Goal: Task Accomplishment & Management: Complete application form

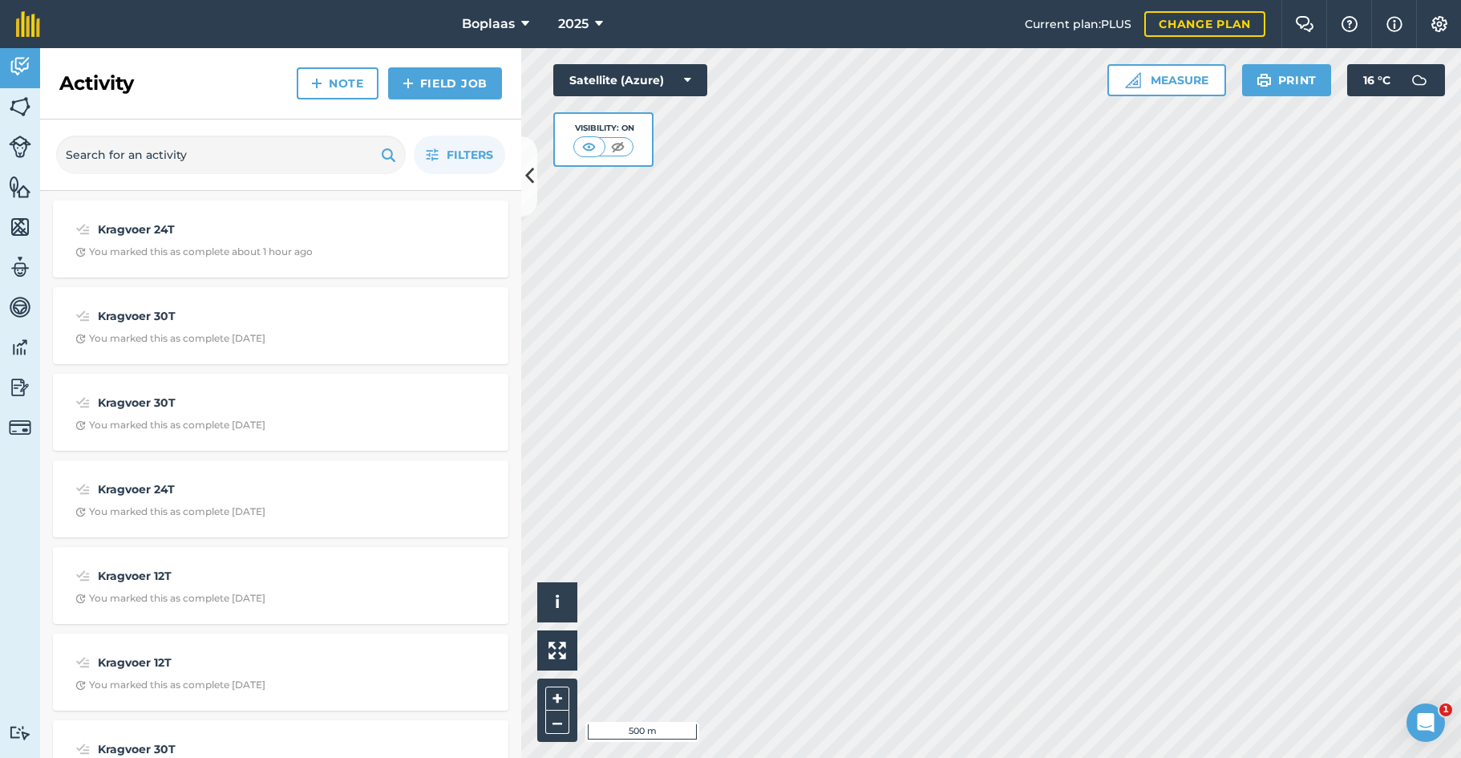
click at [22, 107] on img at bounding box center [20, 107] width 22 height 24
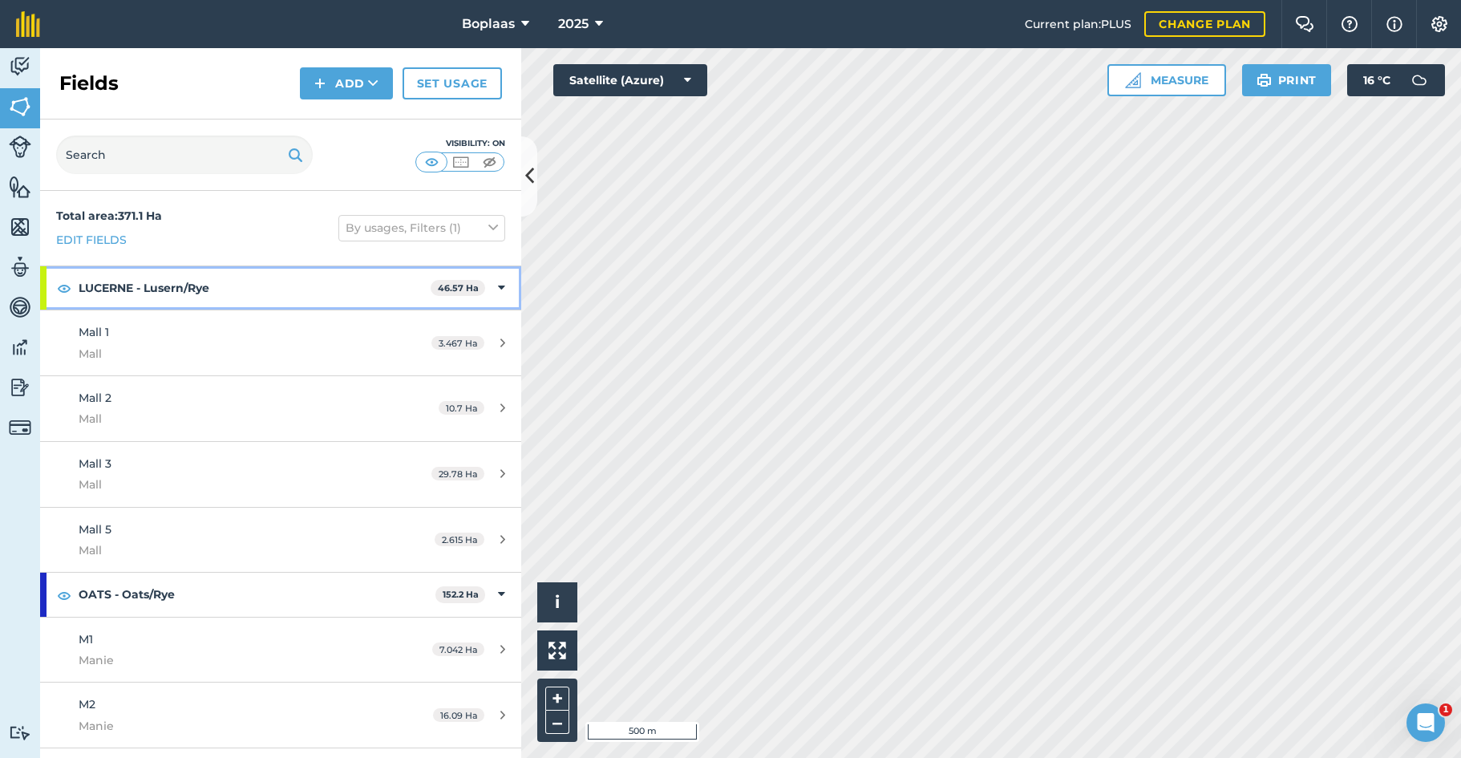
click at [498, 286] on icon at bounding box center [501, 288] width 7 height 18
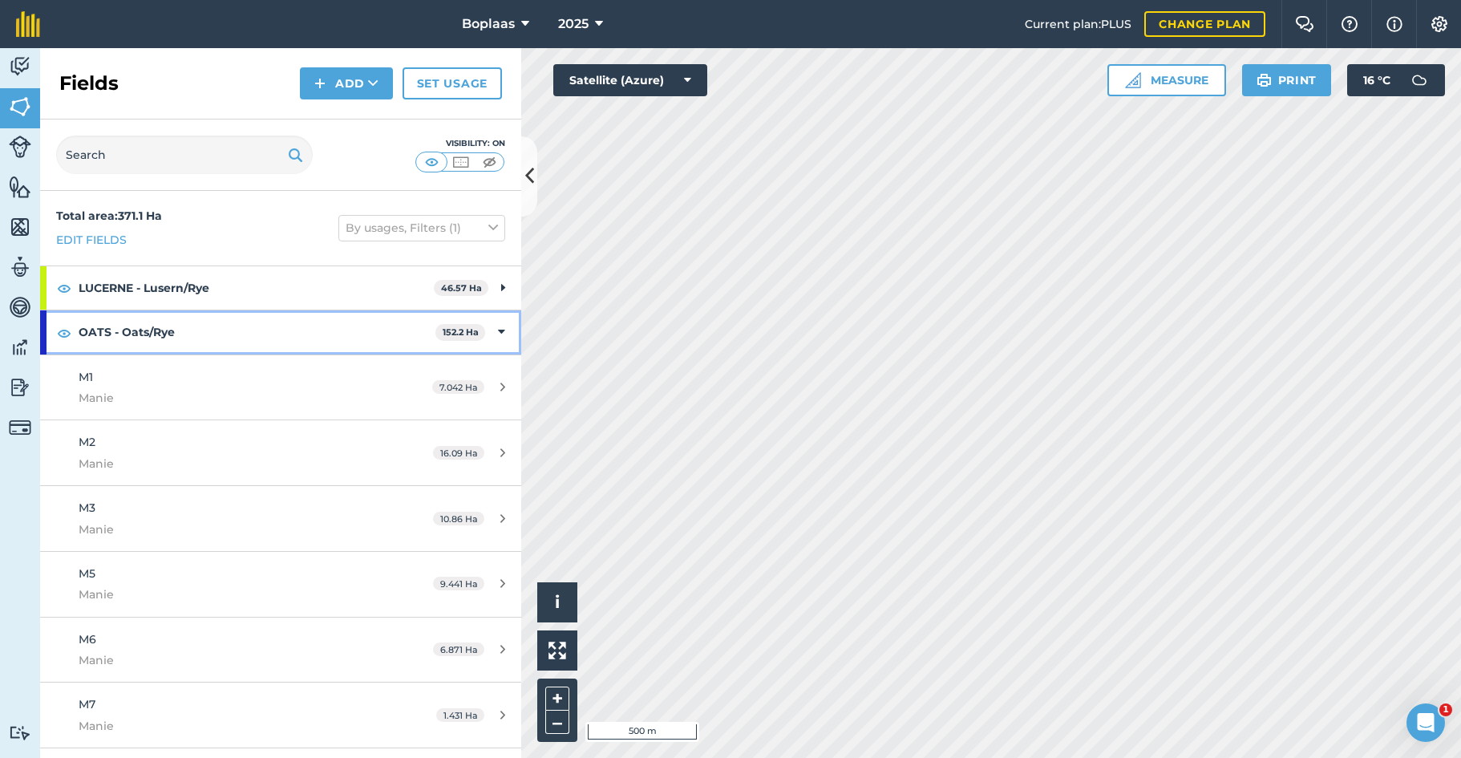
click at [498, 325] on icon at bounding box center [501, 332] width 7 height 18
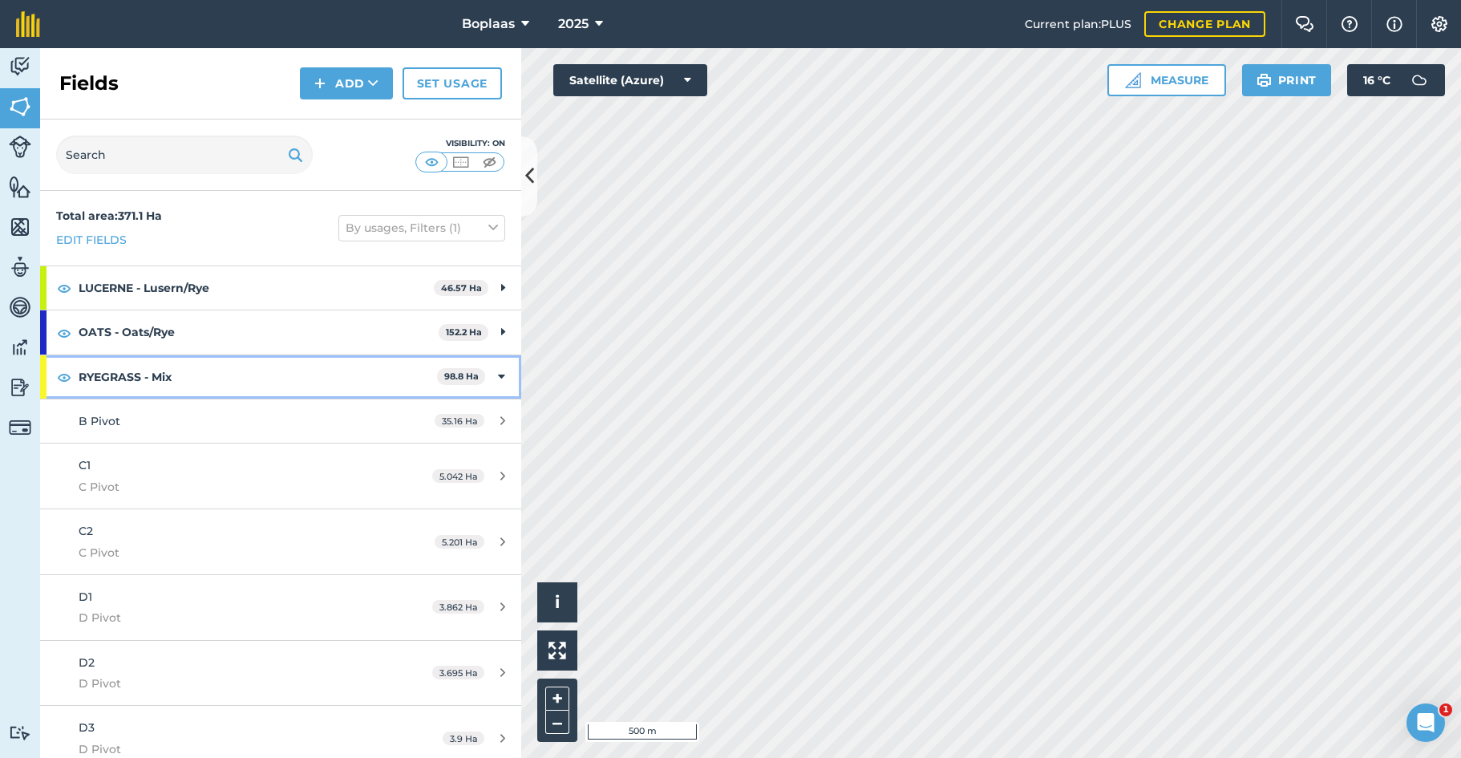
click at [498, 376] on icon at bounding box center [501, 377] width 7 height 18
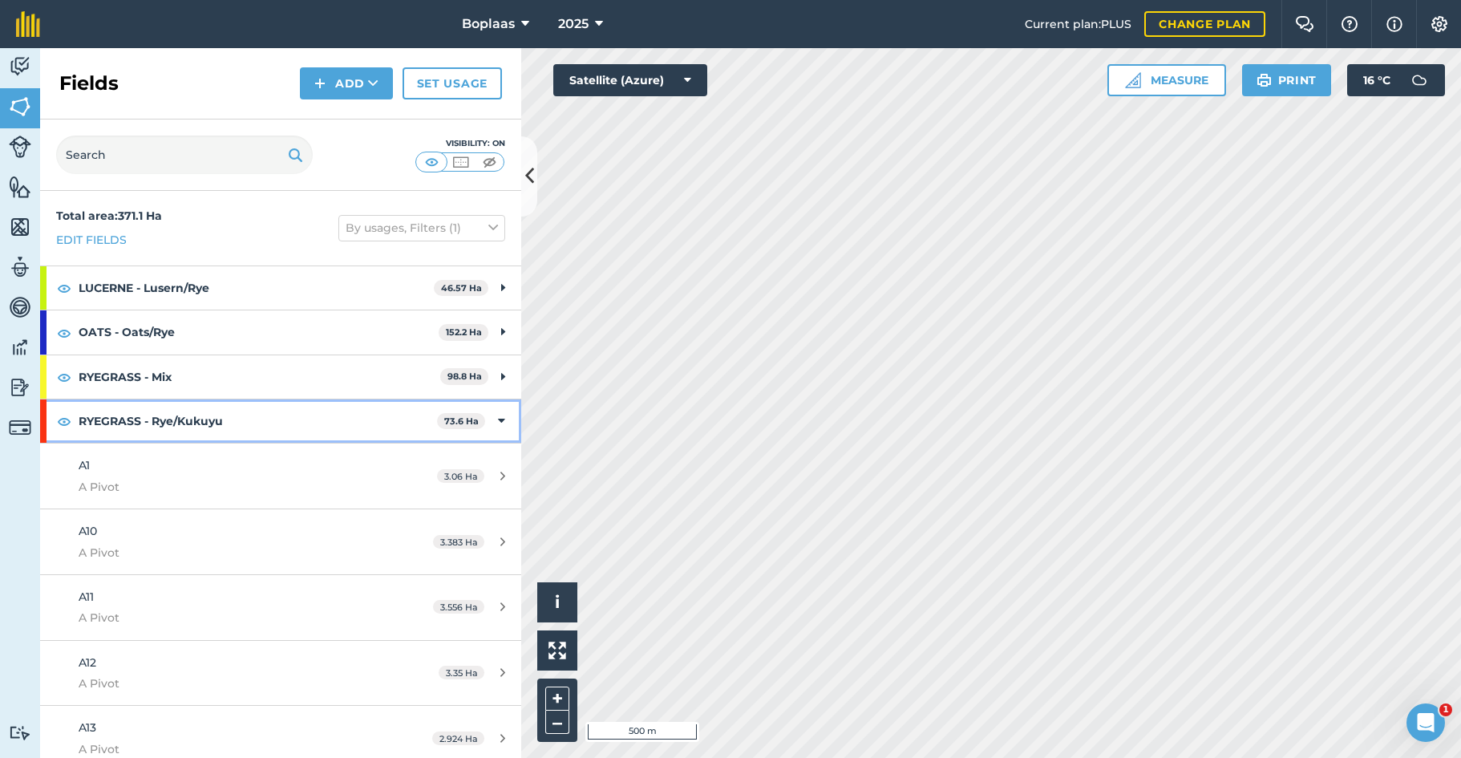
click at [498, 414] on icon at bounding box center [501, 421] width 7 height 18
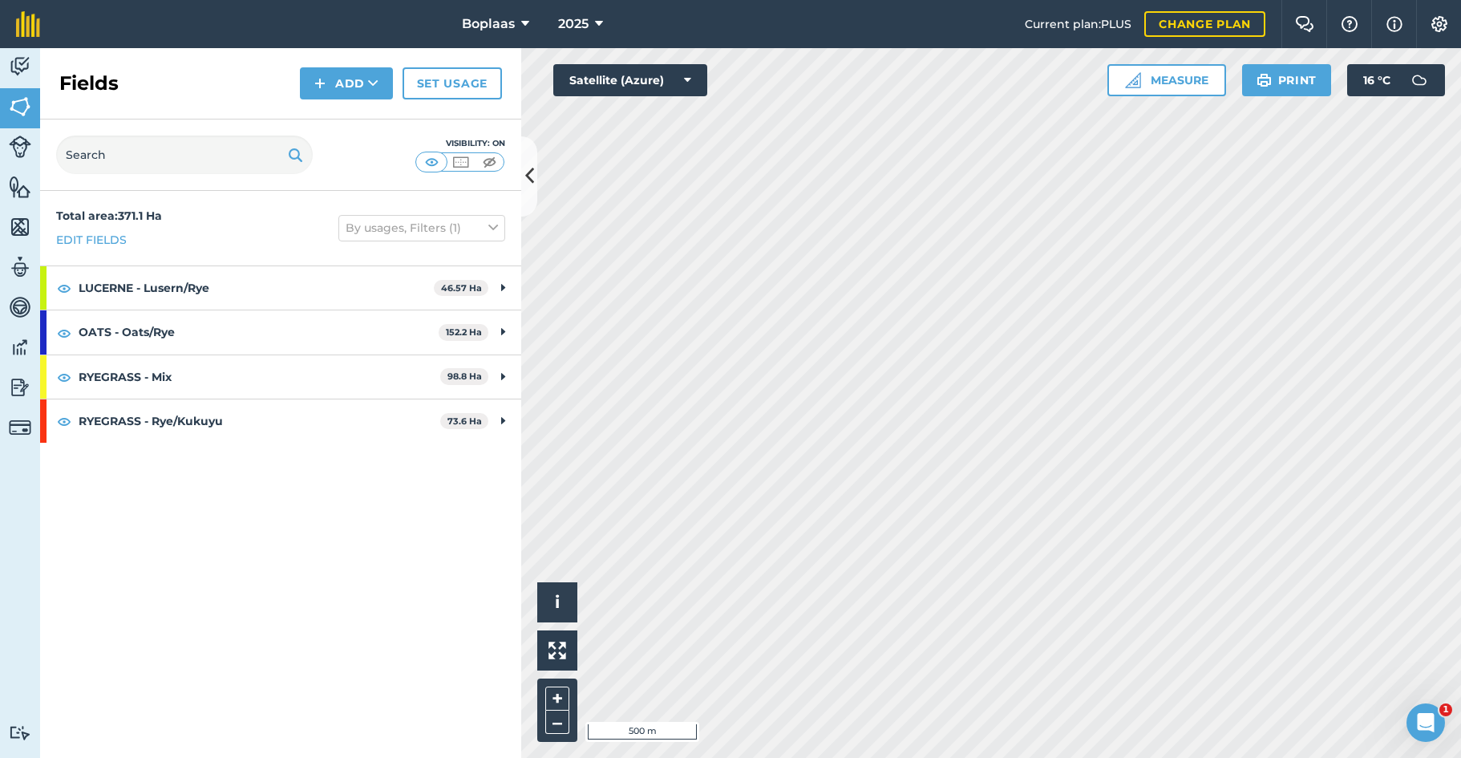
click at [371, 79] on icon at bounding box center [373, 83] width 10 height 16
click at [357, 115] on link "Draw" at bounding box center [346, 119] width 88 height 35
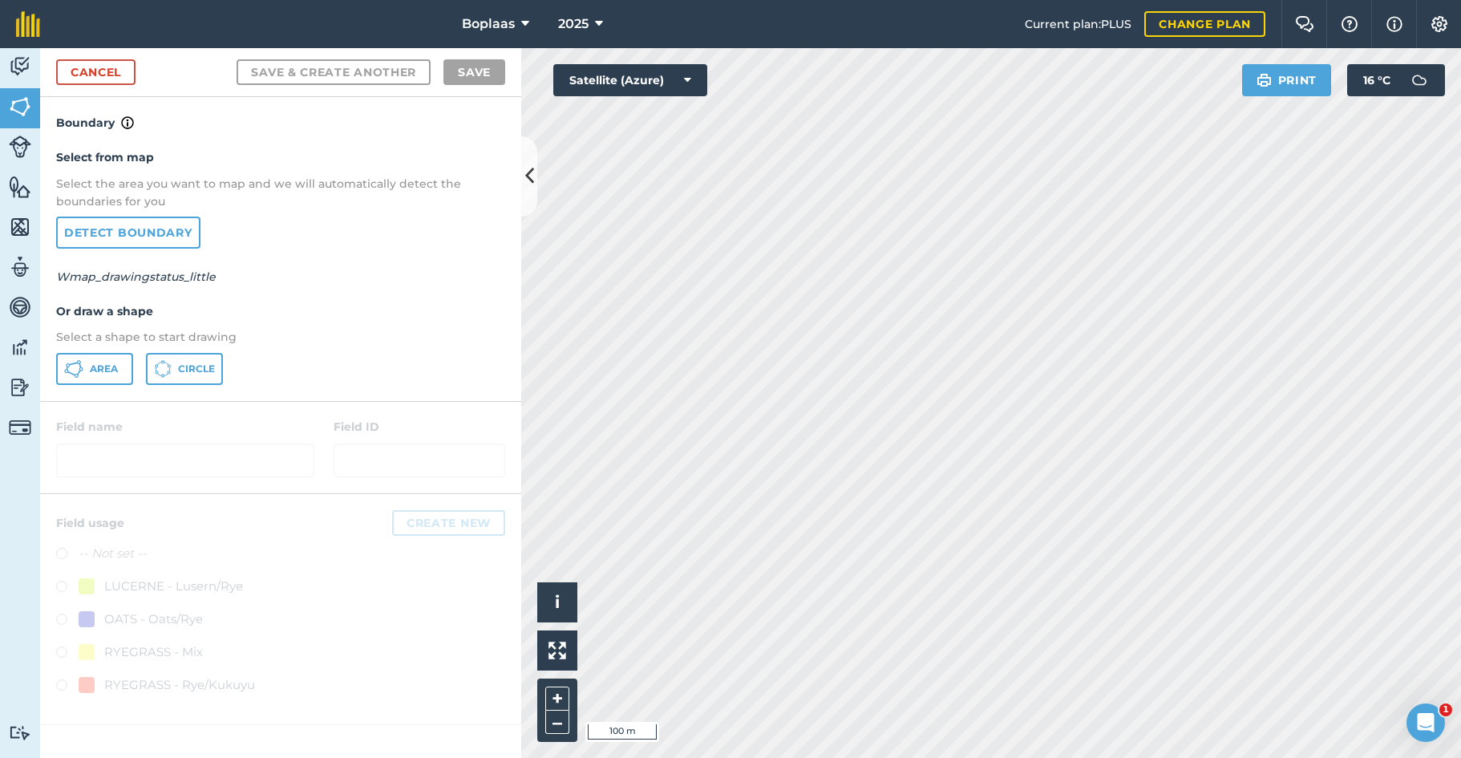
click at [100, 358] on button "Area" at bounding box center [94, 369] width 77 height 32
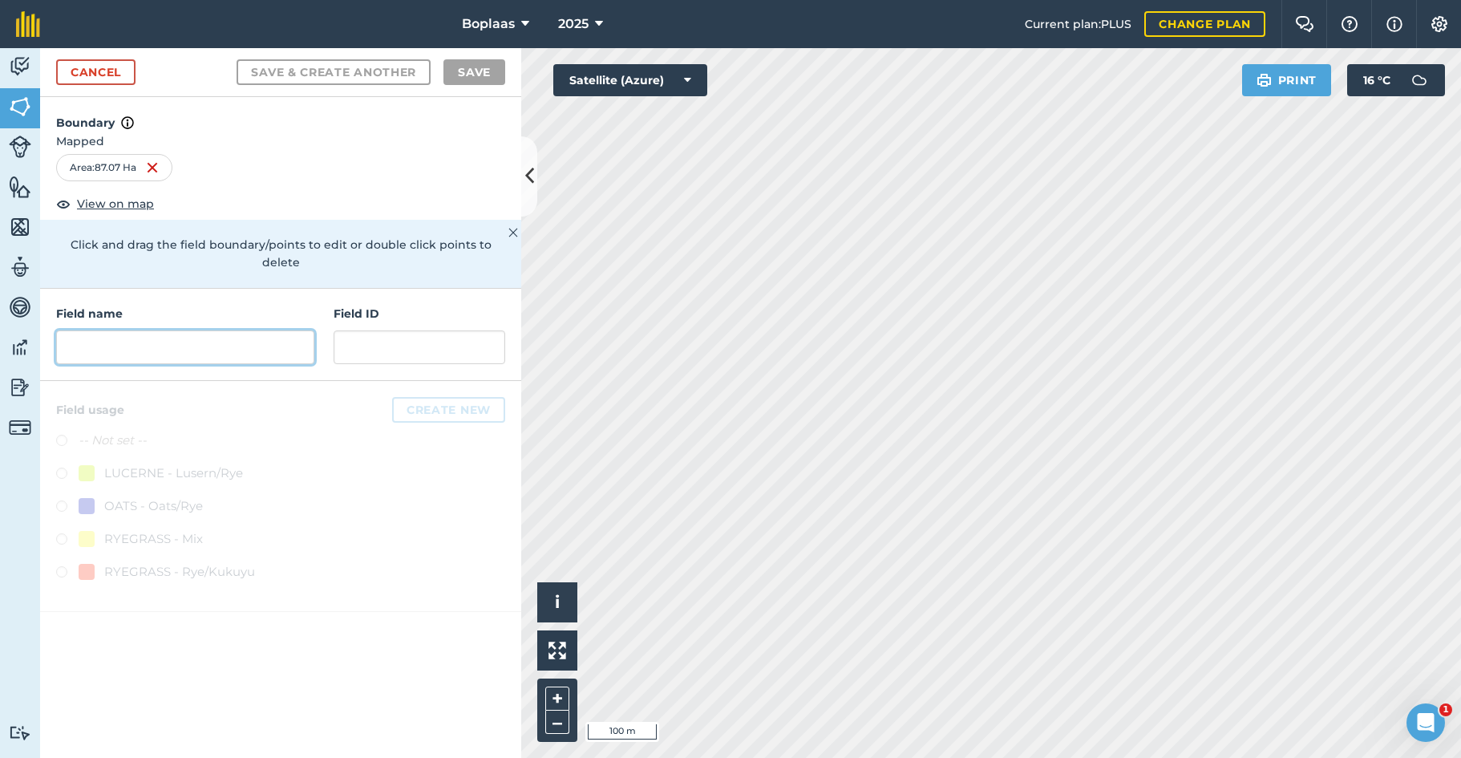
click at [141, 330] on input "text" at bounding box center [185, 347] width 258 height 34
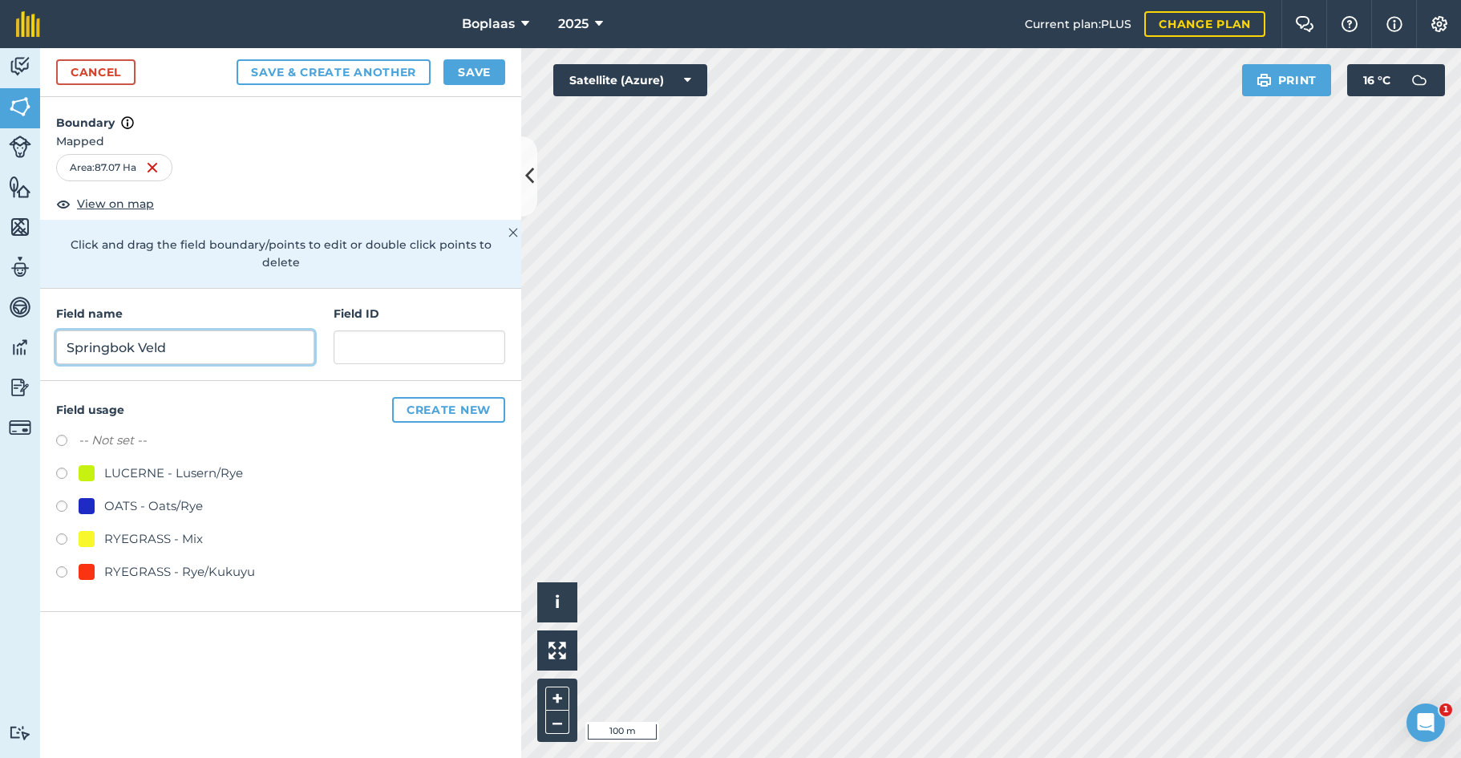
type input "Springbok Veld"
click at [426, 337] on input "text" at bounding box center [419, 347] width 172 height 34
click at [170, 463] on div "LUCERNE - Lusern/Rye" at bounding box center [173, 472] width 139 height 19
radio input "true"
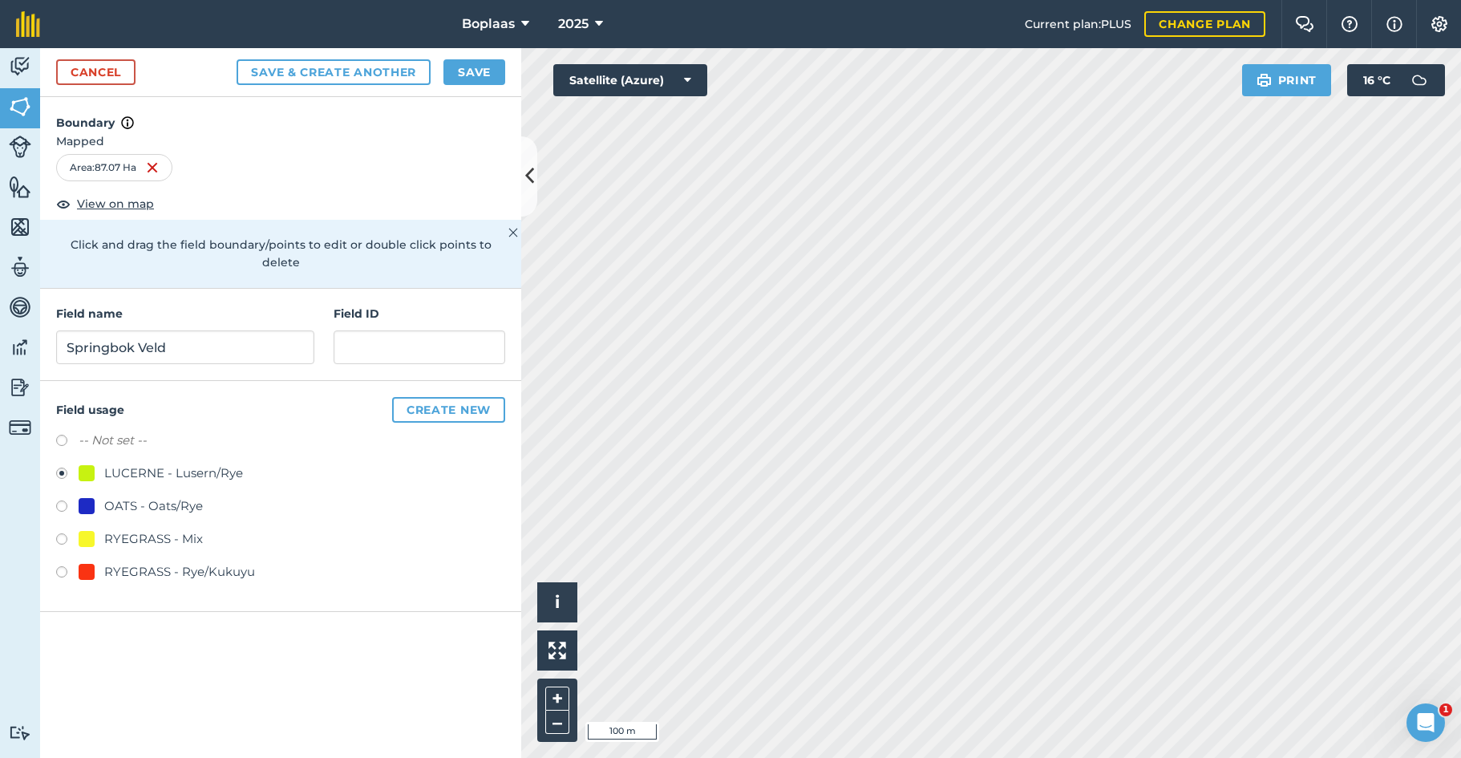
click at [147, 463] on div "LUCERNE - Lusern/Rye" at bounding box center [173, 472] width 139 height 19
click at [59, 434] on label at bounding box center [67, 442] width 22 height 16
radio input "true"
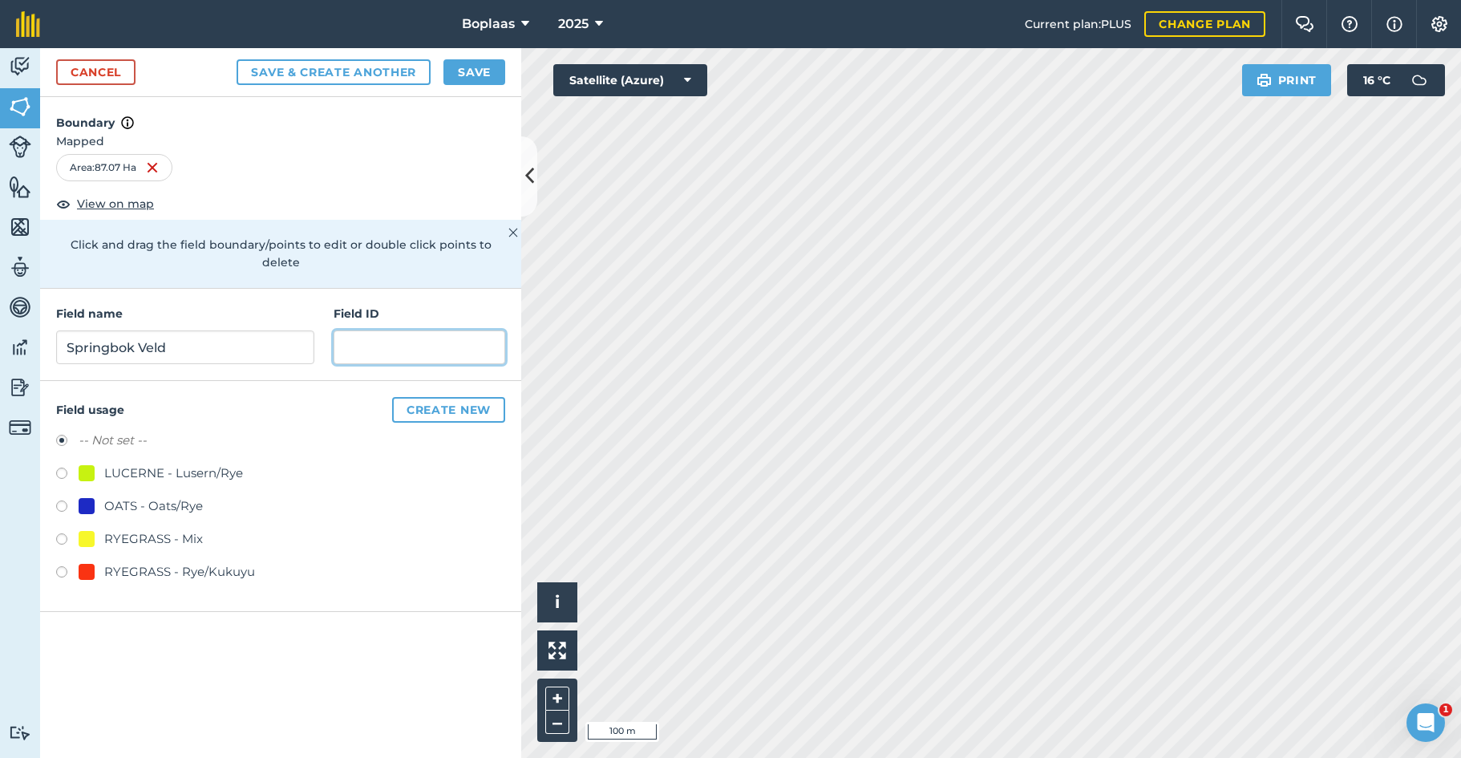
click at [366, 331] on input "text" at bounding box center [419, 347] width 172 height 34
type input "Veld"
click at [446, 397] on button "Create new" at bounding box center [448, 410] width 113 height 26
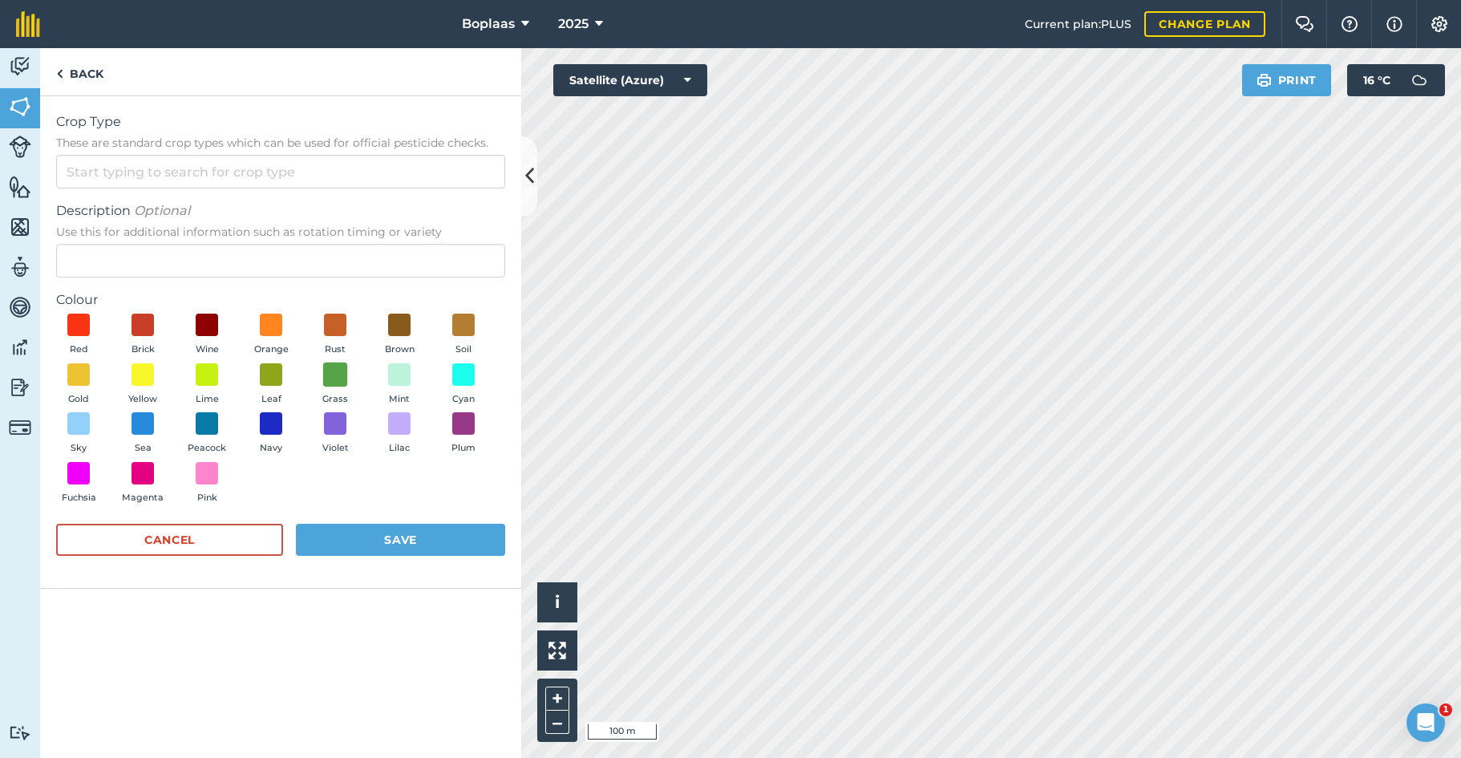
click at [334, 375] on span at bounding box center [335, 374] width 25 height 25
click at [366, 529] on button "Save" at bounding box center [400, 539] width 209 height 32
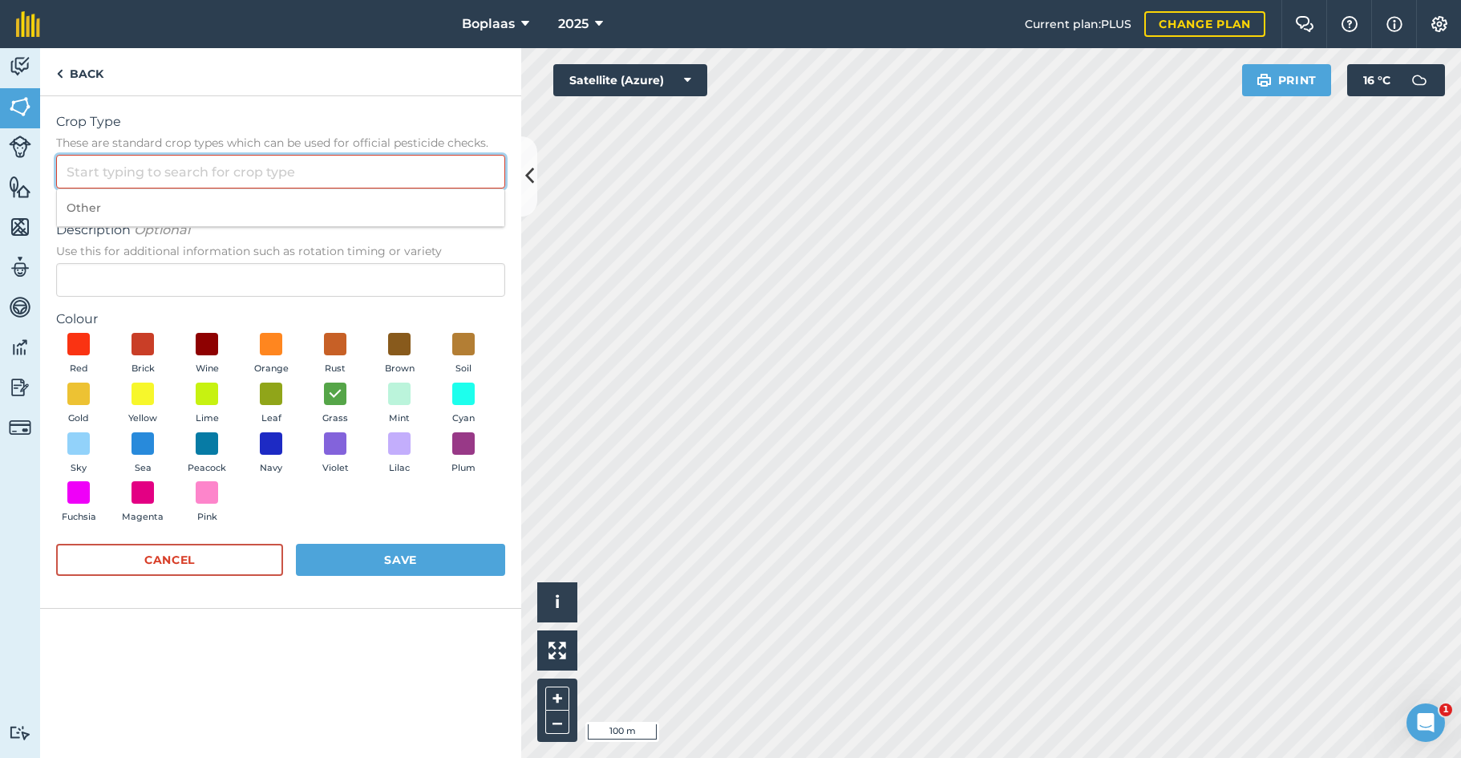
click at [131, 173] on input "Crop Type These are standard crop types which can be used for official pesticid…" at bounding box center [280, 172] width 449 height 34
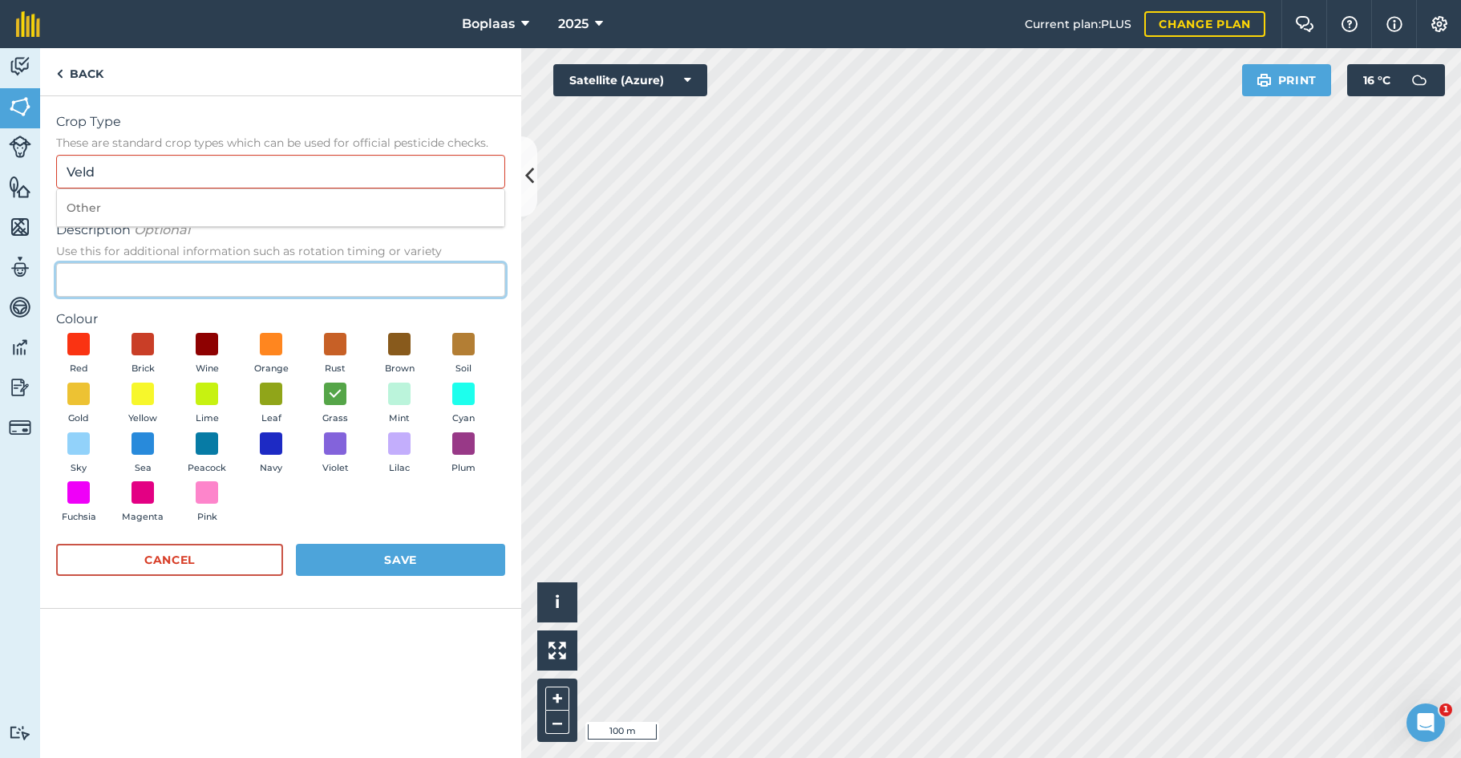
click at [247, 275] on input "Description Optional Use this for additional information such as rotation timin…" at bounding box center [280, 280] width 449 height 34
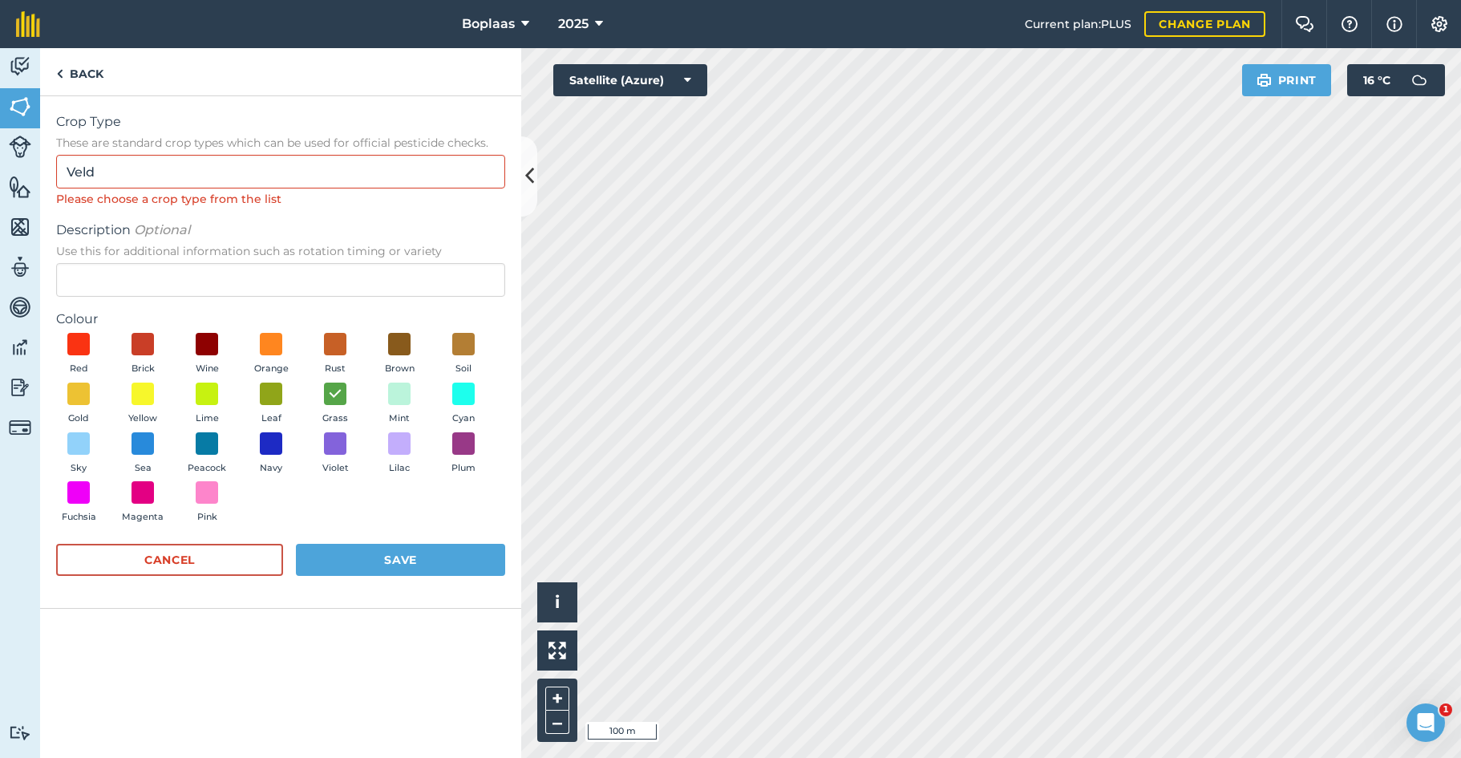
click at [383, 553] on button "Save" at bounding box center [400, 559] width 209 height 32
click at [398, 557] on button "Save" at bounding box center [400, 559] width 209 height 32
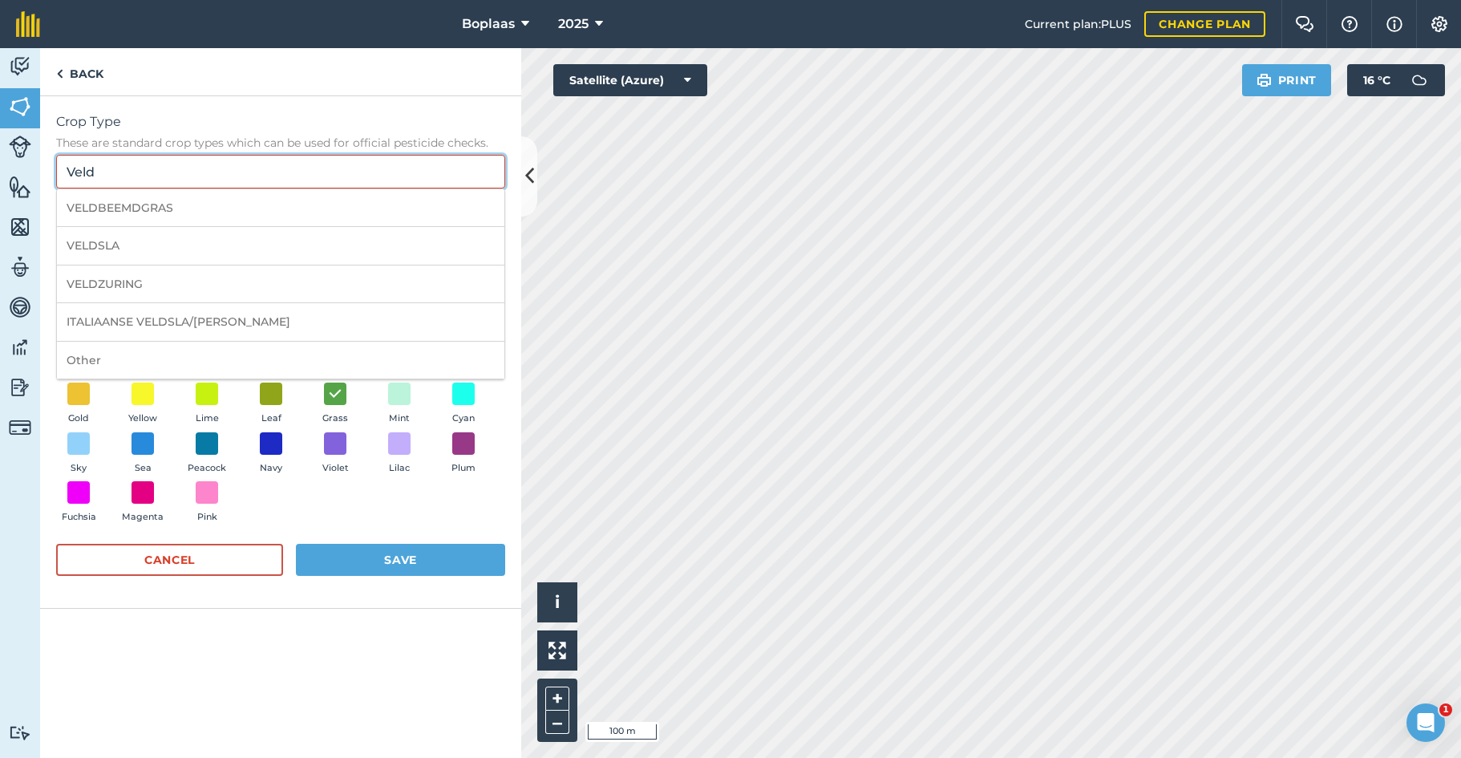
click at [143, 177] on input "Veld" at bounding box center [280, 172] width 449 height 34
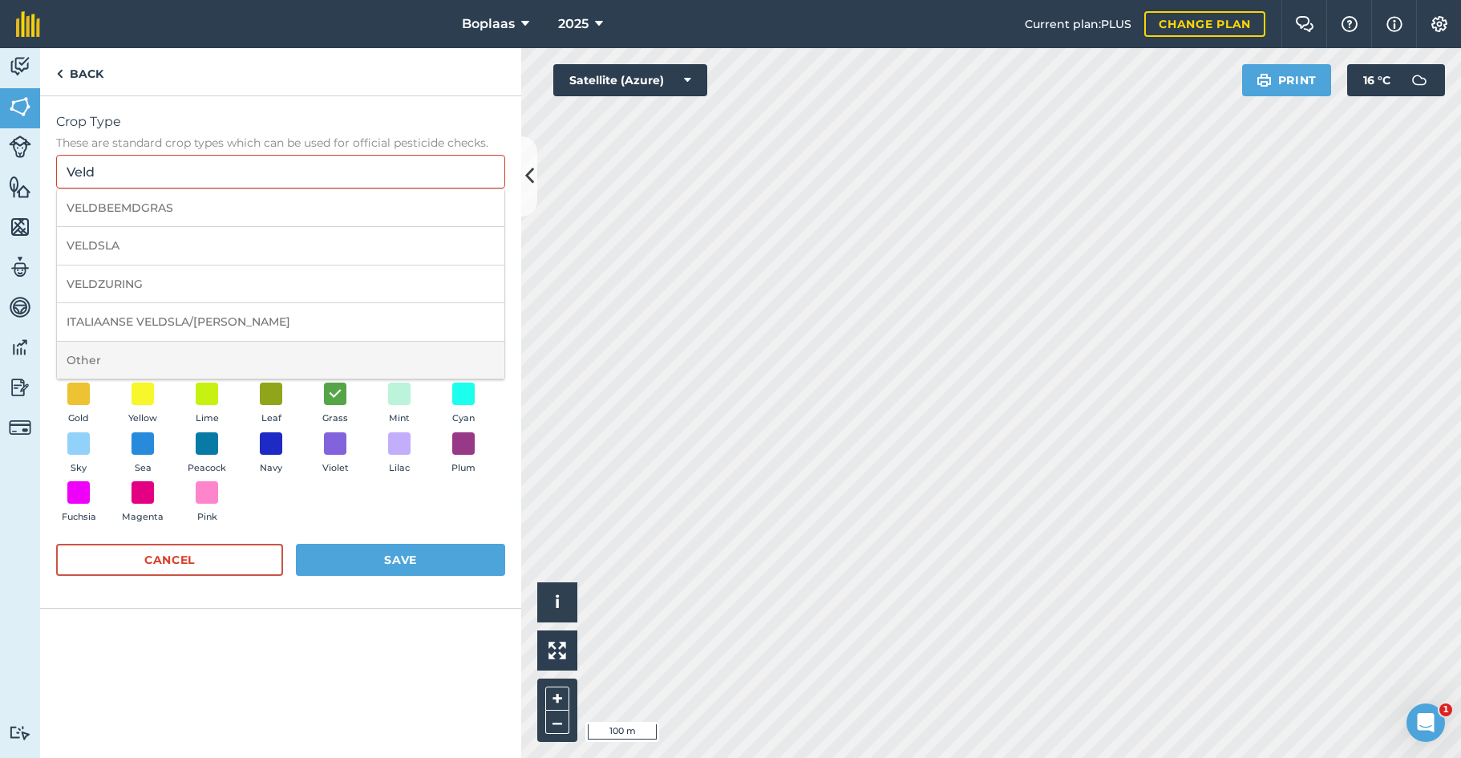
click at [119, 348] on li "Other" at bounding box center [280, 360] width 447 height 38
type input "Other"
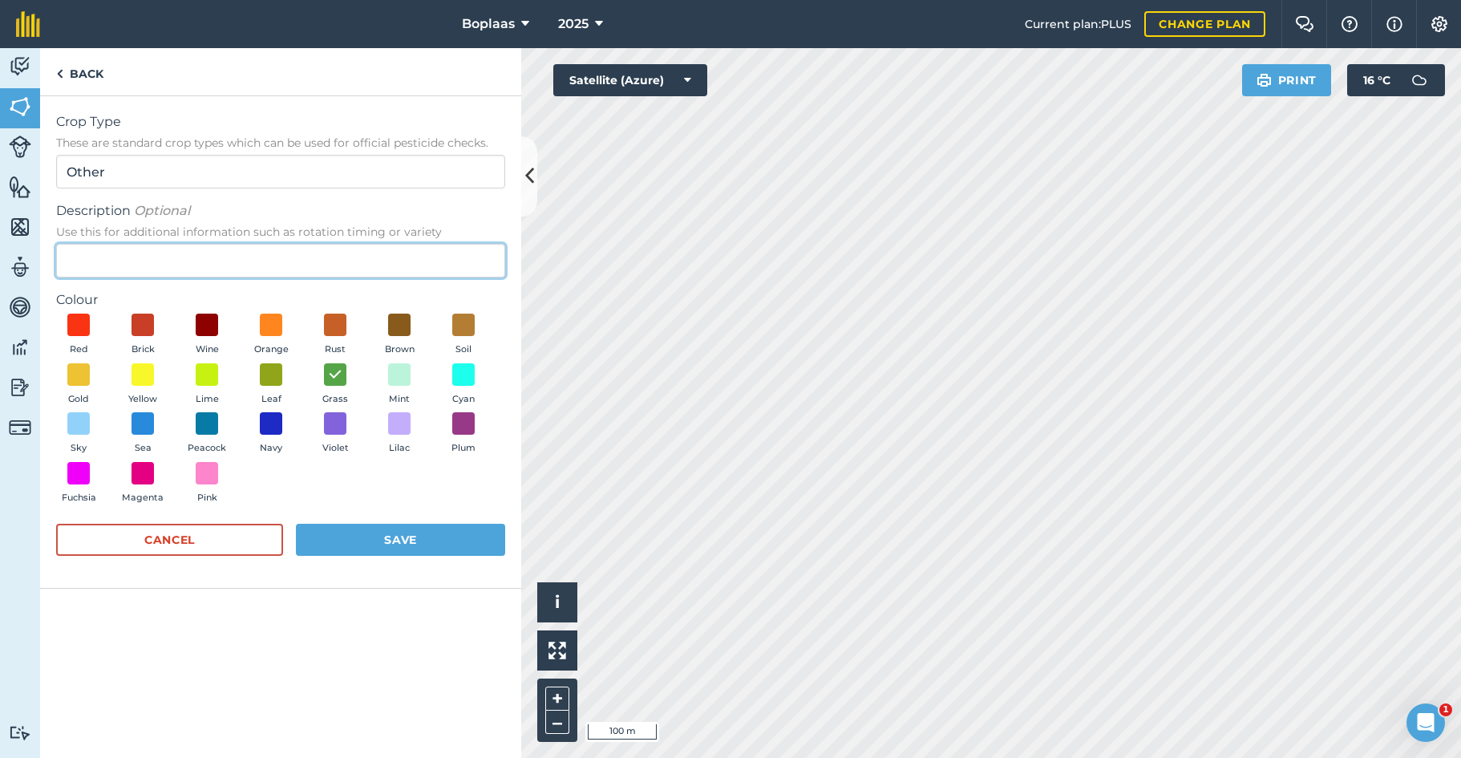
click at [141, 253] on input "Description Optional Use this for additional information such as rotation timin…" at bounding box center [280, 261] width 449 height 34
type input "Veld"
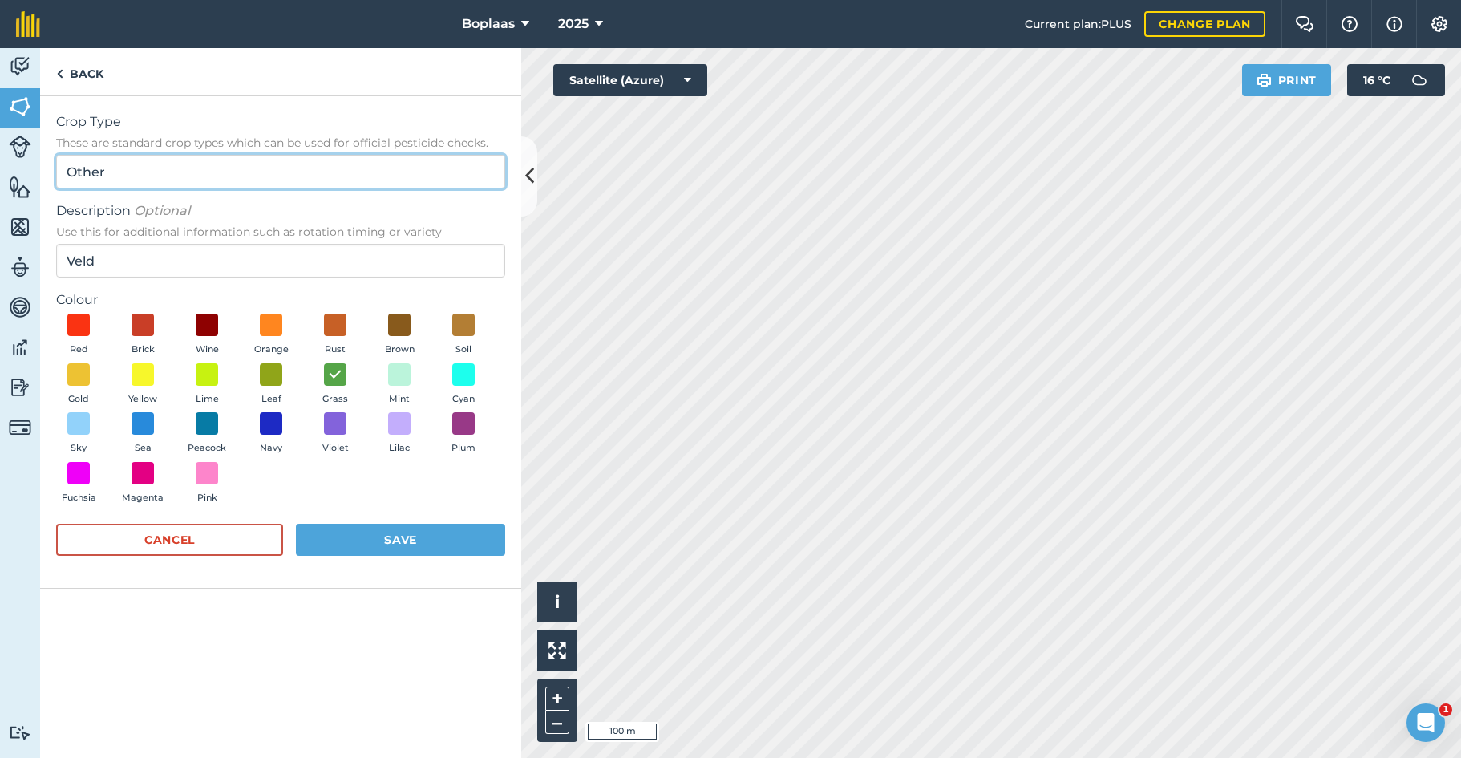
click at [145, 178] on input "Other" at bounding box center [280, 172] width 449 height 34
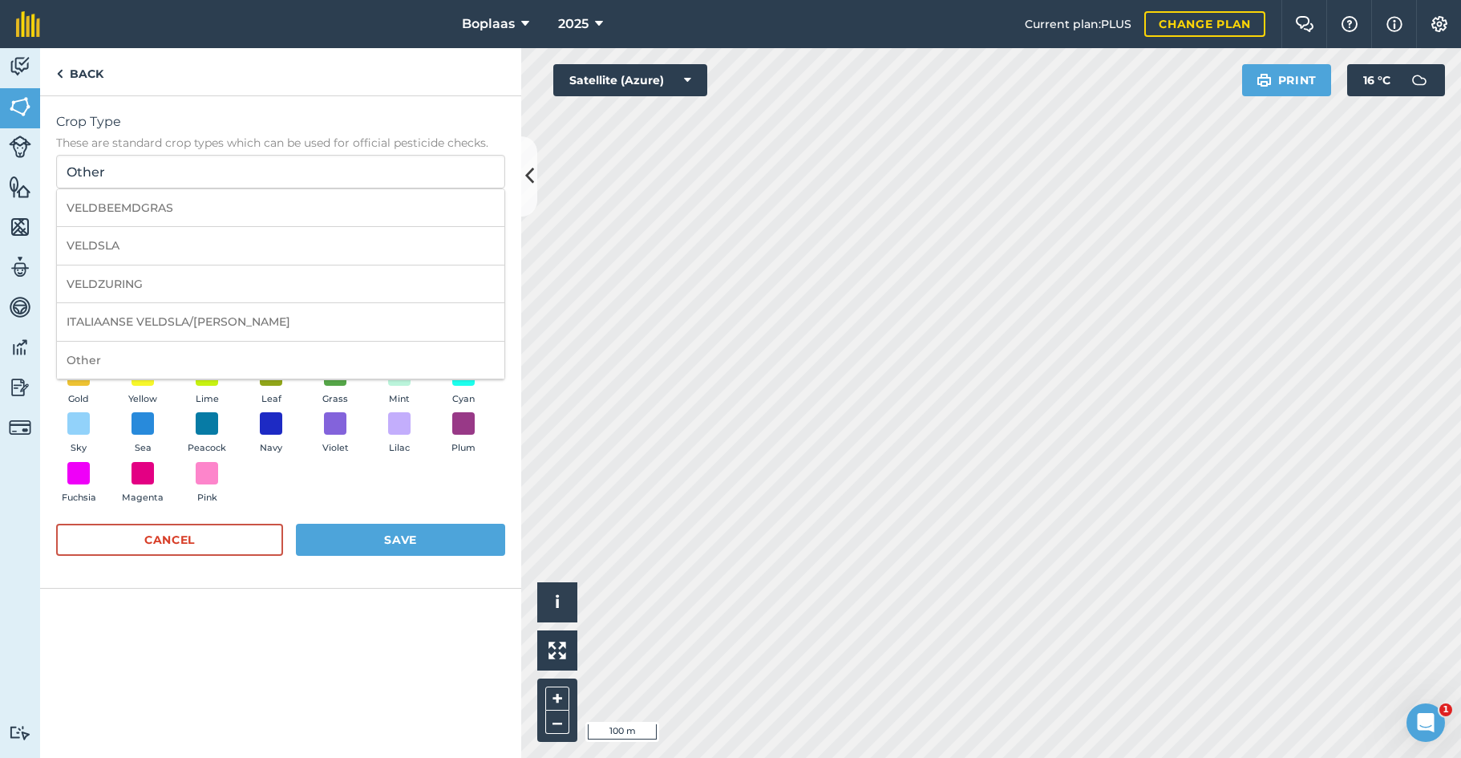
drag, startPoint x: 406, startPoint y: 82, endPoint x: 419, endPoint y: 98, distance: 20.5
click at [406, 82] on div "Back" at bounding box center [280, 72] width 481 height 48
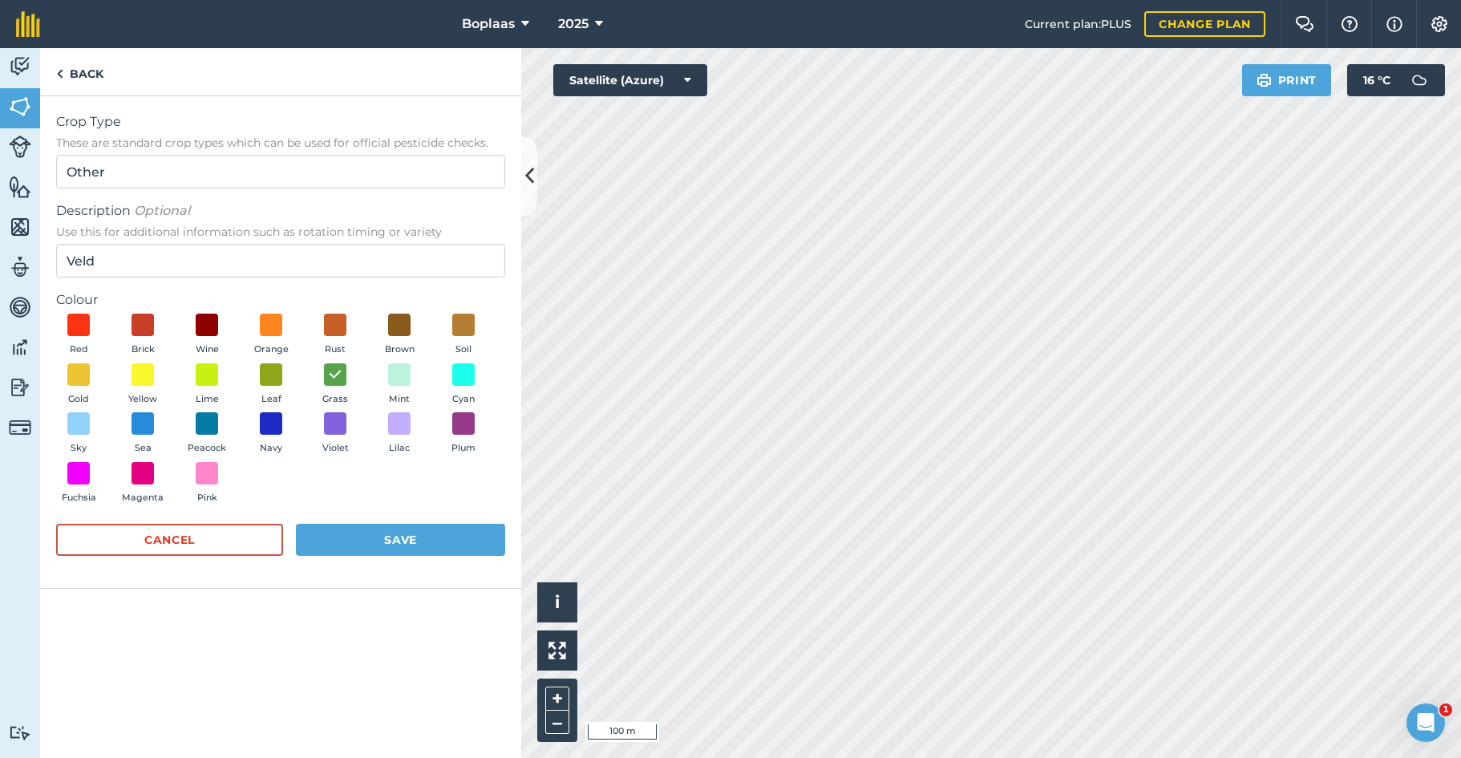
click at [358, 540] on button "Save" at bounding box center [400, 539] width 209 height 32
radio input "false"
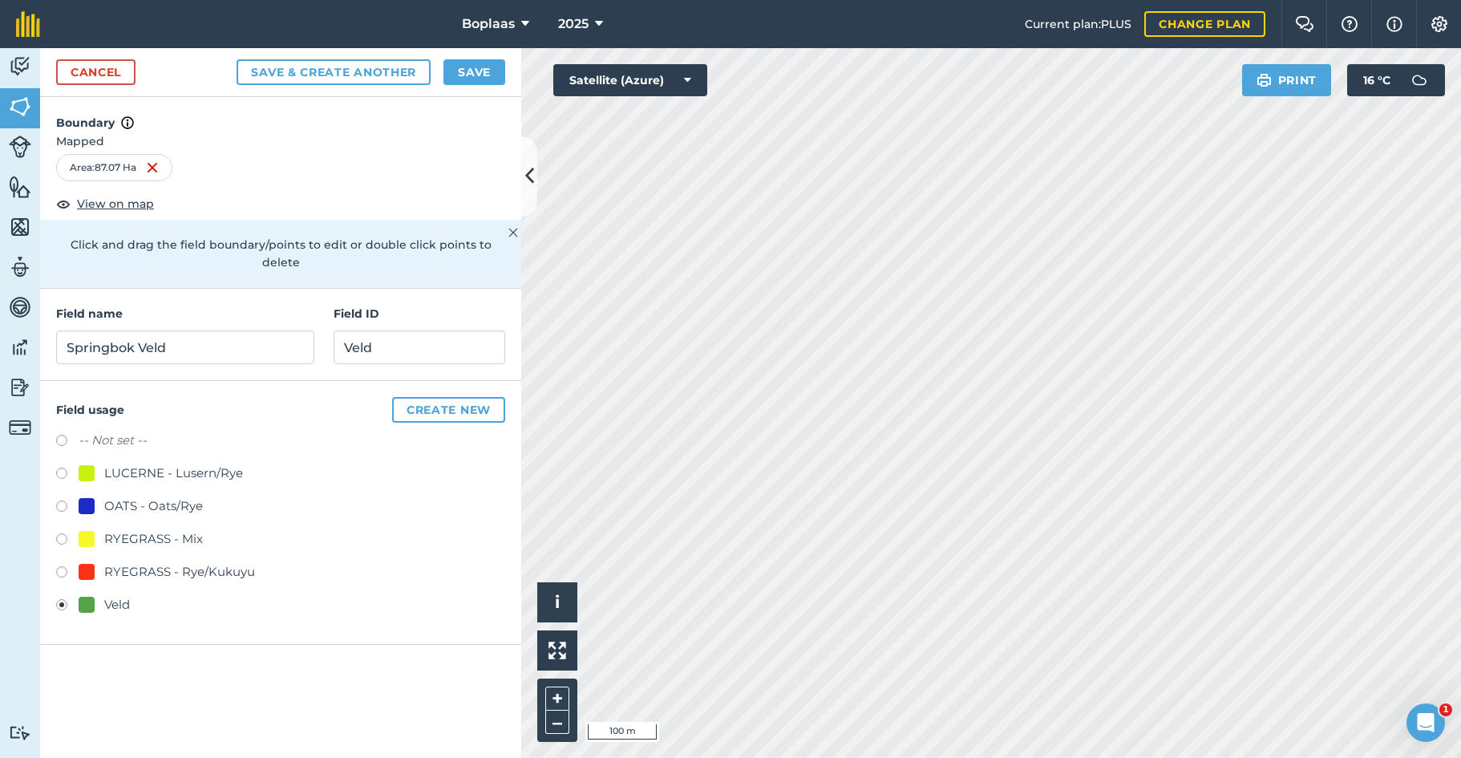
click at [478, 75] on button "Save" at bounding box center [474, 72] width 62 height 26
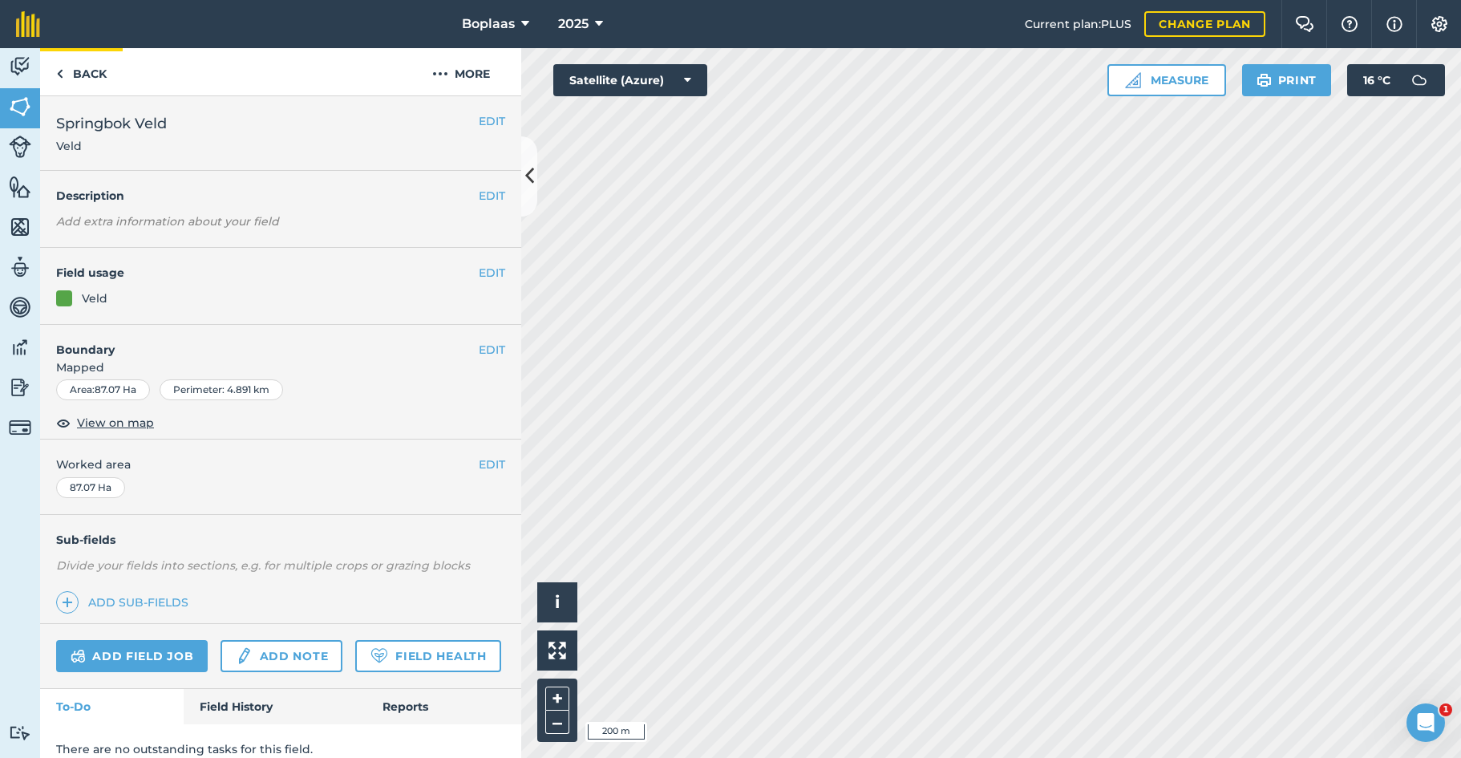
click at [75, 71] on link "Back" at bounding box center [81, 71] width 83 height 47
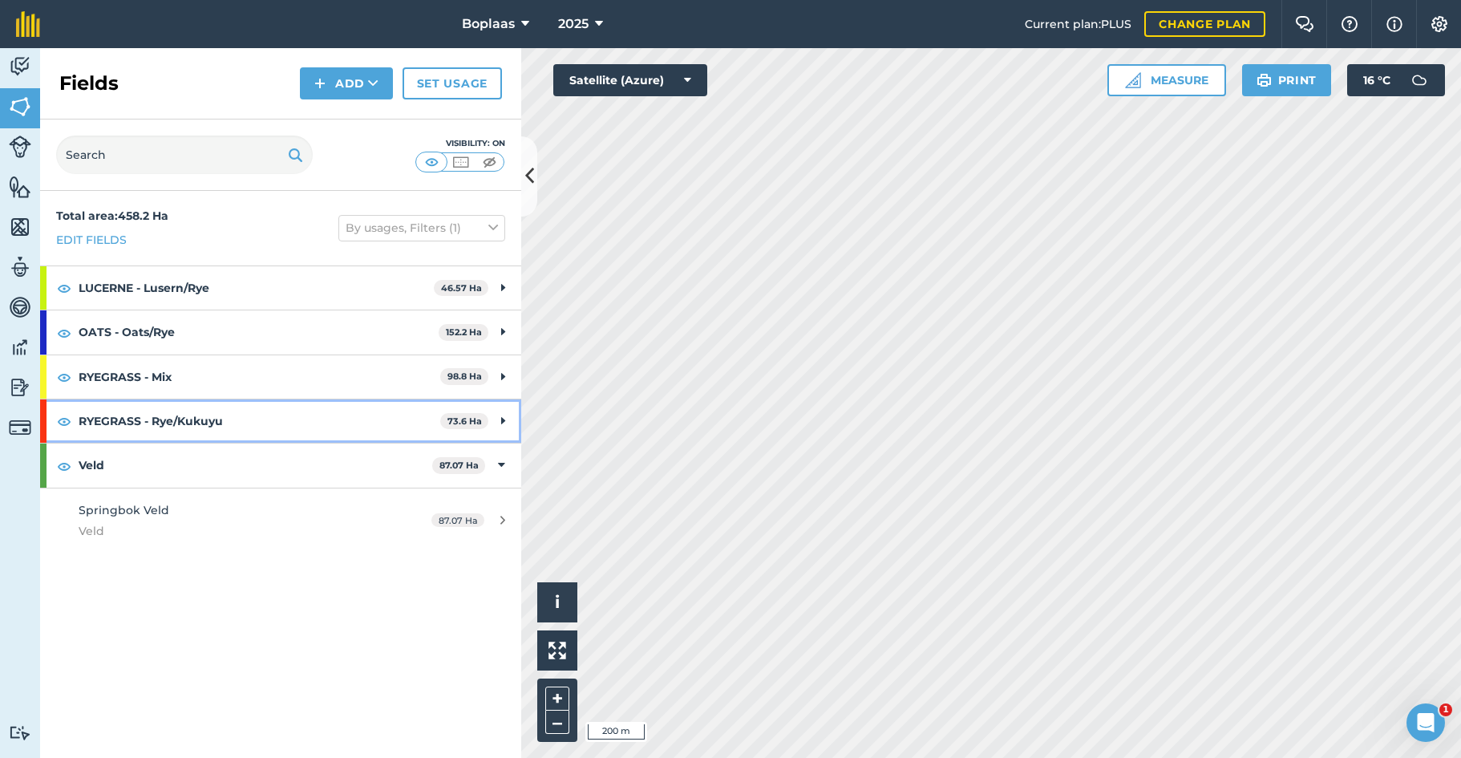
click at [114, 426] on strong "RYEGRASS - Rye/Kukuyu" at bounding box center [260, 420] width 362 height 43
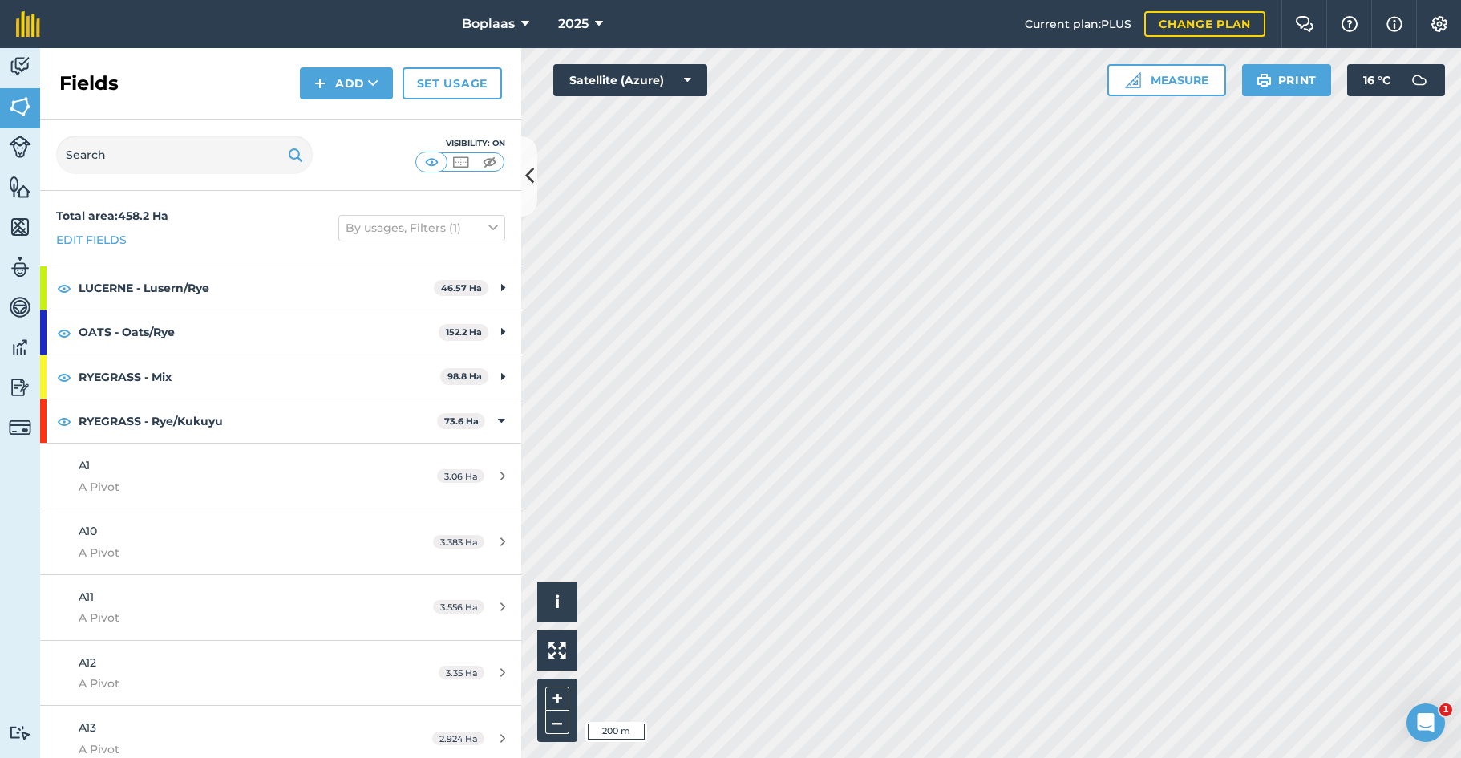
click at [135, 472] on div "A1 A Pivot" at bounding box center [229, 475] width 301 height 39
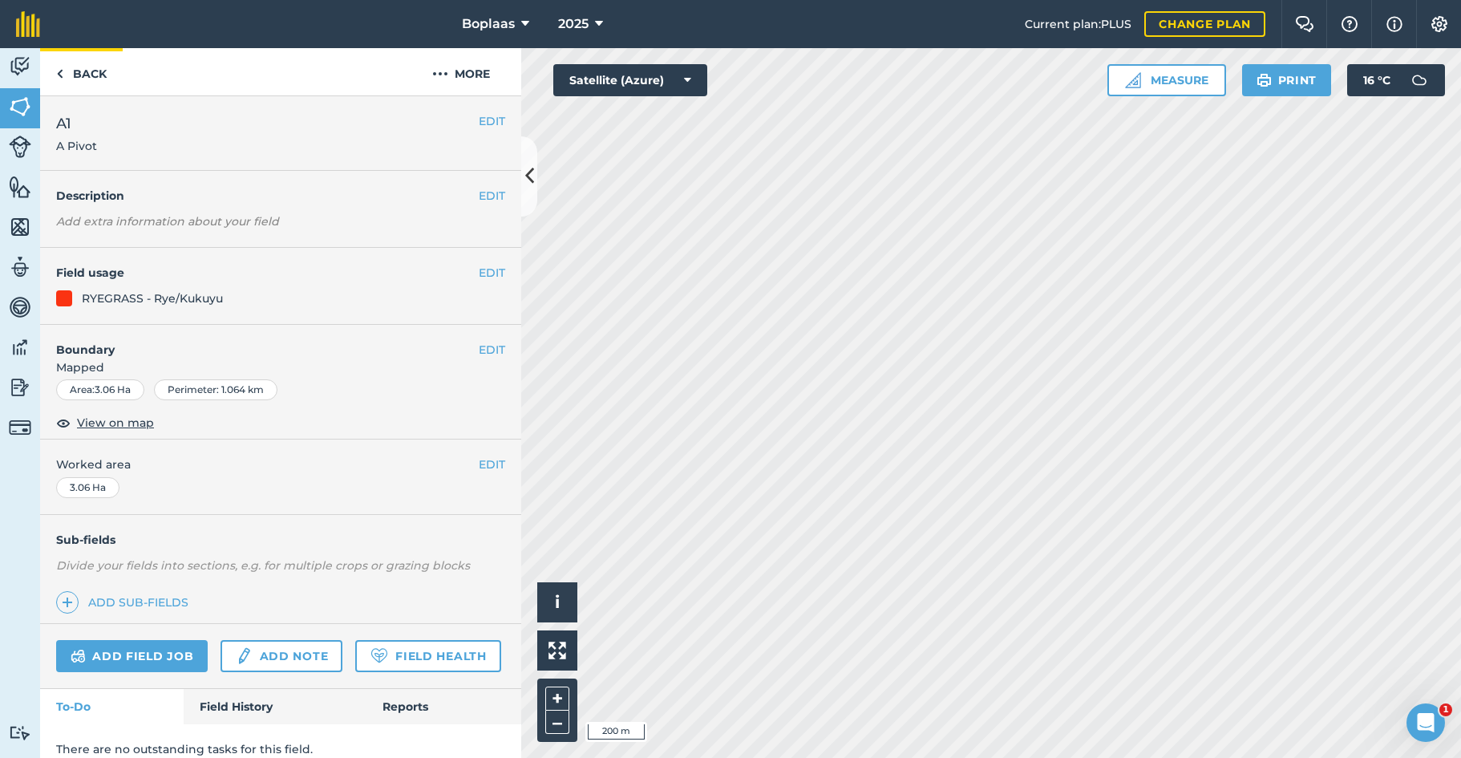
click at [60, 82] on img at bounding box center [59, 73] width 7 height 19
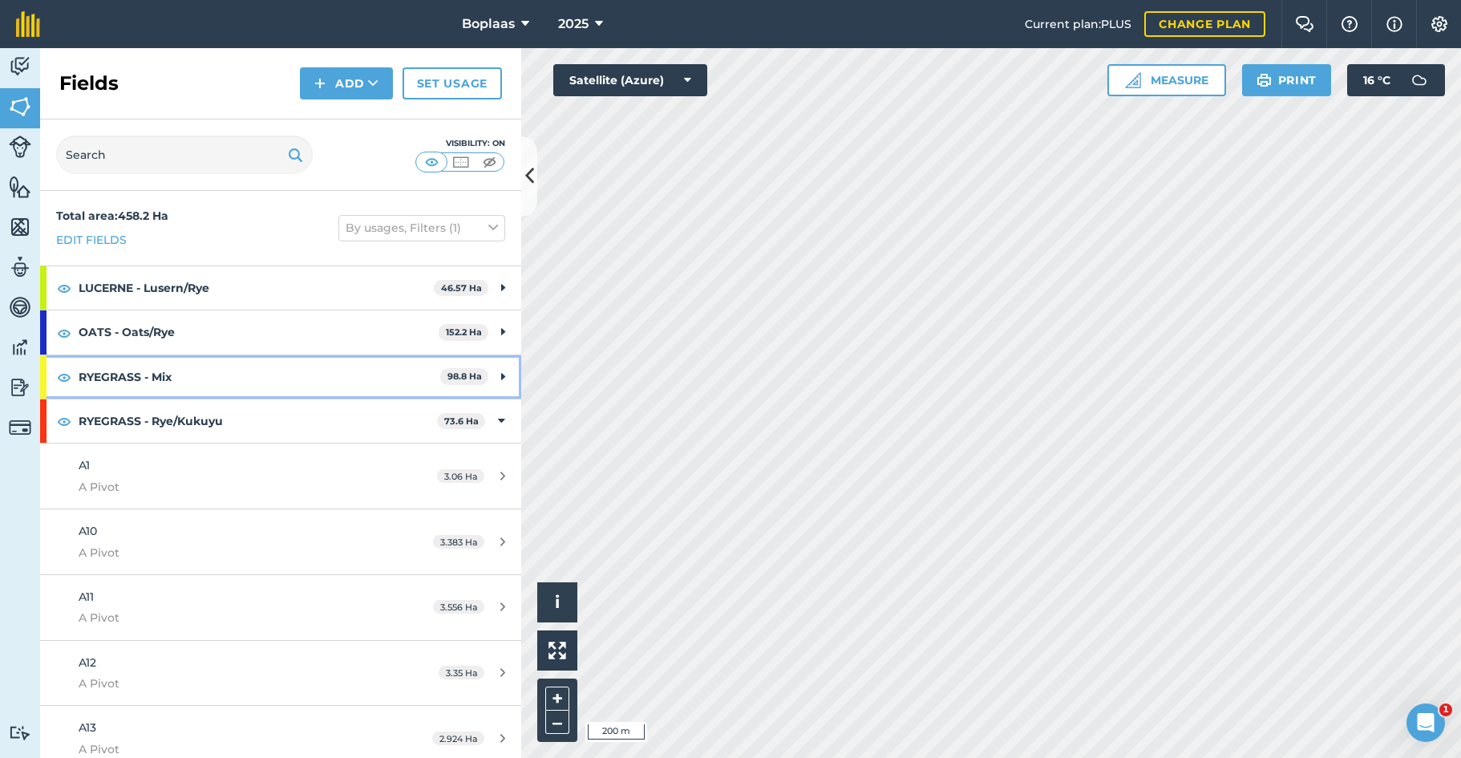
click at [128, 381] on strong "RYEGRASS - Mix" at bounding box center [260, 376] width 362 height 43
click at [128, 381] on strong "RYEGRASS - Mix" at bounding box center [258, 376] width 358 height 43
click at [126, 336] on strong "OATS - Oats/Rye" at bounding box center [259, 331] width 360 height 43
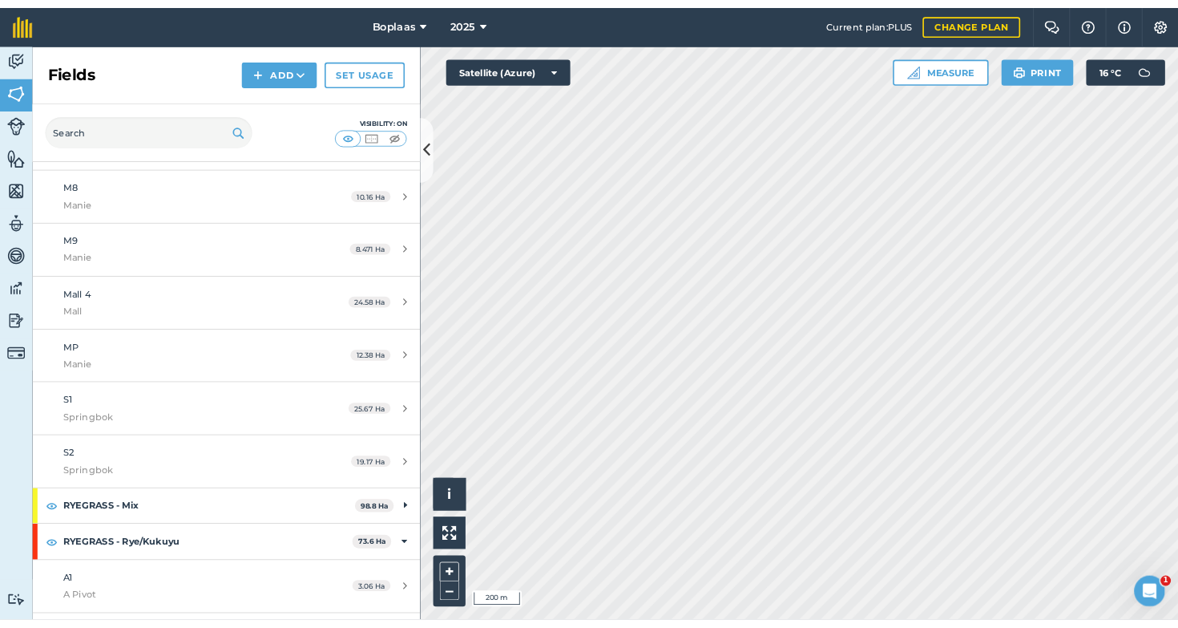
scroll to position [573, 0]
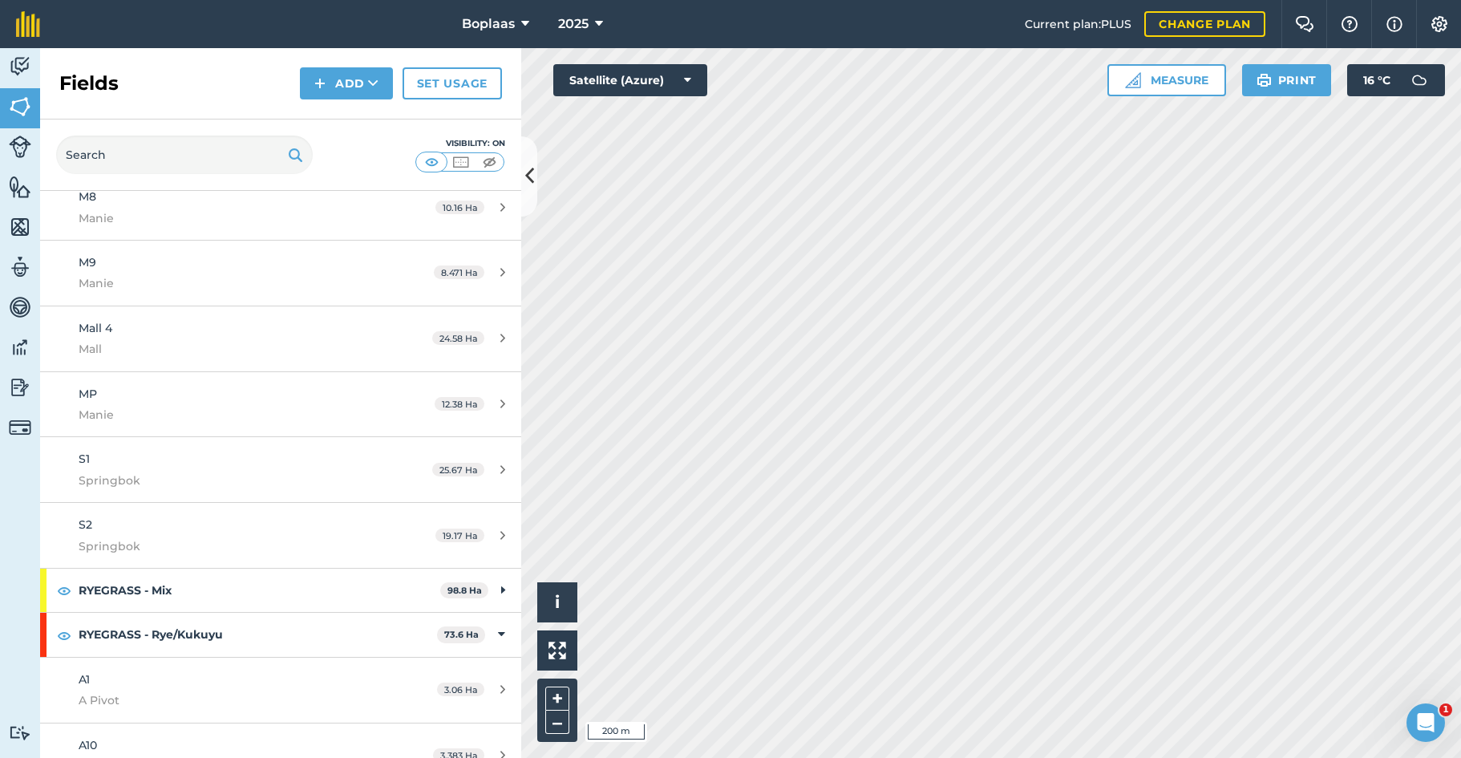
click at [164, 520] on div "S2 Springbok" at bounding box center [229, 534] width 301 height 39
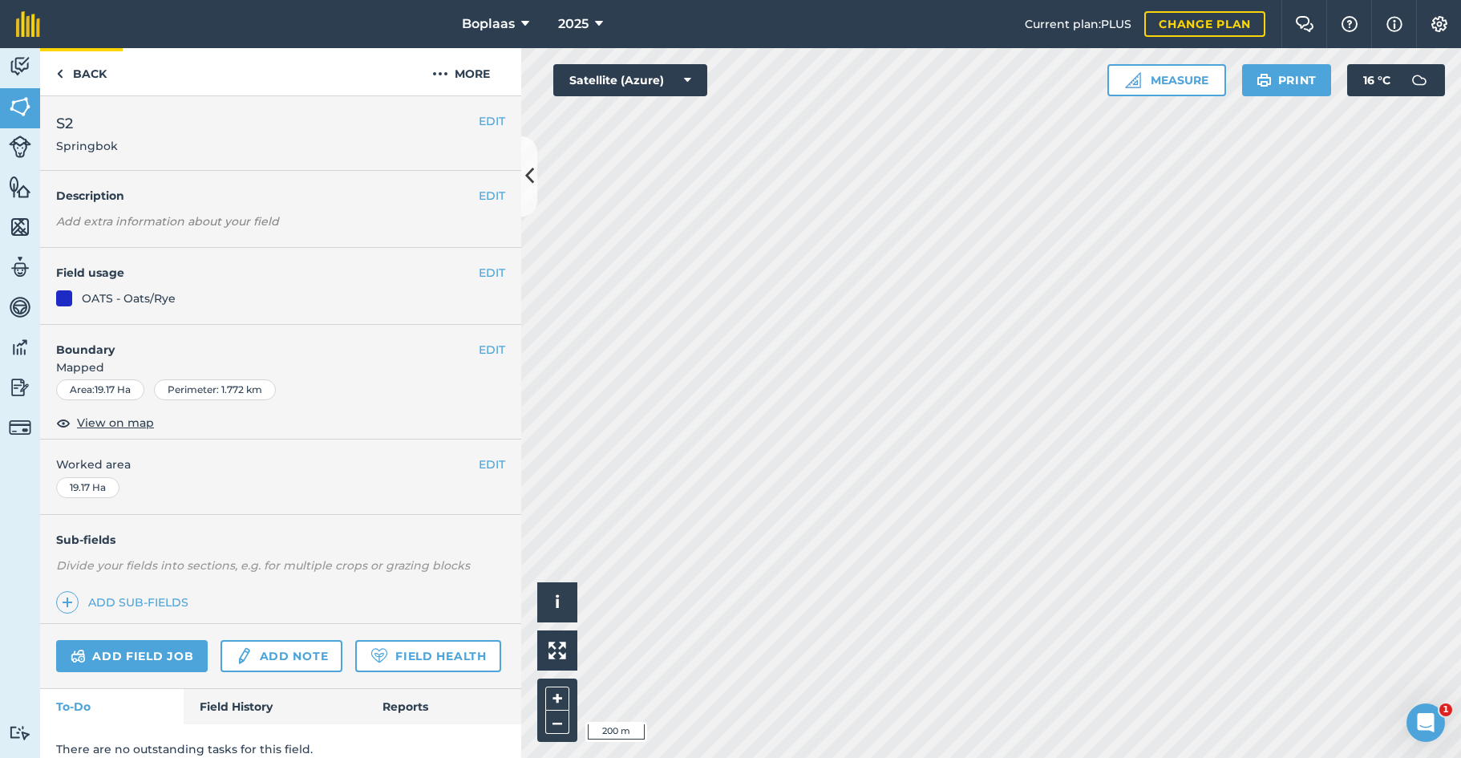
click at [95, 69] on link "Back" at bounding box center [81, 71] width 83 height 47
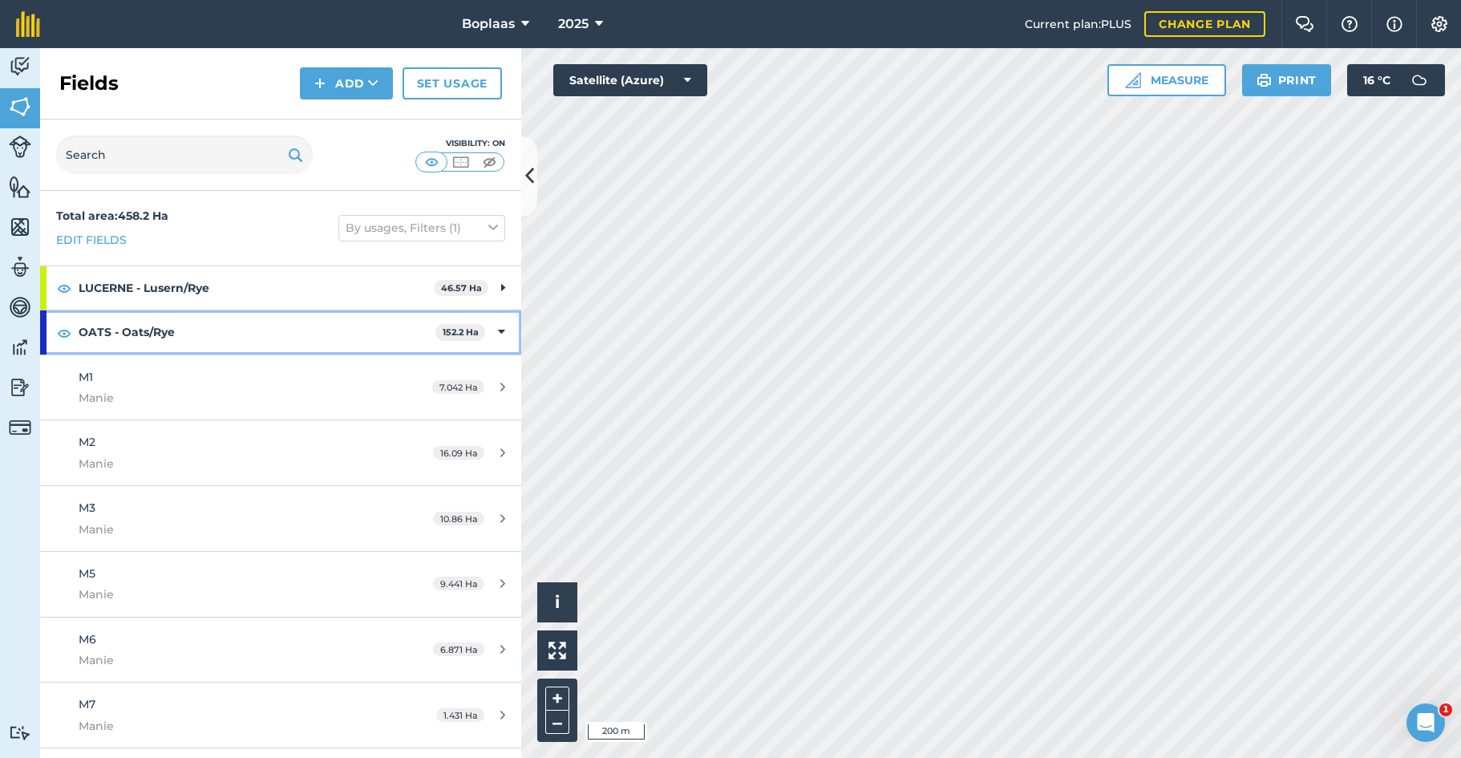
drag, startPoint x: 136, startPoint y: 325, endPoint x: 137, endPoint y: 334, distance: 9.7
click at [136, 325] on strong "OATS - Oats/Rye" at bounding box center [257, 331] width 357 height 43
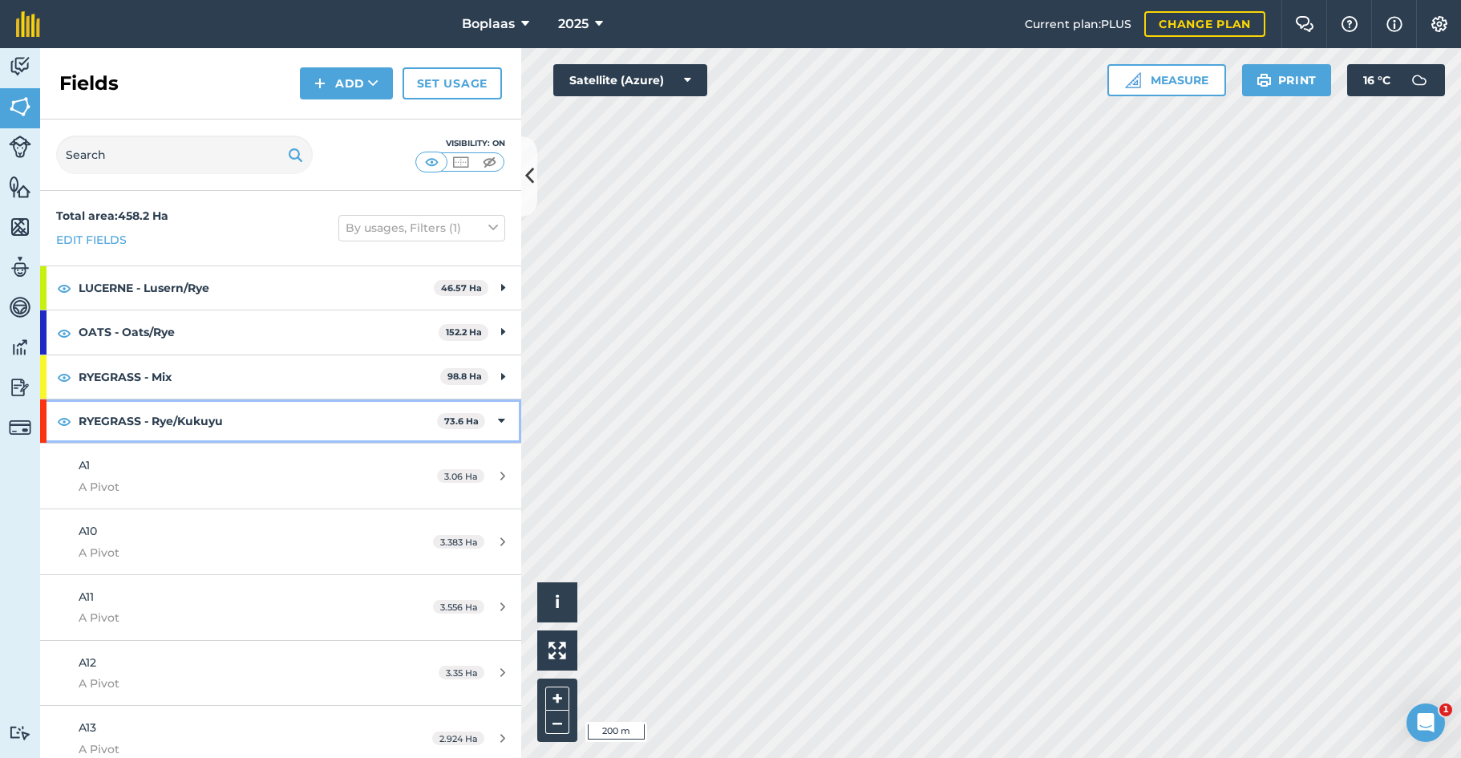
click at [169, 427] on strong "RYEGRASS - Rye/Kukuyu" at bounding box center [258, 420] width 358 height 43
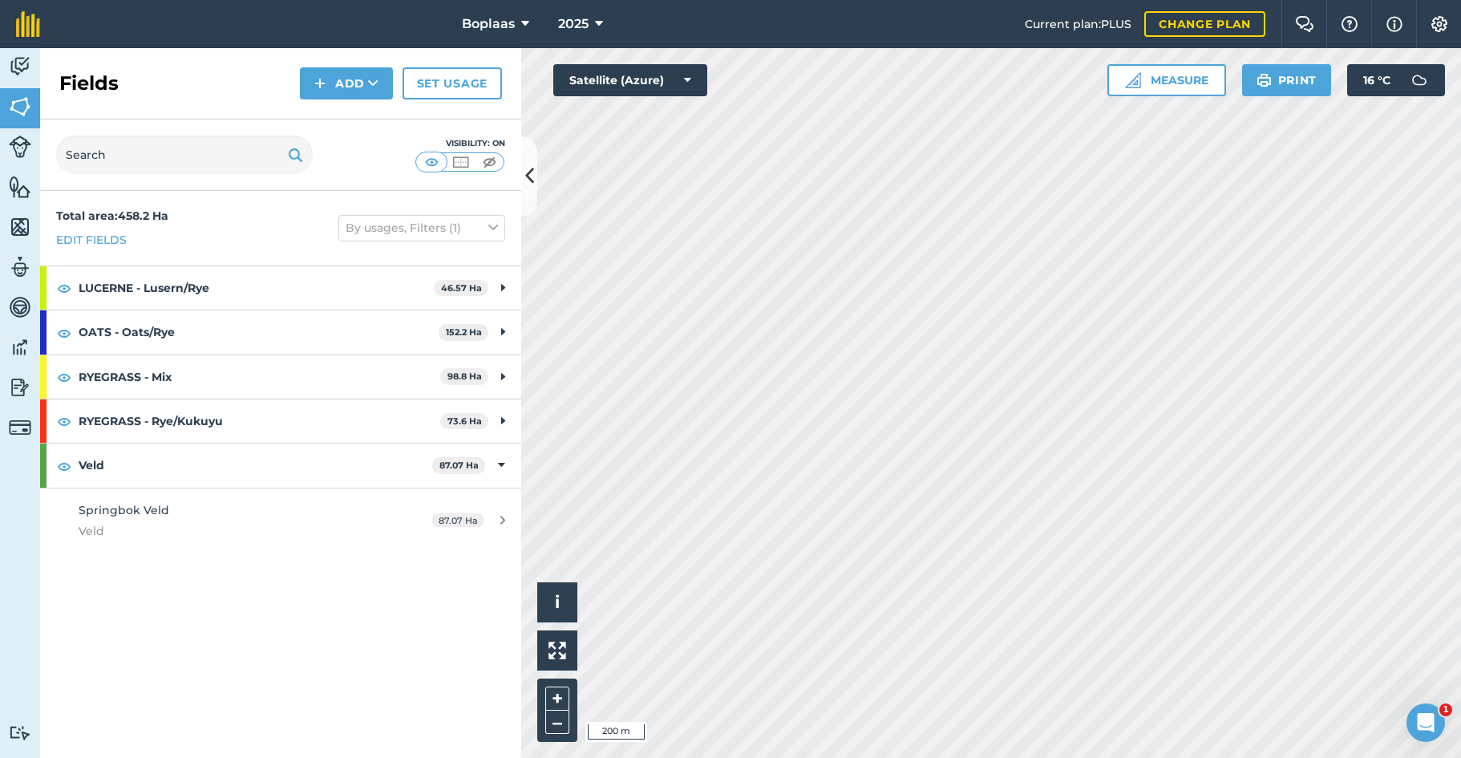
click at [176, 516] on div "Springbok Veld Veld" at bounding box center [229, 520] width 301 height 39
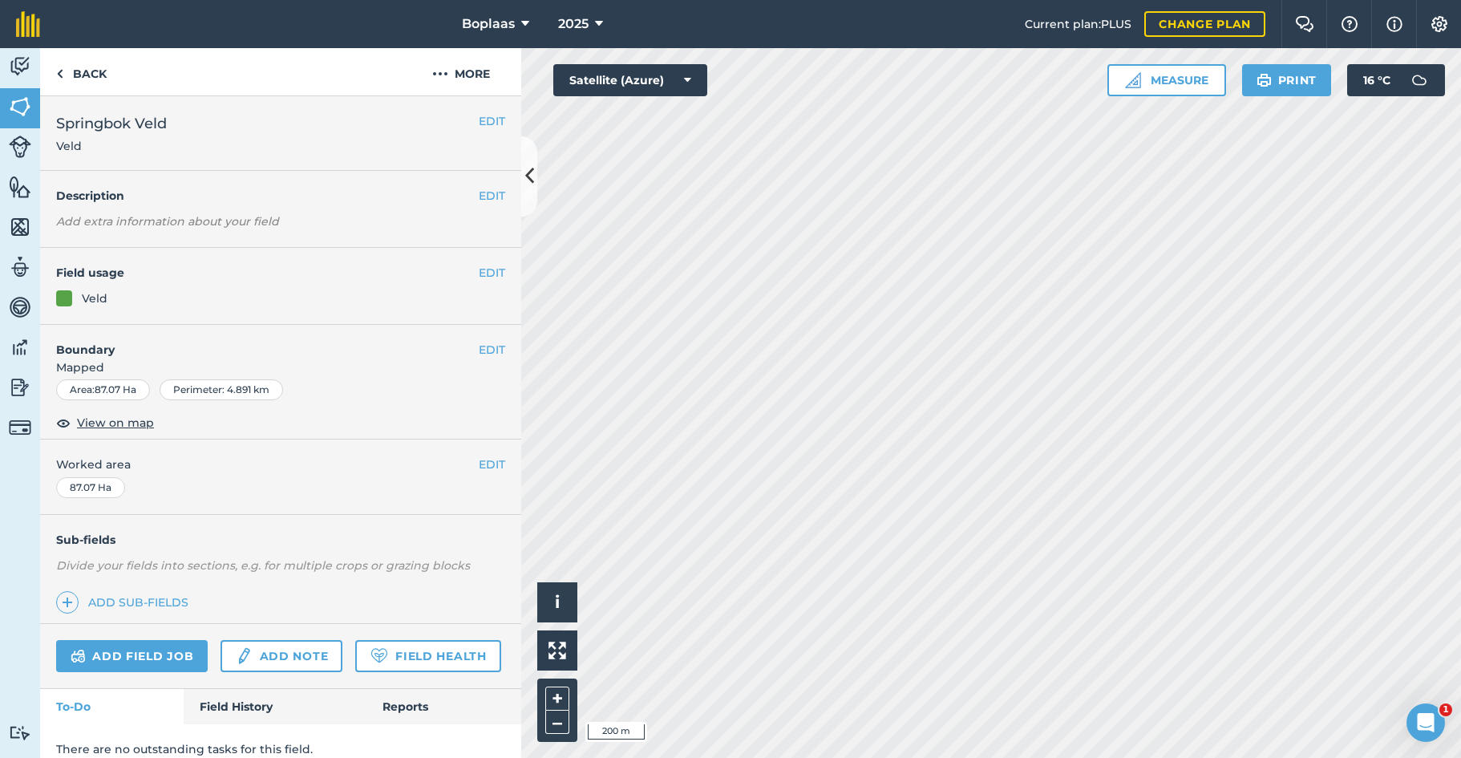
click at [481, 118] on button "EDIT" at bounding box center [492, 121] width 26 height 18
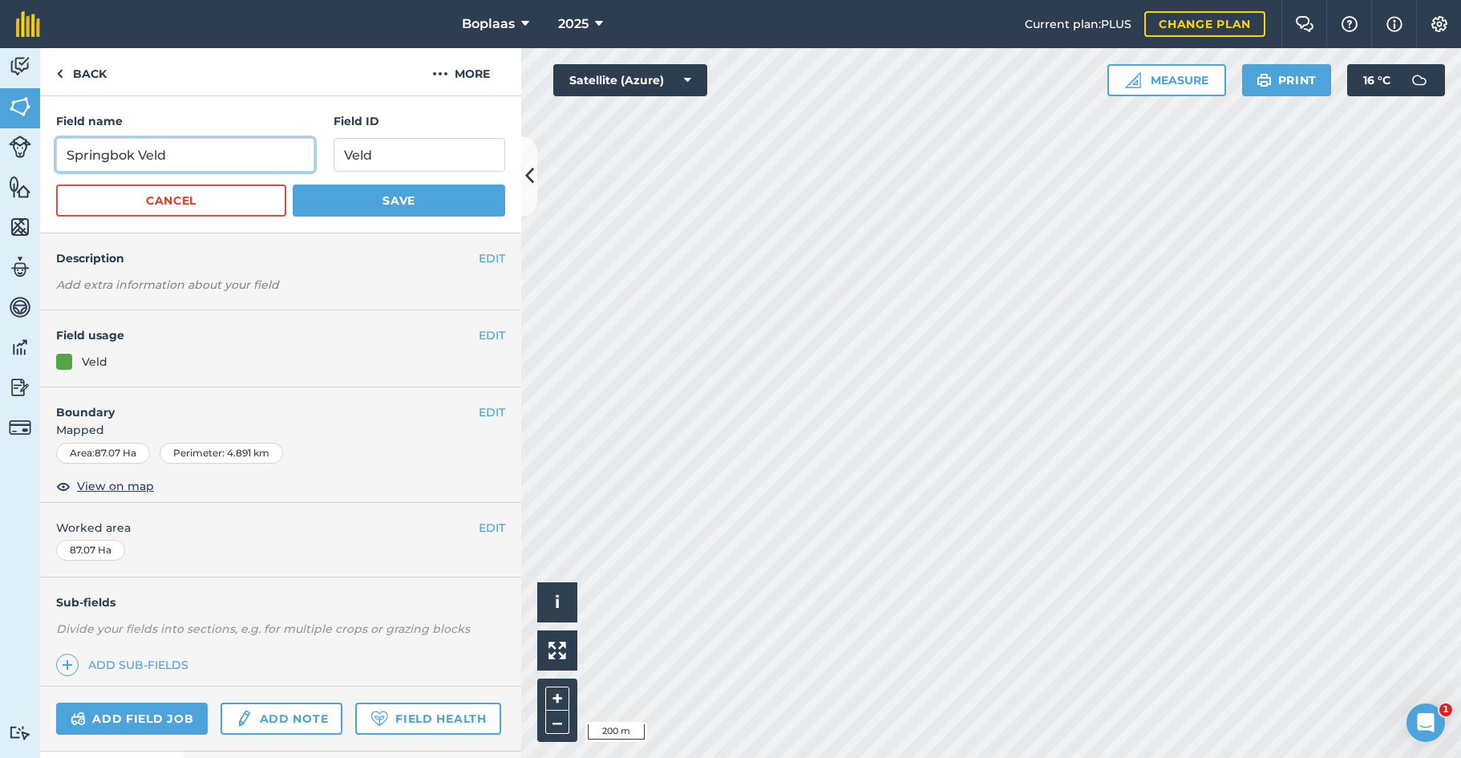
click at [216, 161] on input "Springbok Veld" at bounding box center [185, 155] width 258 height 34
type input "Springbok"
click at [341, 191] on button "Save" at bounding box center [399, 200] width 212 height 32
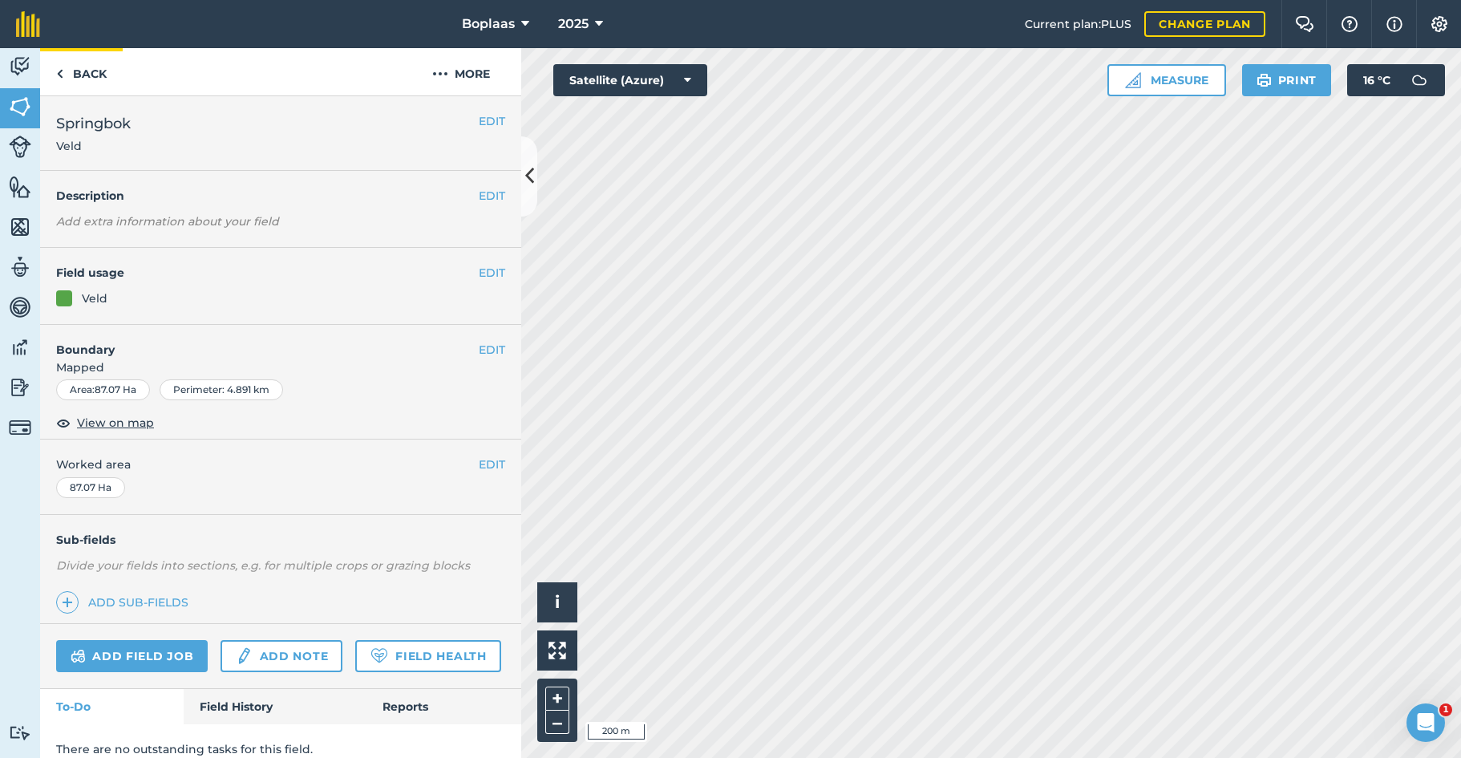
click at [95, 86] on link "Back" at bounding box center [81, 71] width 83 height 47
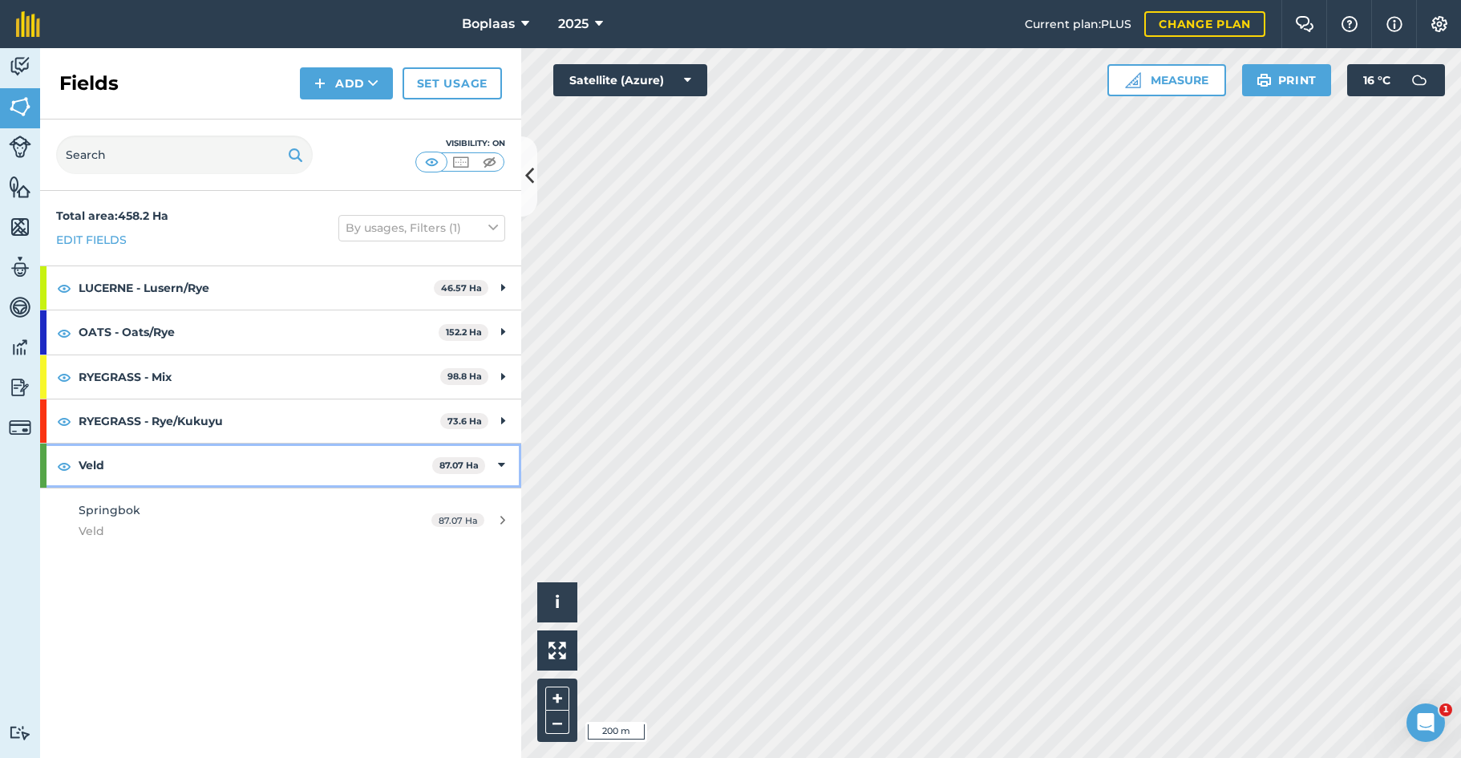
click at [124, 475] on strong "Veld" at bounding box center [256, 464] width 354 height 43
click at [124, 475] on strong "Veld" at bounding box center [257, 464] width 357 height 43
click at [339, 80] on button "Add" at bounding box center [346, 83] width 93 height 32
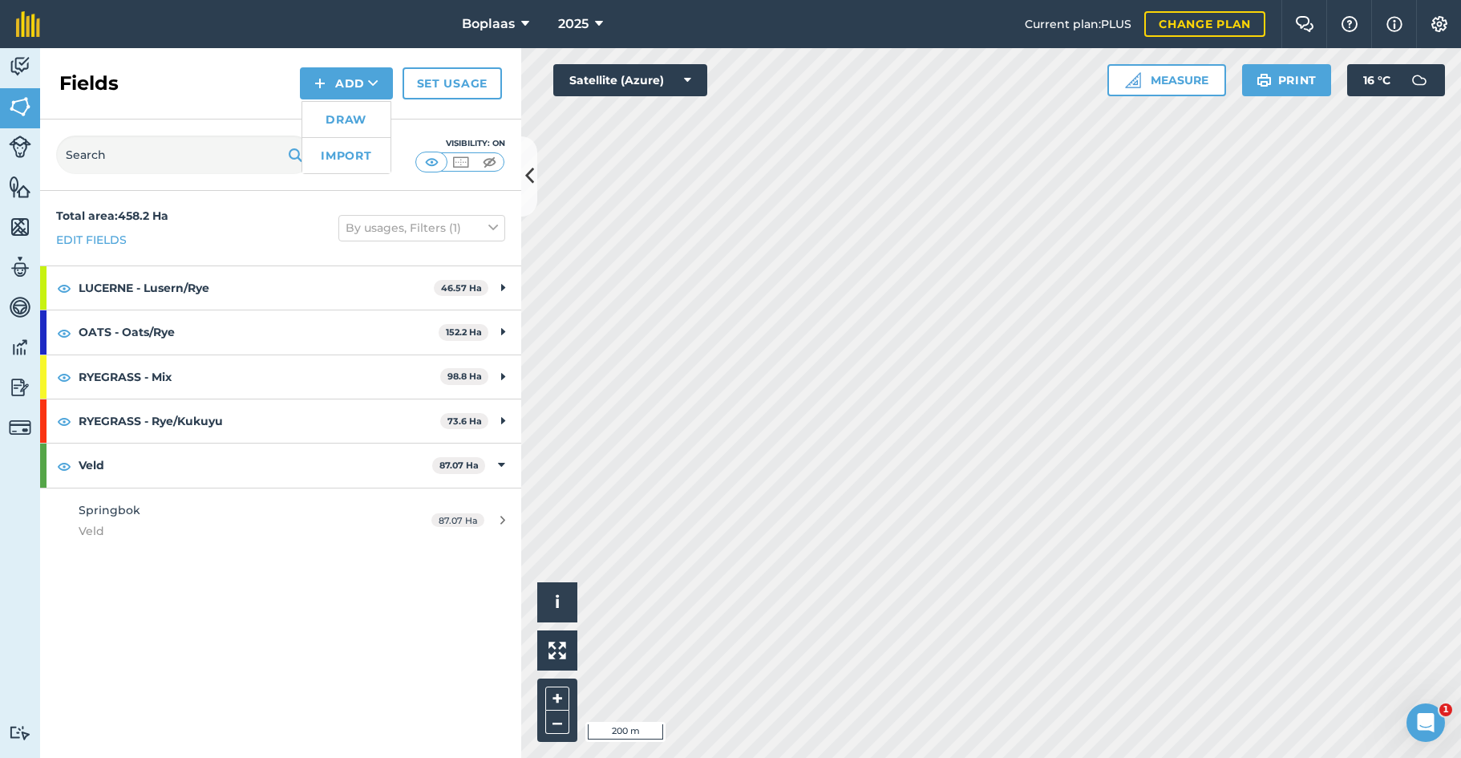
click at [346, 119] on link "Draw" at bounding box center [346, 119] width 88 height 35
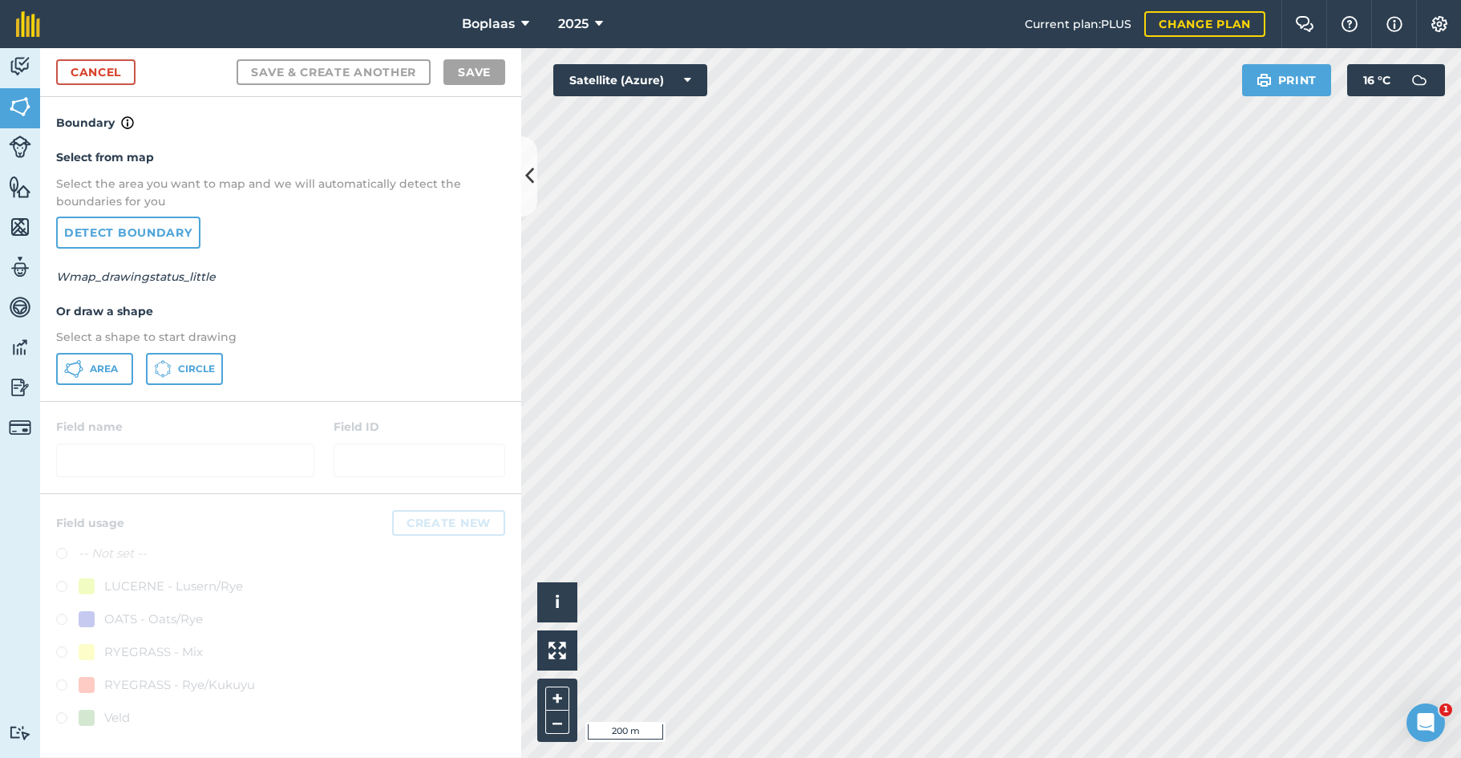
click at [87, 368] on button "Area" at bounding box center [94, 369] width 77 height 32
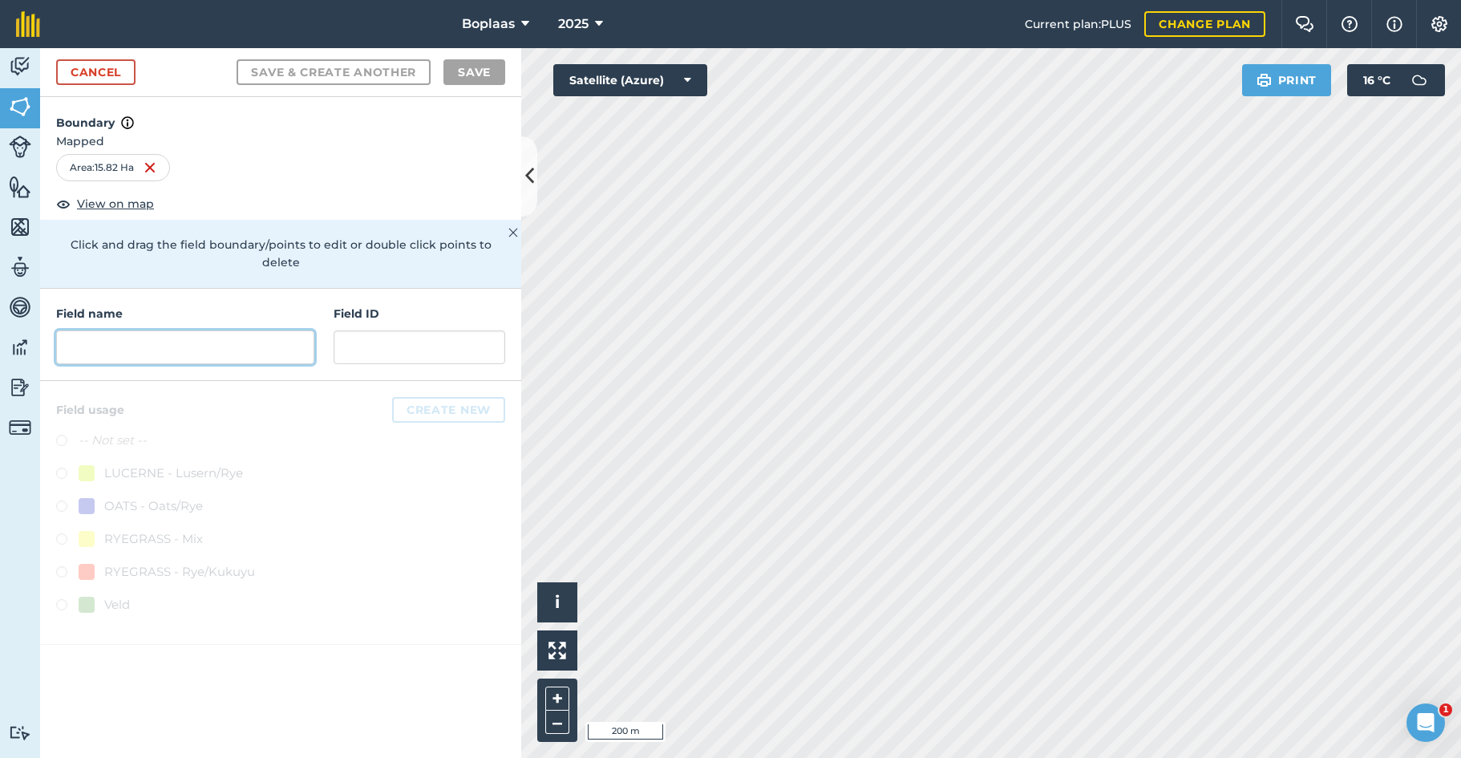
drag, startPoint x: 235, startPoint y: 332, endPoint x: 304, endPoint y: 358, distance: 73.8
click at [236, 332] on input "text" at bounding box center [185, 347] width 258 height 34
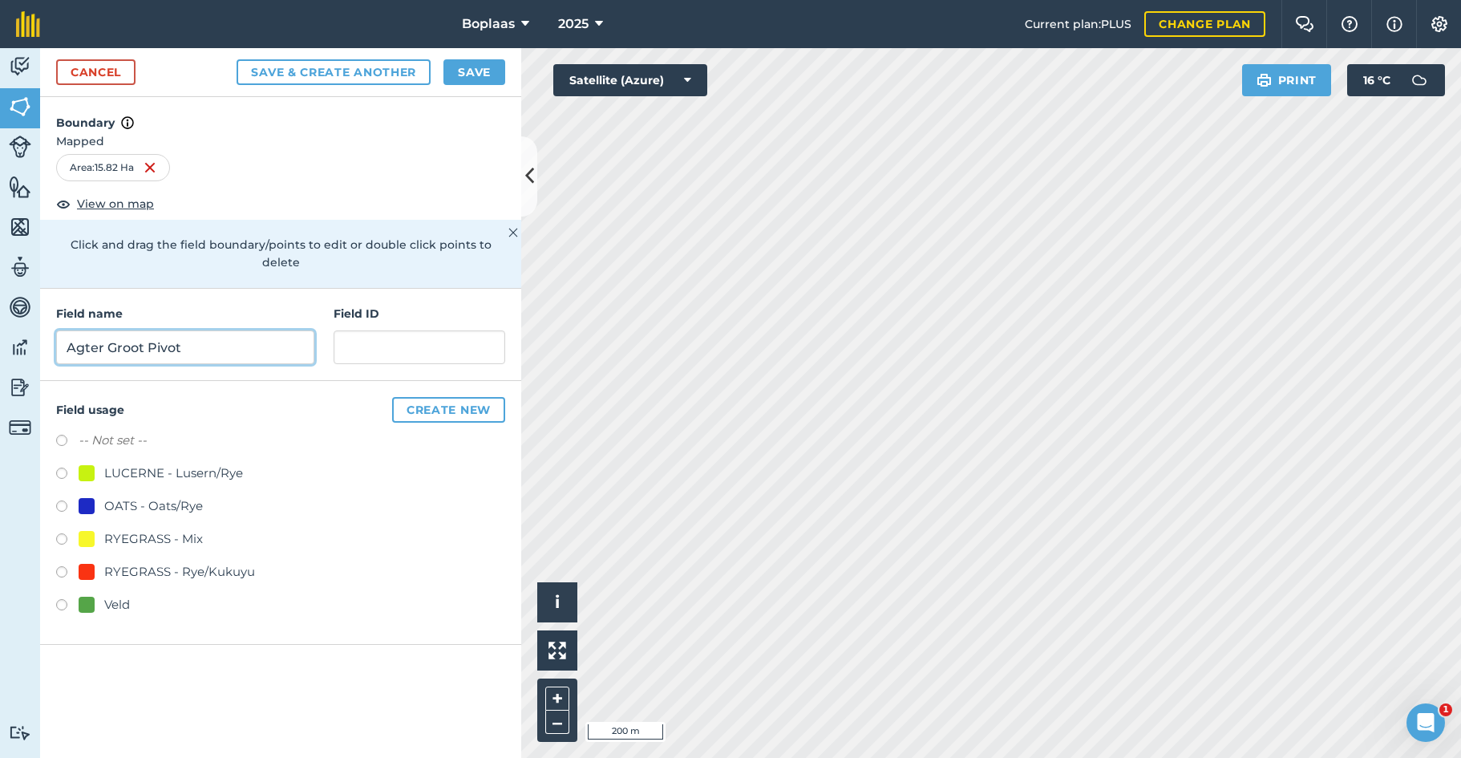
type input "Agter Groot Pivot"
click at [358, 333] on input "text" at bounding box center [419, 347] width 172 height 34
type input "Veld"
click at [57, 599] on label at bounding box center [67, 607] width 22 height 16
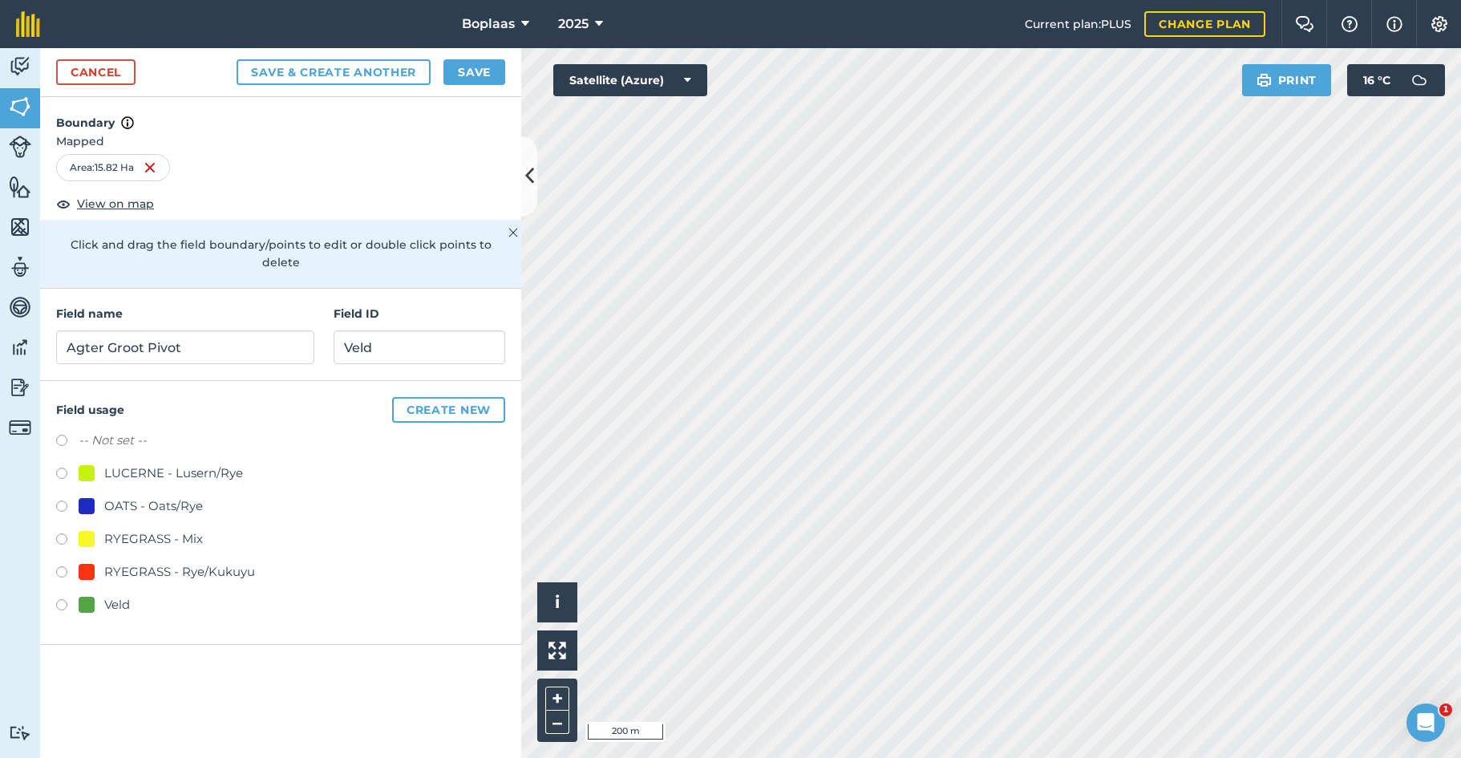
radio input "true"
click at [463, 78] on button "Save" at bounding box center [474, 72] width 62 height 26
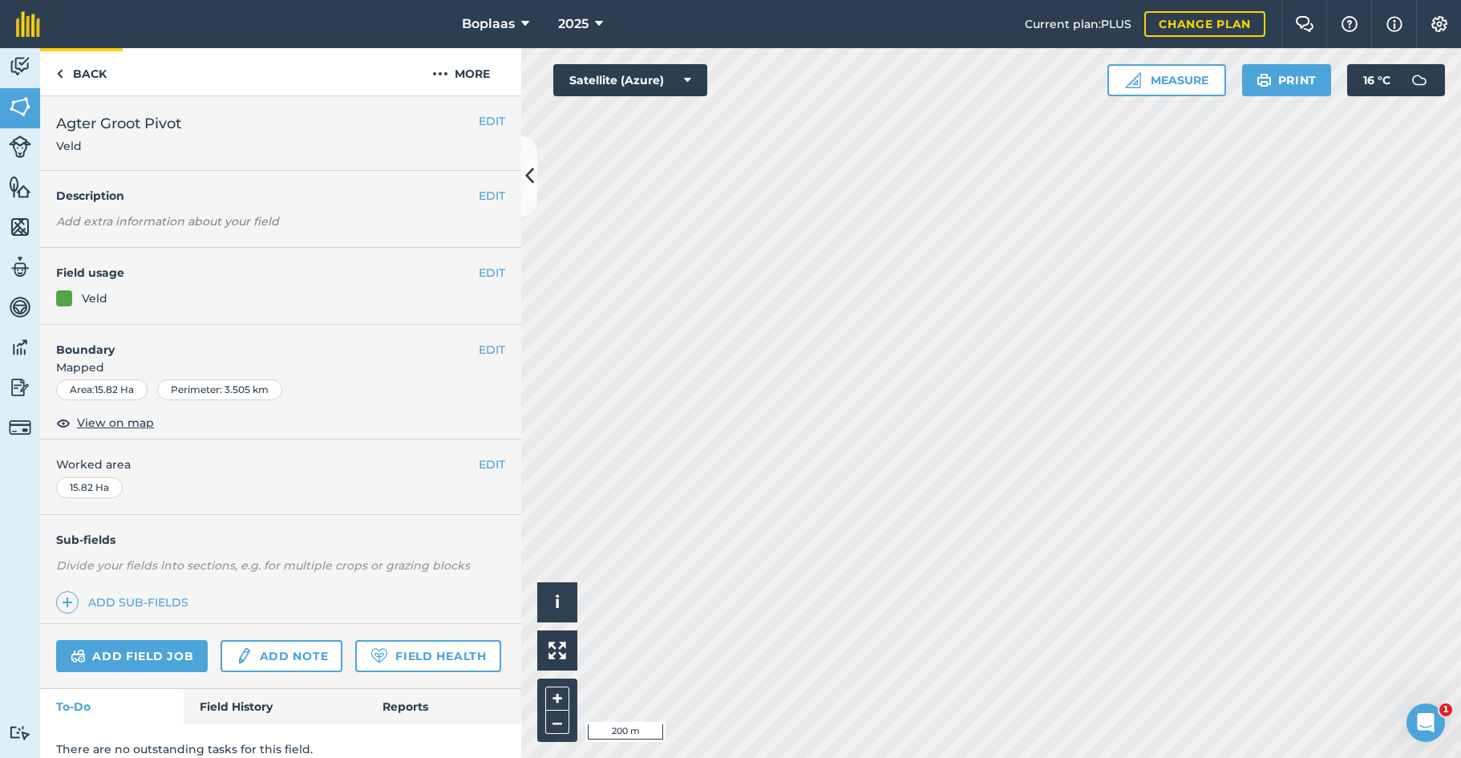
click at [68, 75] on link "Back" at bounding box center [81, 71] width 83 height 47
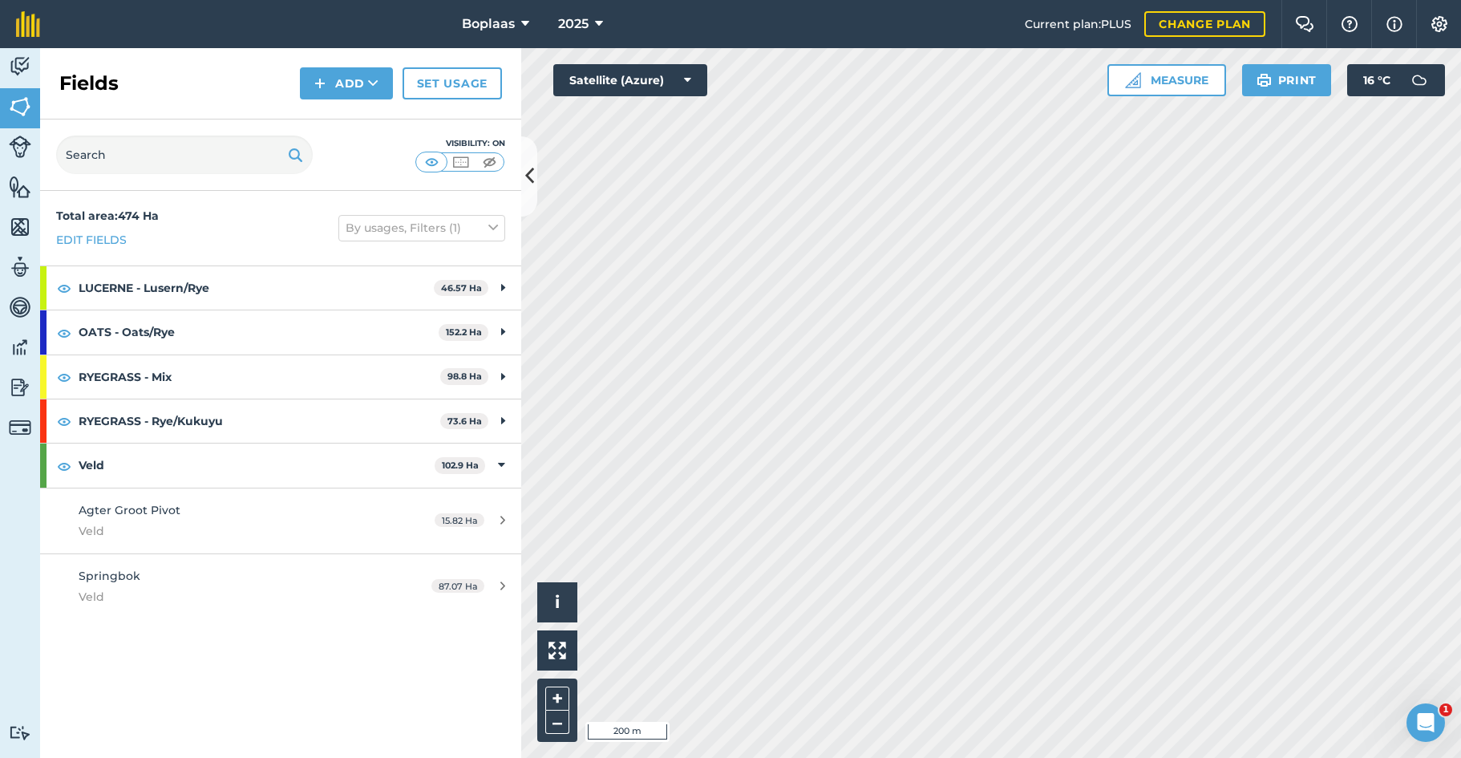
click at [338, 92] on button "Add" at bounding box center [346, 83] width 93 height 32
click at [351, 120] on link "Draw" at bounding box center [346, 119] width 88 height 35
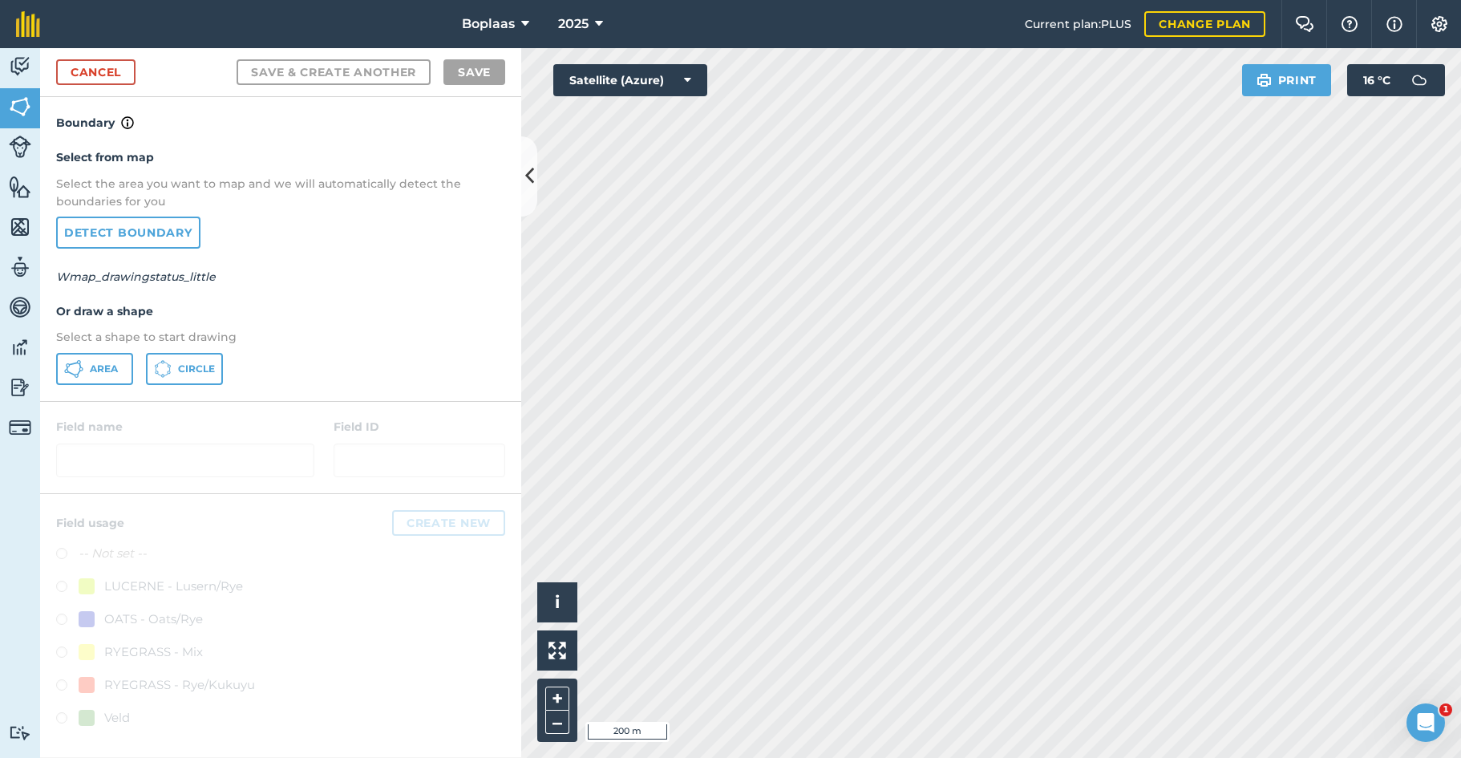
click at [76, 356] on button "Area" at bounding box center [94, 369] width 77 height 32
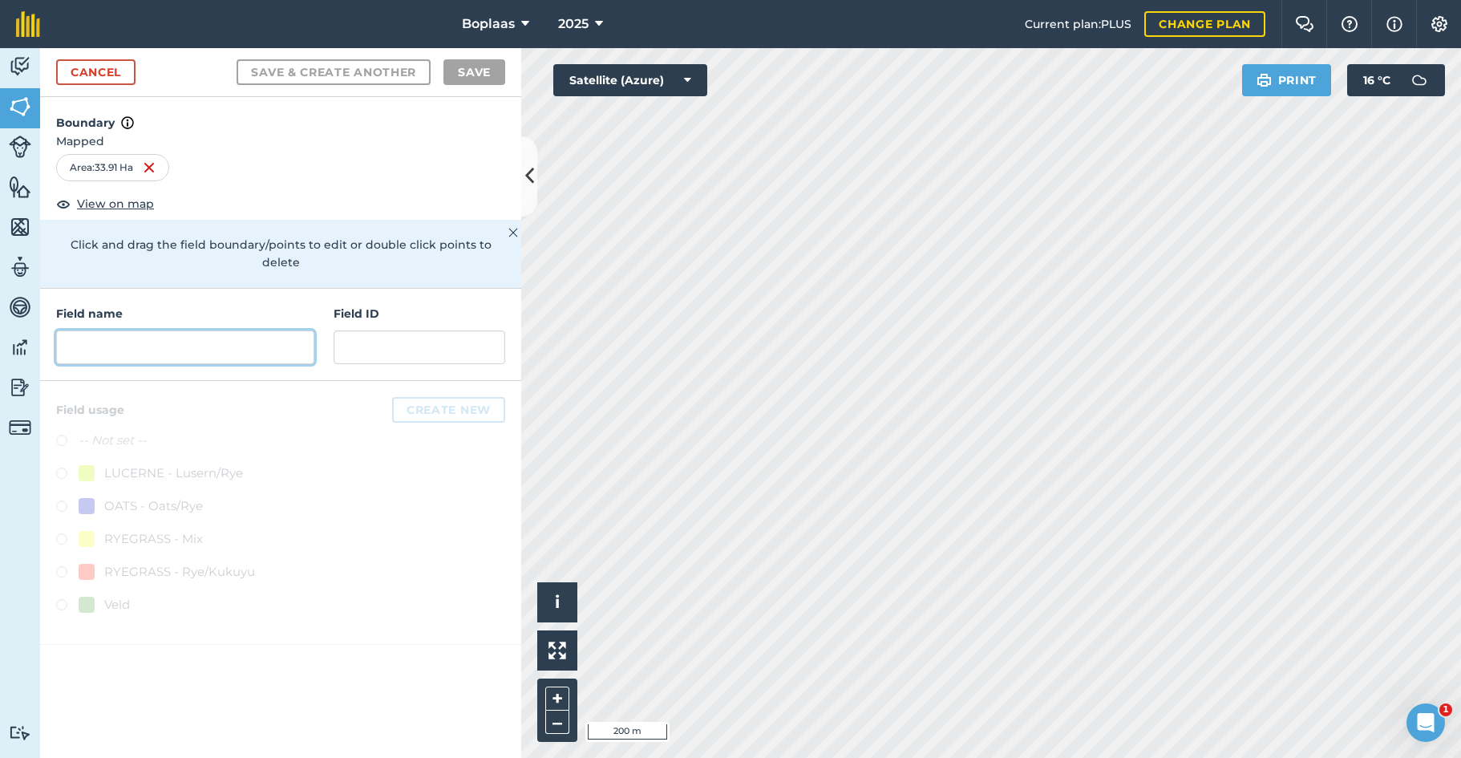
click at [127, 330] on input "text" at bounding box center [185, 347] width 258 height 34
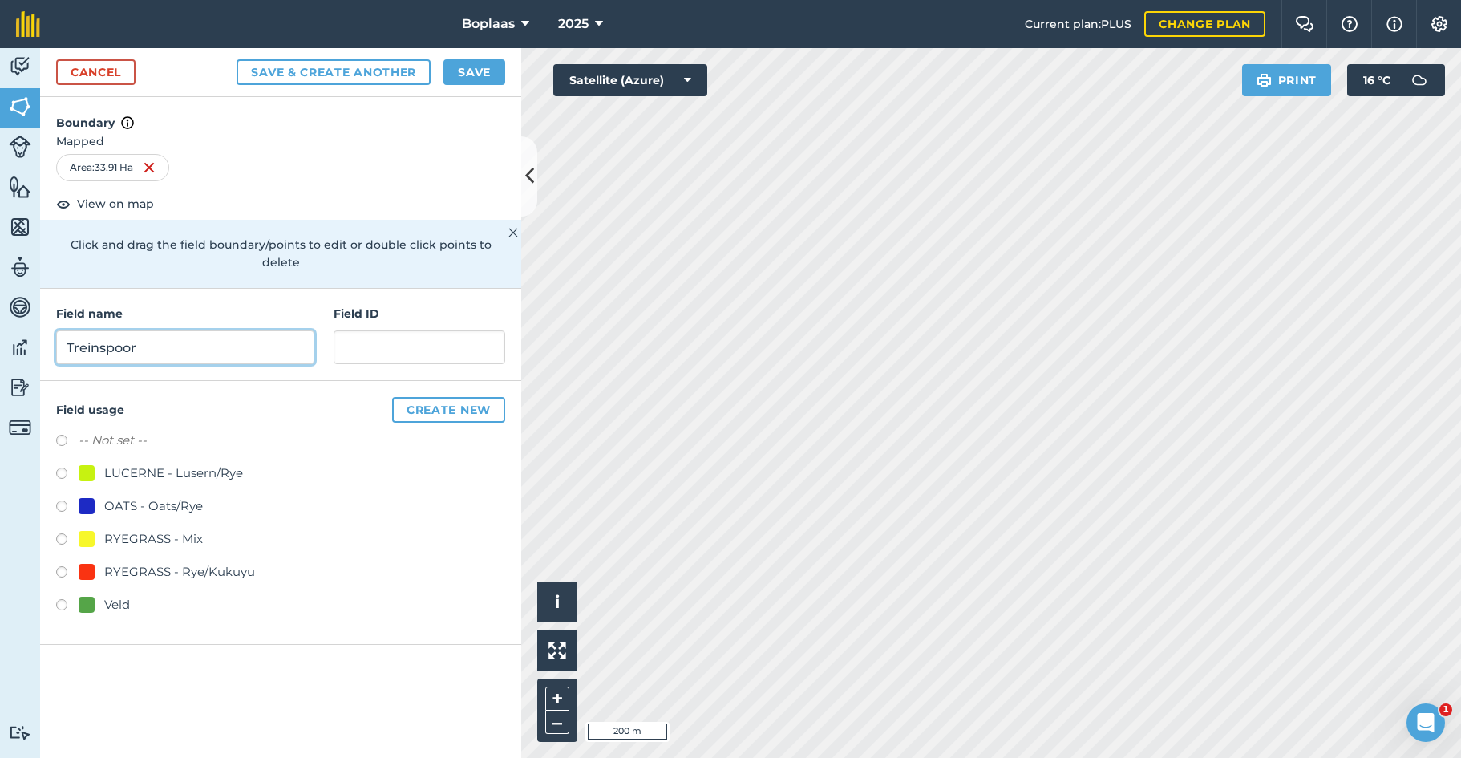
type input "Treinspoor"
click at [423, 330] on input "text" at bounding box center [419, 347] width 172 height 34
type input "Veld"
click at [64, 599] on label at bounding box center [67, 607] width 22 height 16
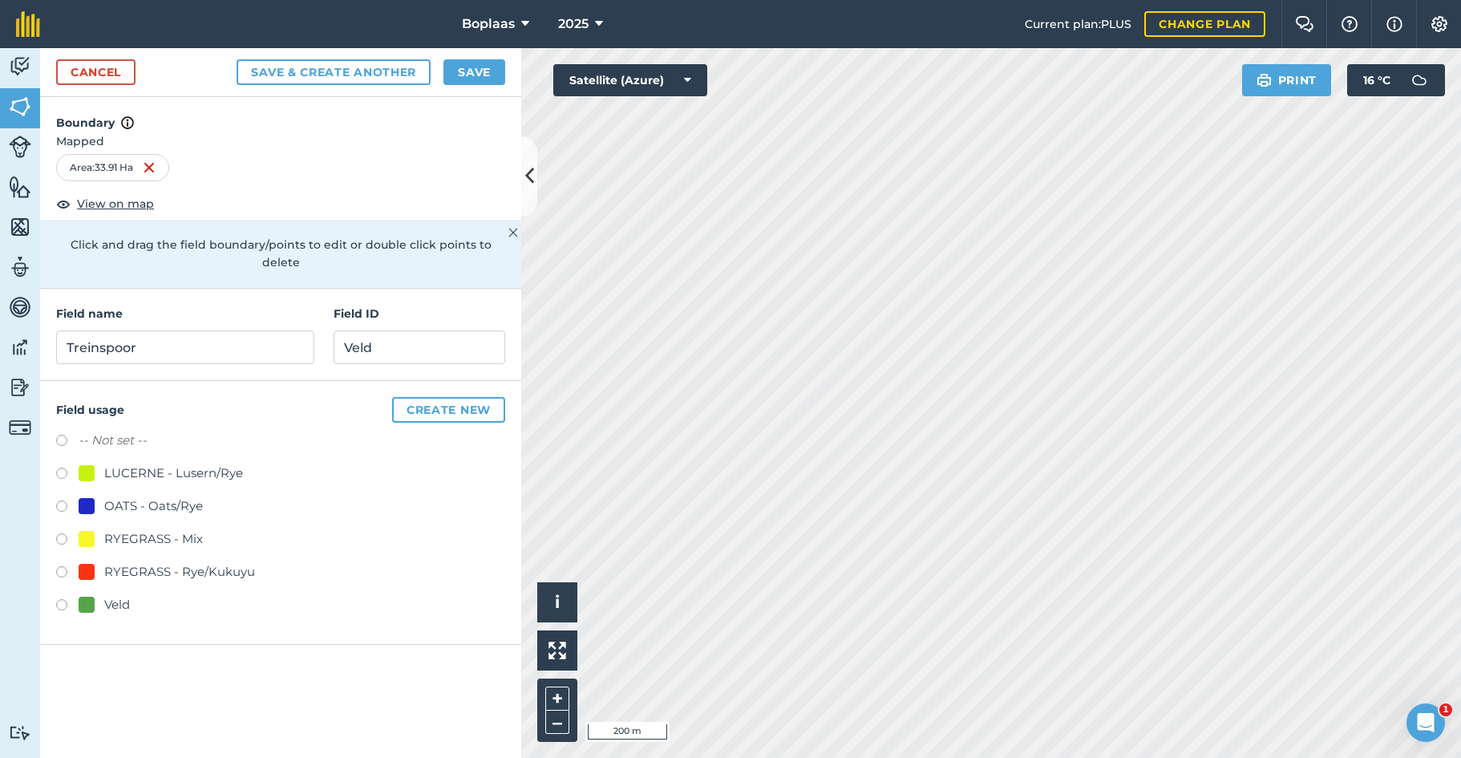
radio input "true"
click at [463, 75] on button "Save" at bounding box center [474, 72] width 62 height 26
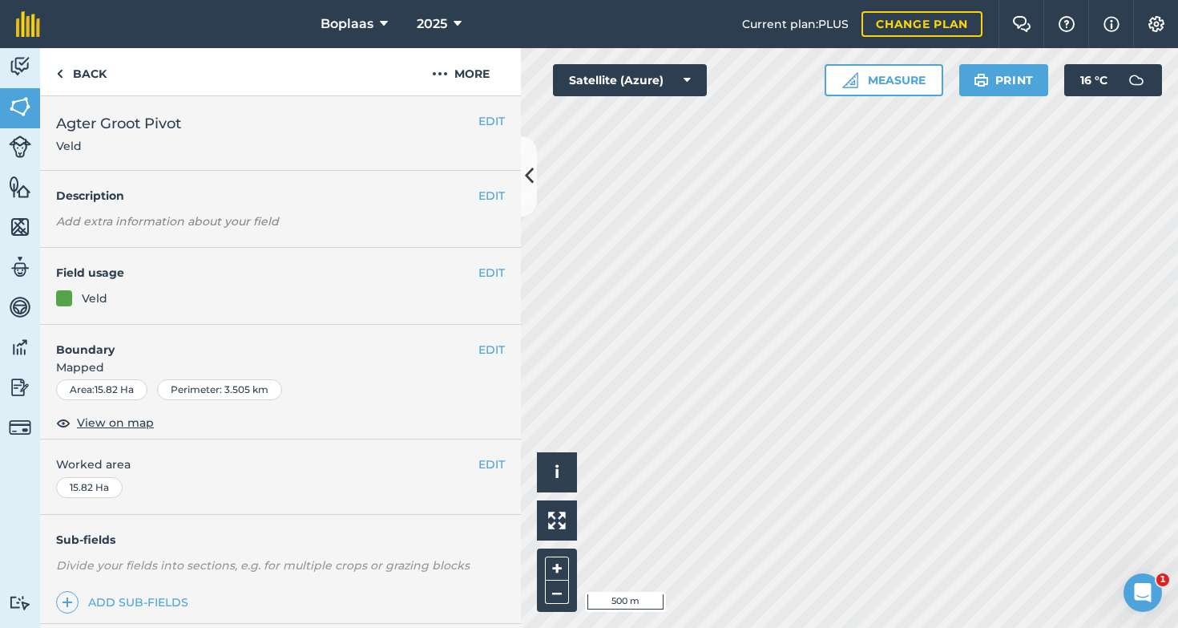
click at [484, 274] on button "EDIT" at bounding box center [492, 273] width 26 height 18
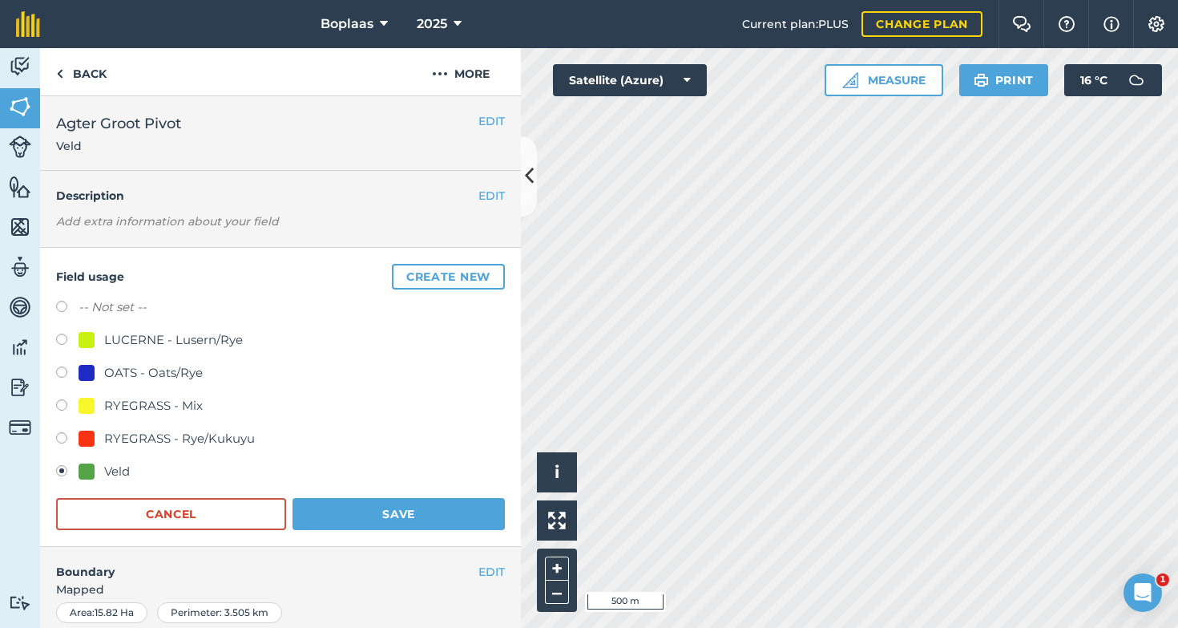
click at [120, 466] on div "Veld" at bounding box center [117, 471] width 26 height 19
click at [101, 76] on link "Back" at bounding box center [81, 71] width 83 height 47
click at [18, 139] on img at bounding box center [20, 146] width 22 height 22
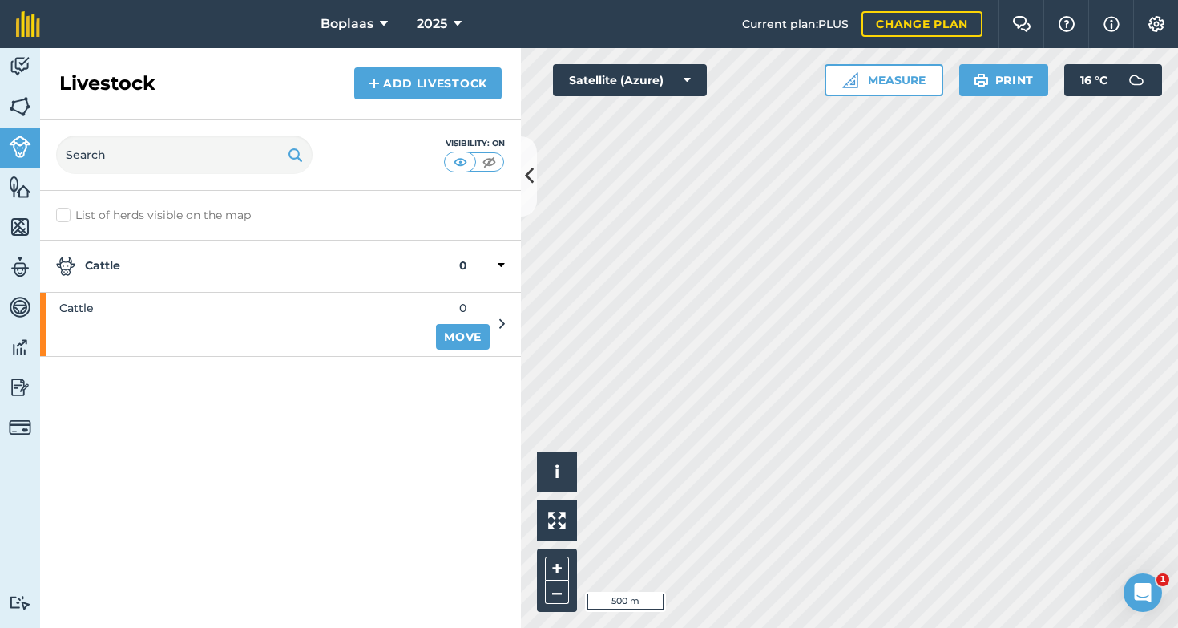
click at [24, 101] on img at bounding box center [20, 107] width 22 height 24
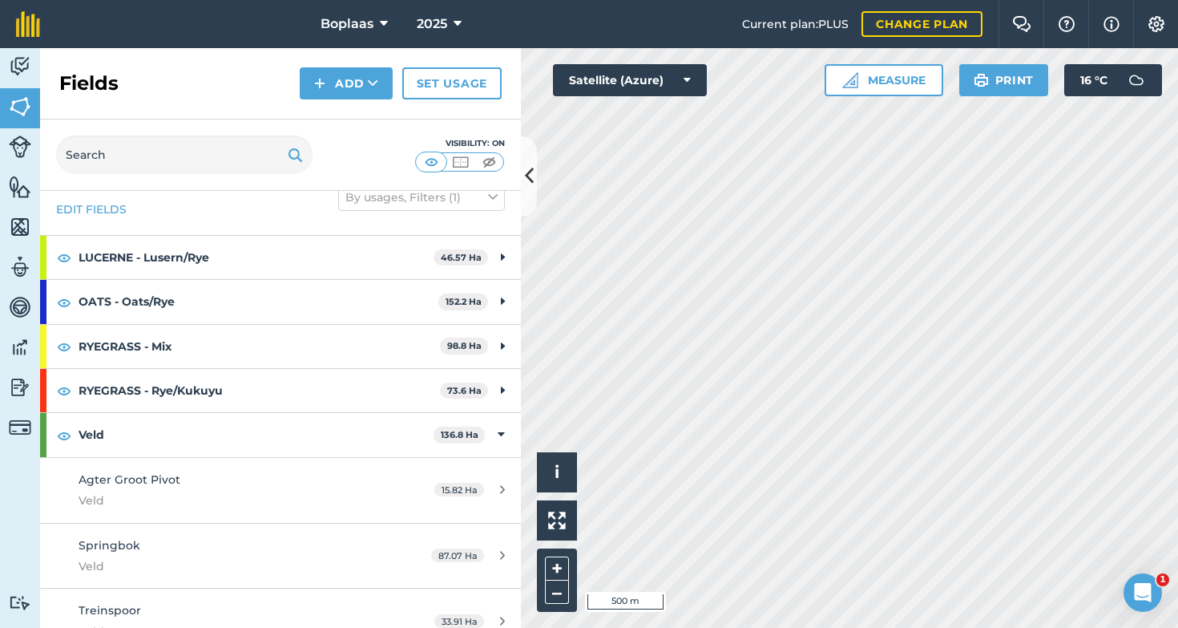
scroll to position [52, 0]
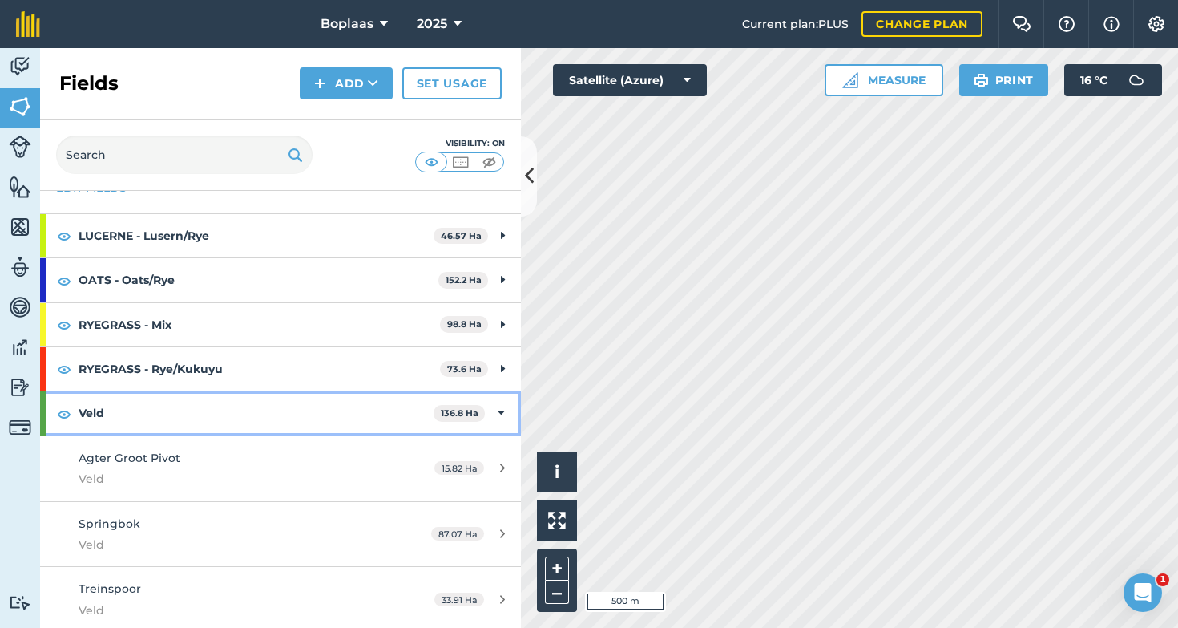
click at [63, 410] on img at bounding box center [64, 413] width 14 height 19
click at [67, 412] on img at bounding box center [64, 413] width 14 height 19
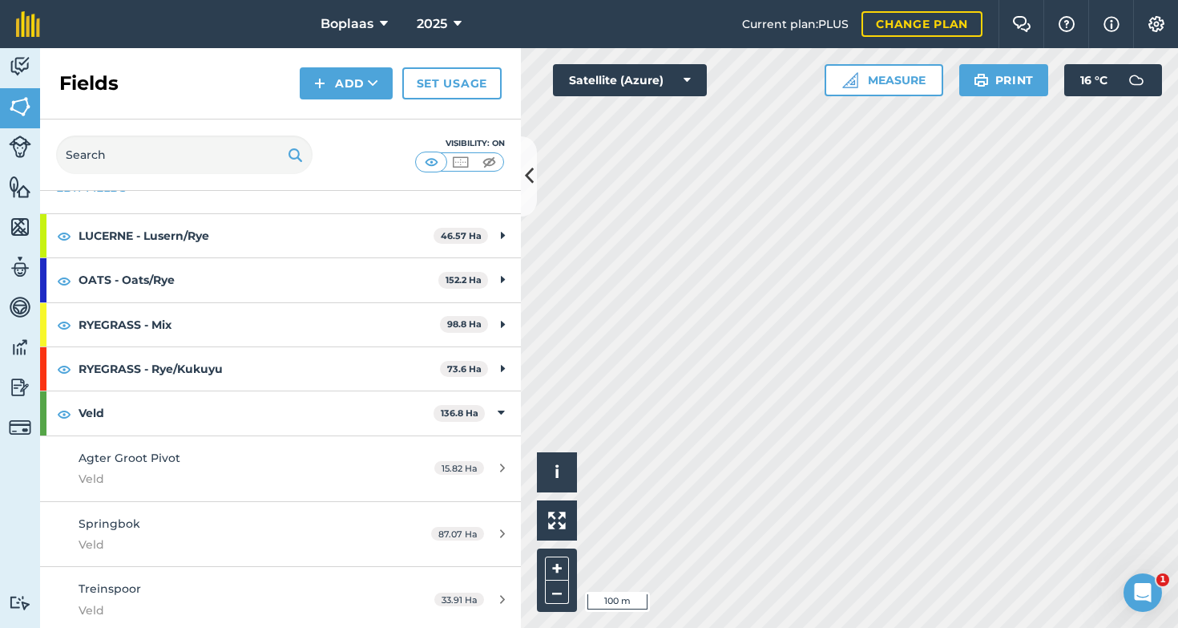
click at [333, 79] on button "Add" at bounding box center [346, 83] width 93 height 32
click at [364, 120] on link "Draw" at bounding box center [346, 119] width 88 height 35
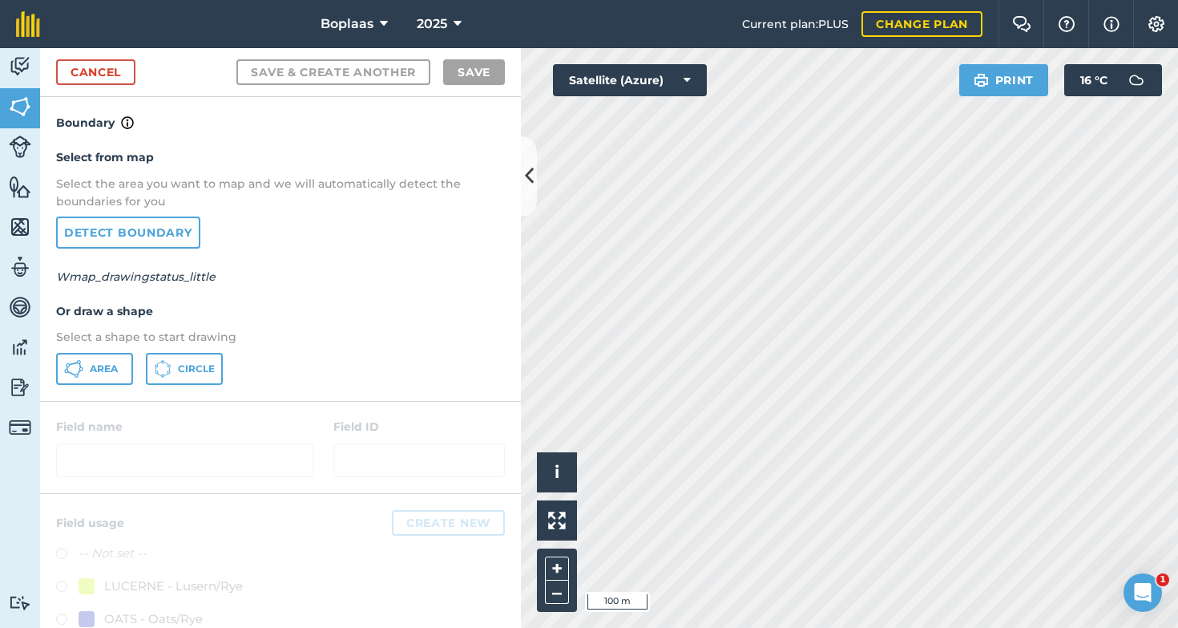
drag, startPoint x: 112, startPoint y: 358, endPoint x: 192, endPoint y: 362, distance: 80.2
click at [112, 358] on button "Area" at bounding box center [94, 369] width 77 height 32
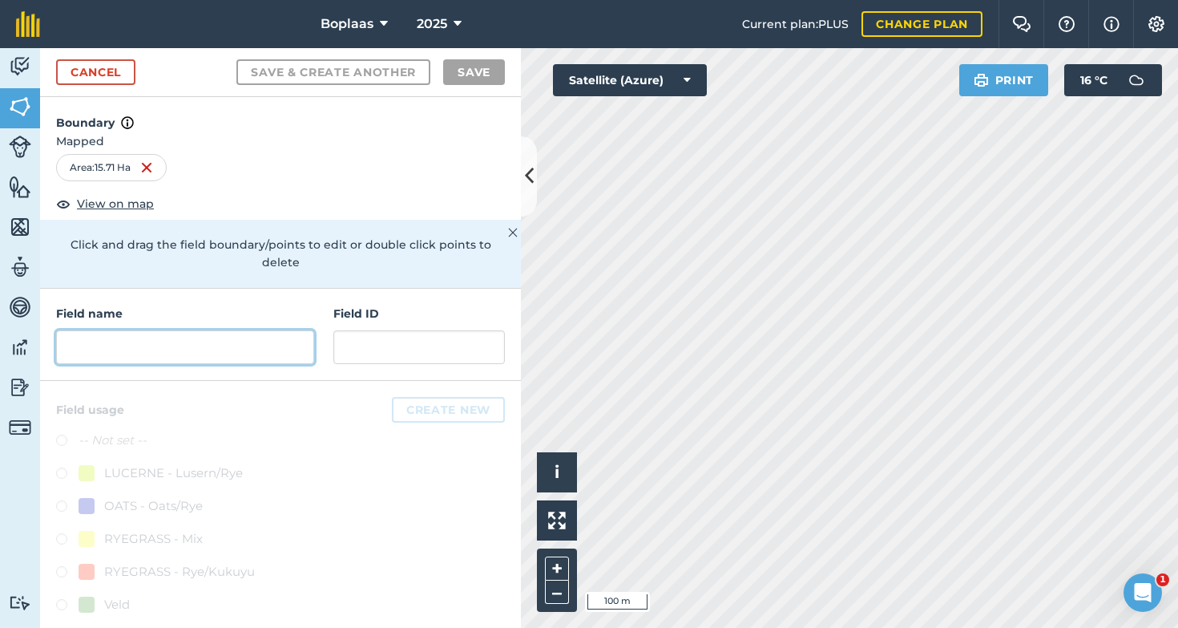
click at [168, 354] on input "text" at bounding box center [185, 347] width 258 height 34
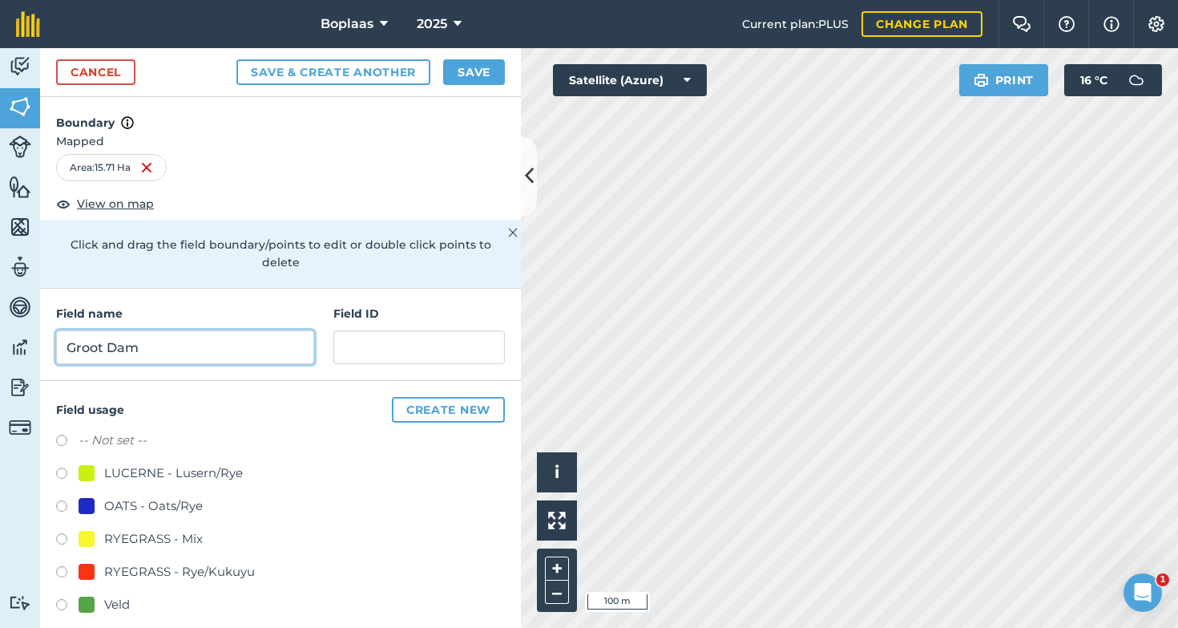
type input "Groot Dam"
click at [440, 321] on h4 "Field ID" at bounding box center [419, 314] width 172 height 18
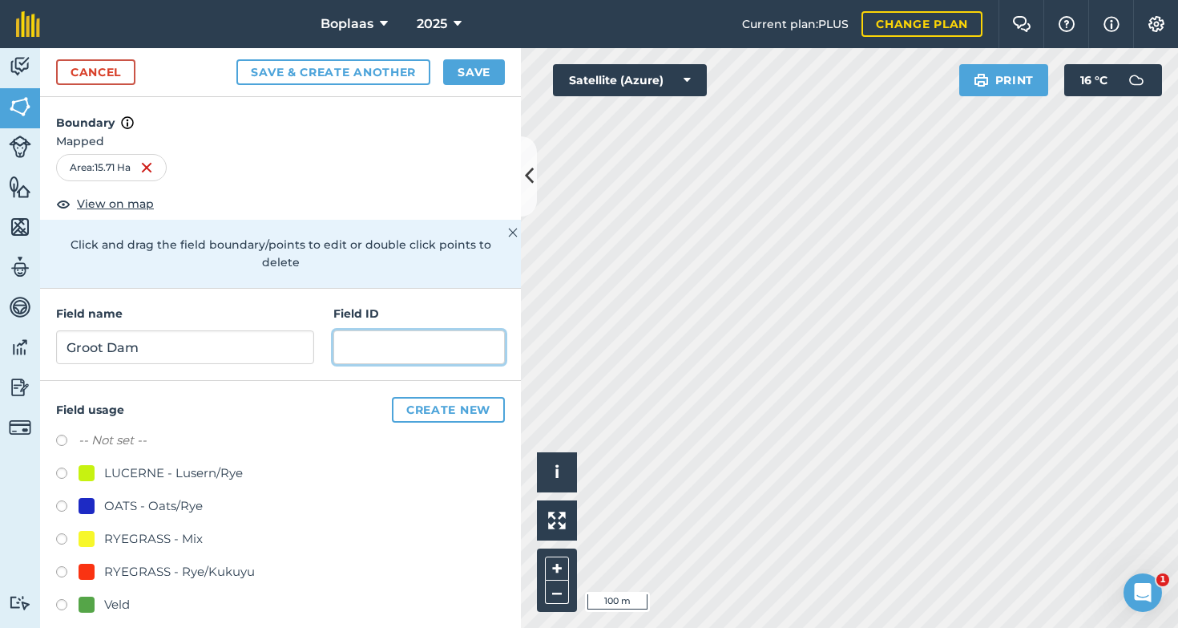
click at [436, 337] on input "text" at bounding box center [419, 347] width 172 height 34
type input "Veld"
click at [59, 604] on label at bounding box center [67, 607] width 22 height 16
radio input "true"
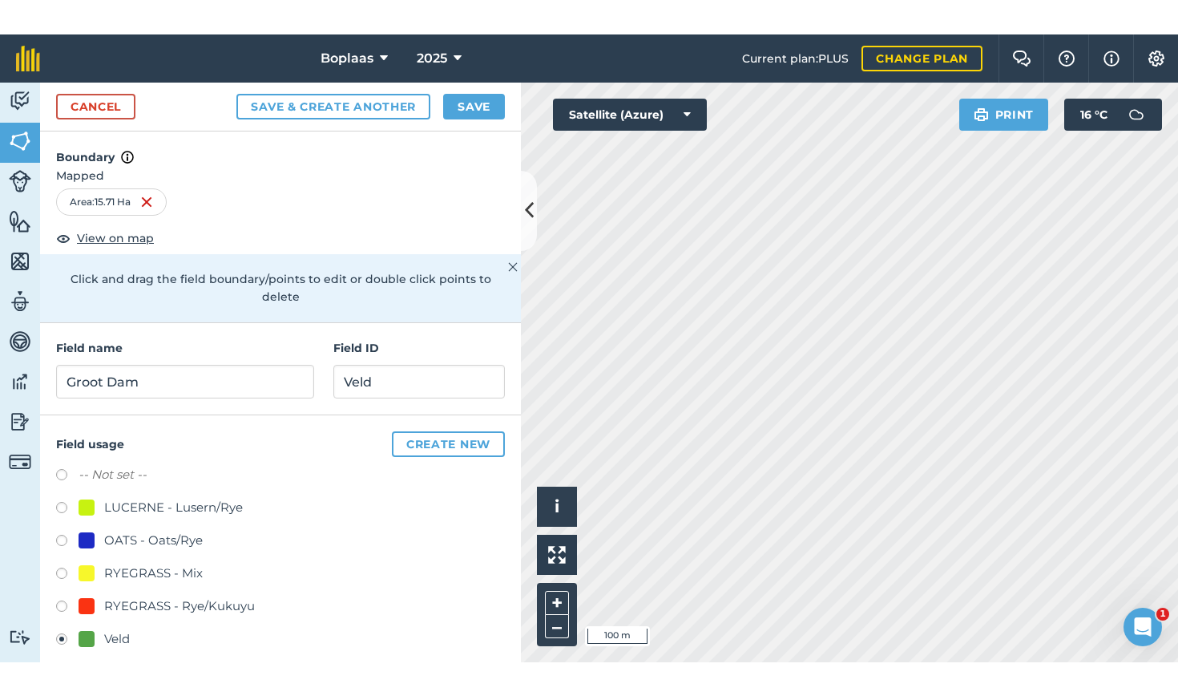
scroll to position [16, 0]
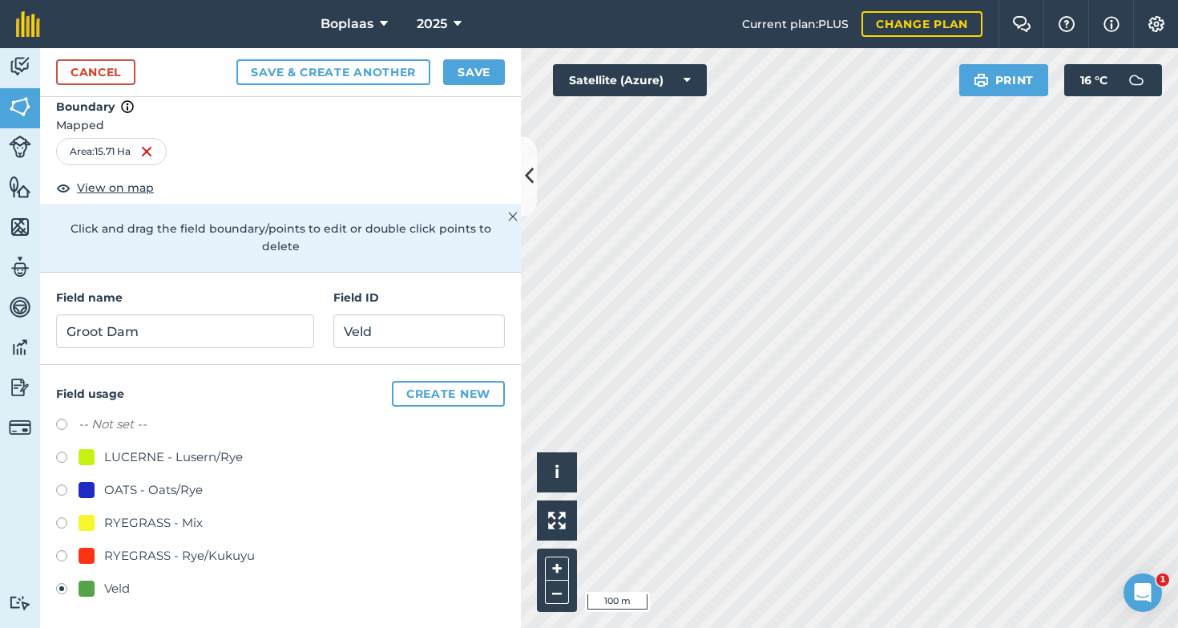
click at [475, 80] on button "Save" at bounding box center [474, 72] width 62 height 26
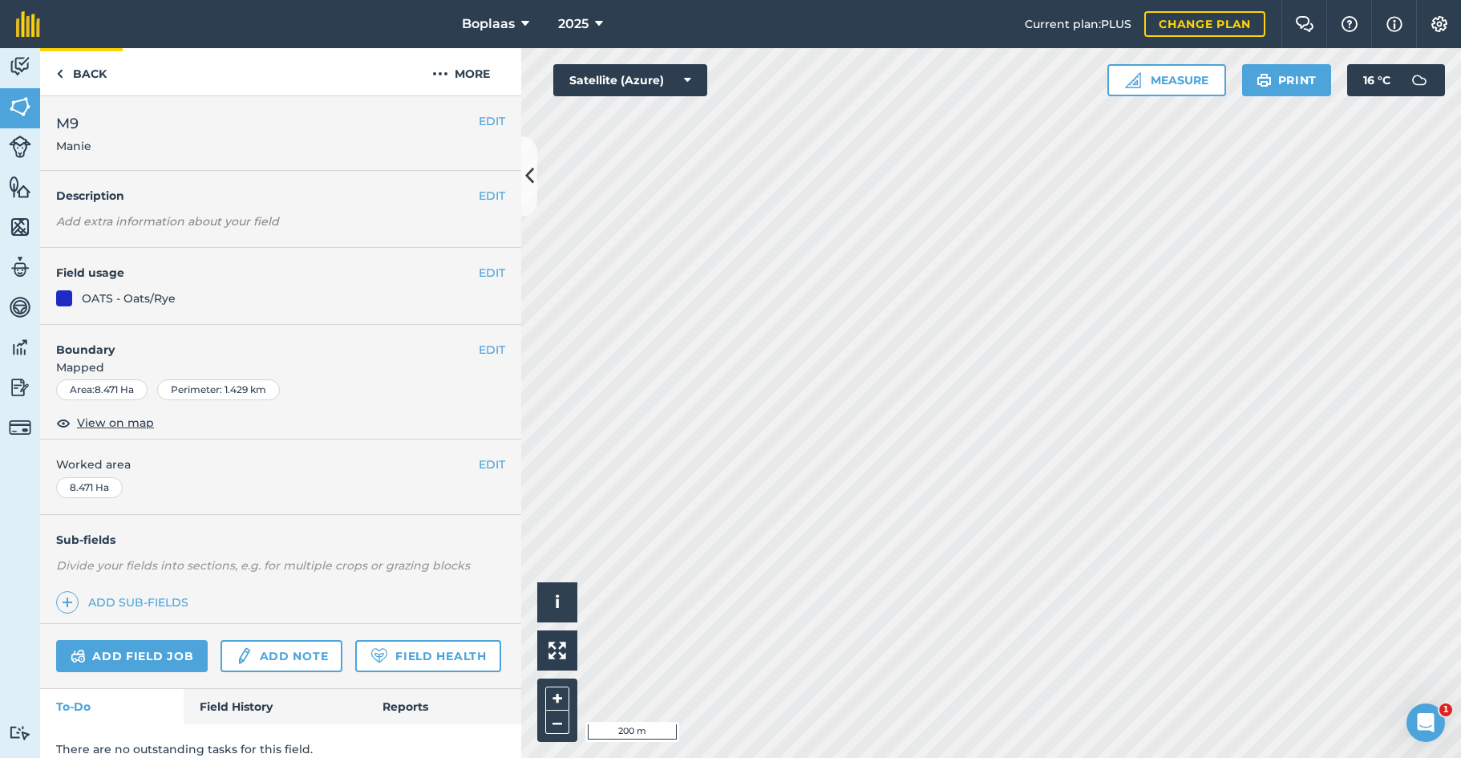
click at [78, 71] on link "Back" at bounding box center [81, 71] width 83 height 47
click at [12, 106] on img at bounding box center [20, 107] width 22 height 24
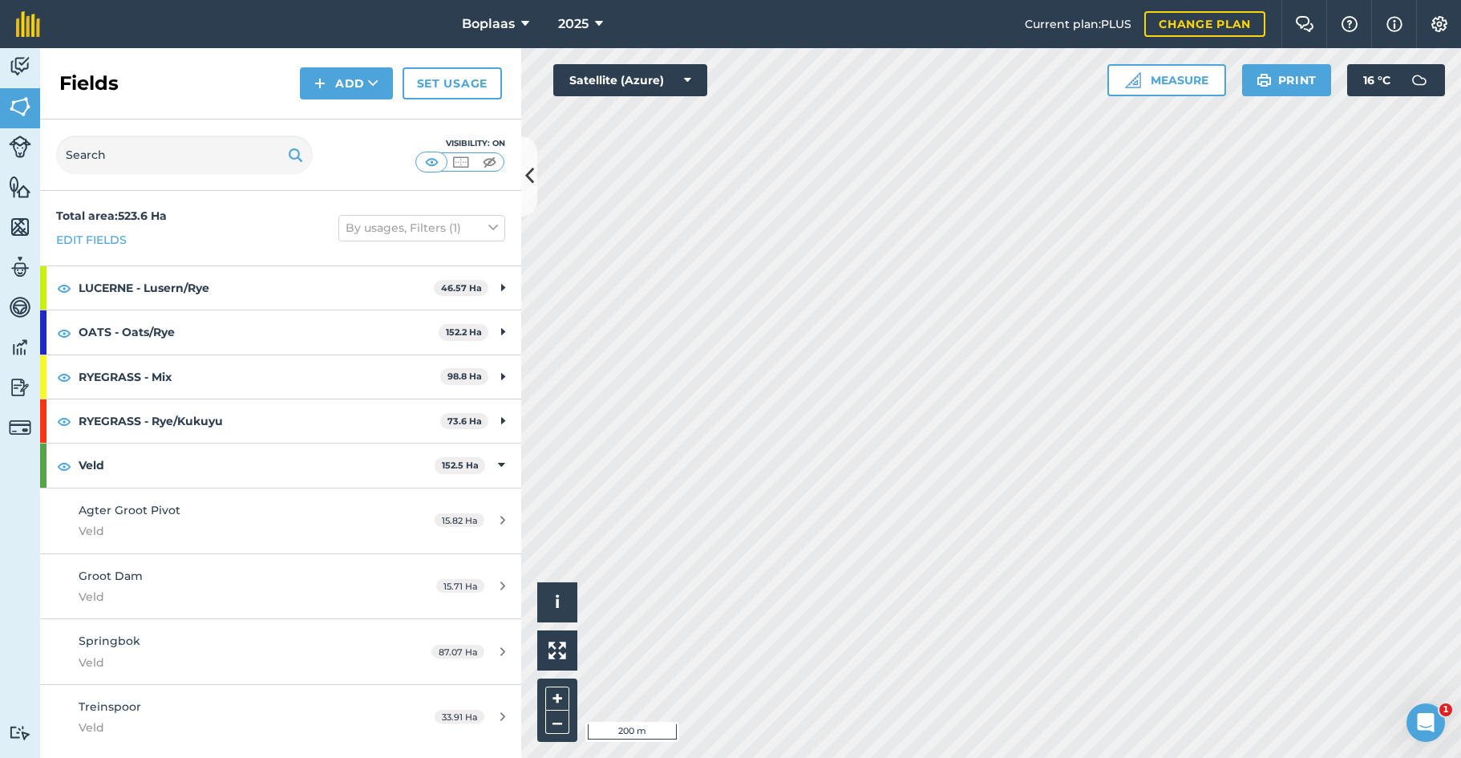
click at [337, 85] on button "Add" at bounding box center [346, 83] width 93 height 32
click at [327, 113] on link "Draw" at bounding box center [346, 119] width 88 height 35
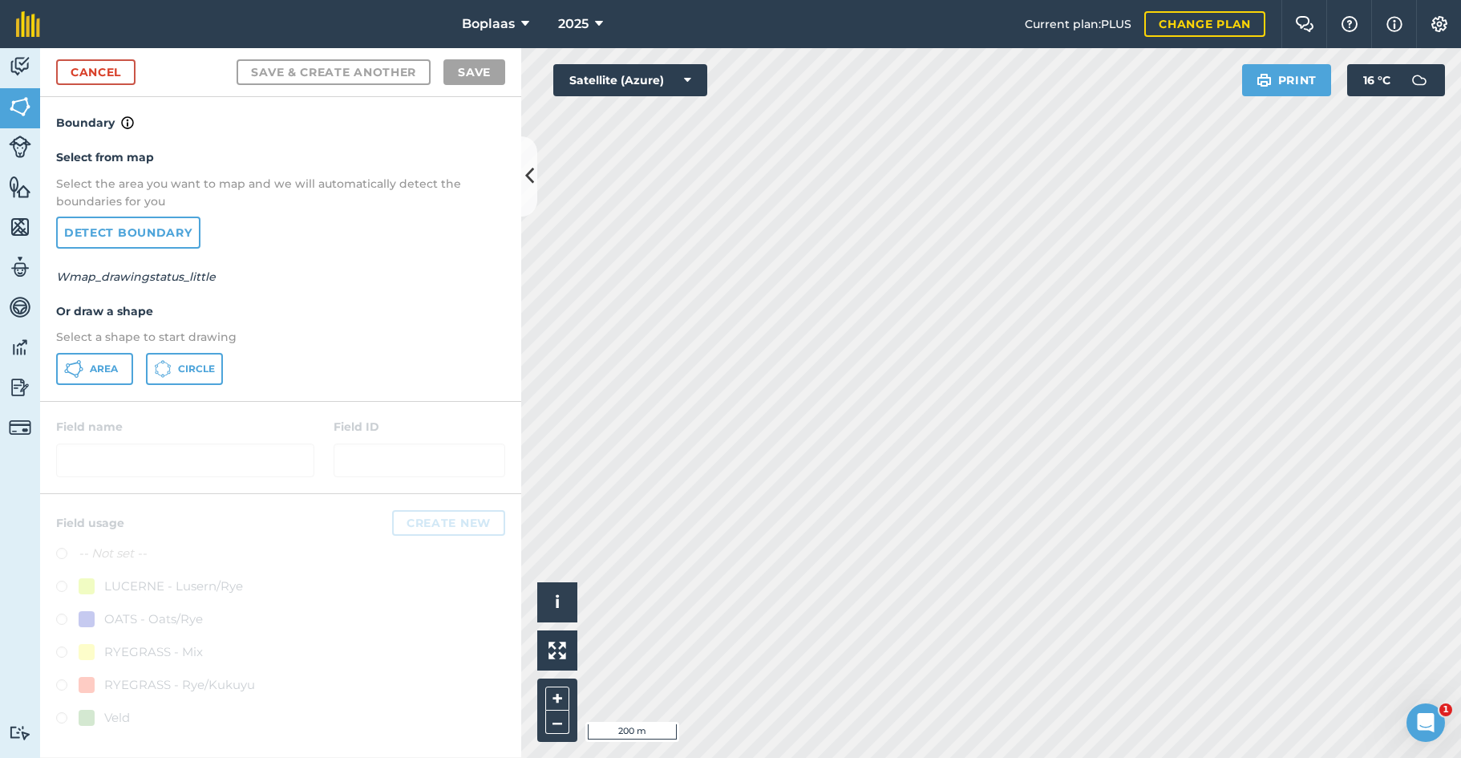
click at [93, 362] on span "Area" at bounding box center [104, 368] width 28 height 13
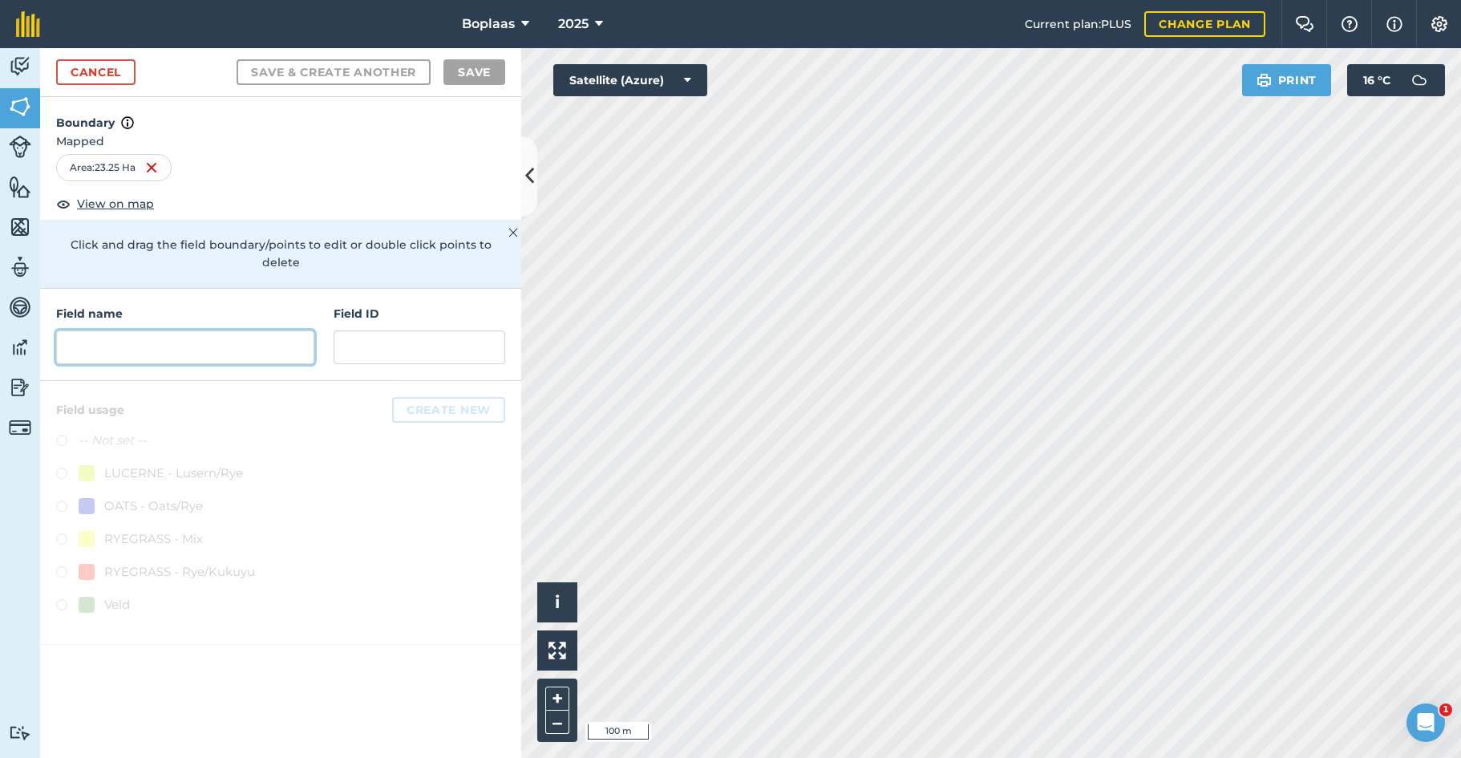
click at [219, 332] on input "text" at bounding box center [185, 347] width 258 height 34
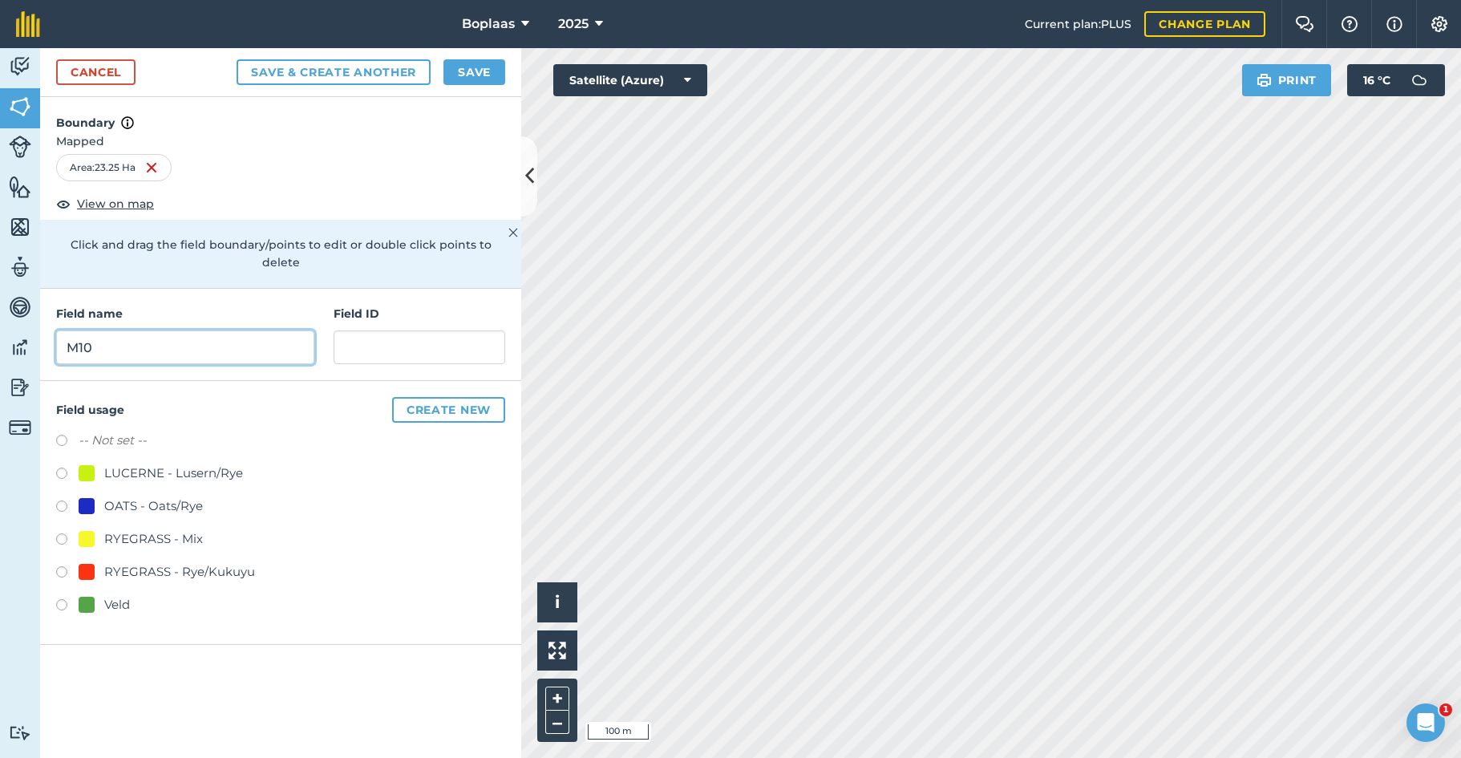
type input "M10"
click at [370, 333] on input "text" at bounding box center [419, 347] width 172 height 34
type input "V"
type input "Manie"
click at [64, 599] on label at bounding box center [67, 607] width 22 height 16
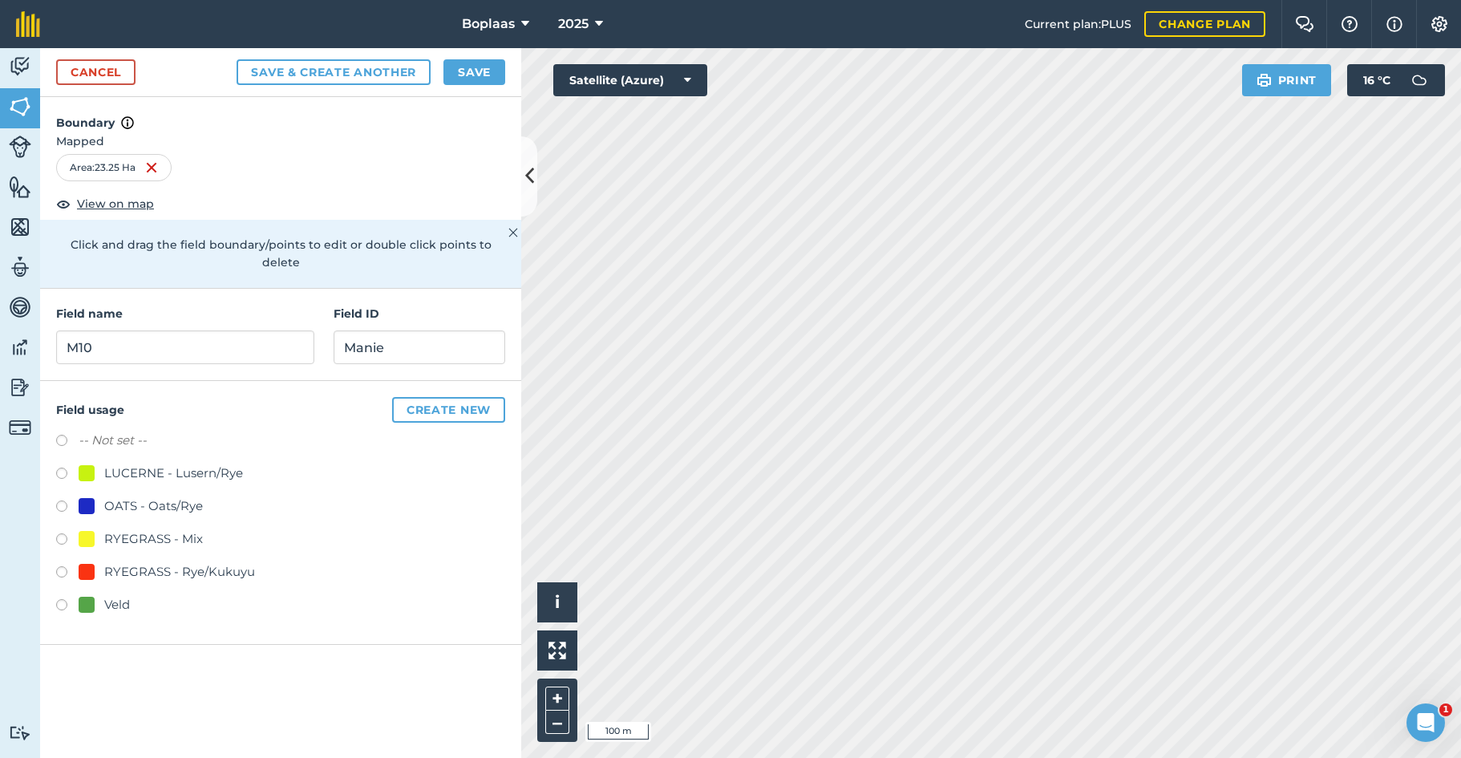
radio input "true"
click at [480, 69] on button "Save" at bounding box center [474, 72] width 62 height 26
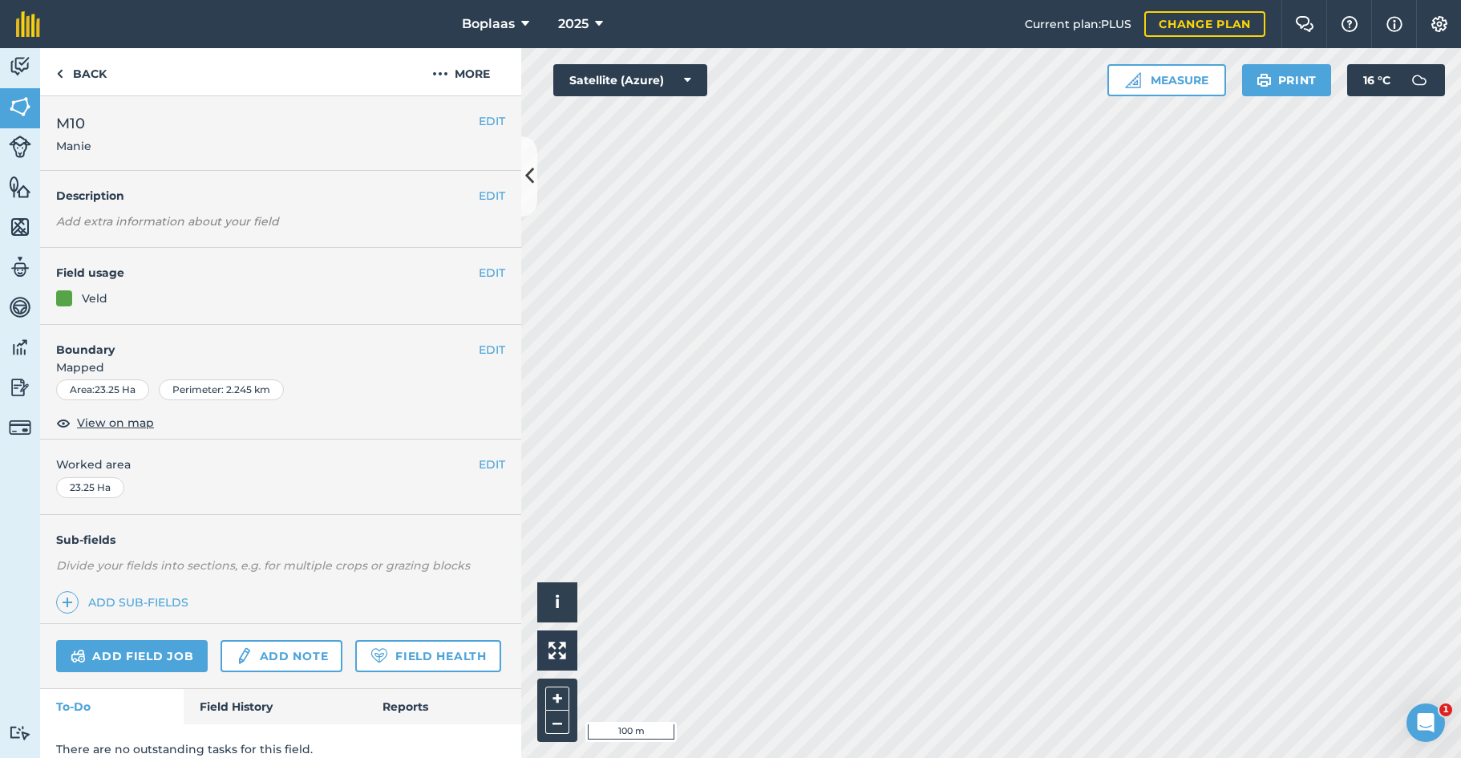
click at [26, 110] on img at bounding box center [20, 107] width 22 height 24
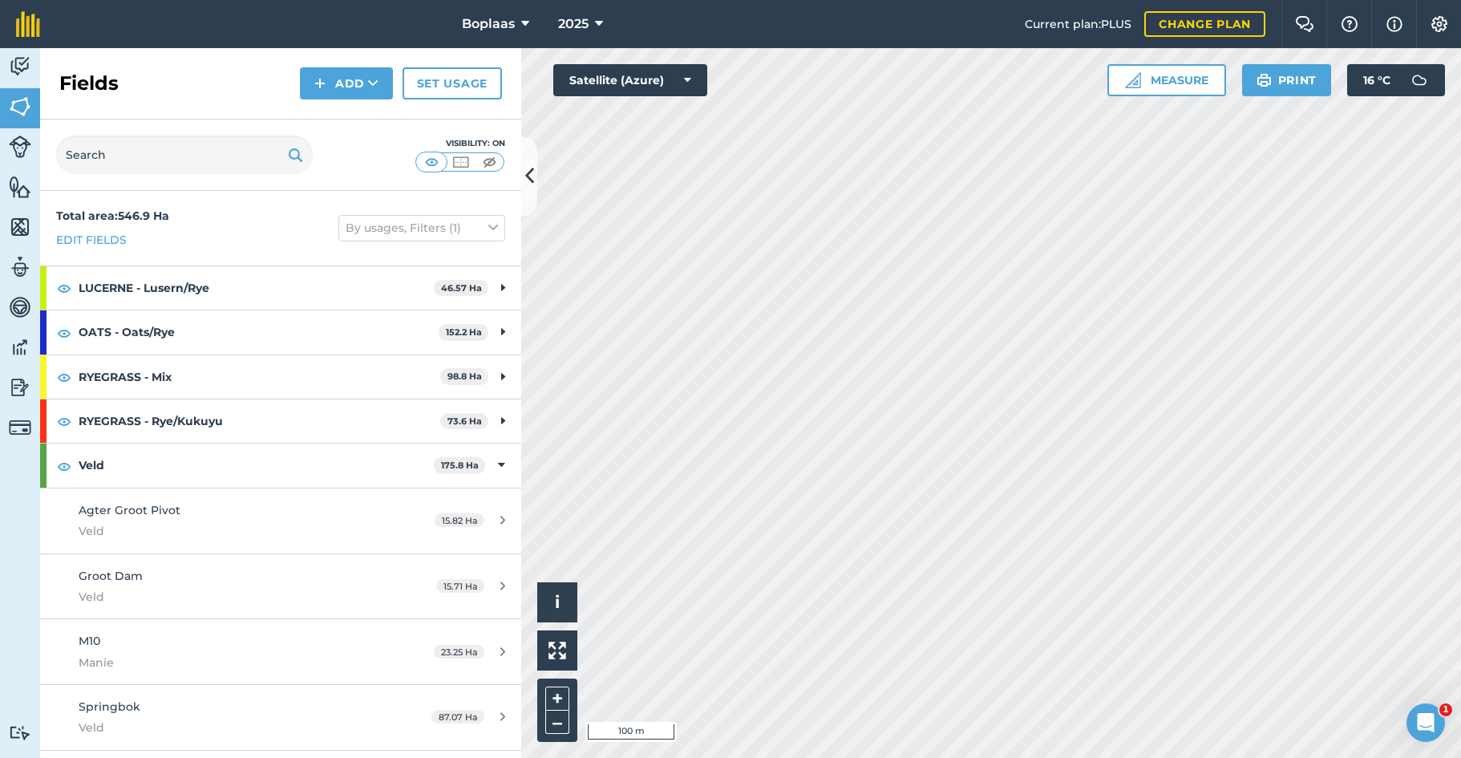
click at [351, 74] on button "Add" at bounding box center [346, 83] width 93 height 32
click at [371, 115] on link "Draw" at bounding box center [346, 119] width 88 height 35
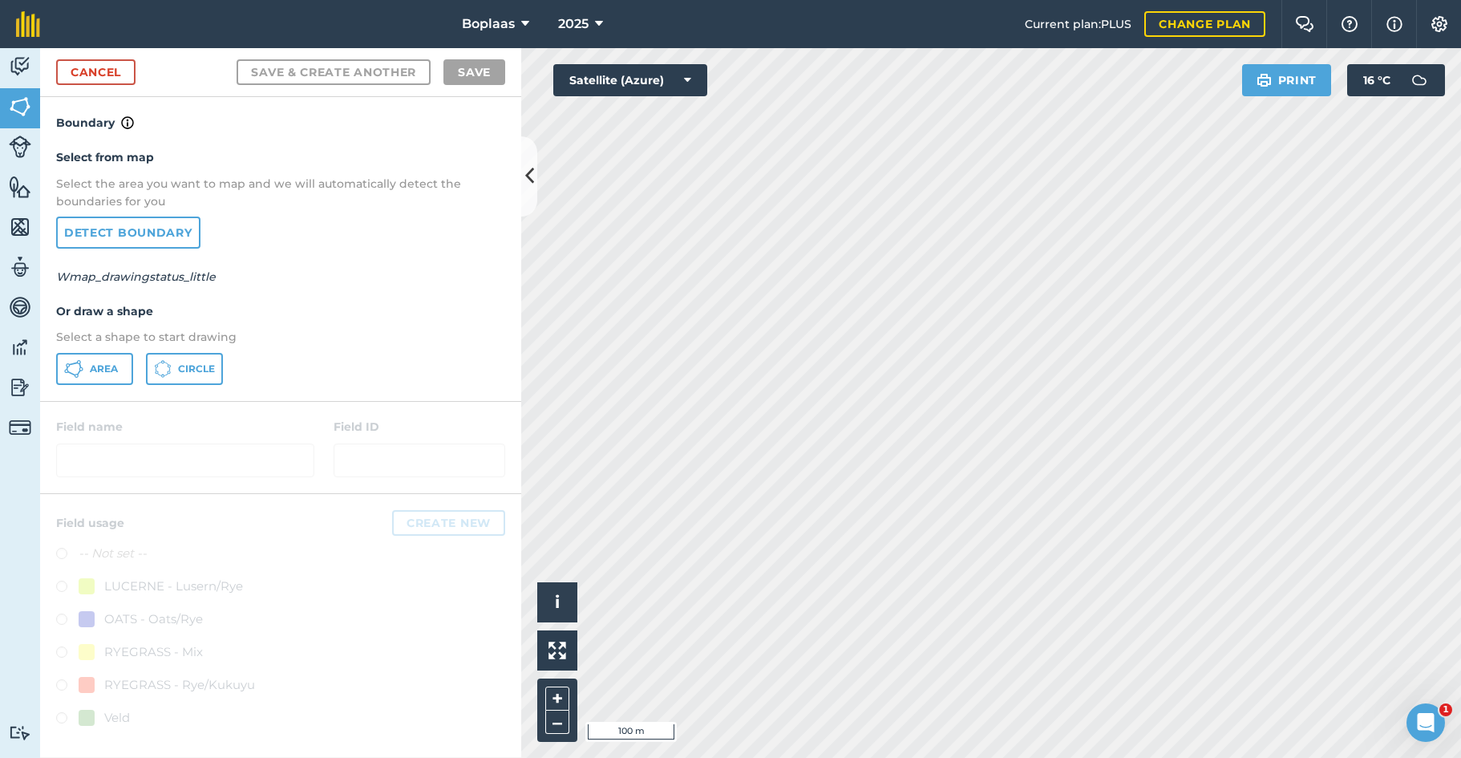
click at [92, 362] on span "Area" at bounding box center [104, 368] width 28 height 13
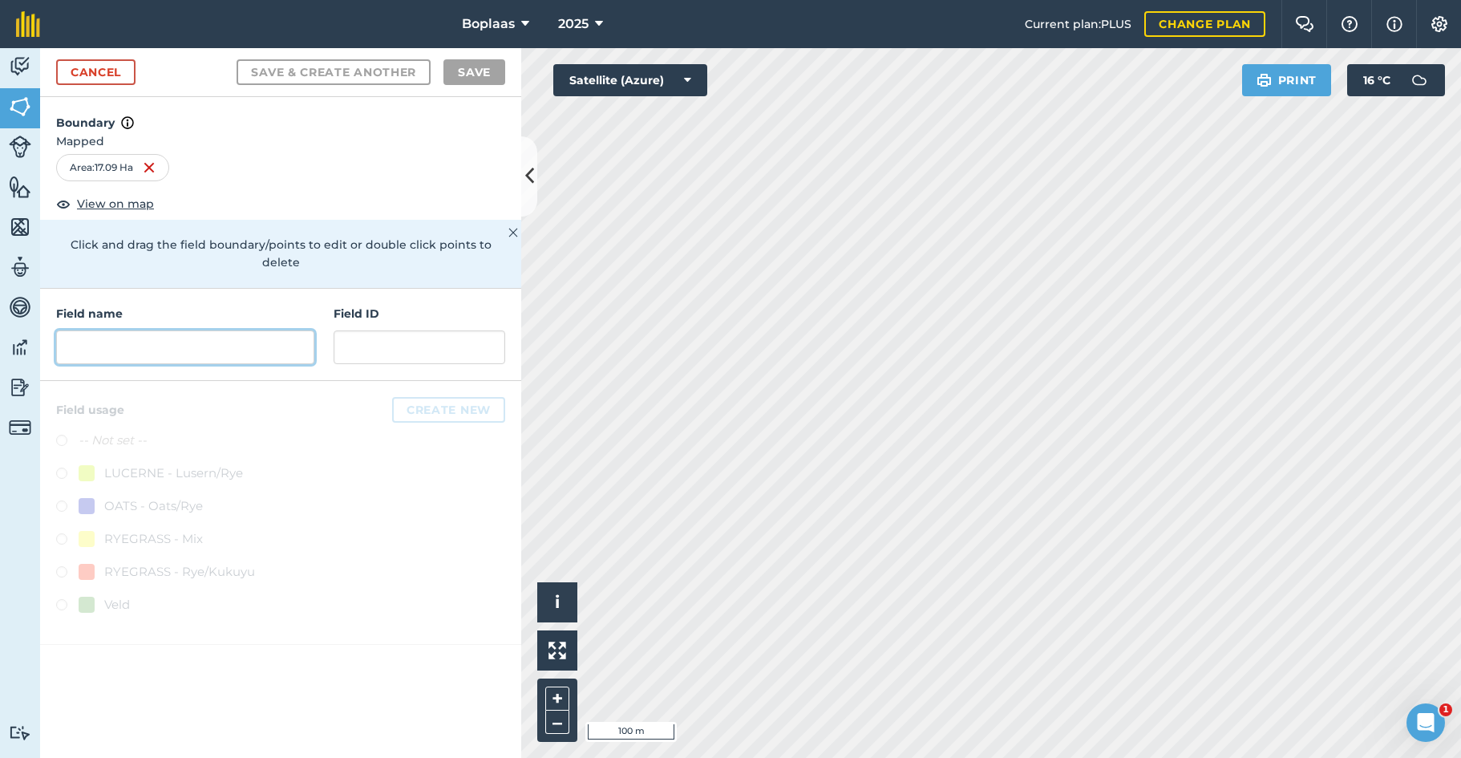
click at [253, 330] on input "text" at bounding box center [185, 347] width 258 height 34
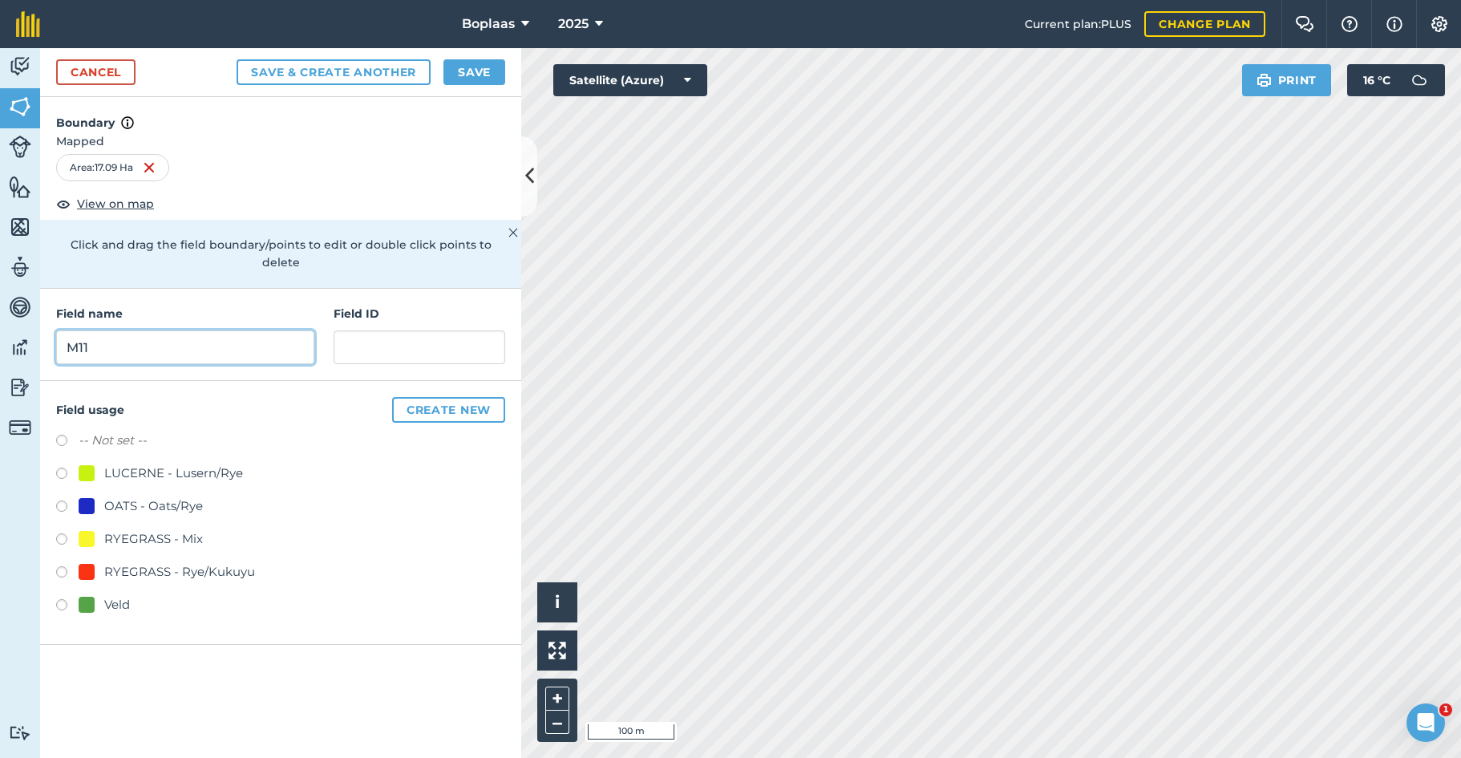
type input "M11"
click at [431, 330] on input "text" at bounding box center [419, 347] width 172 height 34
type input "Manie"
click at [61, 599] on label at bounding box center [67, 607] width 22 height 16
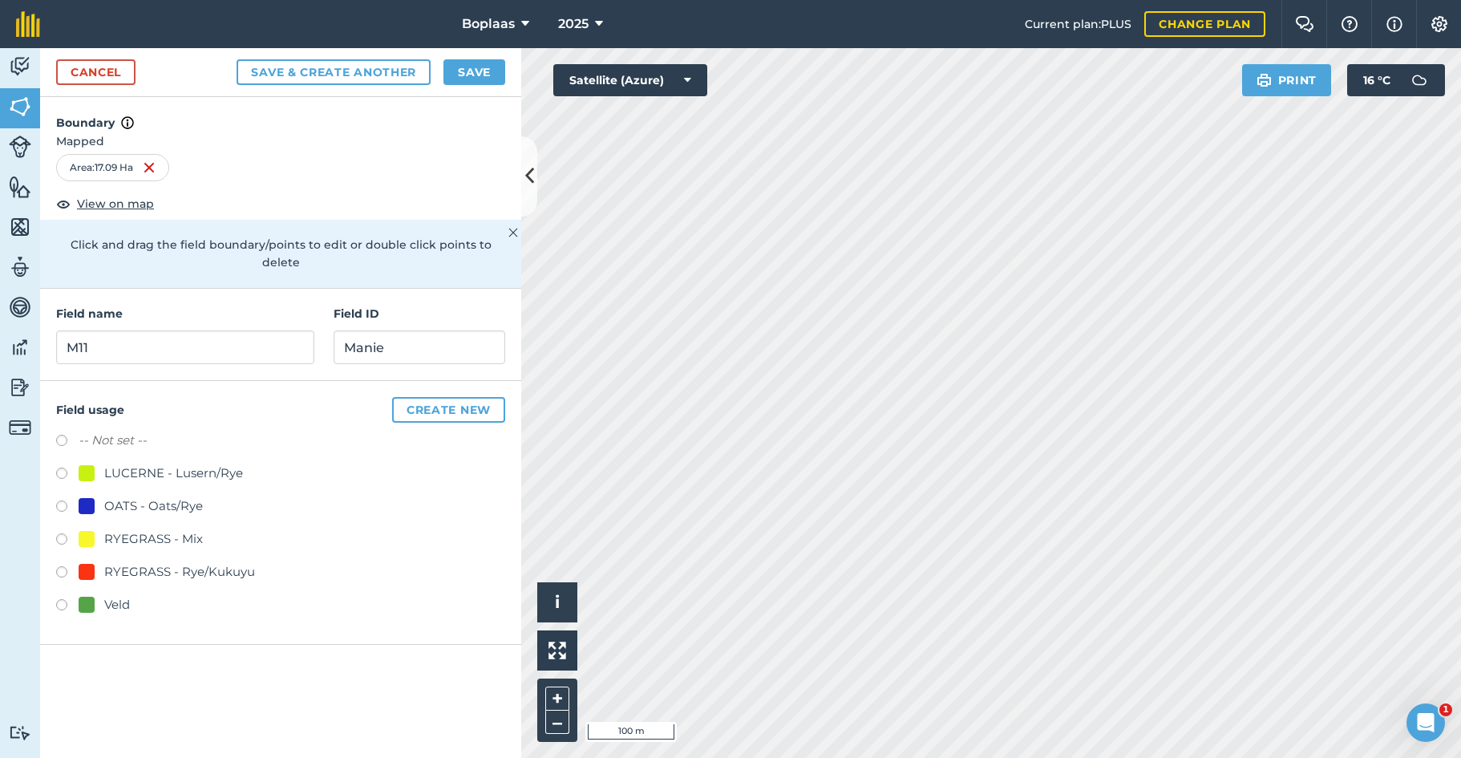
radio input "true"
click at [463, 71] on button "Save" at bounding box center [474, 72] width 62 height 26
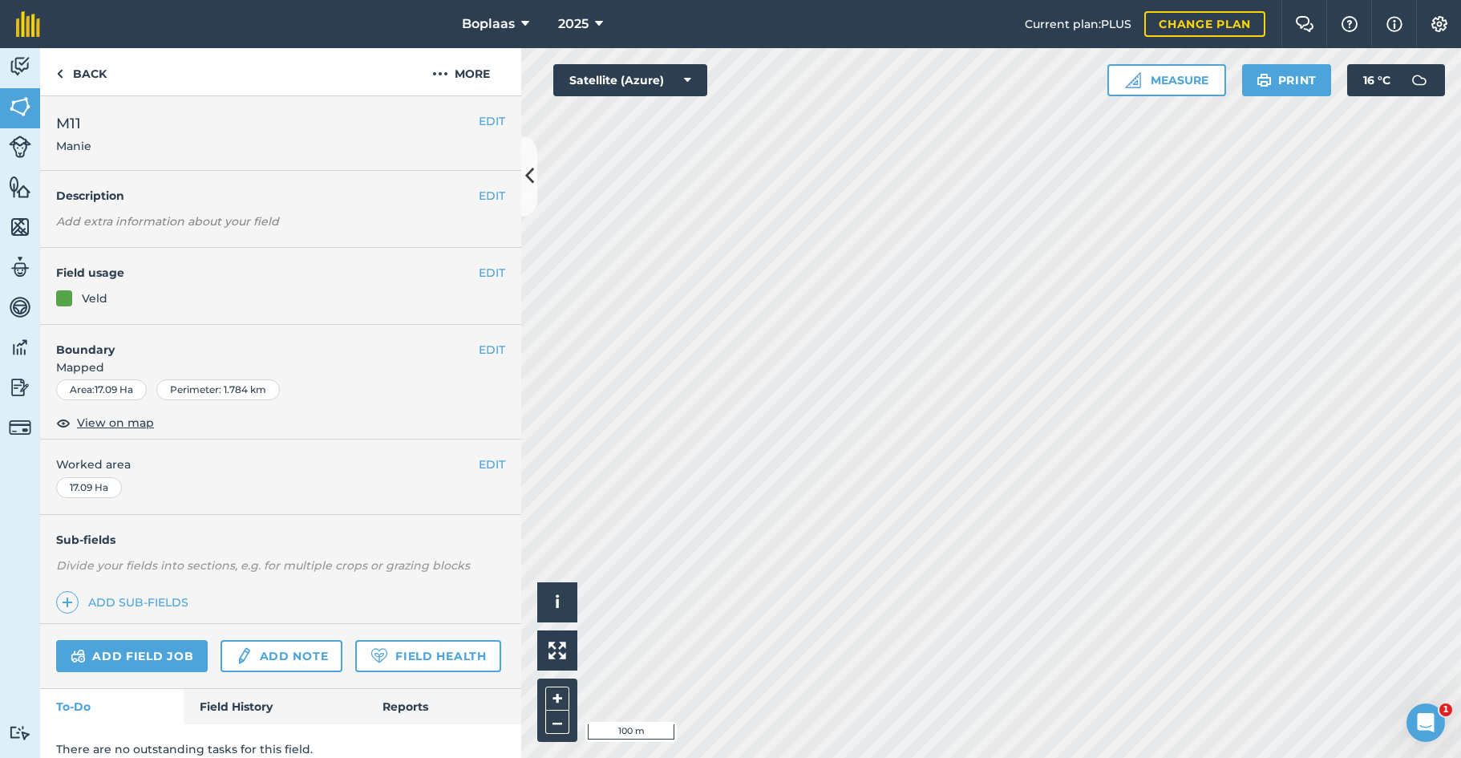
click at [19, 107] on img at bounding box center [20, 107] width 22 height 24
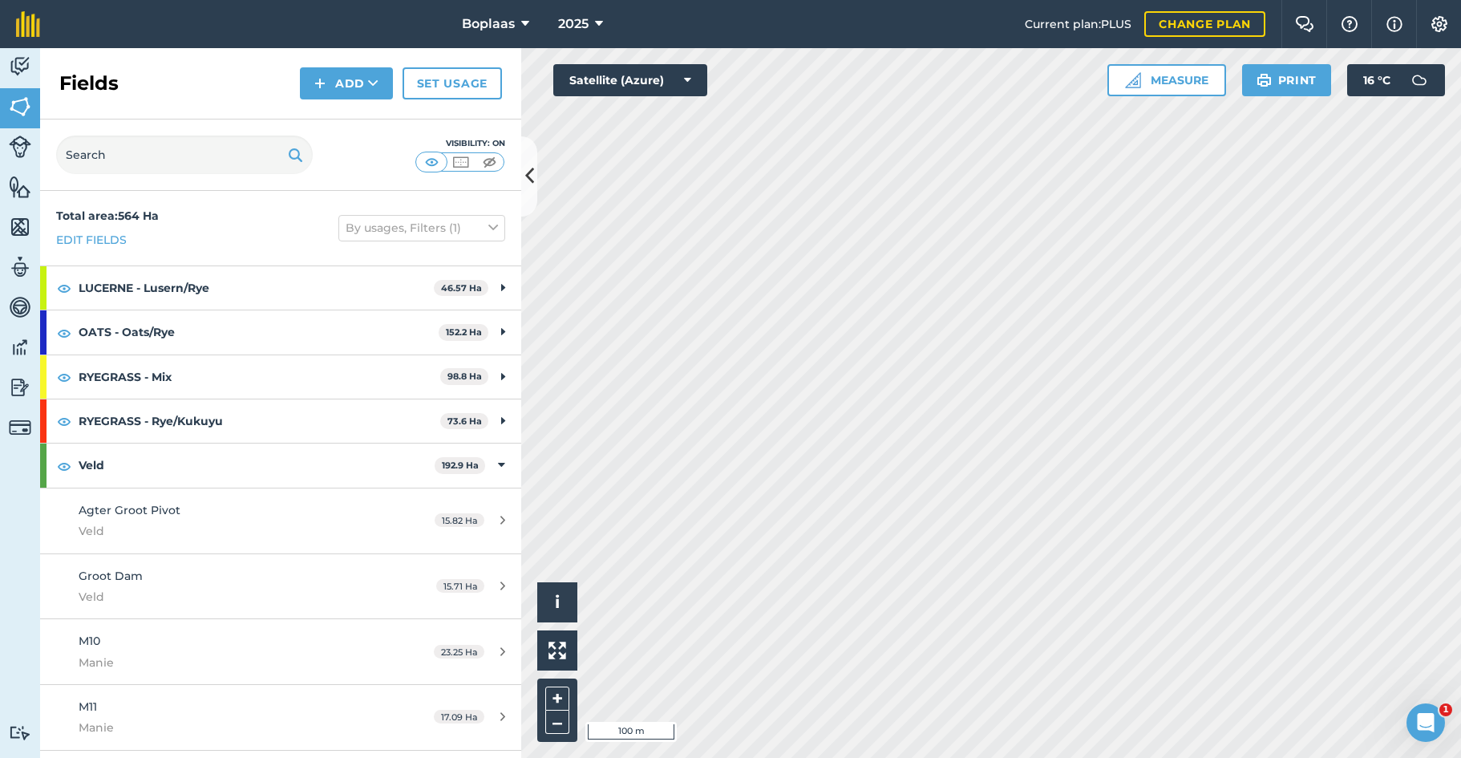
click at [340, 82] on button "Add" at bounding box center [346, 83] width 93 height 32
click at [365, 125] on link "Draw" at bounding box center [346, 119] width 88 height 35
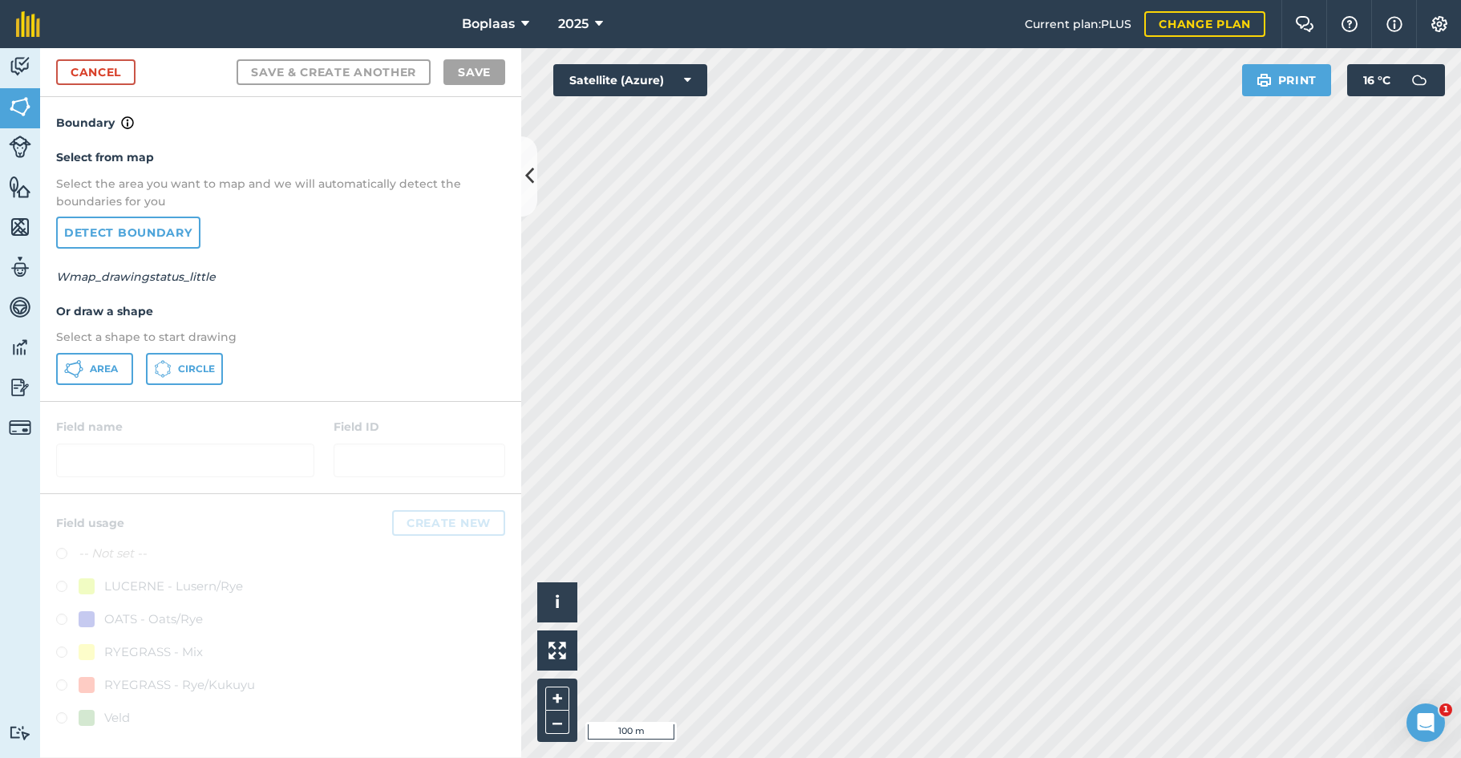
click at [79, 368] on icon at bounding box center [73, 368] width 19 height 19
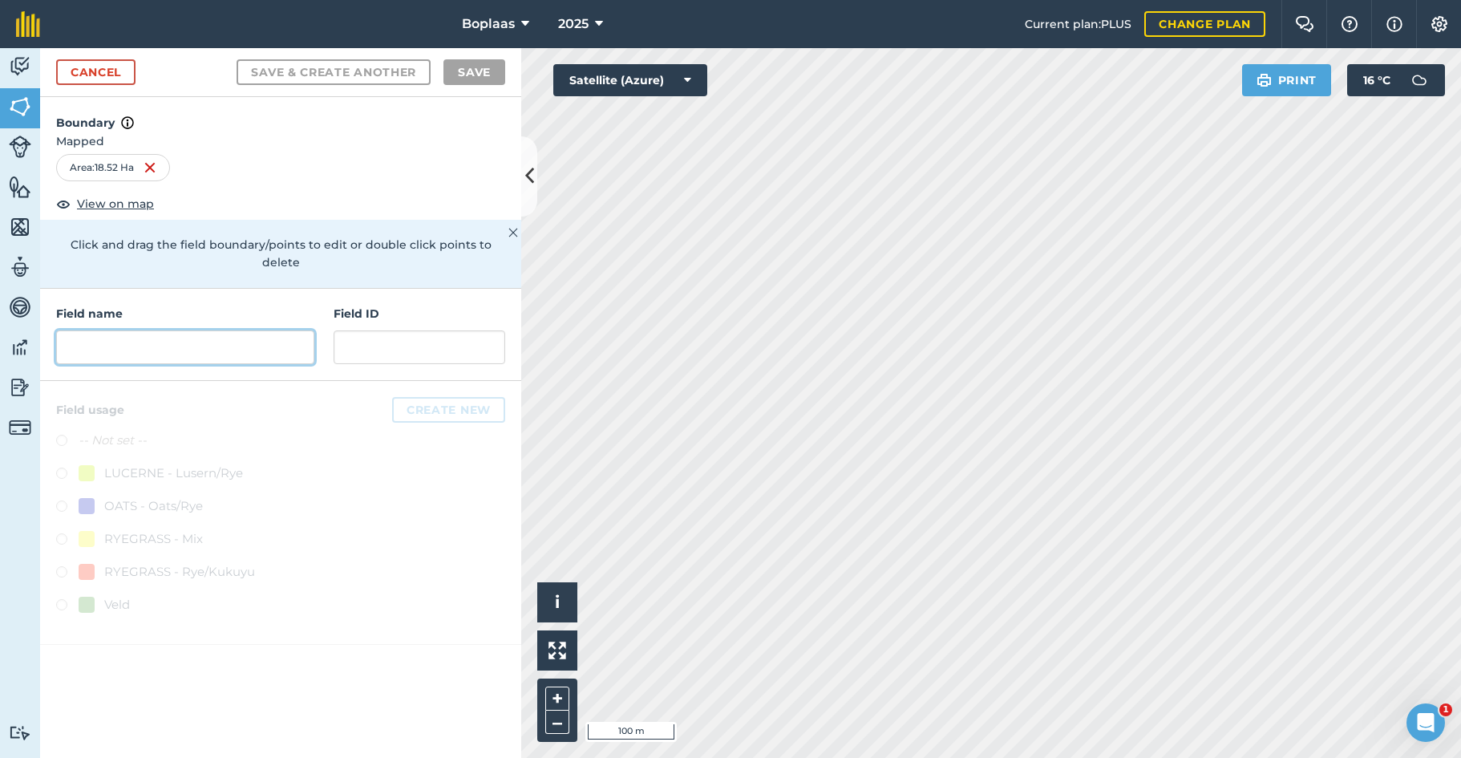
click at [147, 330] on input "text" at bounding box center [185, 347] width 258 height 34
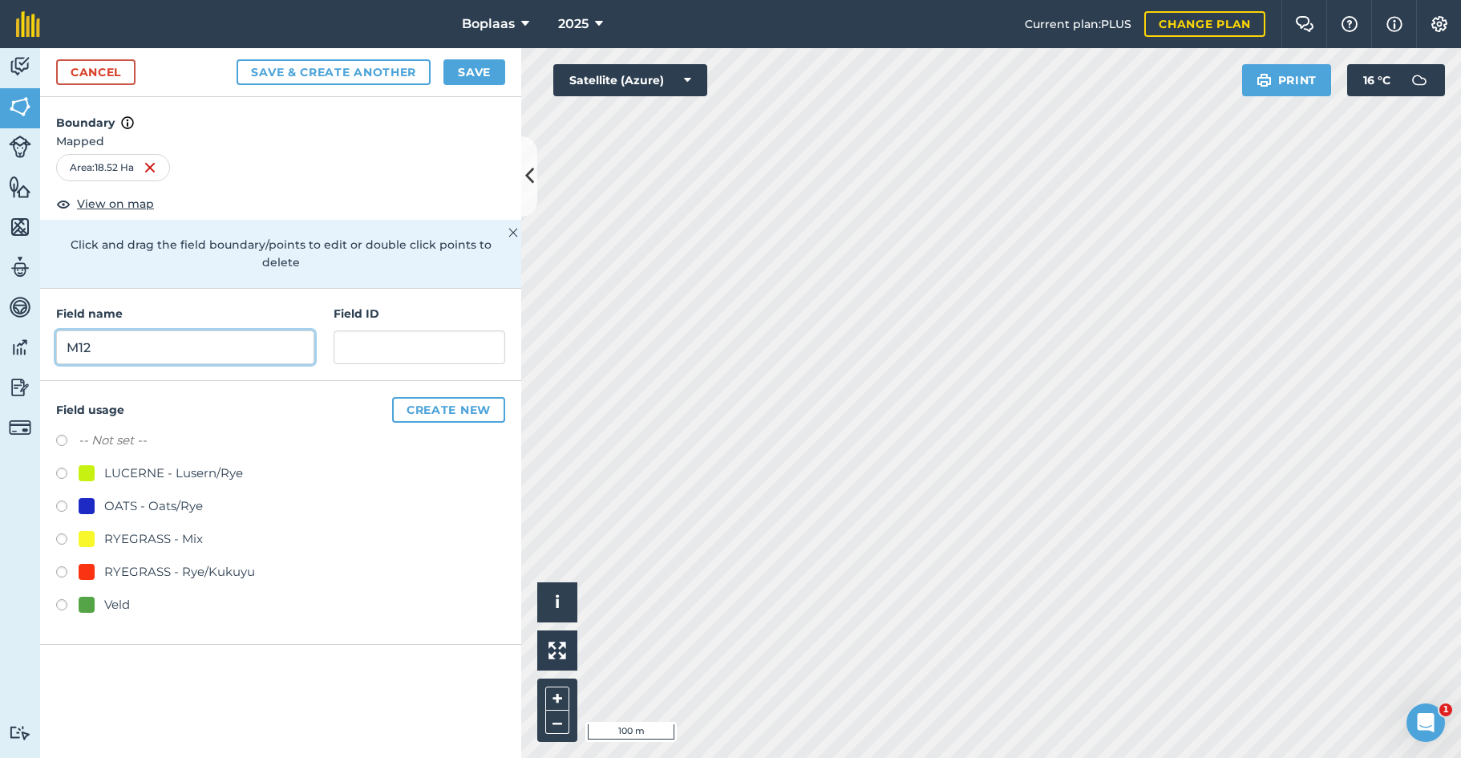
type input "M12"
click at [377, 330] on input "text" at bounding box center [419, 347] width 172 height 34
type input "Manie"
click at [64, 599] on label at bounding box center [67, 607] width 22 height 16
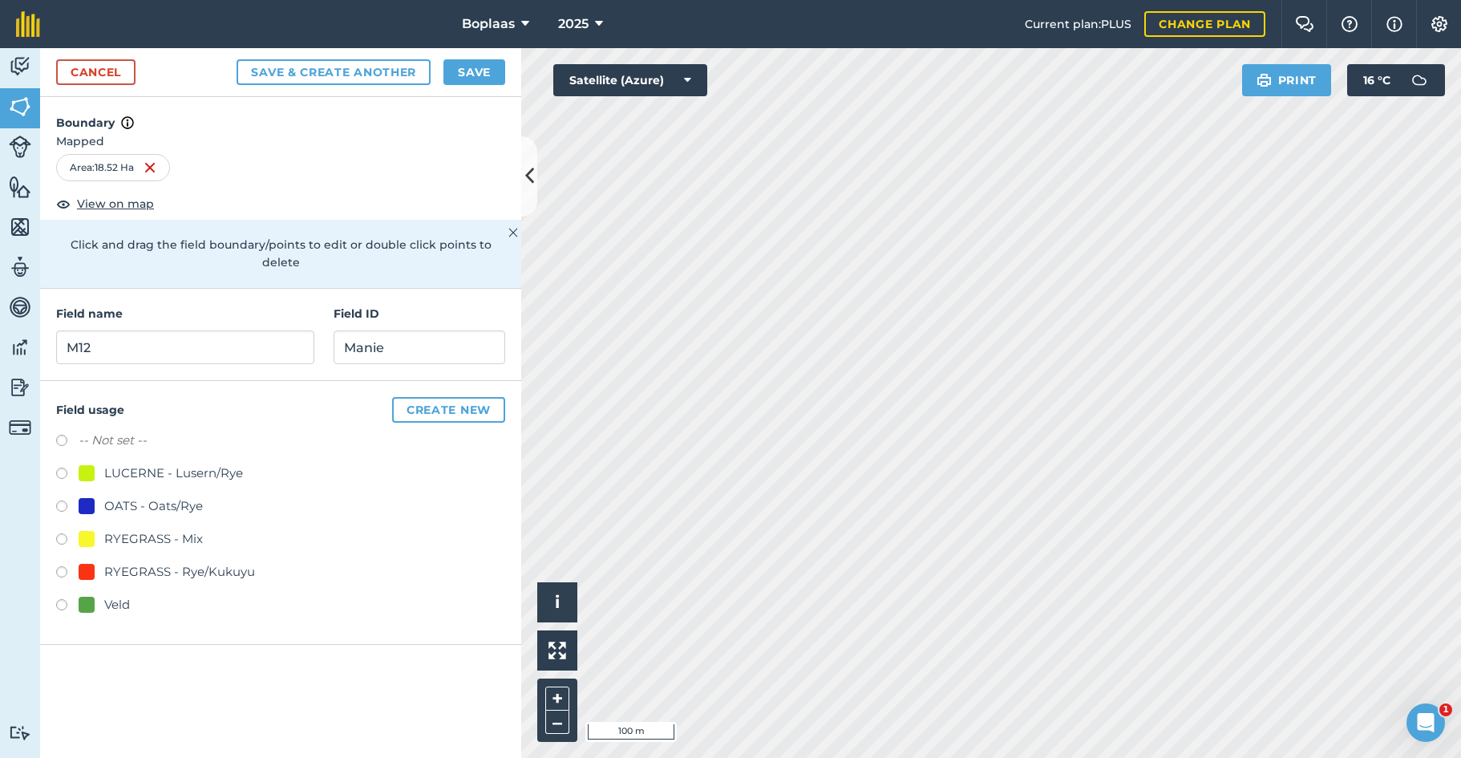
radio input "true"
drag, startPoint x: 469, startPoint y: 74, endPoint x: 488, endPoint y: 91, distance: 25.6
click at [467, 74] on button "Save" at bounding box center [474, 72] width 62 height 26
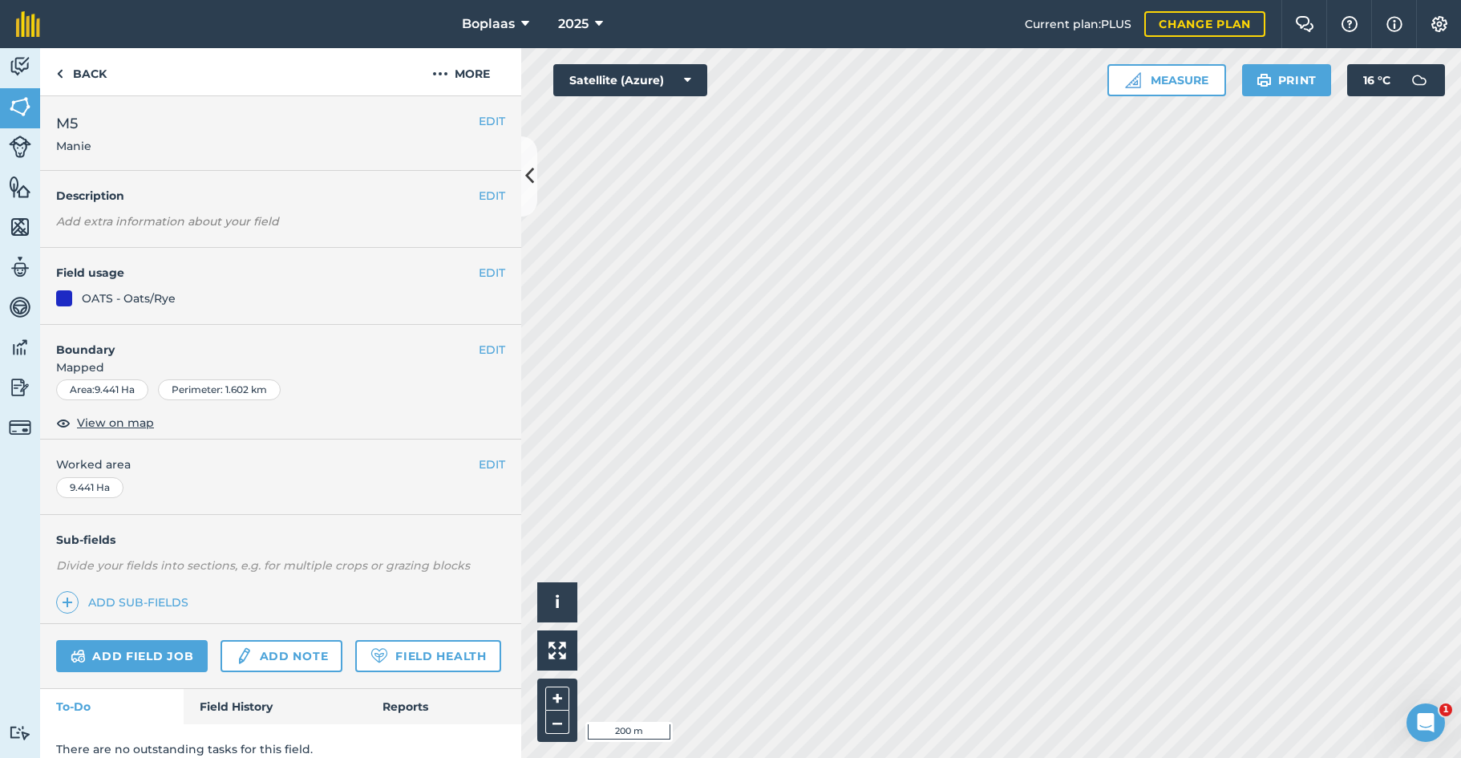
click at [479, 123] on button "EDIT" at bounding box center [492, 121] width 26 height 18
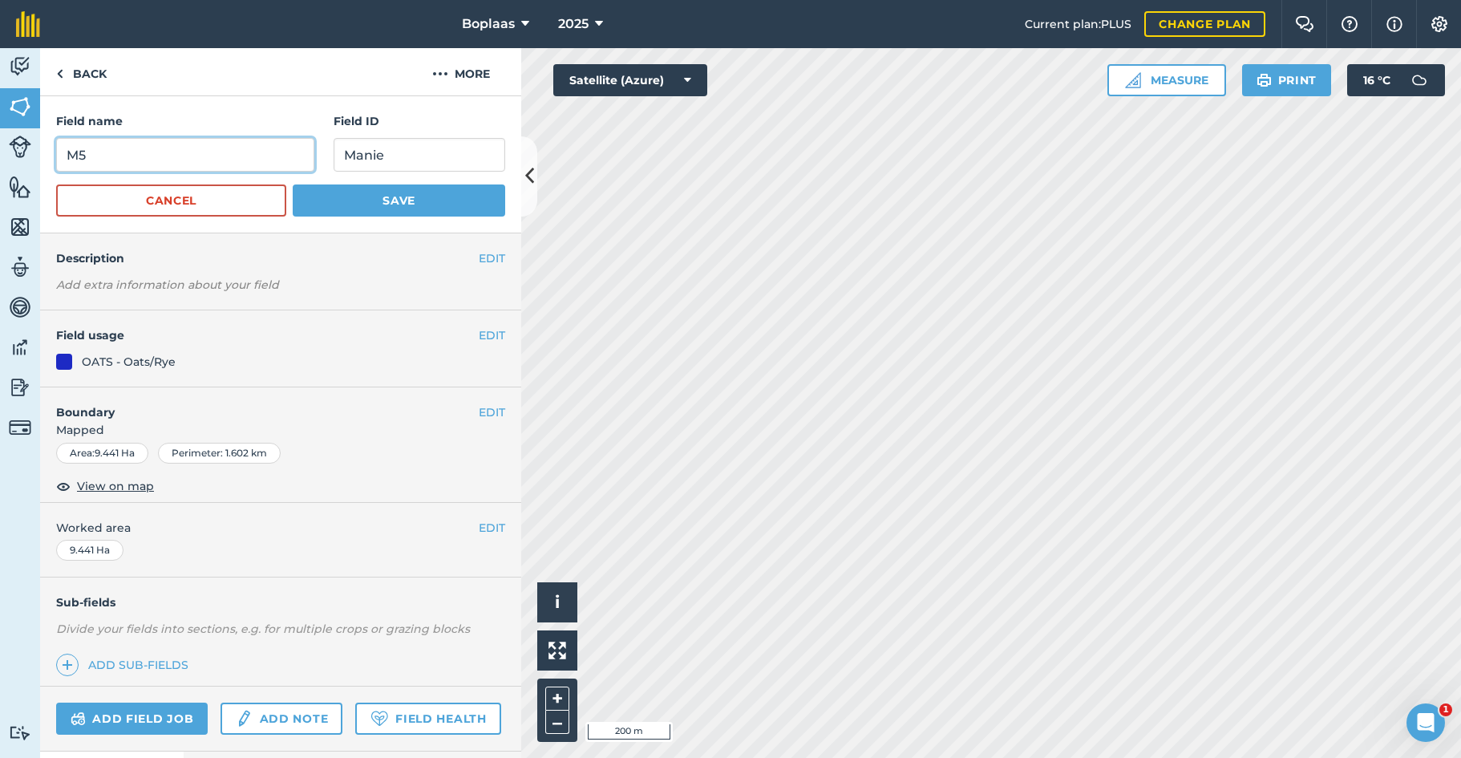
drag, startPoint x: 90, startPoint y: 156, endPoint x: 48, endPoint y: 156, distance: 41.7
click at [48, 156] on div "Field name M5 Field ID Manie Cancel Save" at bounding box center [280, 164] width 481 height 137
type input "Rooi Dam 1"
click at [414, 207] on button "Save" at bounding box center [399, 200] width 212 height 32
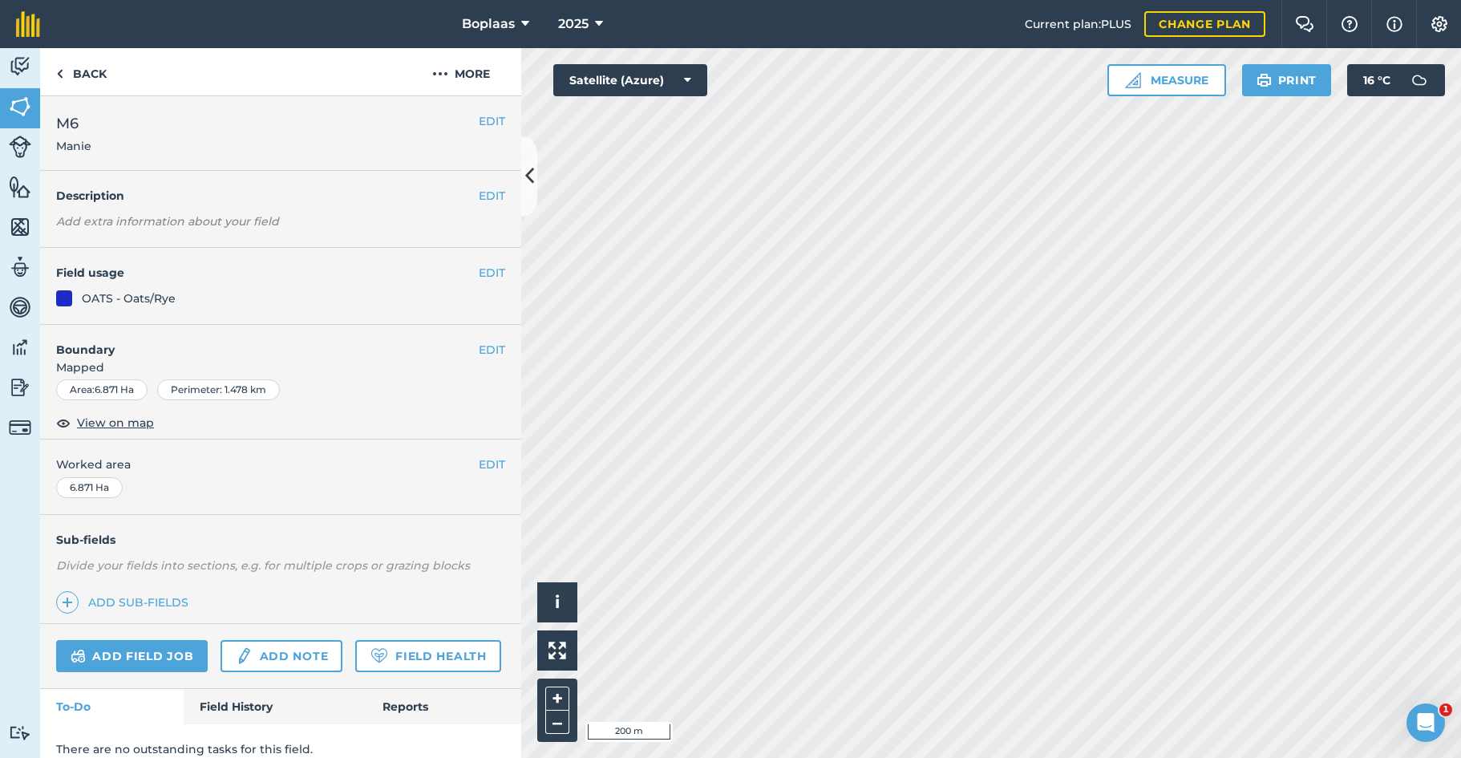
click at [483, 125] on button "EDIT" at bounding box center [492, 121] width 26 height 18
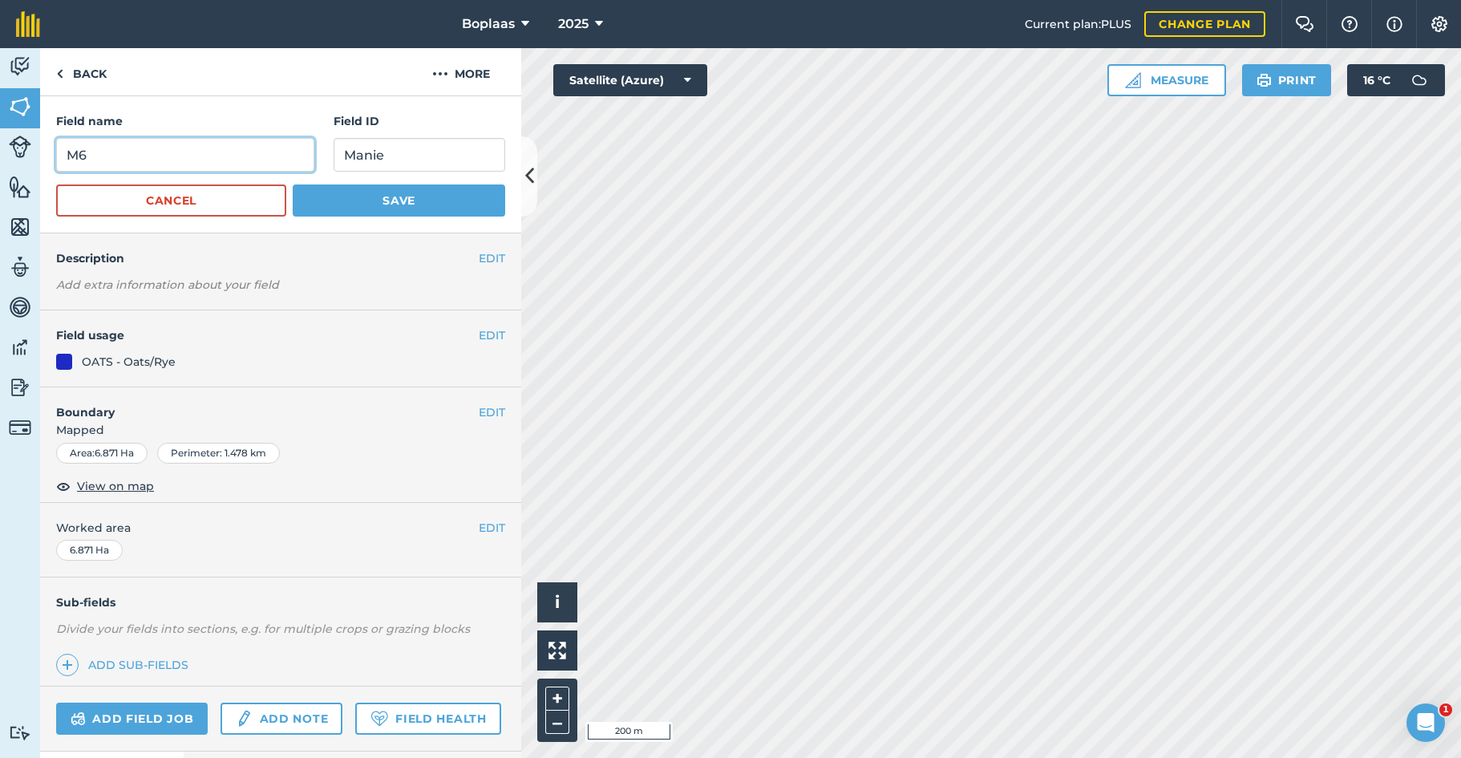
drag, startPoint x: 121, startPoint y: 148, endPoint x: 208, endPoint y: 126, distance: 89.4
click at [192, 129] on div "Field name M6" at bounding box center [185, 141] width 258 height 59
type input "Rooi Dam 2"
click at [366, 193] on button "Save" at bounding box center [399, 200] width 212 height 32
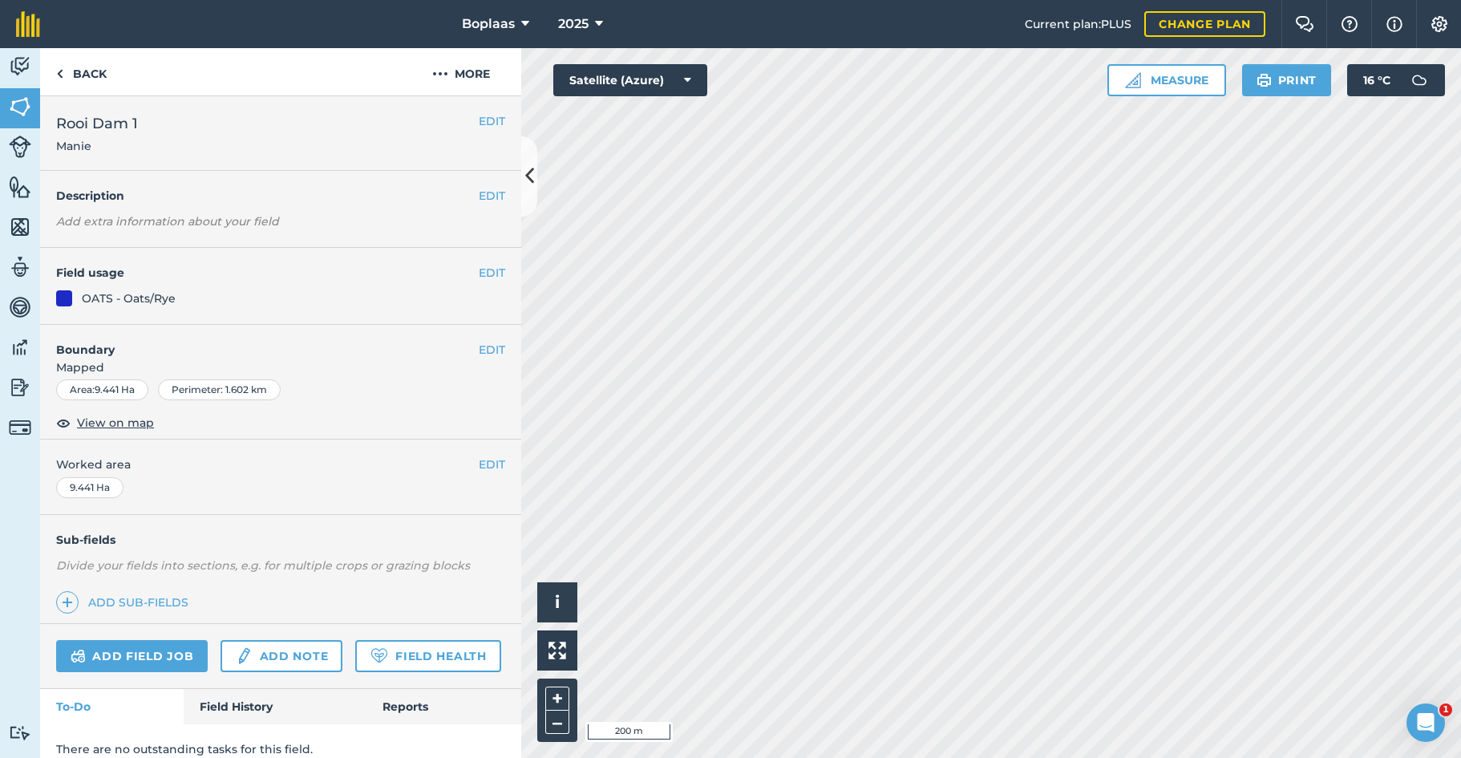
click at [479, 119] on button "EDIT" at bounding box center [492, 121] width 26 height 18
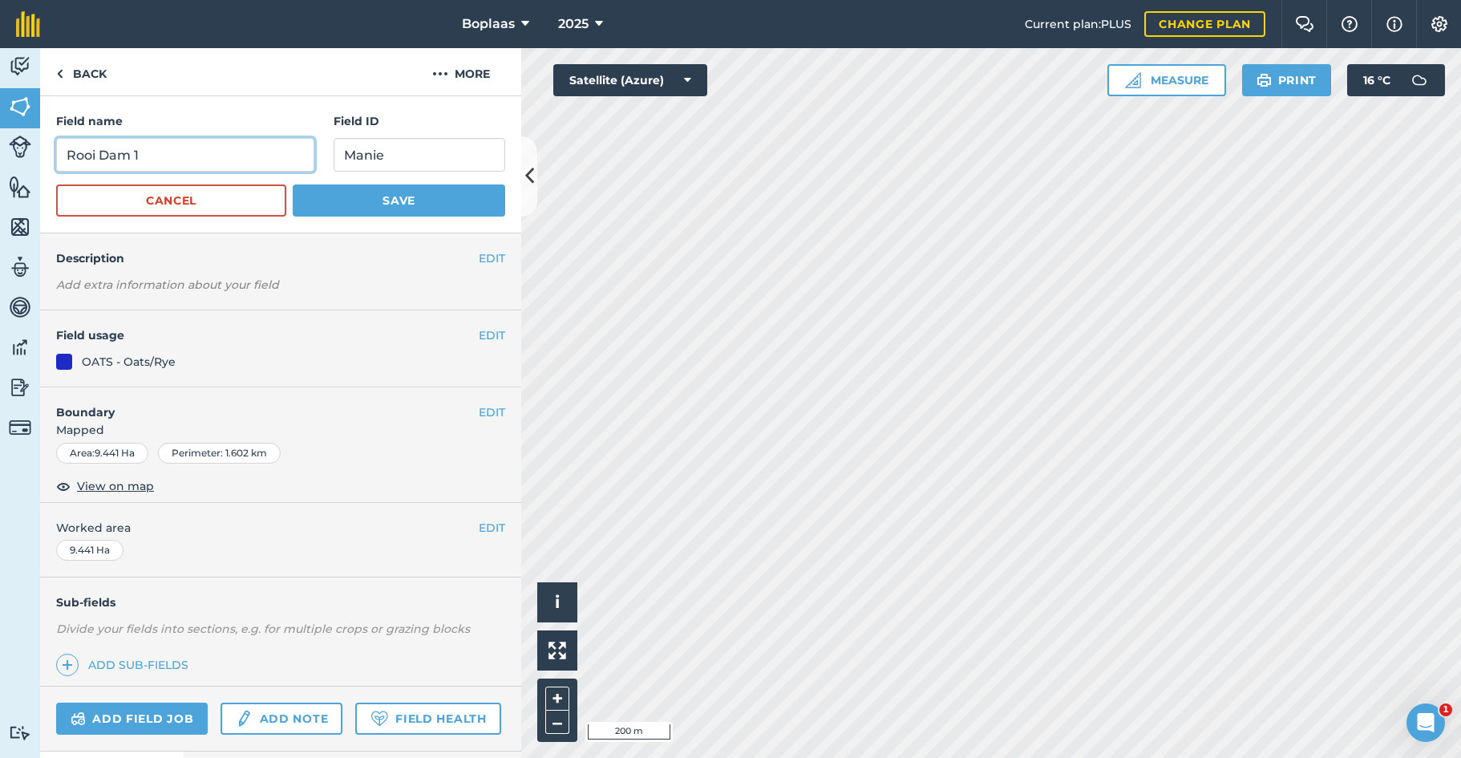
click at [115, 156] on input "Rooi Dam 1" at bounding box center [185, 155] width 258 height 34
click at [113, 158] on input "Rooi Dam 1" at bounding box center [185, 155] width 258 height 34
type input "Rooidam 1"
click at [381, 197] on button "Save" at bounding box center [399, 200] width 212 height 32
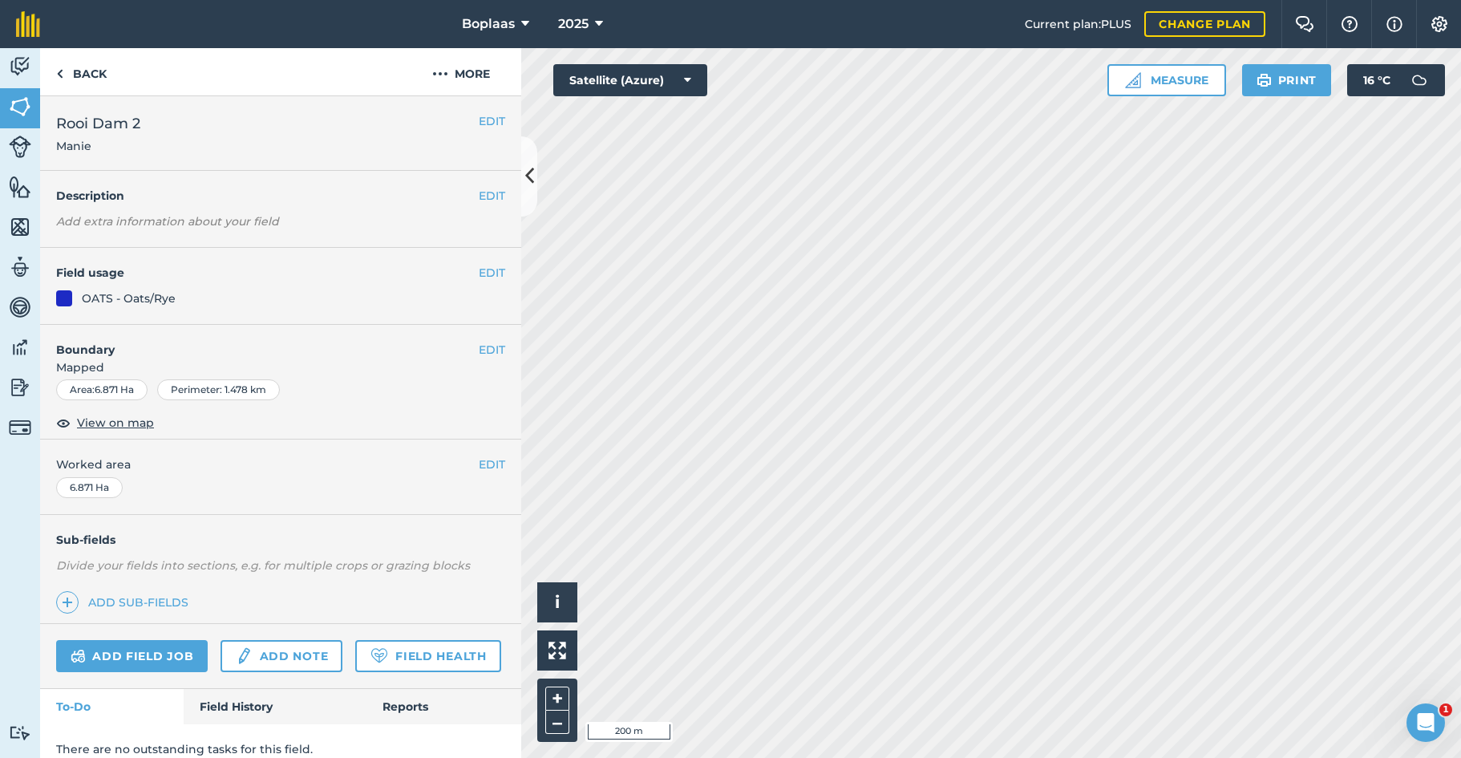
click at [487, 123] on button "EDIT" at bounding box center [492, 121] width 26 height 18
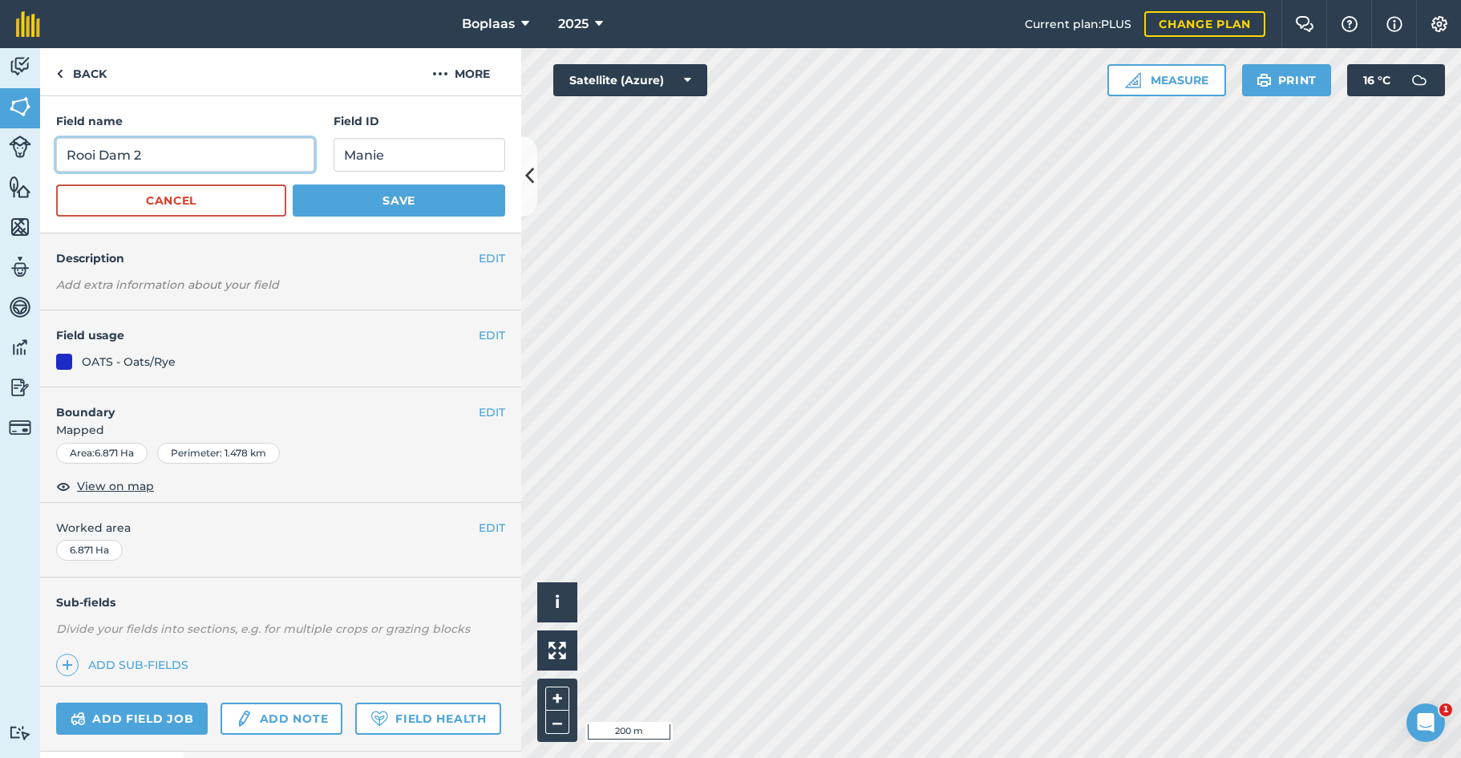
click at [116, 160] on input "Rooi Dam 2" at bounding box center [185, 155] width 258 height 34
drag, startPoint x: 111, startPoint y: 156, endPoint x: 347, endPoint y: 179, distance: 237.5
click at [111, 156] on input "Rooi Dam 2" at bounding box center [185, 155] width 258 height 34
type input "Rooidam 2"
click at [411, 199] on button "Save" at bounding box center [399, 200] width 212 height 32
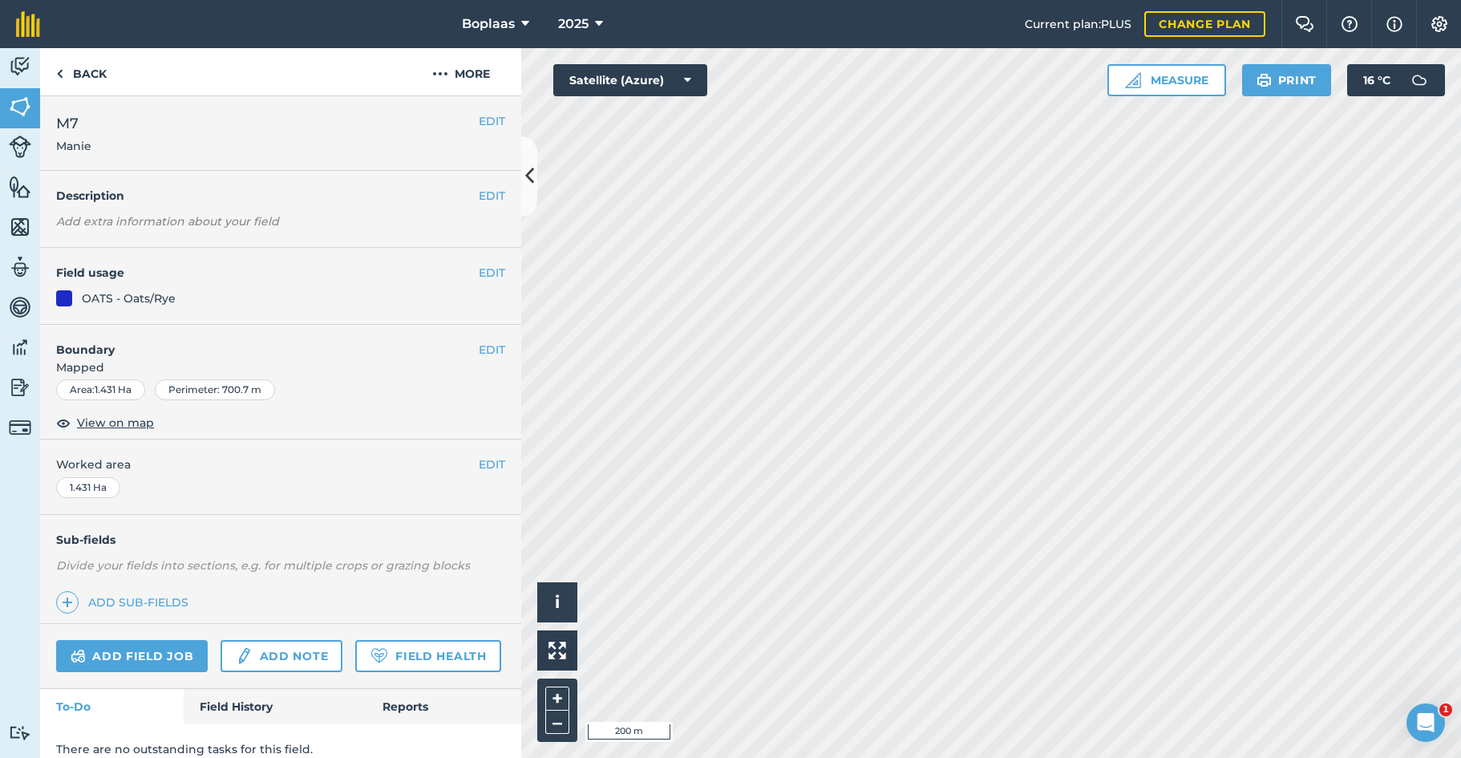
click at [479, 123] on button "EDIT" at bounding box center [492, 121] width 26 height 18
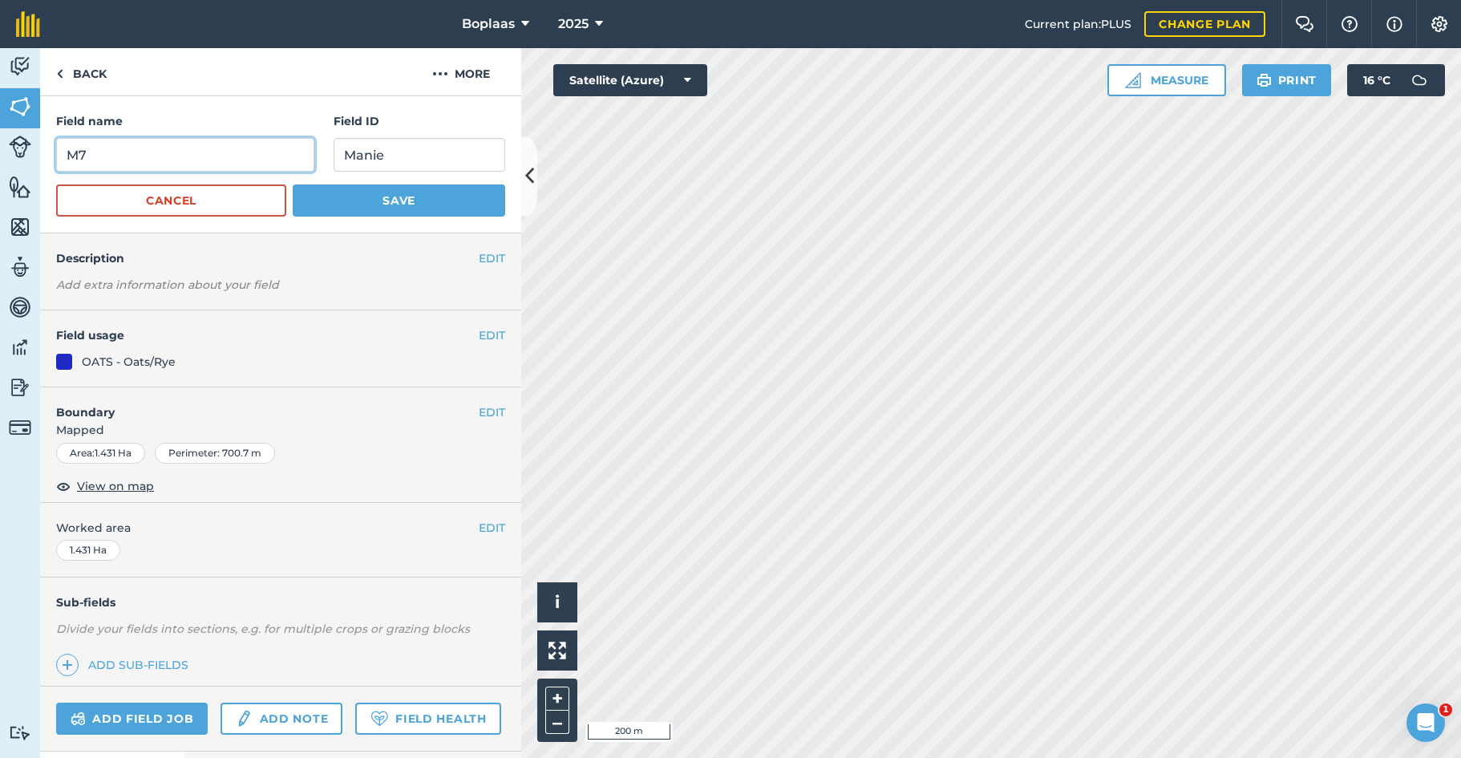
drag, startPoint x: 123, startPoint y: 156, endPoint x: 9, endPoint y: 114, distance: 121.5
click at [0, 157] on html "Boplaas 2025 Current plan : PLUS Change plan Farm Chat Help Info Settings Bopla…" at bounding box center [730, 379] width 1461 height 758
type input "Rooidam 3"
click at [349, 191] on button "Save" at bounding box center [399, 200] width 212 height 32
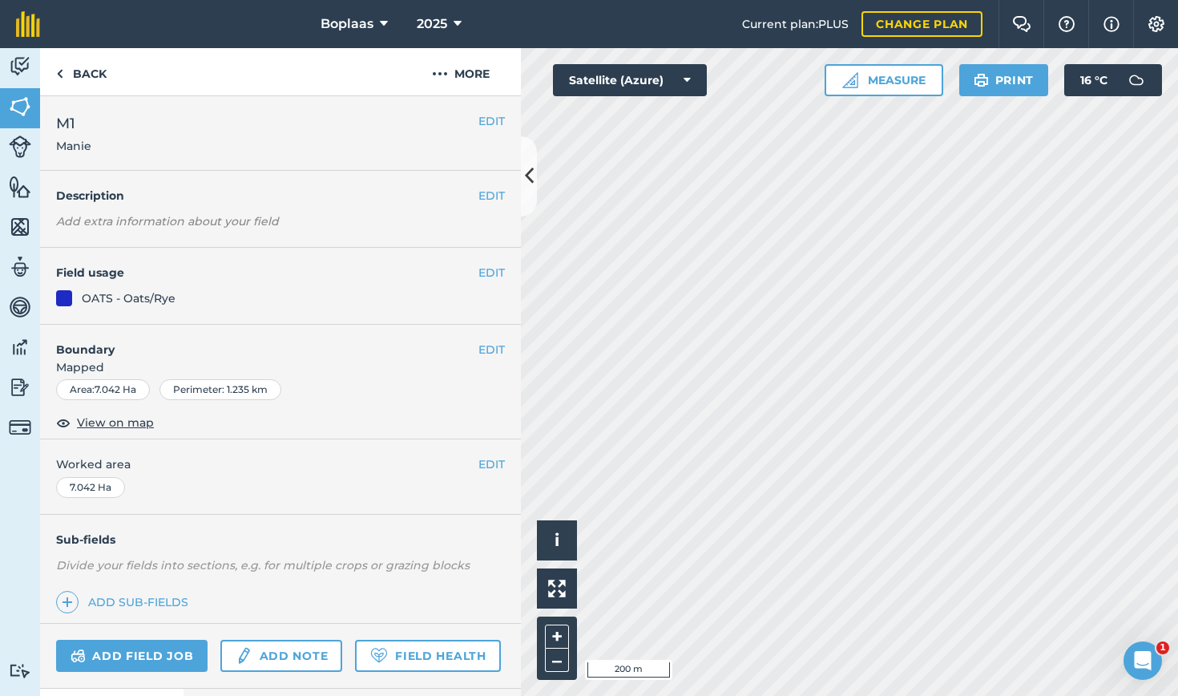
click at [479, 119] on button "EDIT" at bounding box center [492, 121] width 26 height 18
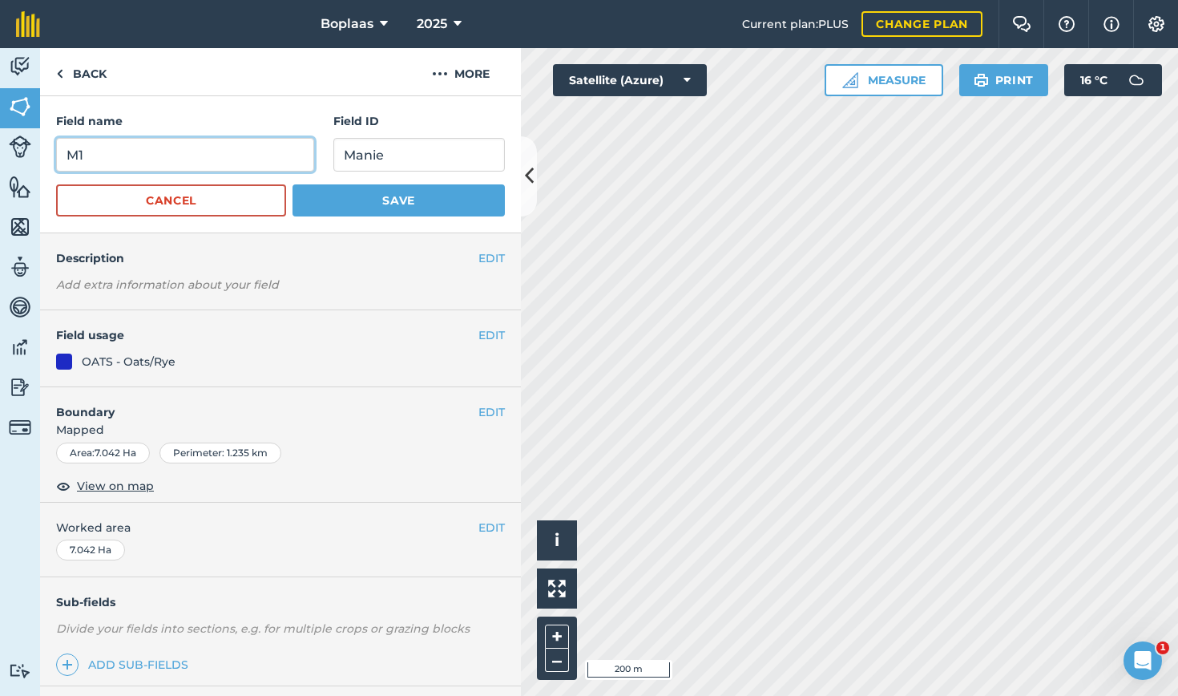
click at [4, 156] on div "Activity Fields Livestock Features Maps Team Vehicles Data Reporting Billing Tu…" at bounding box center [589, 372] width 1178 height 648
drag, startPoint x: 113, startPoint y: 158, endPoint x: 54, endPoint y: 149, distance: 60.0
click at [54, 149] on div "Field name M1 Field ID Manie Cancel Save" at bounding box center [280, 164] width 481 height 137
type input "Kleinland"
click at [457, 202] on button "Save" at bounding box center [399, 200] width 212 height 32
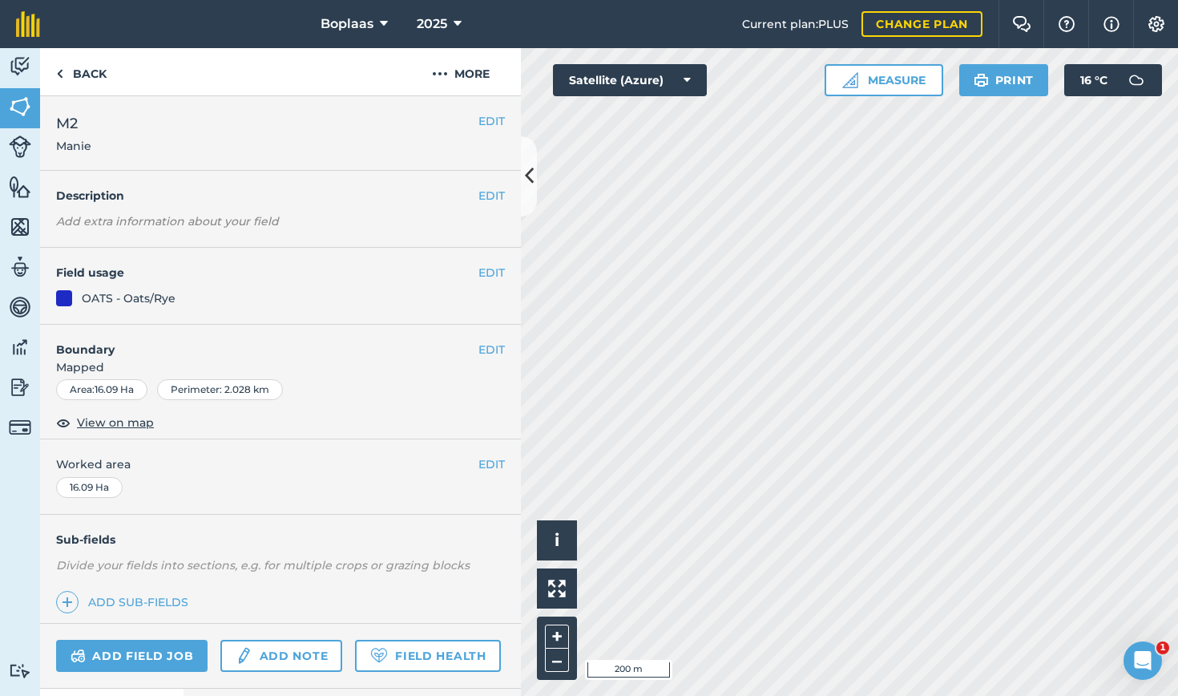
click at [479, 125] on button "EDIT" at bounding box center [492, 121] width 26 height 18
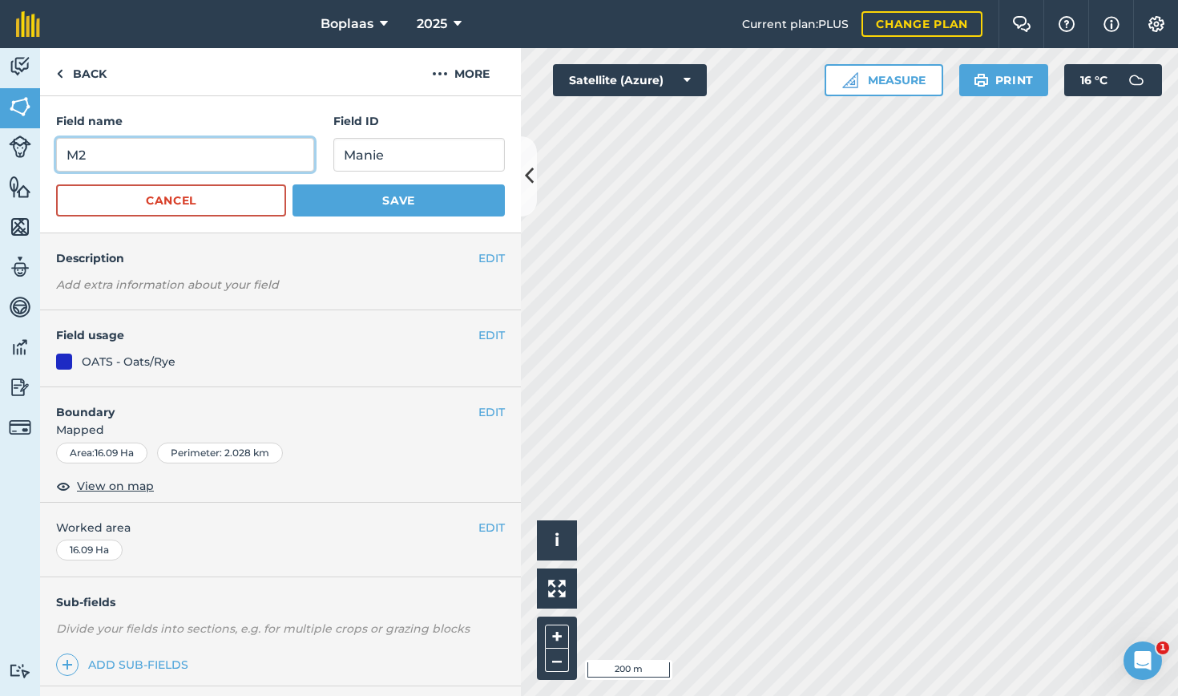
drag, startPoint x: 95, startPoint y: 146, endPoint x: 0, endPoint y: 155, distance: 95.8
click at [1, 158] on div "Activity Fields Livestock Features Maps Team Vehicles Data Reporting Billing Tu…" at bounding box center [589, 372] width 1178 height 648
drag, startPoint x: 69, startPoint y: 151, endPoint x: 42, endPoint y: 154, distance: 27.4
click at [42, 154] on div "Field name M2 Field ID Manie Cancel Save" at bounding box center [280, 164] width 481 height 137
type input "Lusern 1"
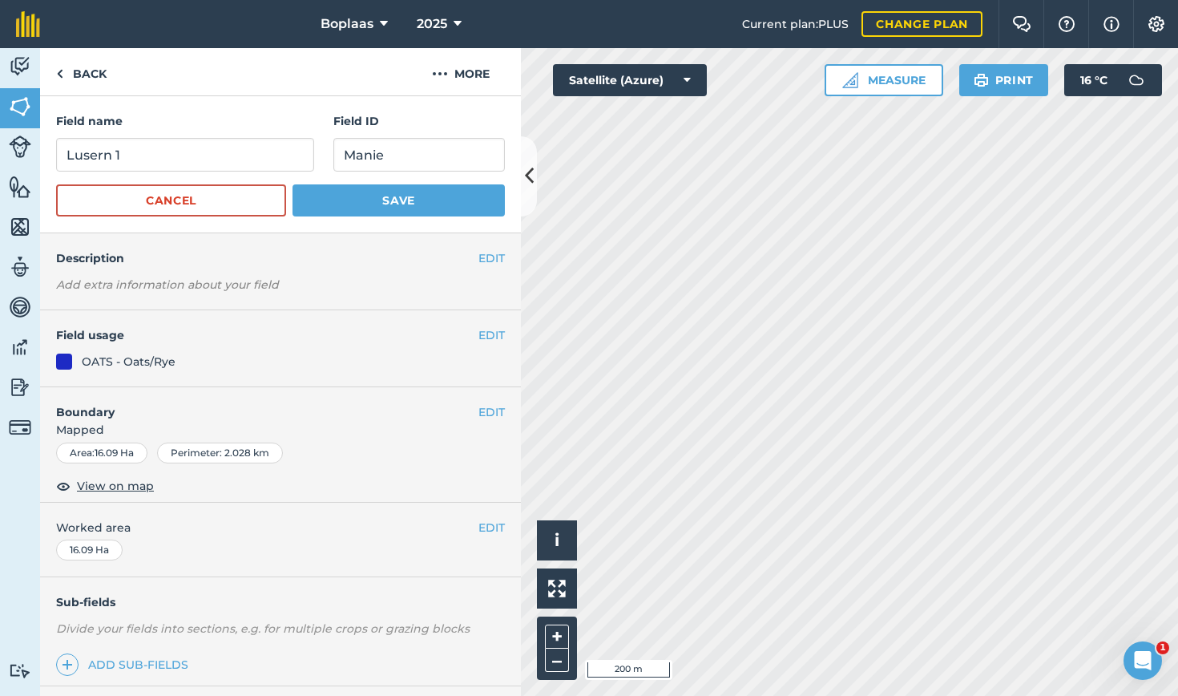
click at [393, 188] on button "Save" at bounding box center [399, 200] width 212 height 32
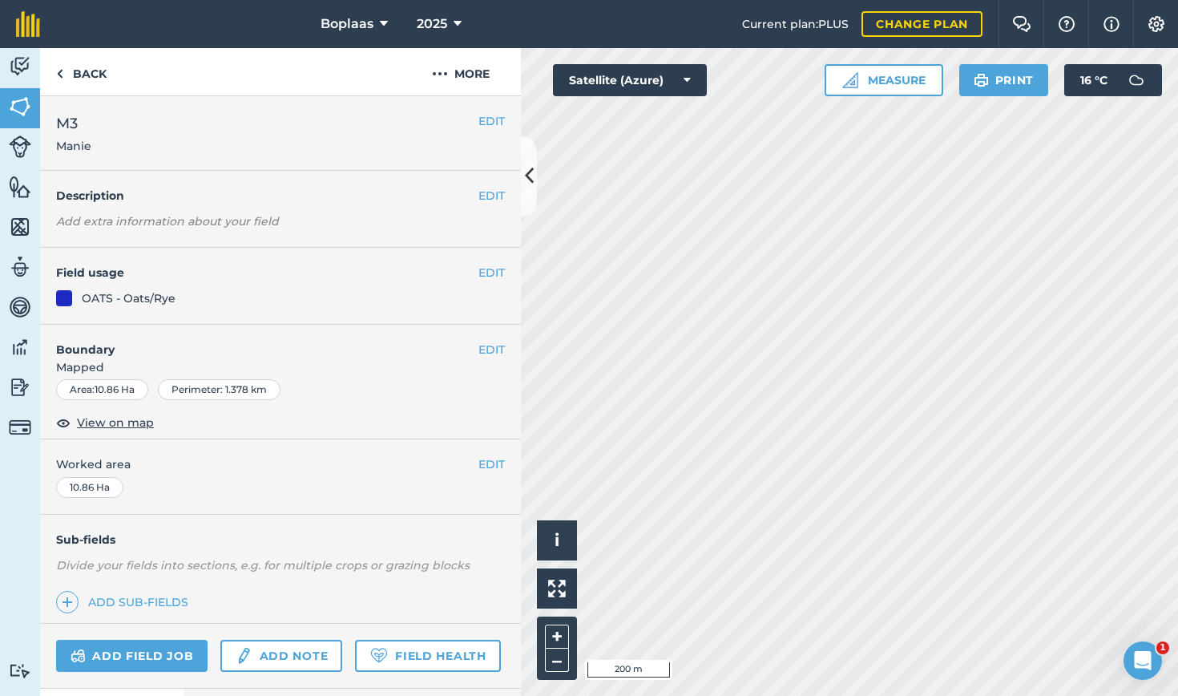
click at [485, 123] on button "EDIT" at bounding box center [492, 121] width 26 height 18
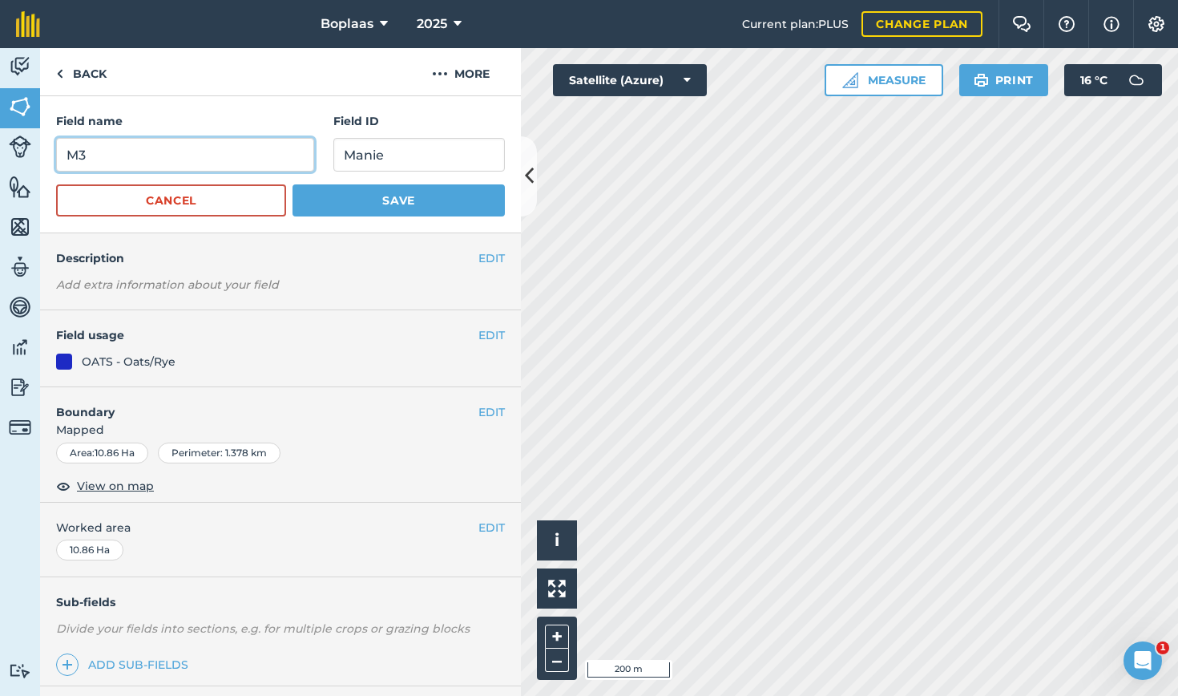
drag, startPoint x: 128, startPoint y: 148, endPoint x: 30, endPoint y: 159, distance: 99.1
click at [30, 159] on div "Activity Fields Livestock Features Maps Team Vehicles Data Reporting Billing Tu…" at bounding box center [589, 372] width 1178 height 648
type input "Lusern 2"
click at [323, 206] on button "Save" at bounding box center [399, 200] width 212 height 32
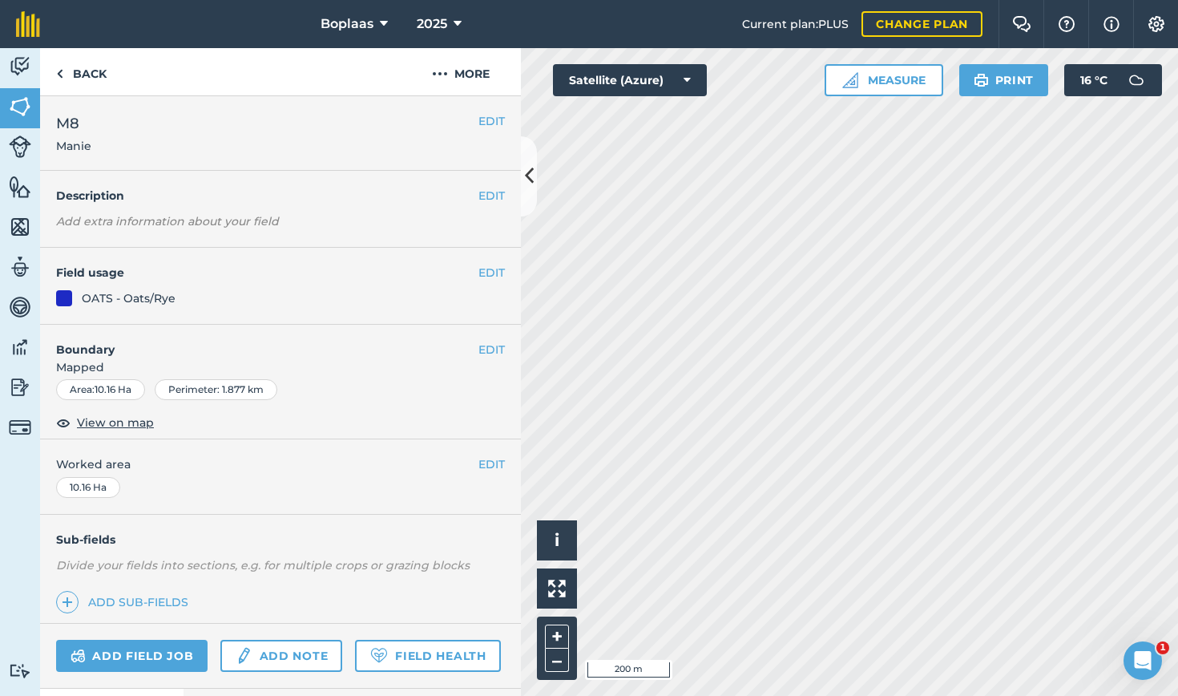
click at [481, 118] on button "EDIT" at bounding box center [492, 121] width 26 height 18
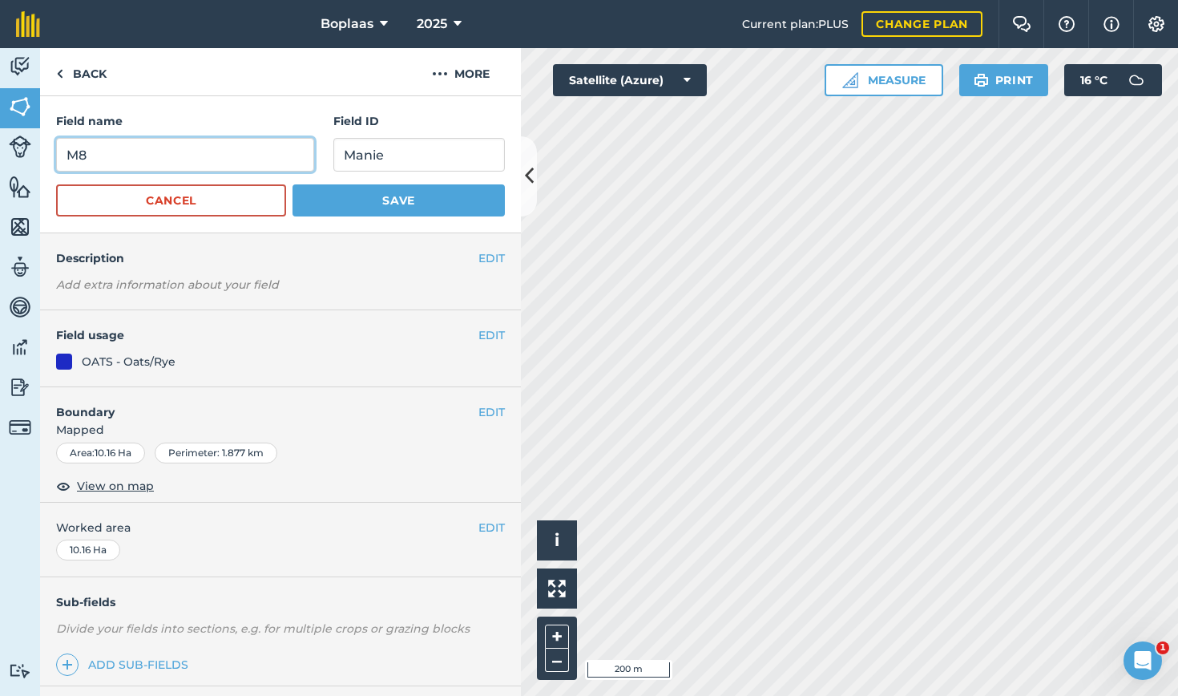
drag, startPoint x: 142, startPoint y: 154, endPoint x: 31, endPoint y: 159, distance: 110.7
click at [31, 159] on div "Activity Fields Livestock Features Maps Team Vehicles Data Reporting Billing Tu…" at bounding box center [589, 372] width 1178 height 648
type input "Vlei 1"
click at [421, 200] on button "Save" at bounding box center [399, 200] width 212 height 32
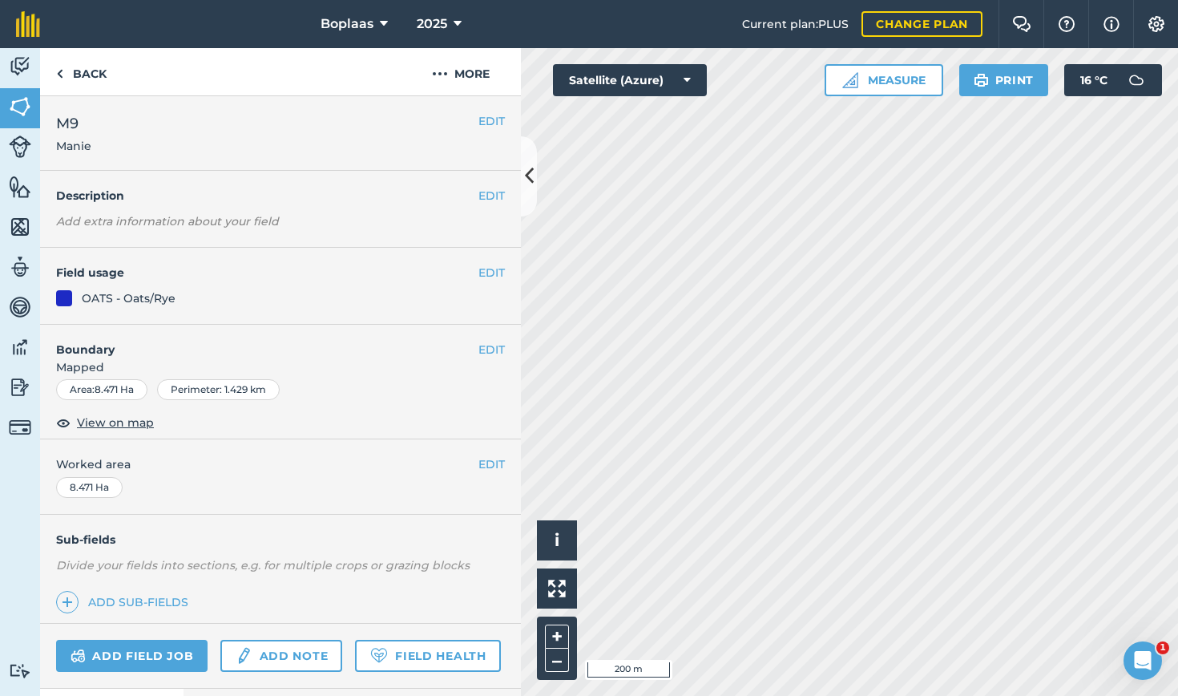
click at [479, 121] on button "EDIT" at bounding box center [492, 121] width 26 height 18
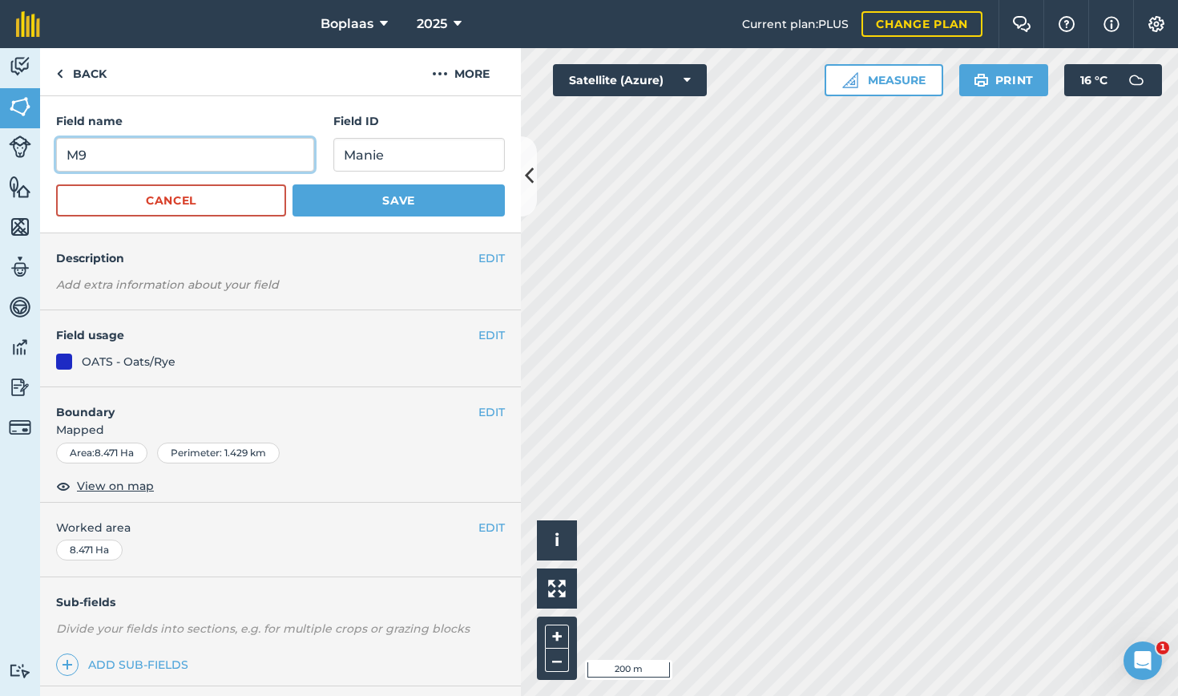
drag, startPoint x: 126, startPoint y: 153, endPoint x: 44, endPoint y: 156, distance: 81.8
click at [44, 156] on div "Field name M9 Field ID Manie Cancel Save" at bounding box center [280, 164] width 481 height 137
type input "Vlei 2"
click at [428, 204] on button "Save" at bounding box center [399, 200] width 212 height 32
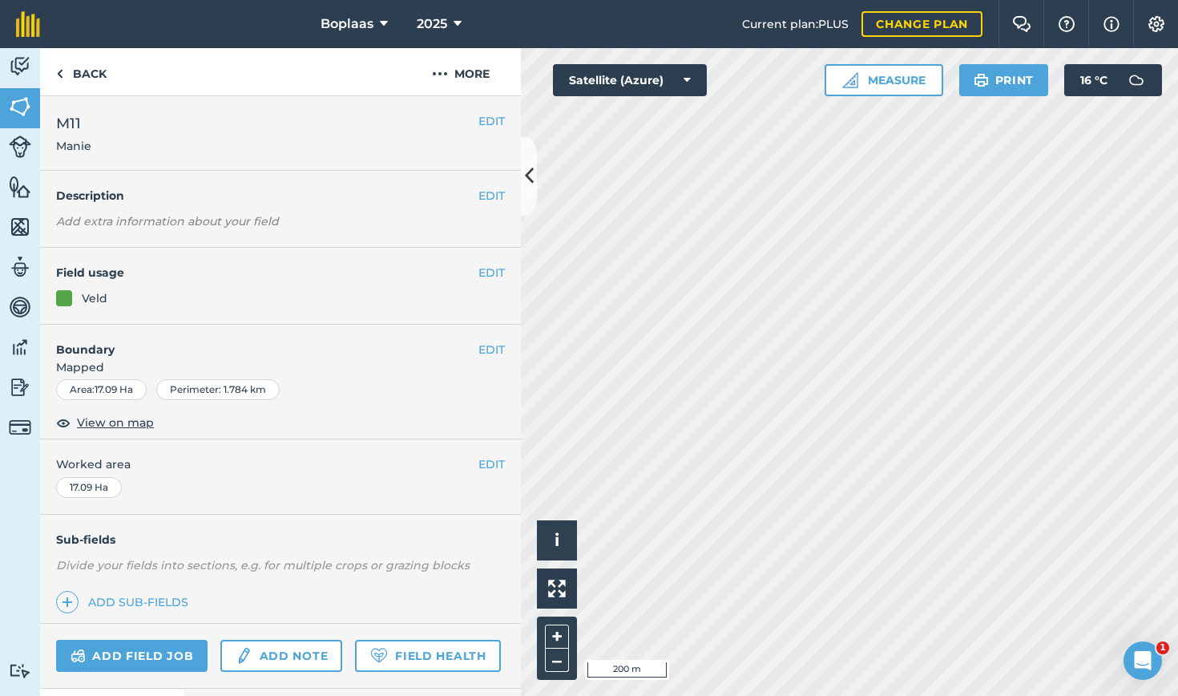
click at [483, 121] on button "EDIT" at bounding box center [492, 121] width 26 height 18
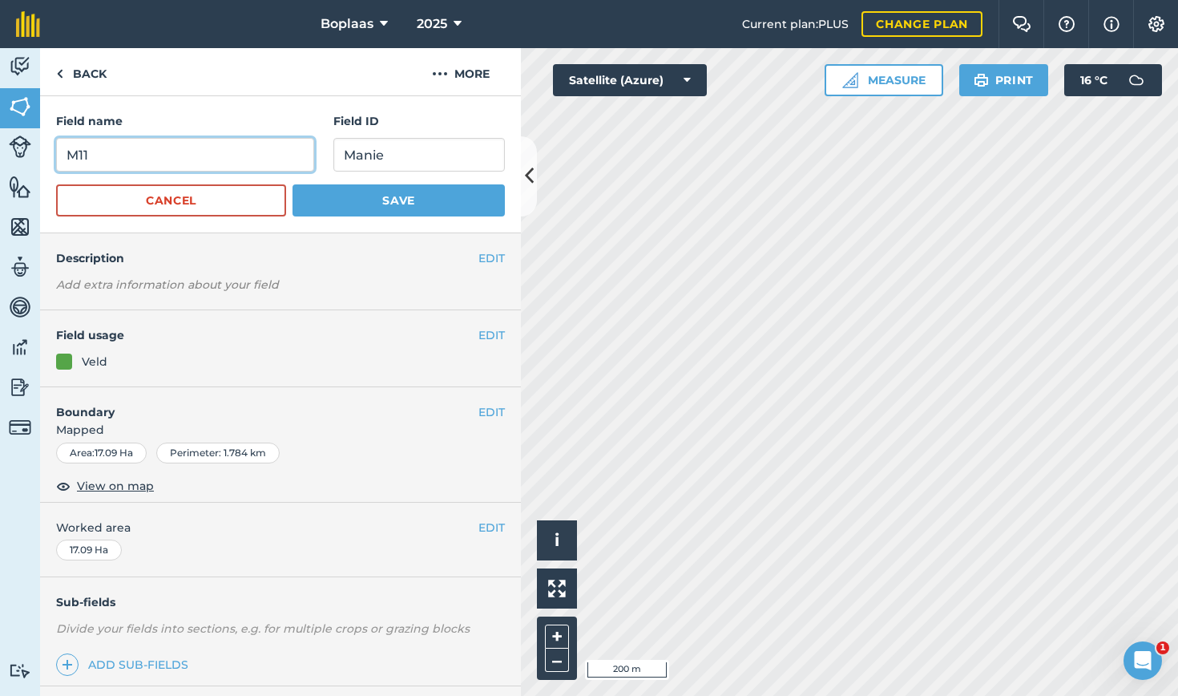
drag, startPoint x: 163, startPoint y: 156, endPoint x: 61, endPoint y: 156, distance: 101.8
click at [61, 156] on input "M11" at bounding box center [185, 155] width 258 height 34
type input "Natland 1"
click at [390, 195] on button "Save" at bounding box center [399, 200] width 212 height 32
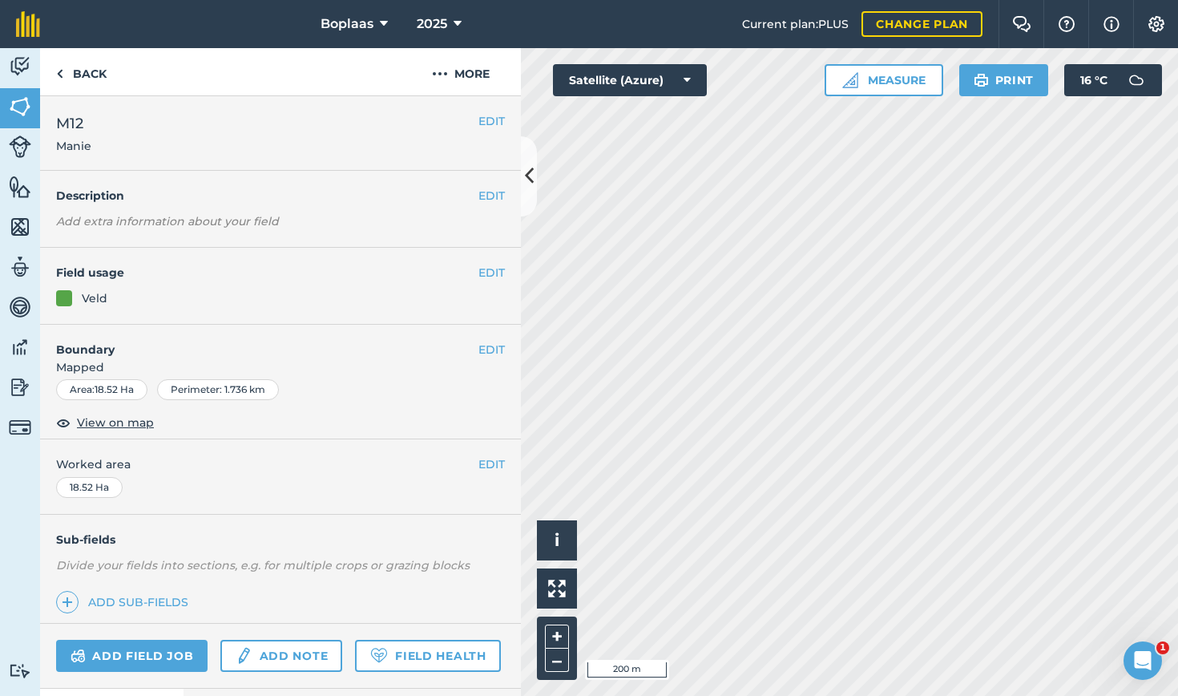
click at [479, 123] on button "EDIT" at bounding box center [492, 121] width 26 height 18
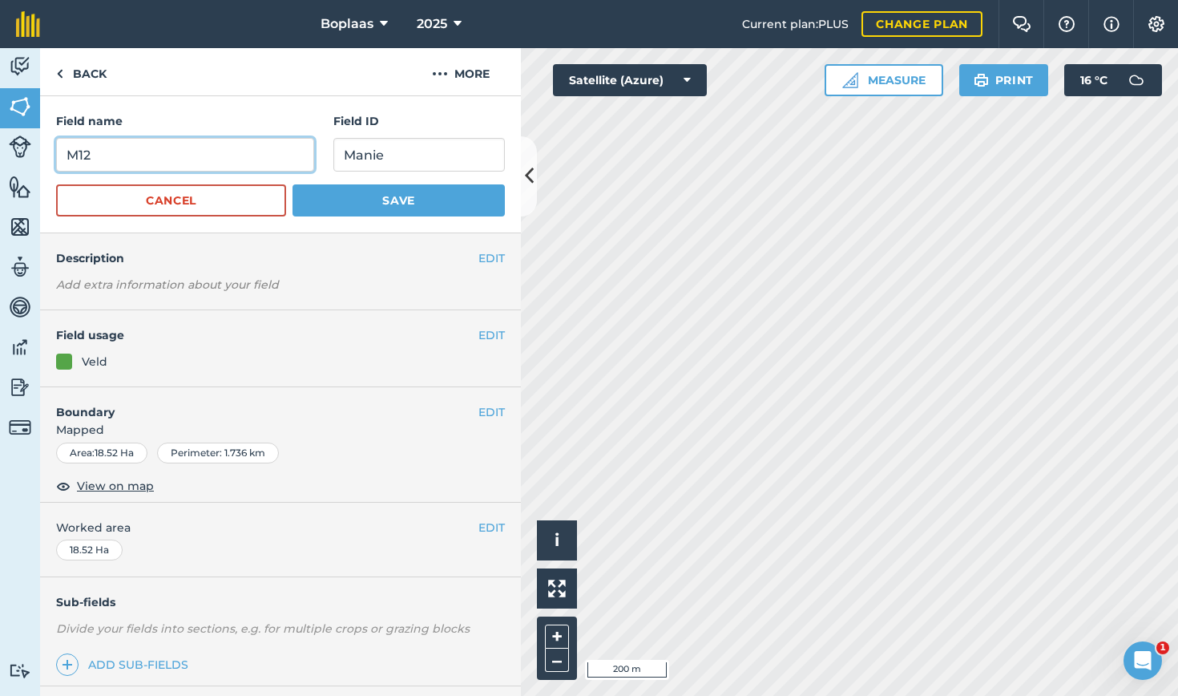
drag, startPoint x: 96, startPoint y: 155, endPoint x: 0, endPoint y: 160, distance: 96.4
click at [0, 160] on div "Activity Fields Livestock Features Maps Team Vehicles Data Reporting Billing Tu…" at bounding box center [589, 372] width 1178 height 648
type input "Natland 2"
click at [455, 209] on button "Save" at bounding box center [399, 200] width 212 height 32
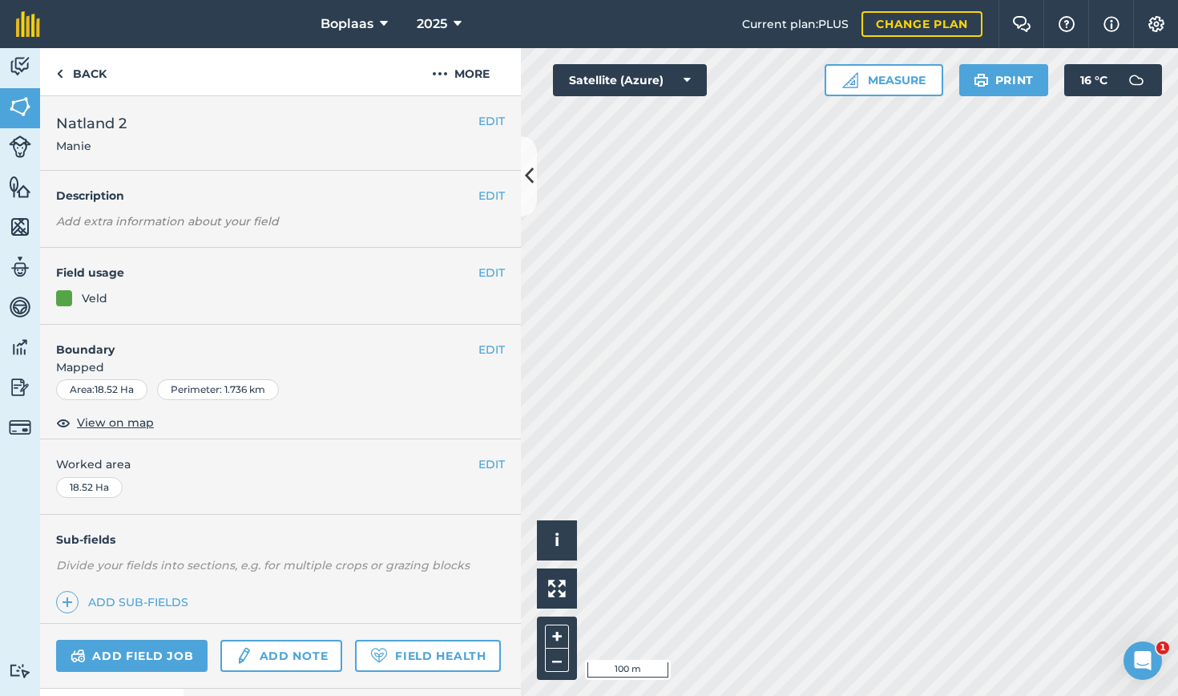
click at [16, 103] on img at bounding box center [20, 107] width 22 height 24
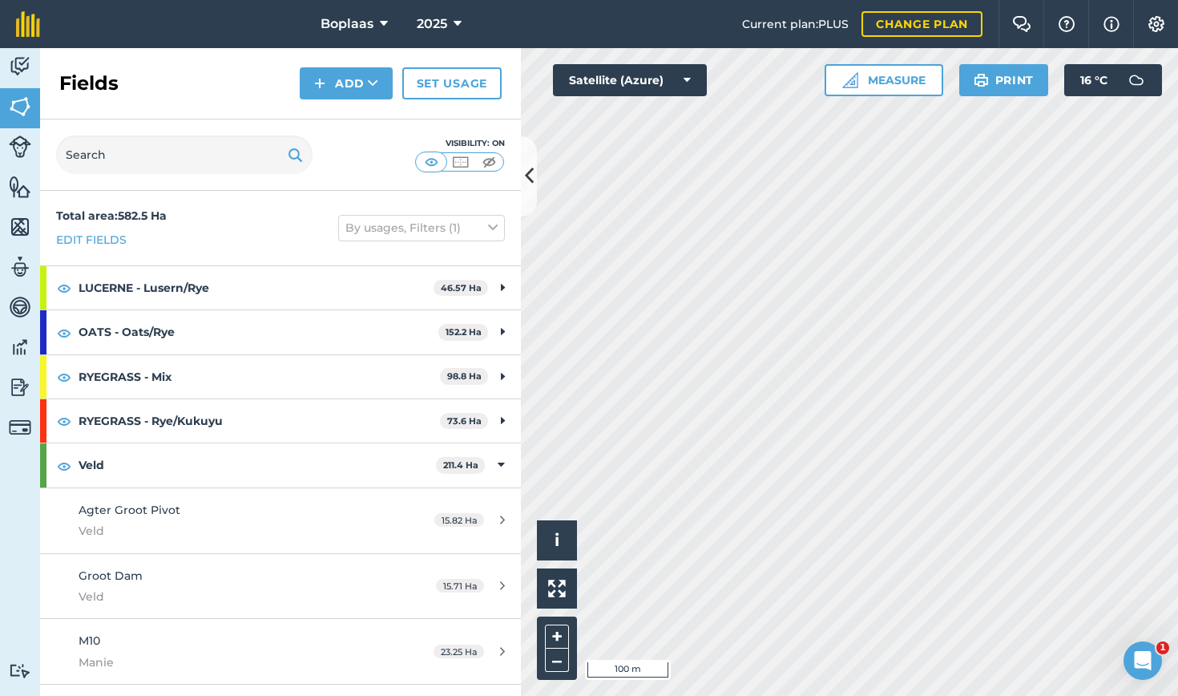
click at [336, 92] on button "Add" at bounding box center [346, 83] width 93 height 32
click at [329, 121] on link "Draw" at bounding box center [346, 119] width 88 height 35
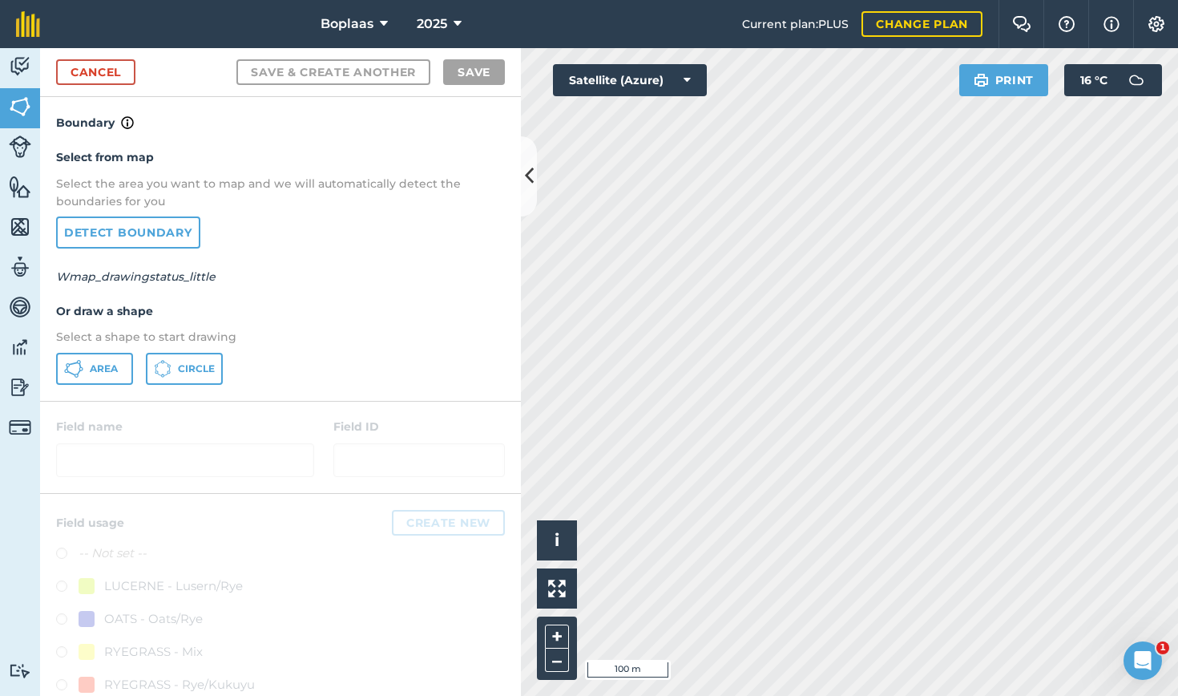
drag, startPoint x: 98, startPoint y: 357, endPoint x: 313, endPoint y: 345, distance: 216.0
click at [98, 358] on button "Area" at bounding box center [94, 369] width 77 height 32
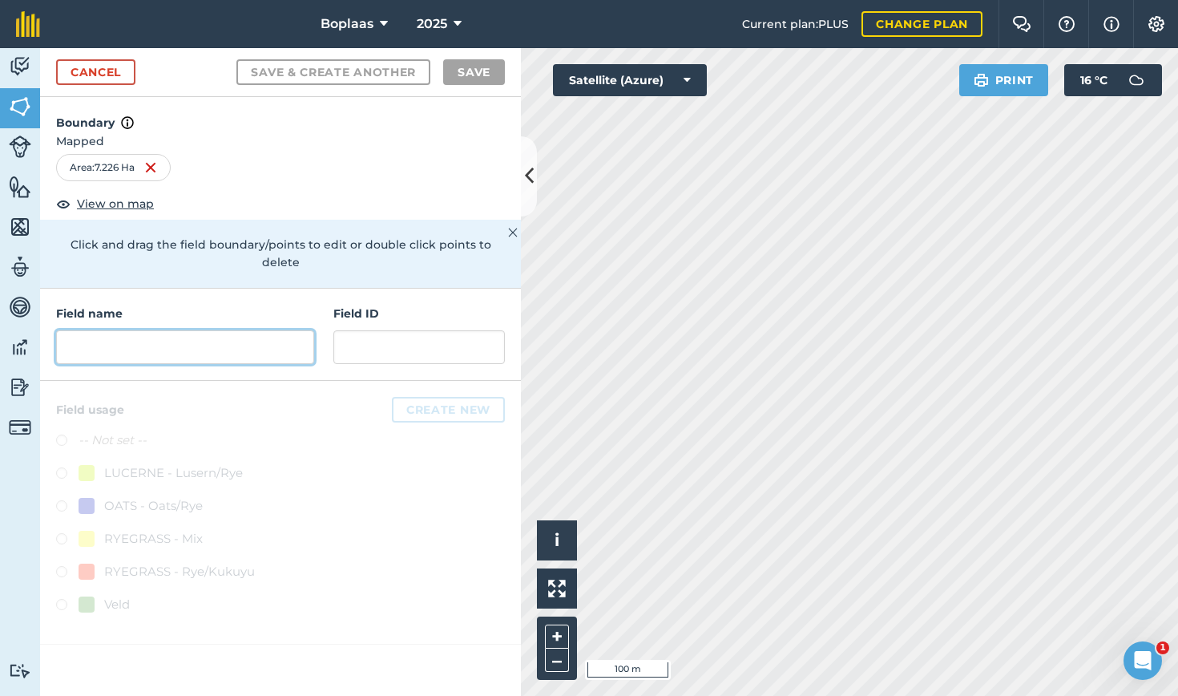
click at [142, 333] on input "text" at bounding box center [185, 347] width 258 height 34
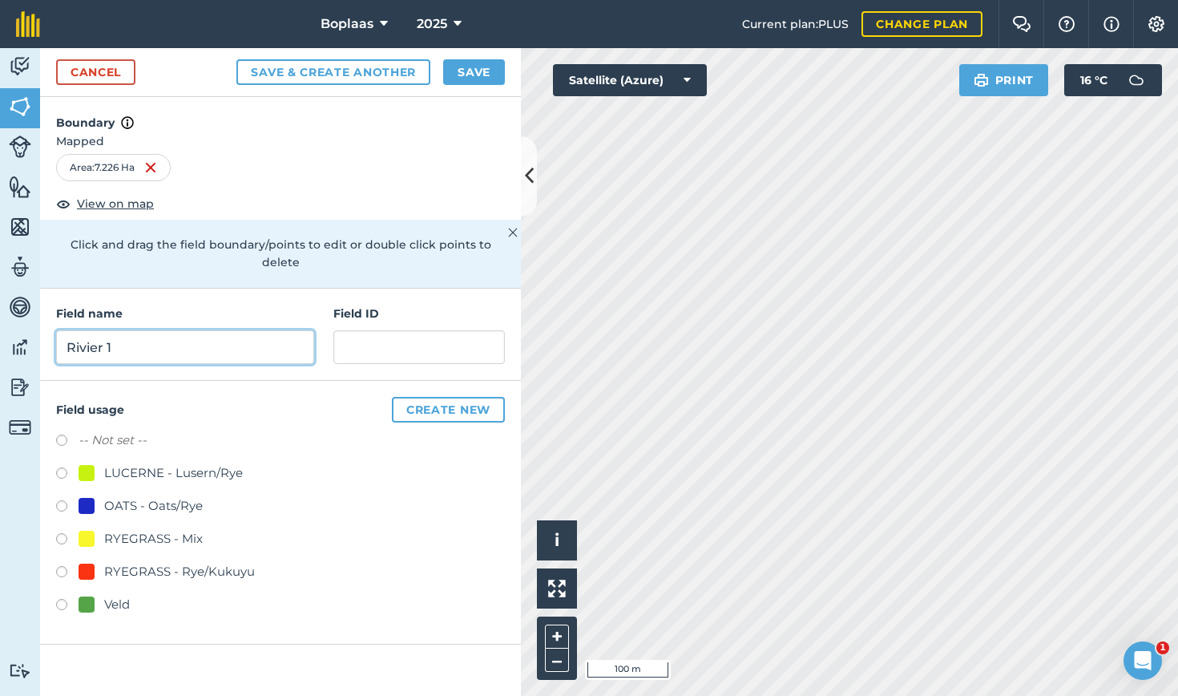
type input "Rivier 1"
click at [421, 335] on input "text" at bounding box center [419, 347] width 172 height 34
type input "V"
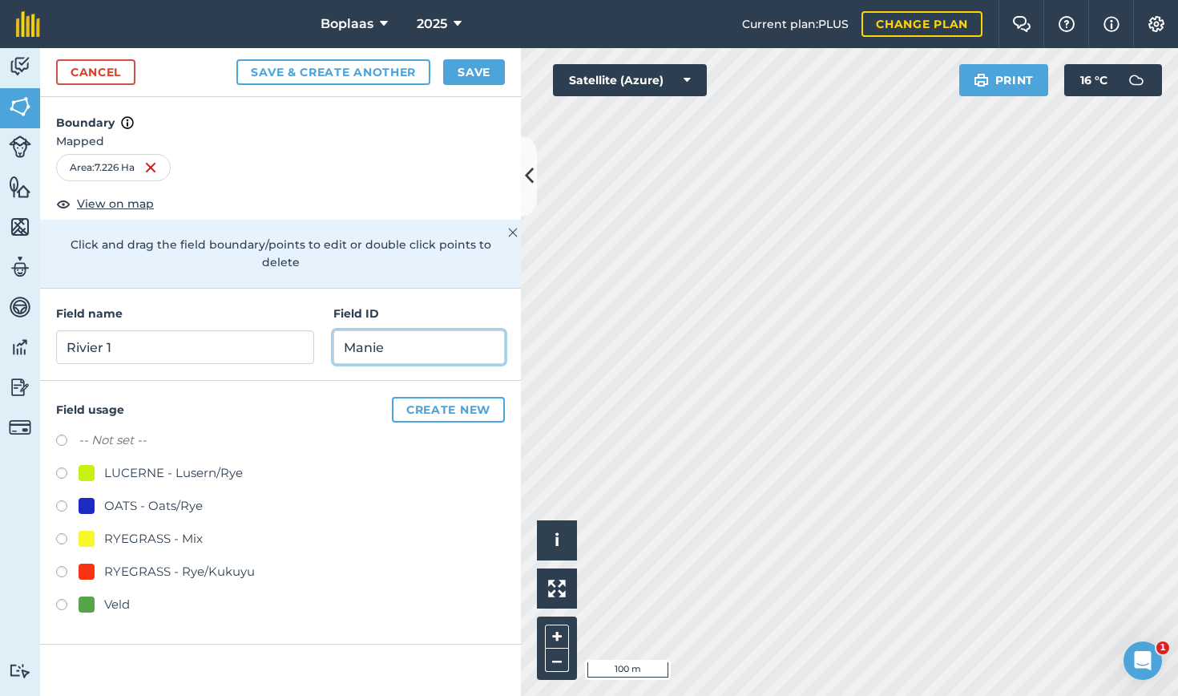
type input "Manie"
drag, startPoint x: 64, startPoint y: 581, endPoint x: 213, endPoint y: 567, distance: 149.8
click at [64, 599] on label at bounding box center [67, 607] width 22 height 16
radio input "true"
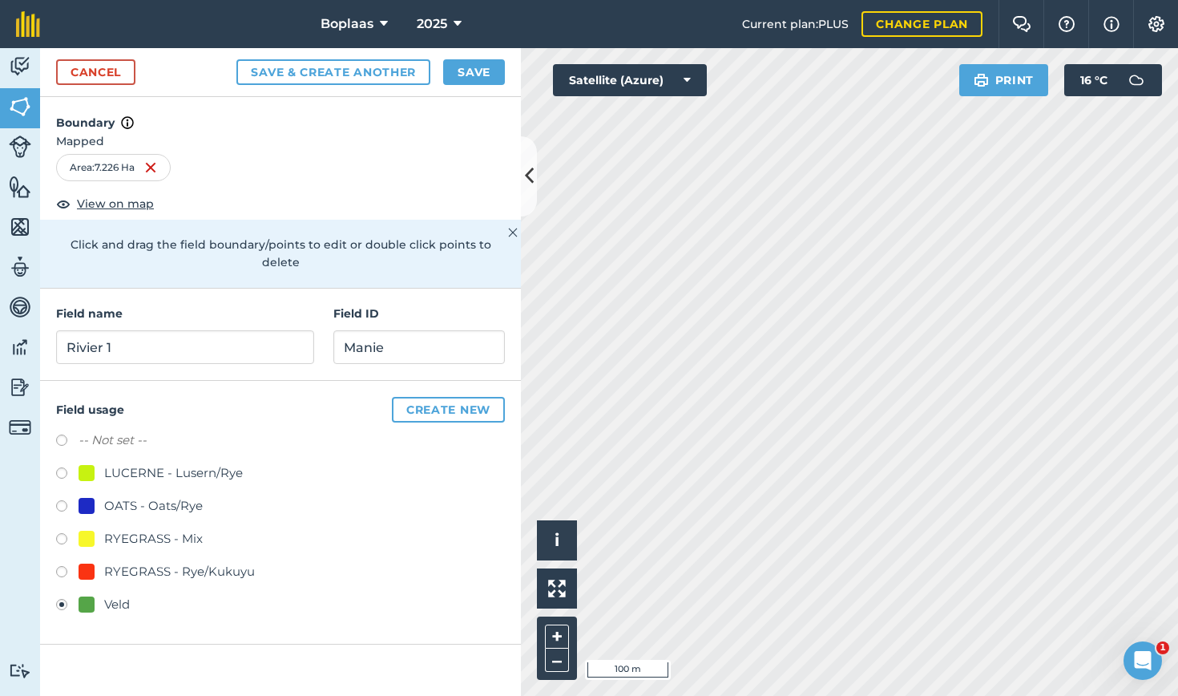
click at [489, 75] on button "Save" at bounding box center [474, 72] width 62 height 26
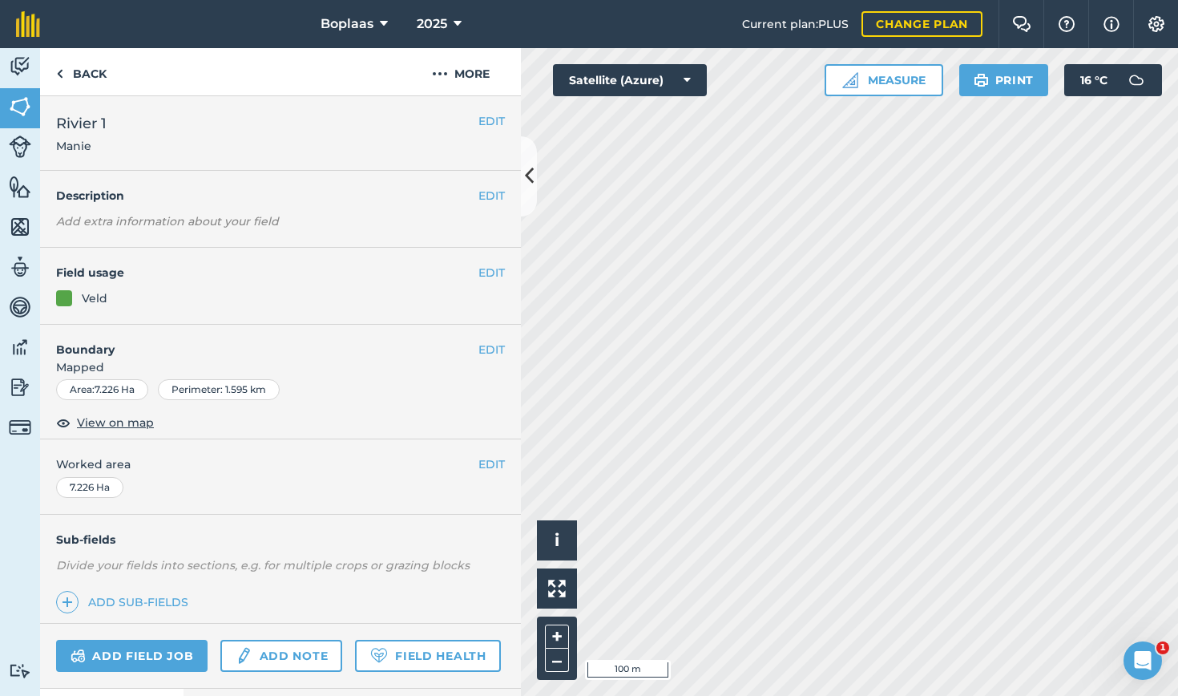
click at [846, 87] on div "Click to start drawing i © 2025 TomTom, Microsoft 100 m + – Satellite (Azure) M…" at bounding box center [849, 372] width 657 height 648
click at [18, 109] on img at bounding box center [20, 107] width 22 height 24
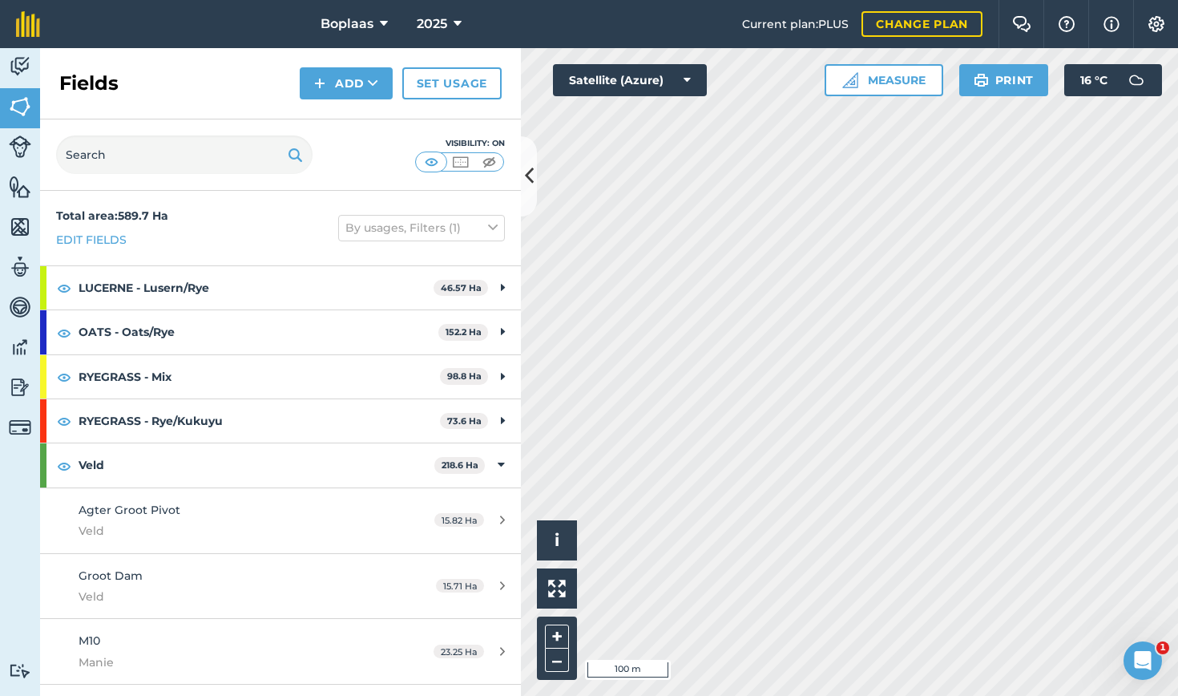
click at [361, 87] on button "Add" at bounding box center [346, 83] width 93 height 32
click at [352, 123] on link "Draw" at bounding box center [346, 119] width 88 height 35
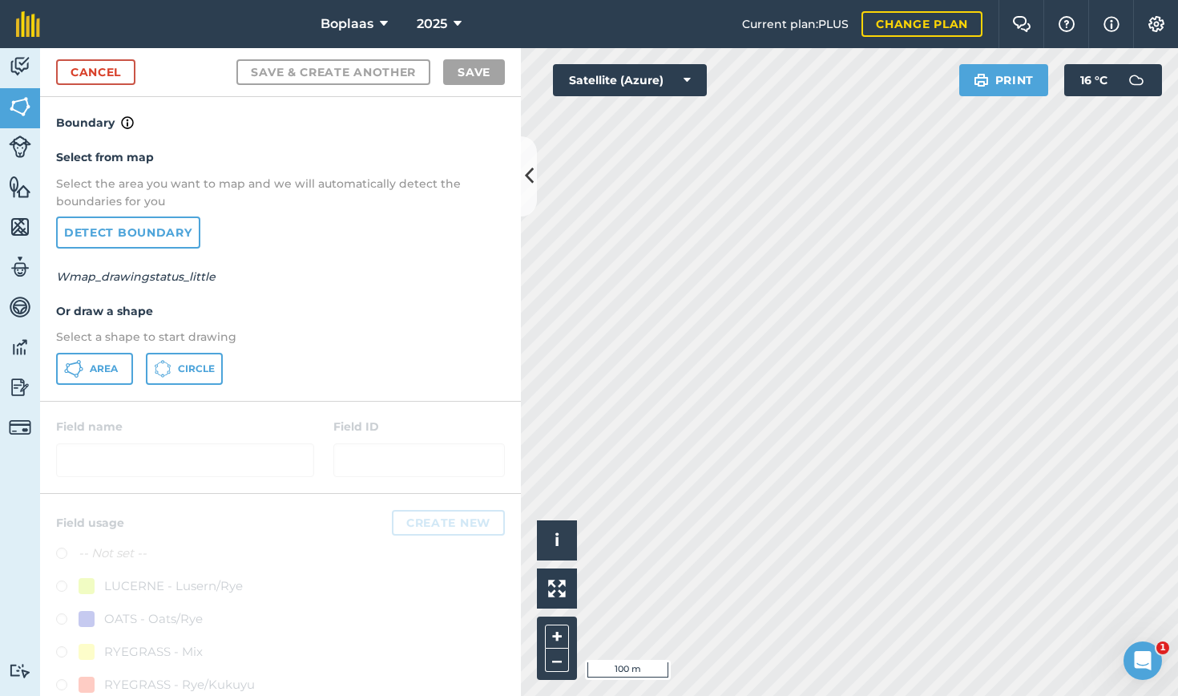
click at [90, 379] on button "Area" at bounding box center [94, 369] width 77 height 32
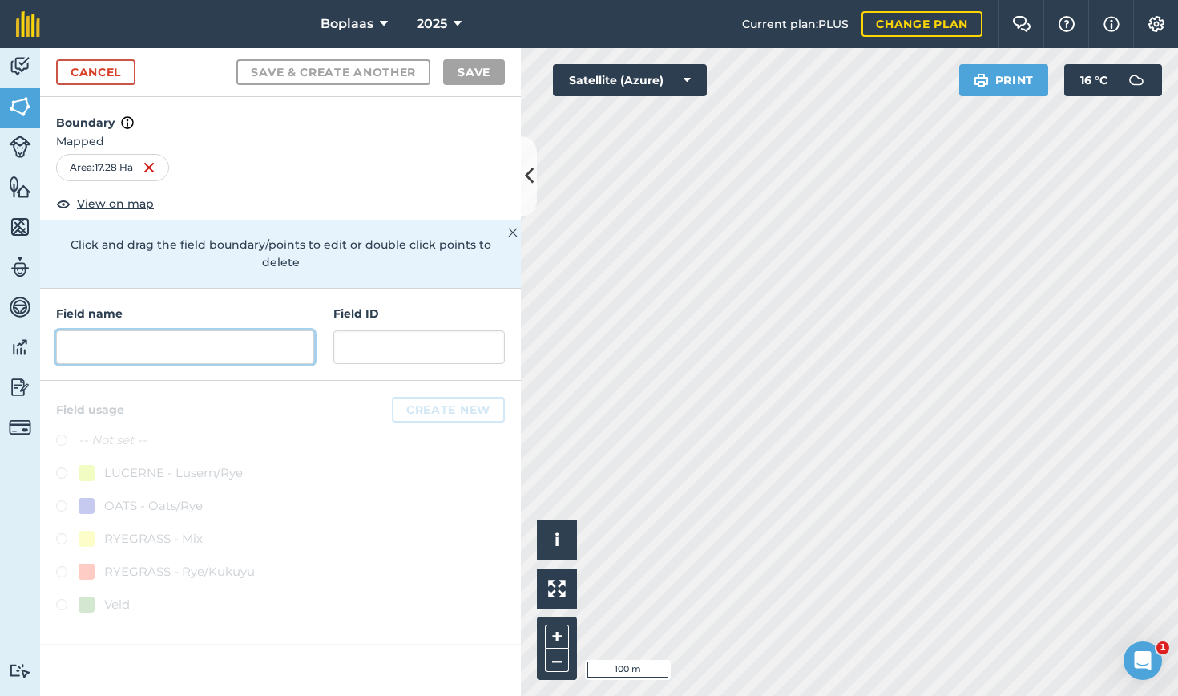
click at [190, 330] on input "text" at bounding box center [185, 347] width 258 height 34
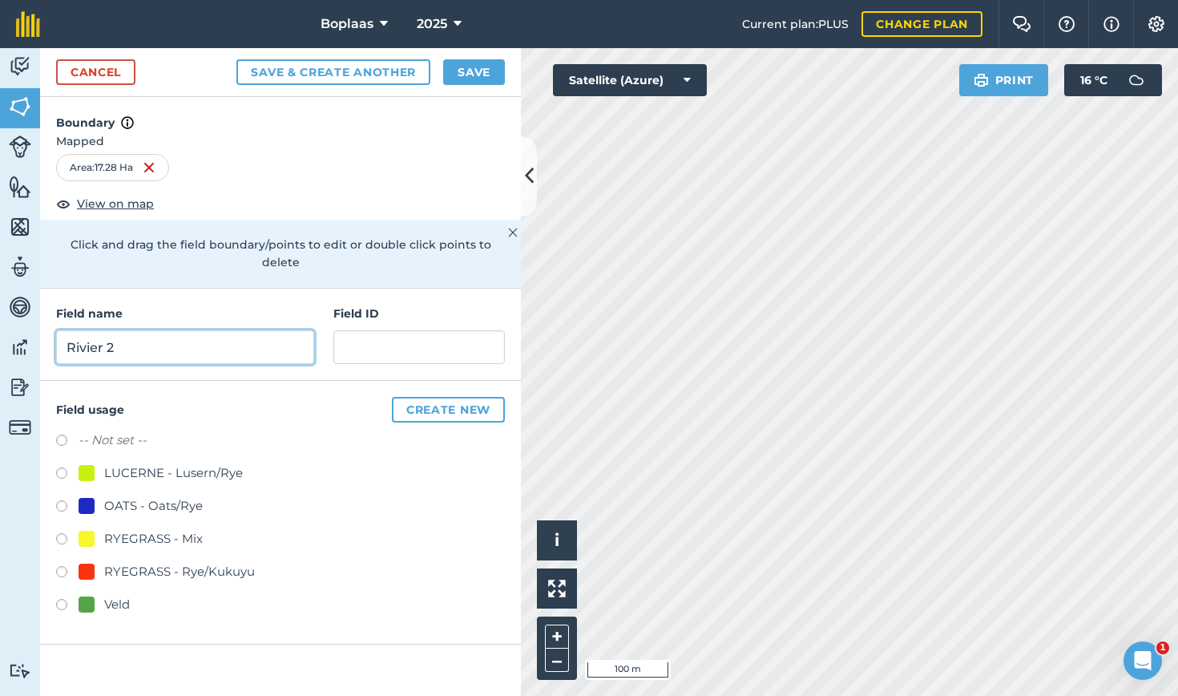
type input "Rivier 2"
click at [409, 330] on input "text" at bounding box center [419, 347] width 172 height 34
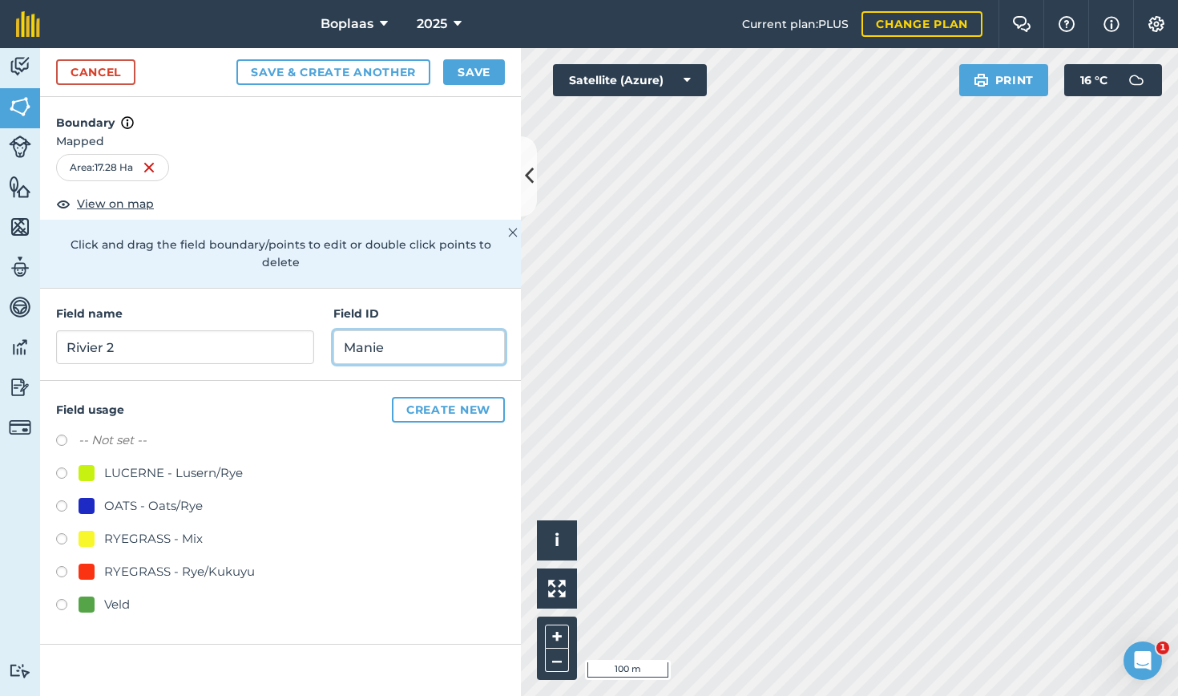
type input "Manie"
drag, startPoint x: 60, startPoint y: 588, endPoint x: 123, endPoint y: 582, distance: 63.6
click at [61, 599] on label at bounding box center [67, 607] width 22 height 16
radio input "true"
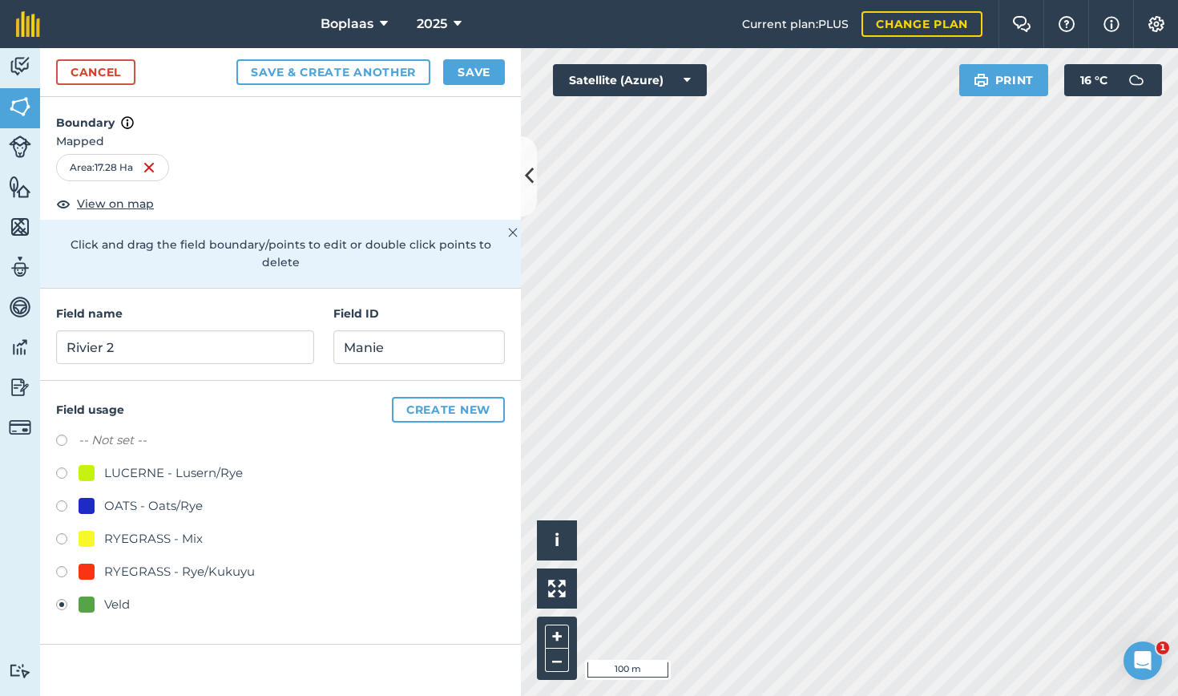
click at [498, 76] on button "Save" at bounding box center [474, 72] width 62 height 26
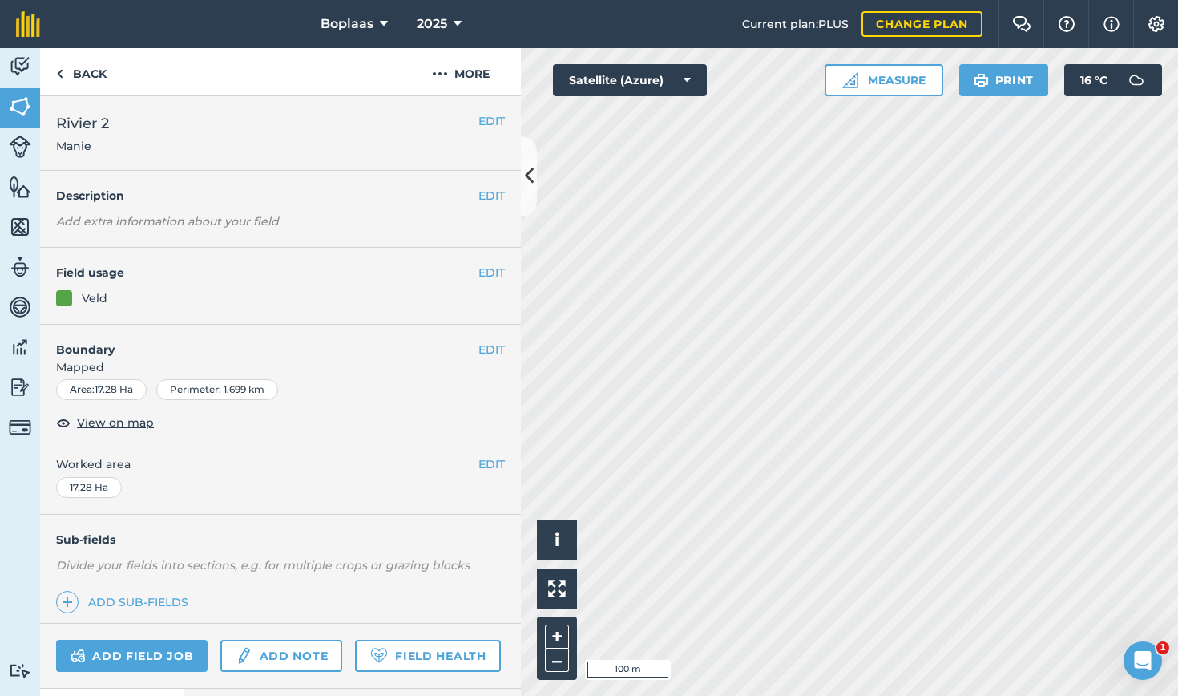
click at [14, 102] on img at bounding box center [20, 107] width 22 height 24
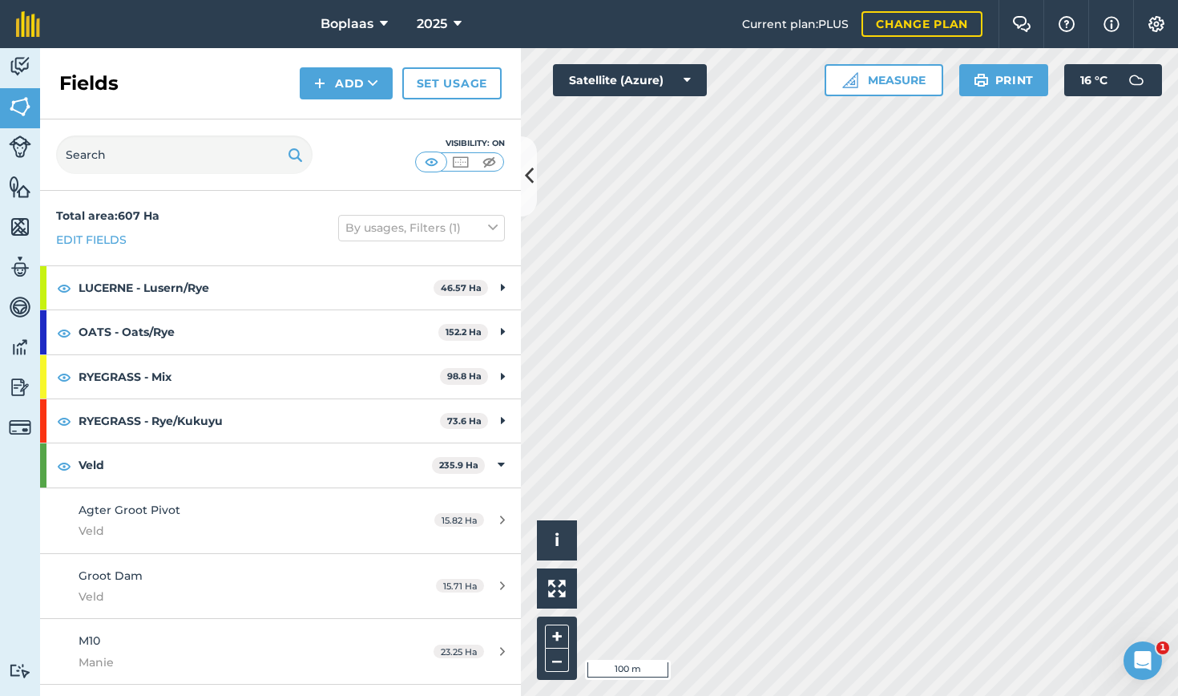
click at [360, 83] on button "Add" at bounding box center [346, 83] width 93 height 32
click at [350, 121] on link "Draw" at bounding box center [346, 119] width 88 height 35
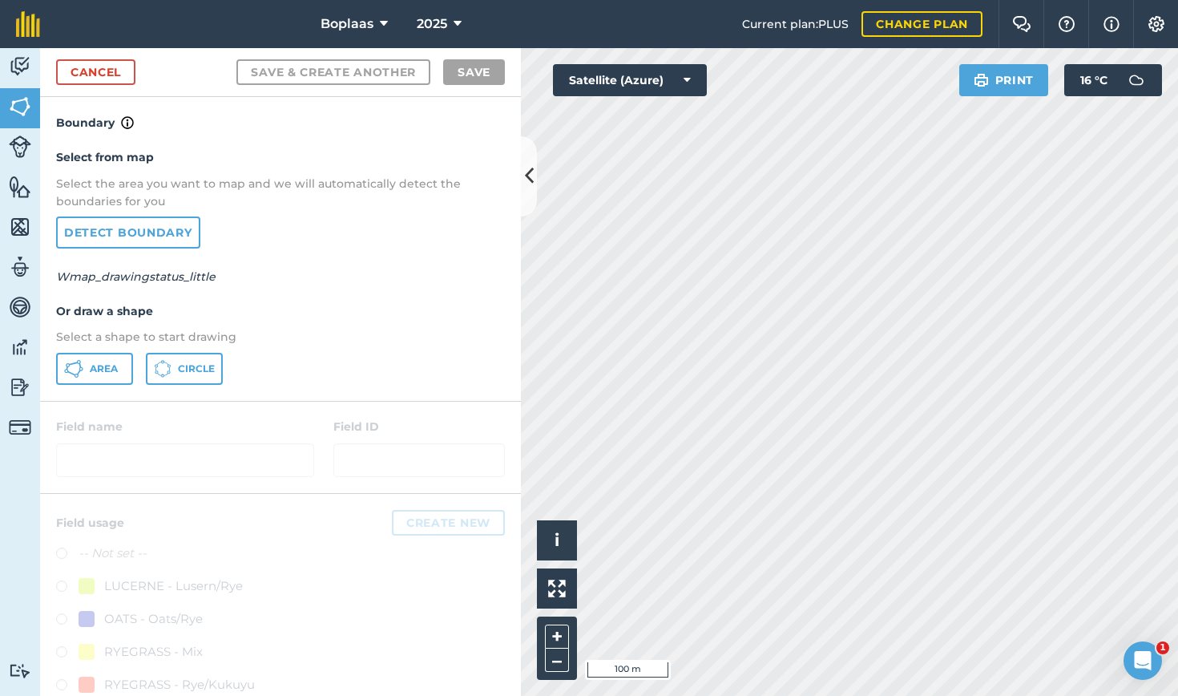
click at [105, 379] on button "Area" at bounding box center [94, 369] width 77 height 32
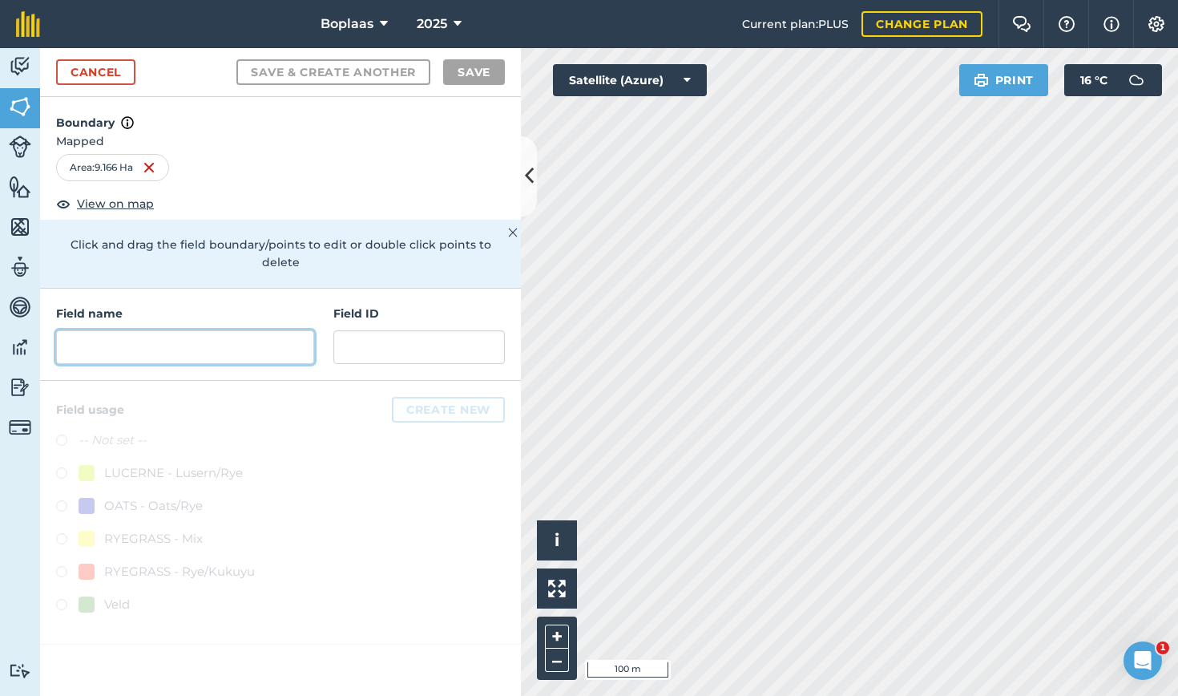
click at [224, 330] on input "text" at bounding box center [185, 347] width 258 height 34
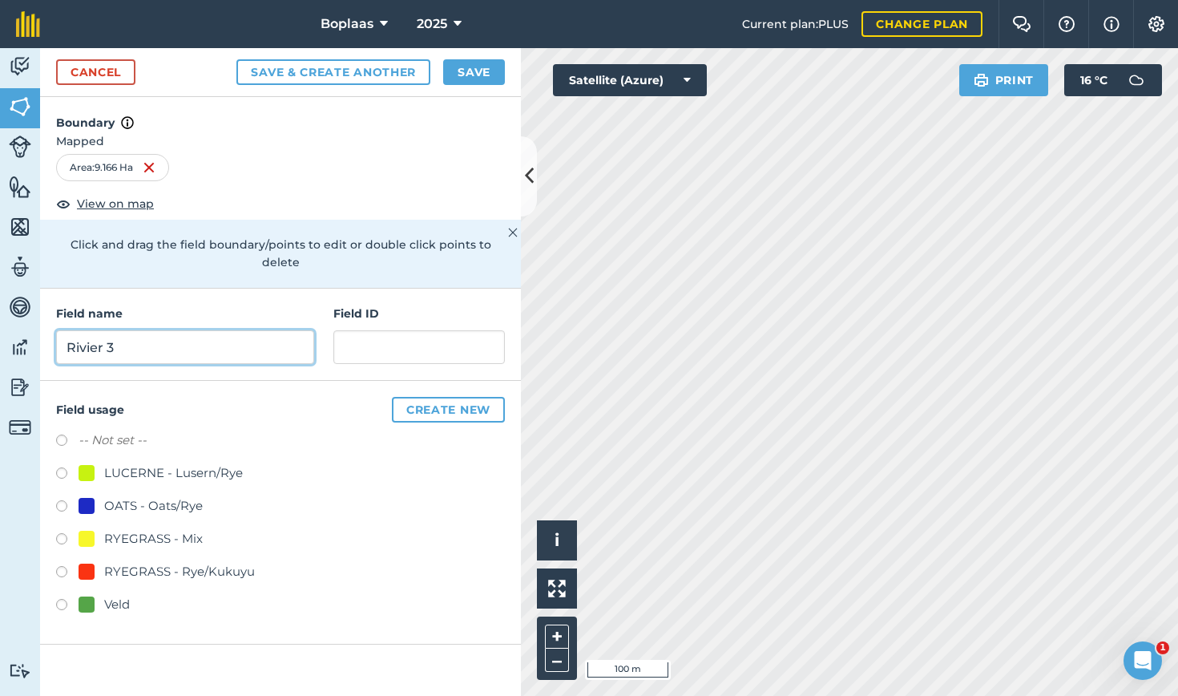
type input "Rivier 3"
click at [435, 338] on input "text" at bounding box center [419, 347] width 172 height 34
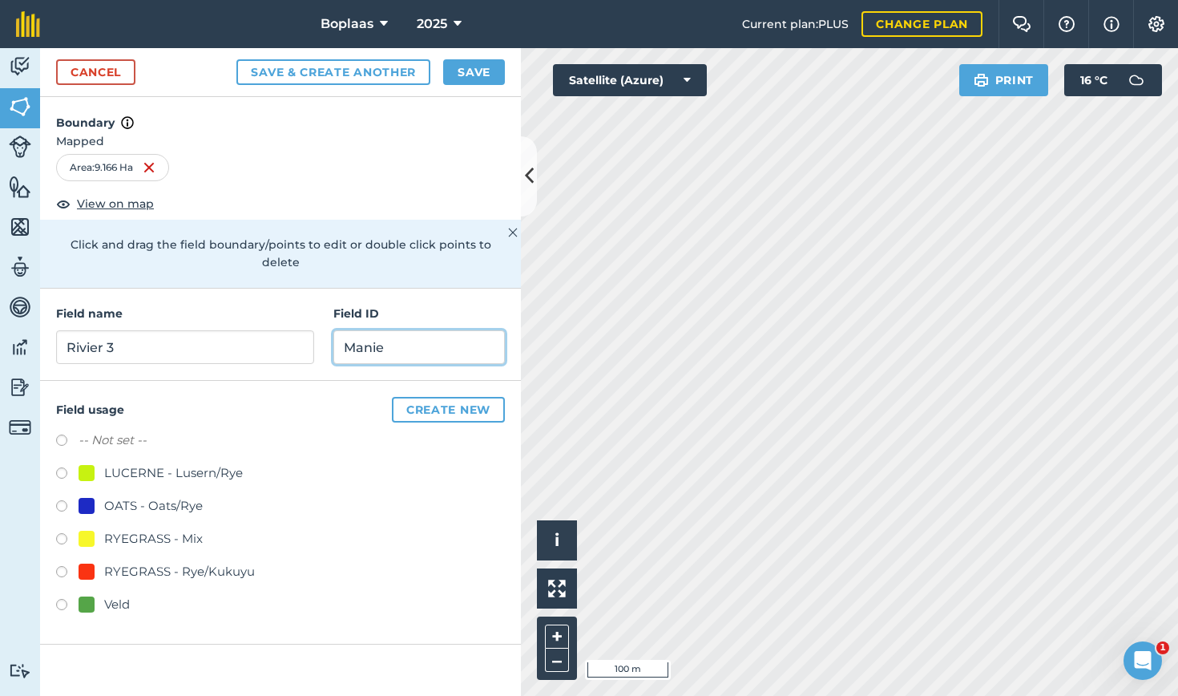
type input "Manie"
click at [63, 599] on label at bounding box center [67, 607] width 22 height 16
radio input "true"
click at [487, 72] on button "Save" at bounding box center [474, 72] width 62 height 26
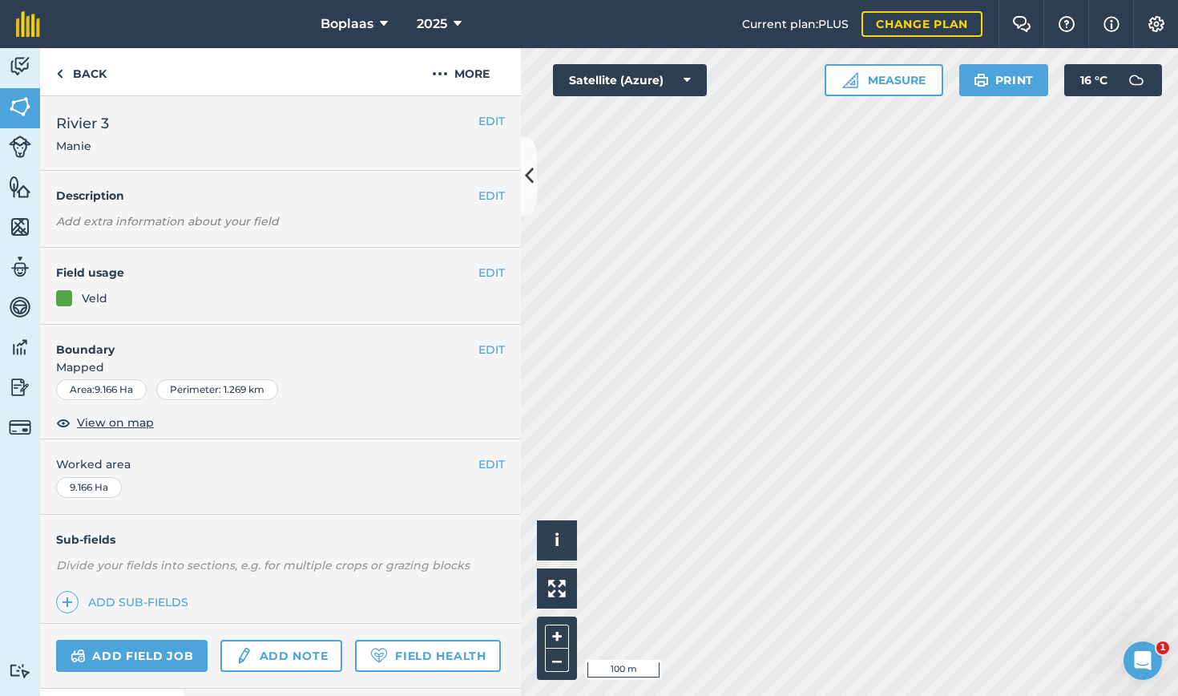
click at [22, 105] on img at bounding box center [20, 107] width 22 height 24
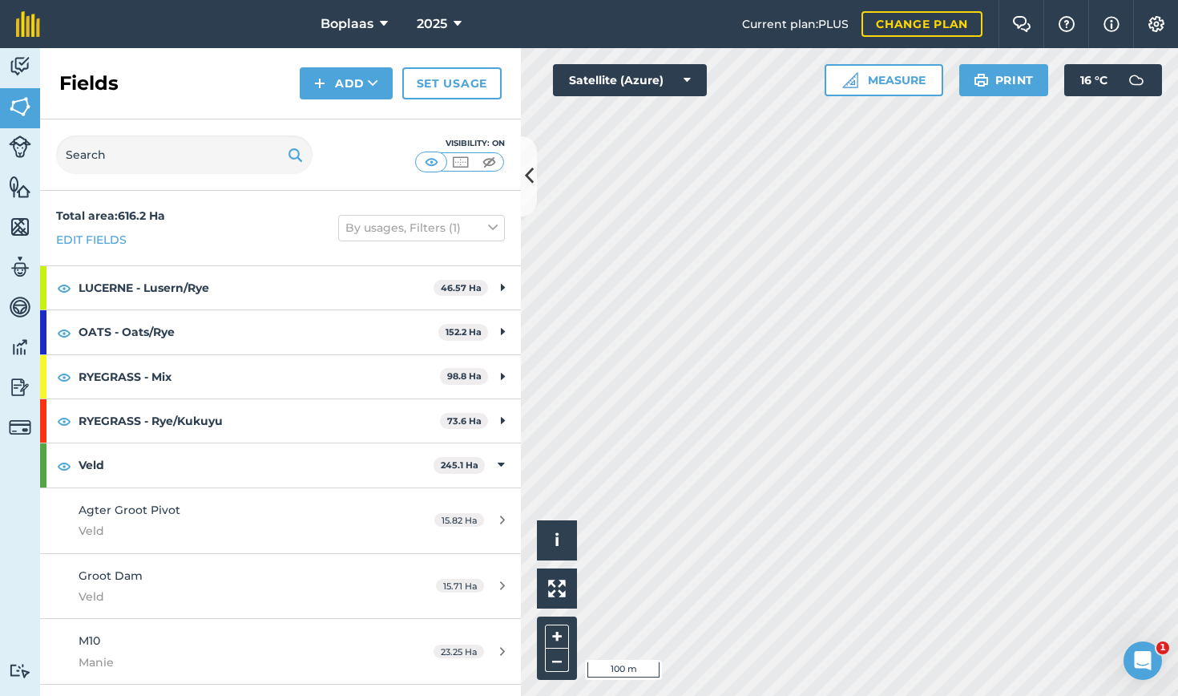
click at [351, 91] on button "Add" at bounding box center [346, 83] width 93 height 32
click at [365, 115] on link "Draw" at bounding box center [346, 119] width 88 height 35
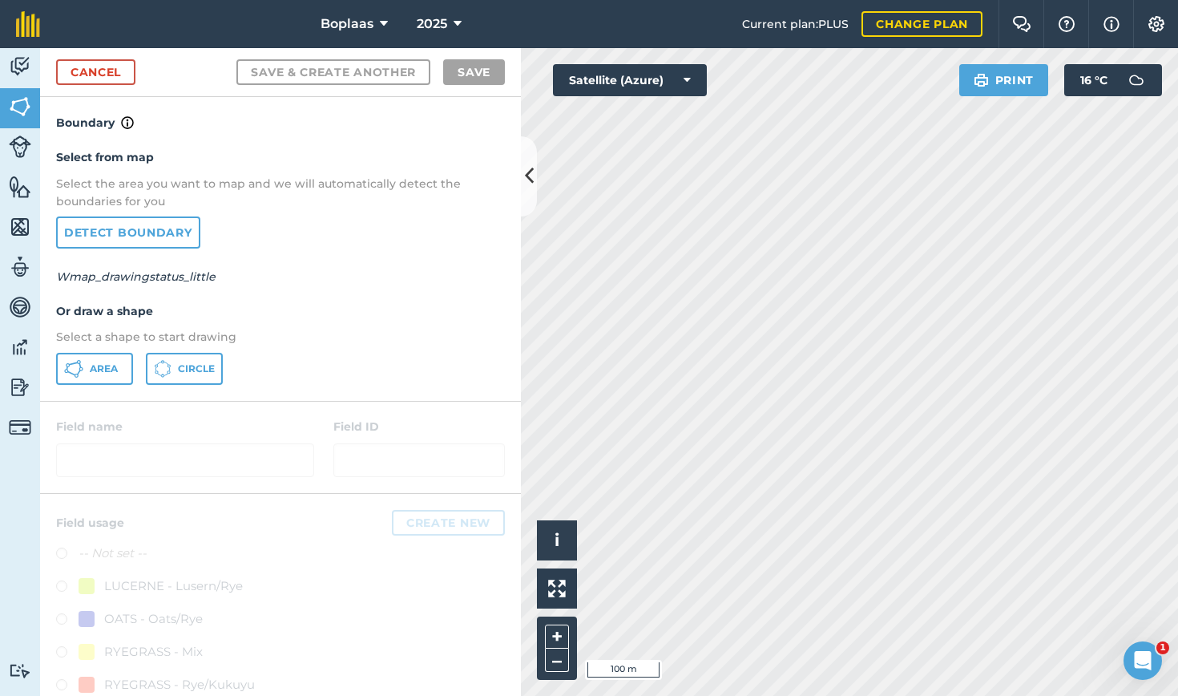
click at [100, 365] on span "Area" at bounding box center [104, 368] width 28 height 13
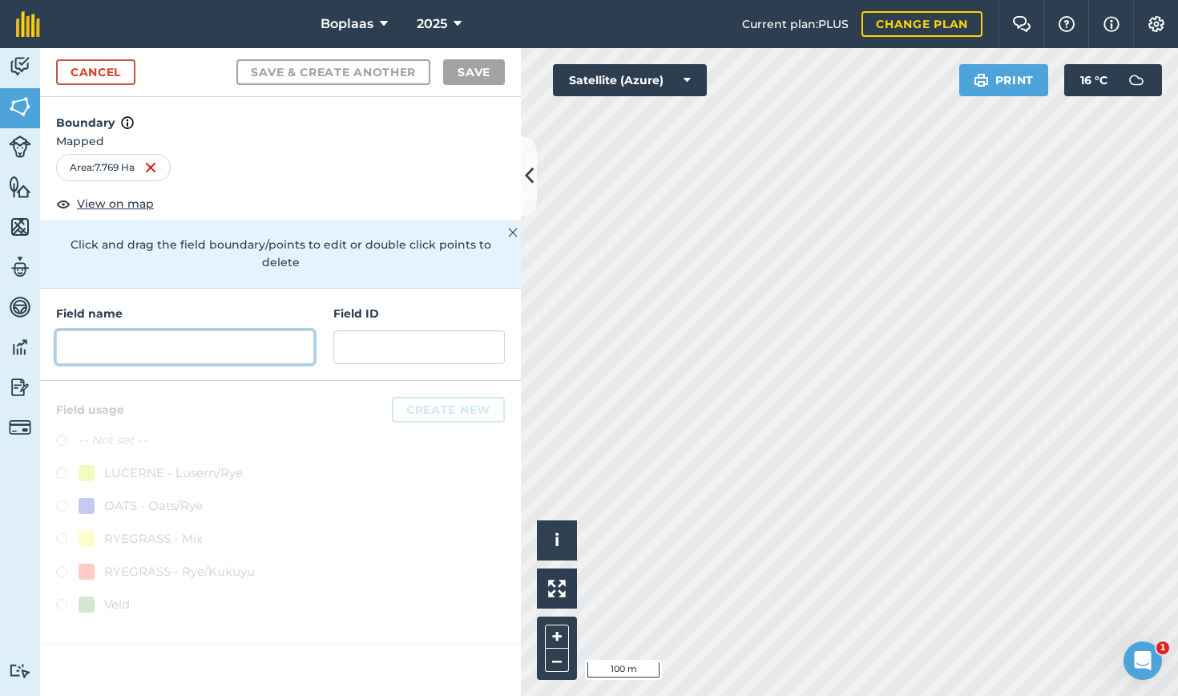
click at [220, 330] on input "text" at bounding box center [185, 347] width 258 height 34
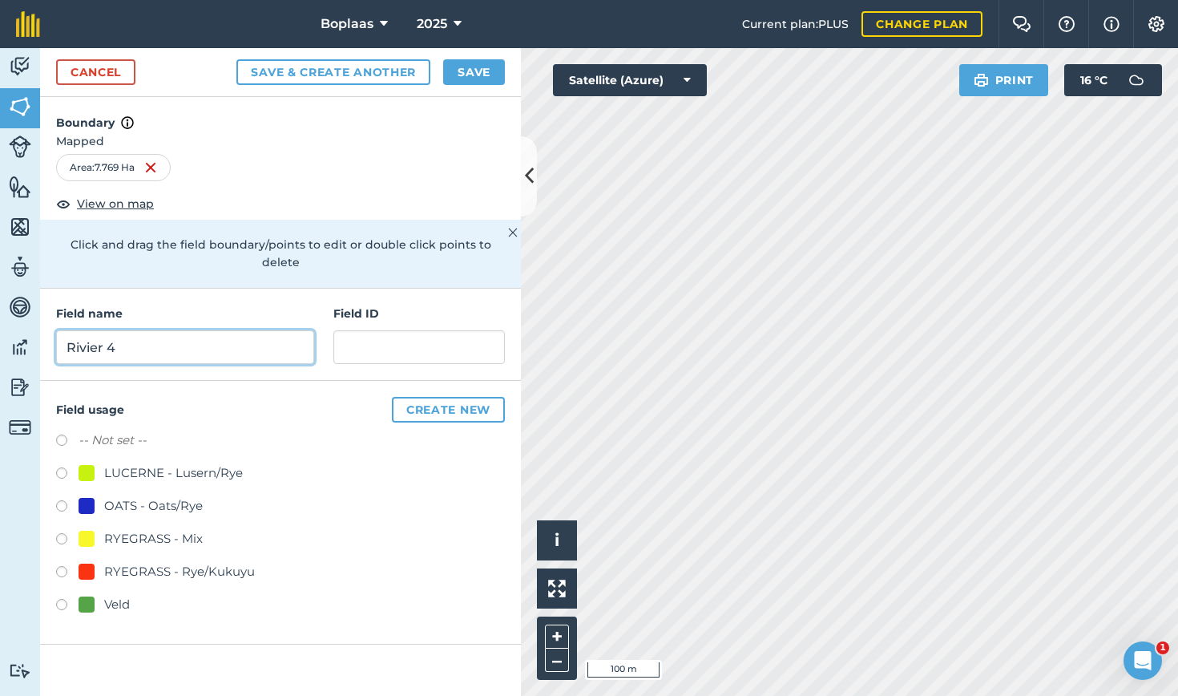
type input "Rivier 4"
click at [406, 330] on input "text" at bounding box center [419, 347] width 172 height 34
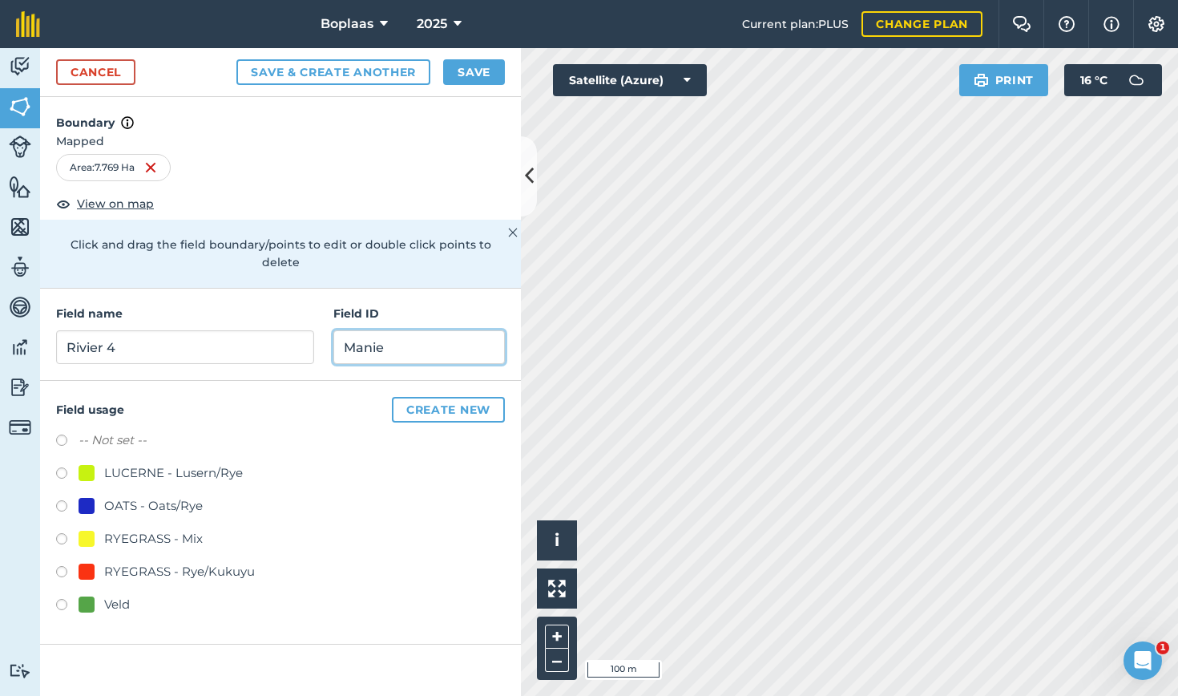
type input "Manie"
click at [57, 599] on label at bounding box center [67, 607] width 22 height 16
radio input "true"
click at [455, 73] on button "Save" at bounding box center [474, 72] width 62 height 26
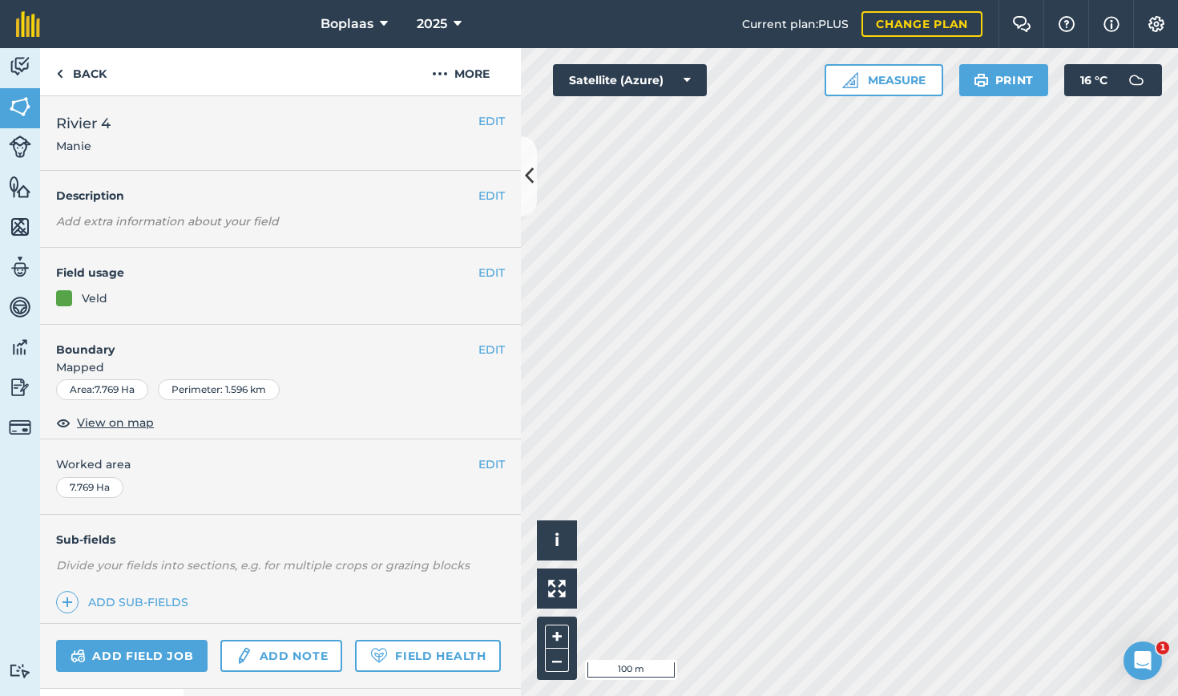
click at [16, 107] on img at bounding box center [20, 107] width 22 height 24
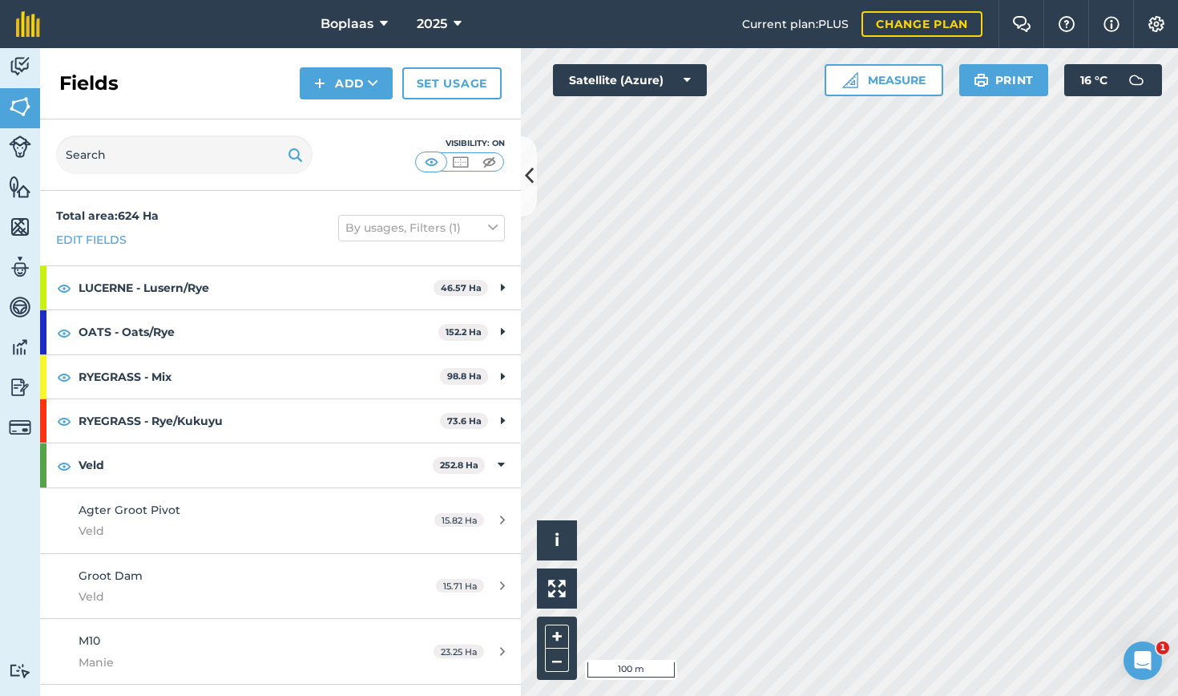
click at [389, 81] on button "Add" at bounding box center [346, 83] width 93 height 32
click at [362, 107] on link "Draw" at bounding box center [346, 119] width 88 height 35
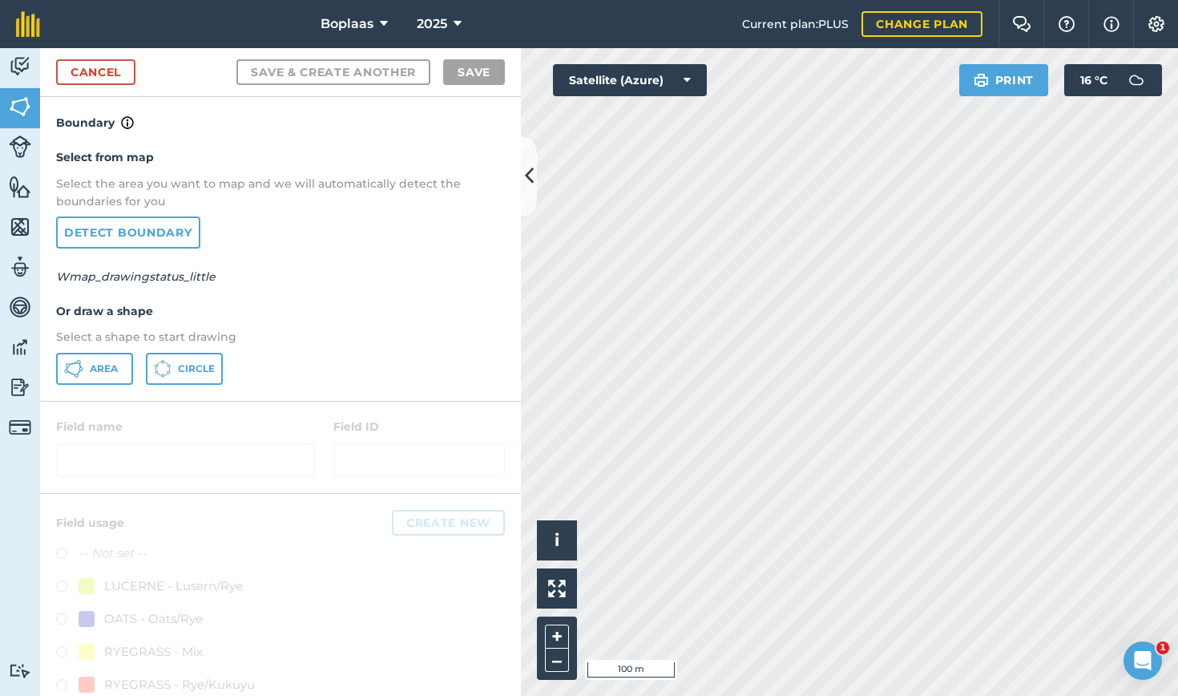
click at [61, 362] on button "Area" at bounding box center [94, 369] width 77 height 32
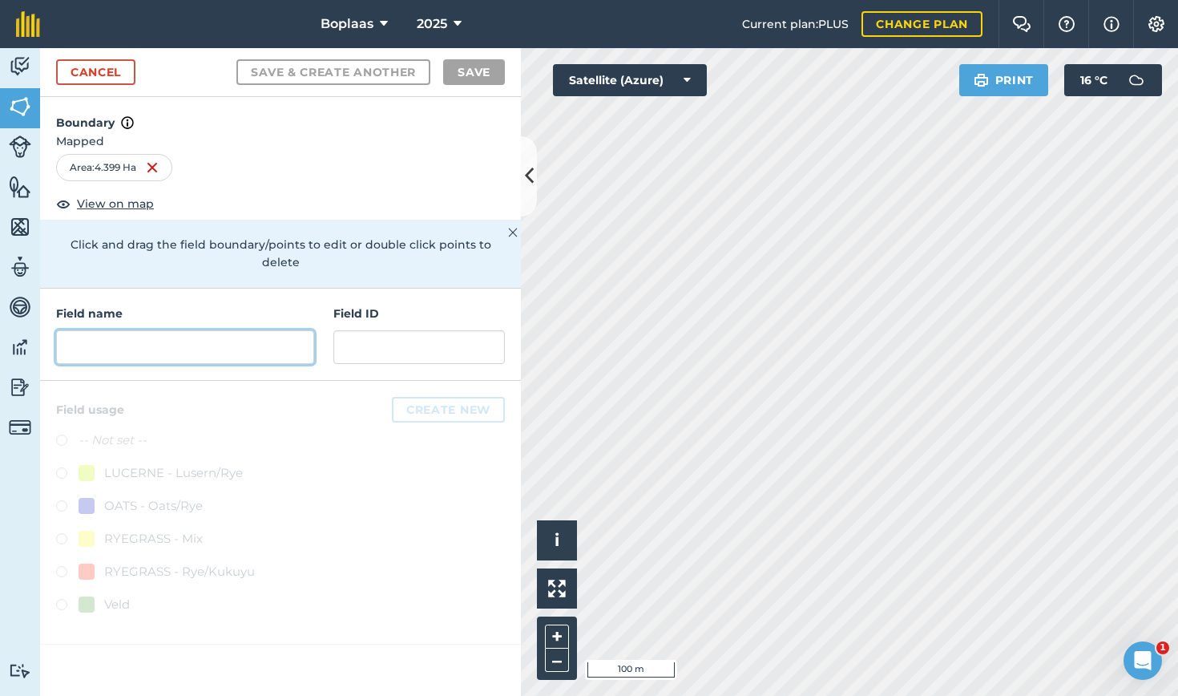
click at [208, 330] on input "text" at bounding box center [185, 347] width 258 height 34
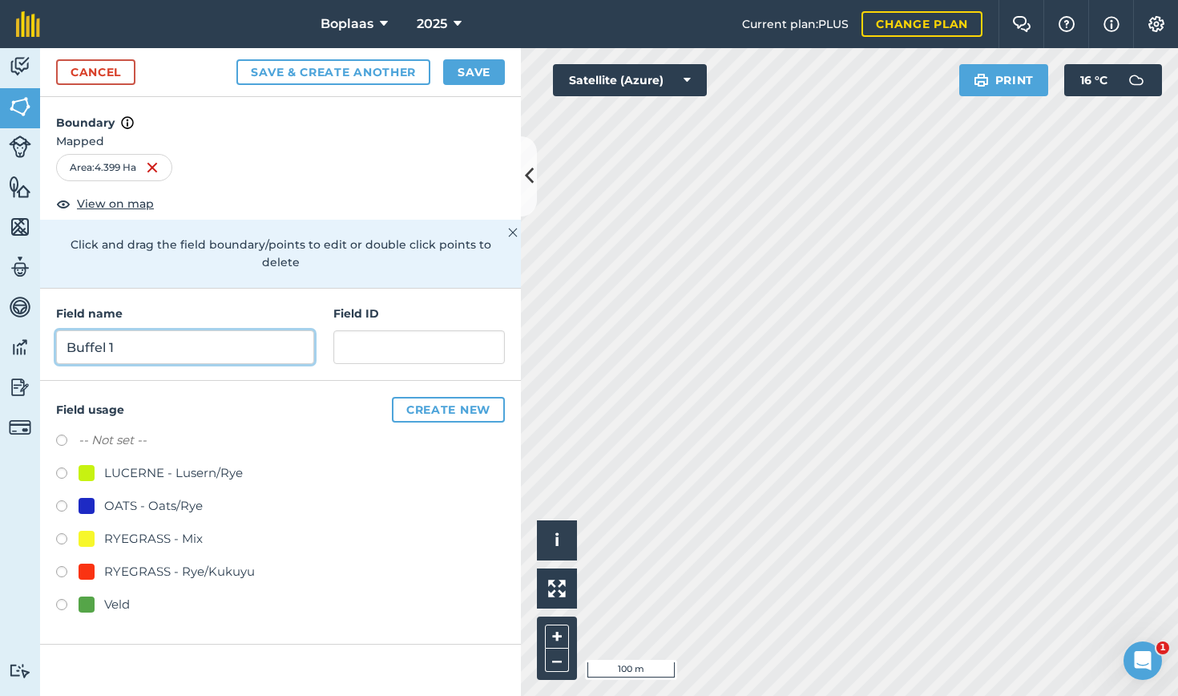
type input "Buffel 1"
click at [393, 330] on input "text" at bounding box center [419, 347] width 172 height 34
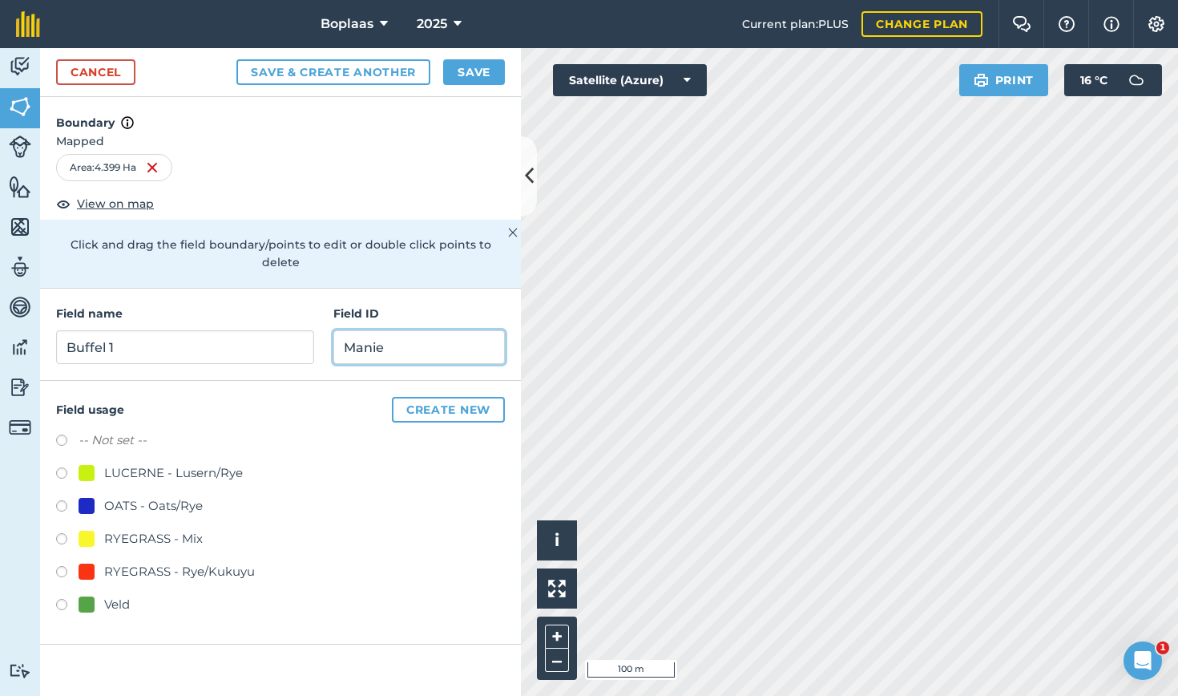
type input "Manie"
click at [58, 599] on label at bounding box center [67, 607] width 22 height 16
radio input "true"
click at [483, 63] on button "Save" at bounding box center [474, 72] width 62 height 26
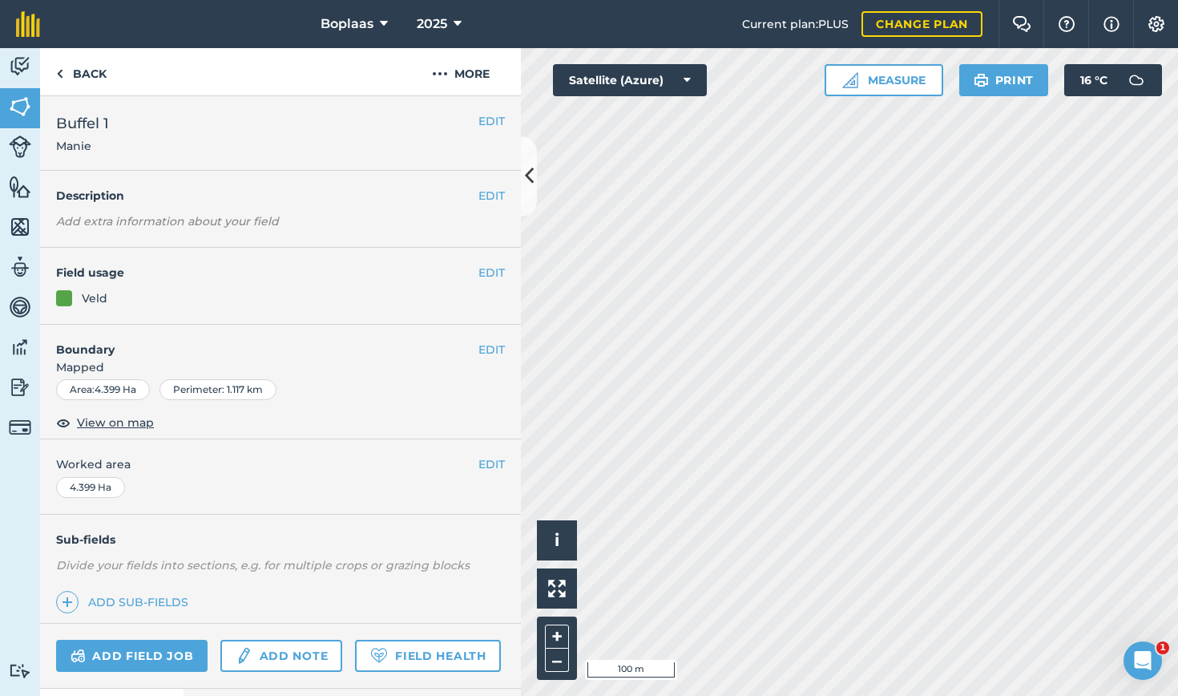
click at [10, 104] on img at bounding box center [20, 107] width 22 height 24
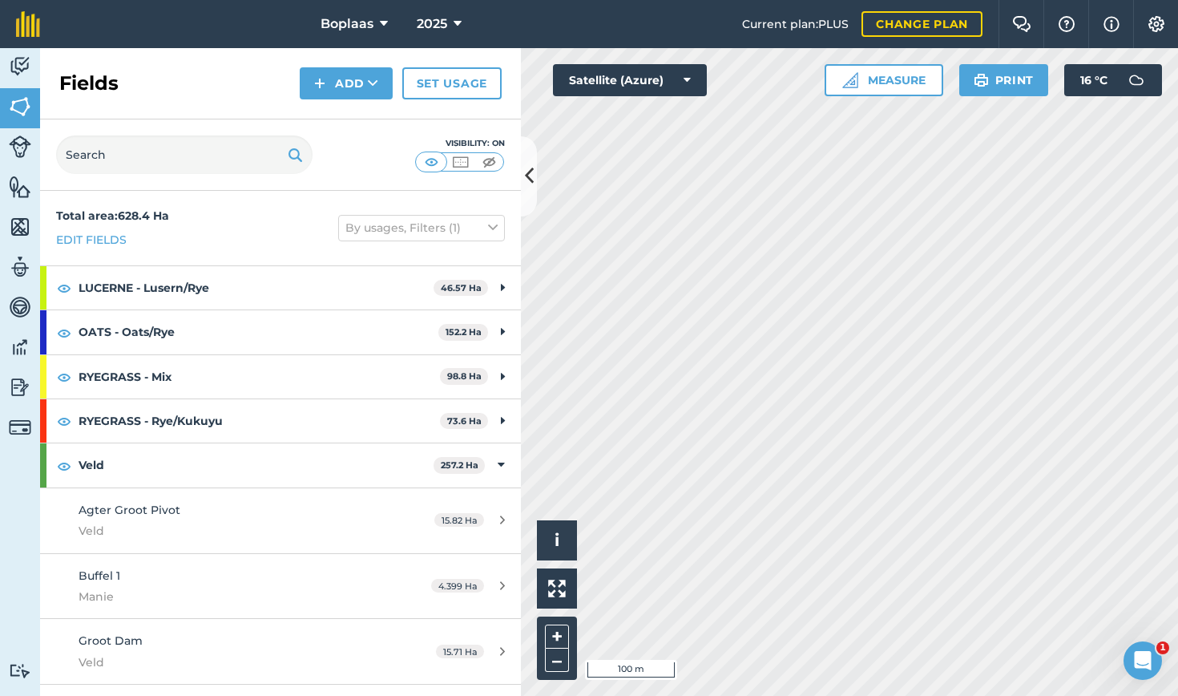
click at [354, 88] on button "Add" at bounding box center [346, 83] width 93 height 32
click at [329, 119] on link "Draw" at bounding box center [346, 119] width 88 height 35
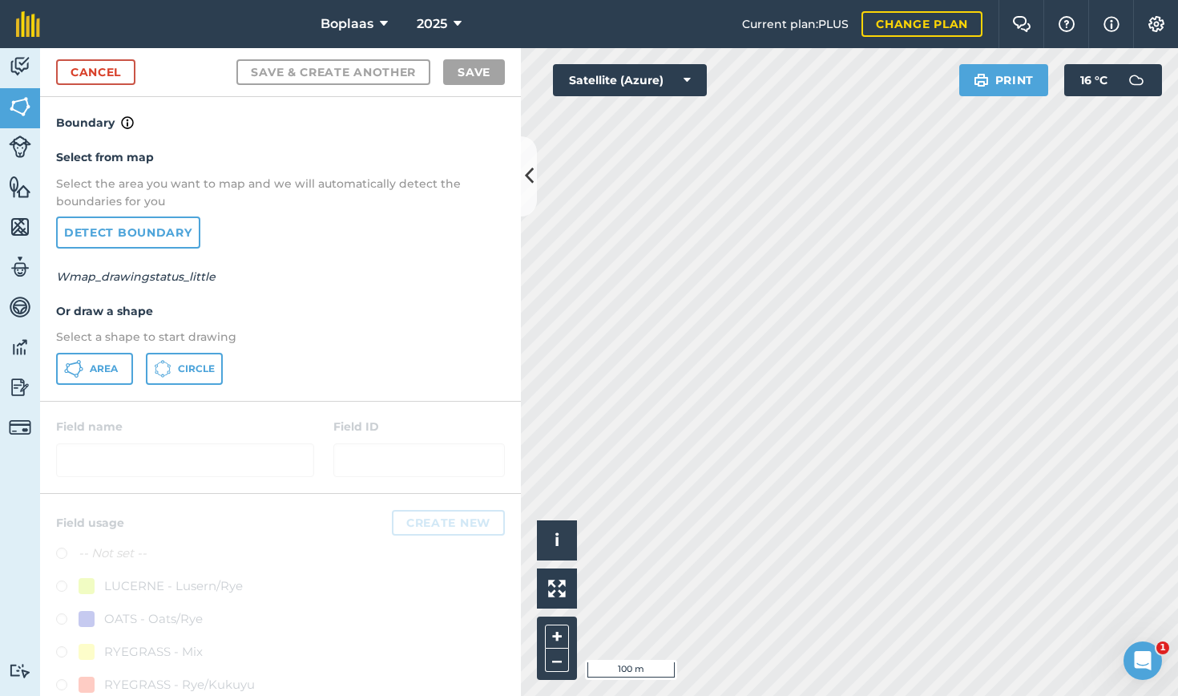
click at [81, 362] on icon at bounding box center [73, 368] width 19 height 19
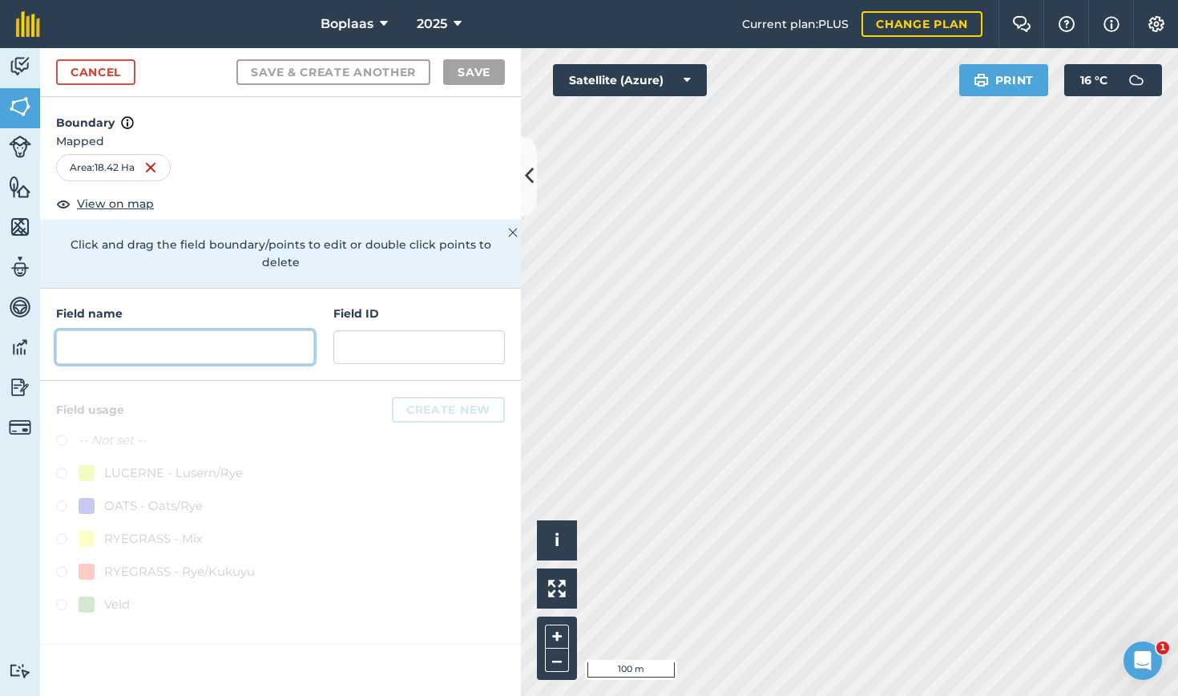
click at [244, 330] on input "text" at bounding box center [185, 347] width 258 height 34
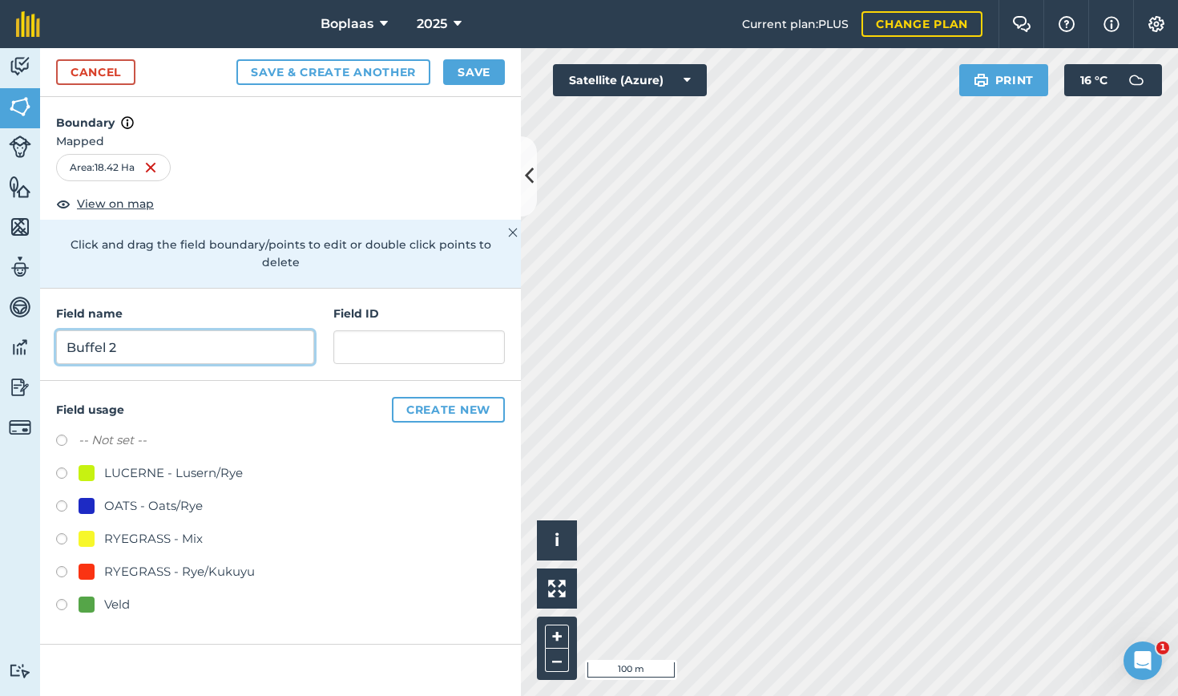
type input "Buffel 2"
click at [451, 333] on input "text" at bounding box center [419, 347] width 172 height 34
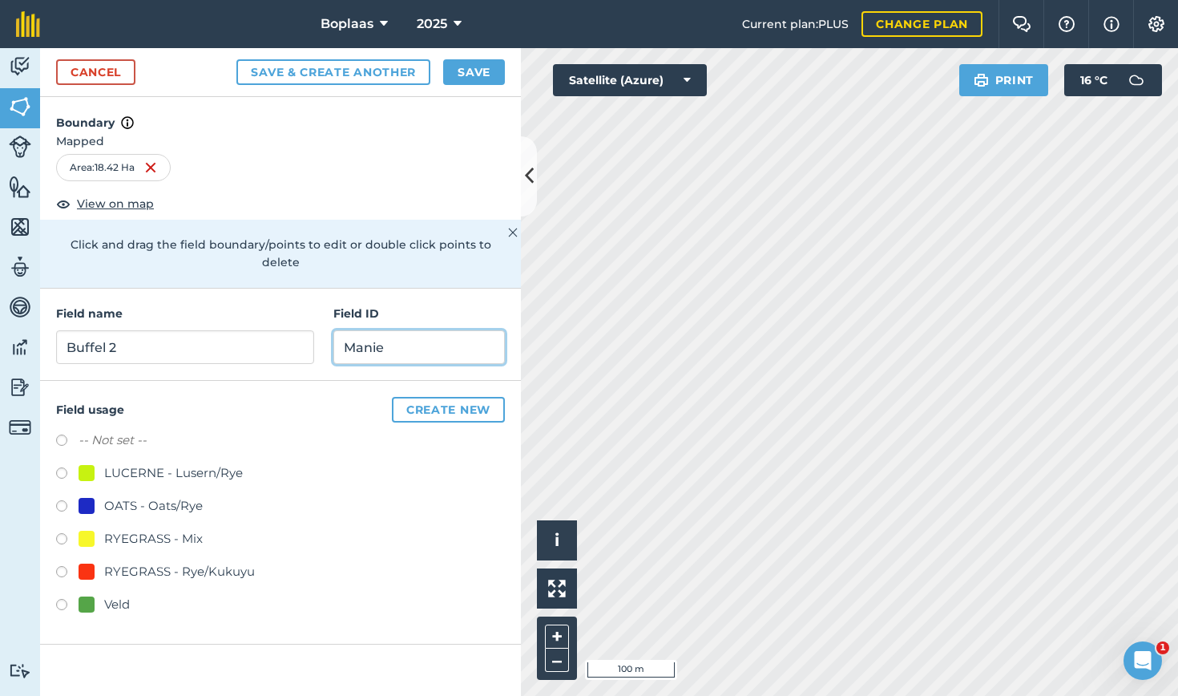
type input "Manie"
click at [61, 599] on label at bounding box center [67, 607] width 22 height 16
radio input "true"
click at [497, 64] on button "Save" at bounding box center [474, 72] width 62 height 26
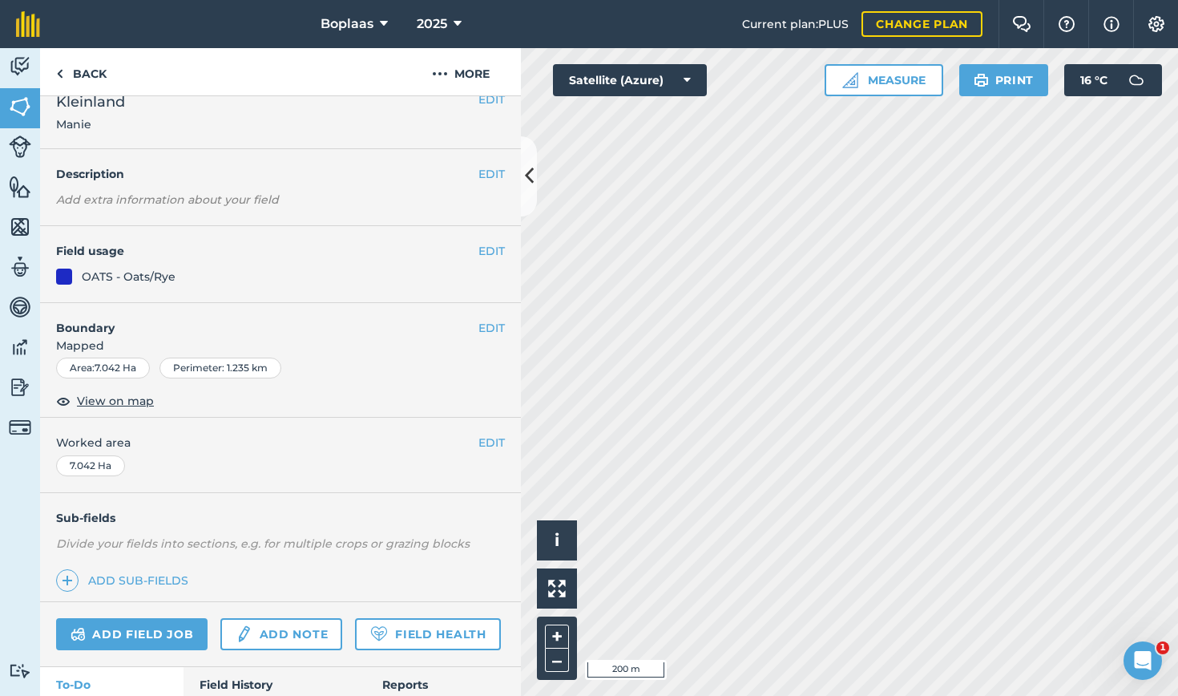
scroll to position [119, 0]
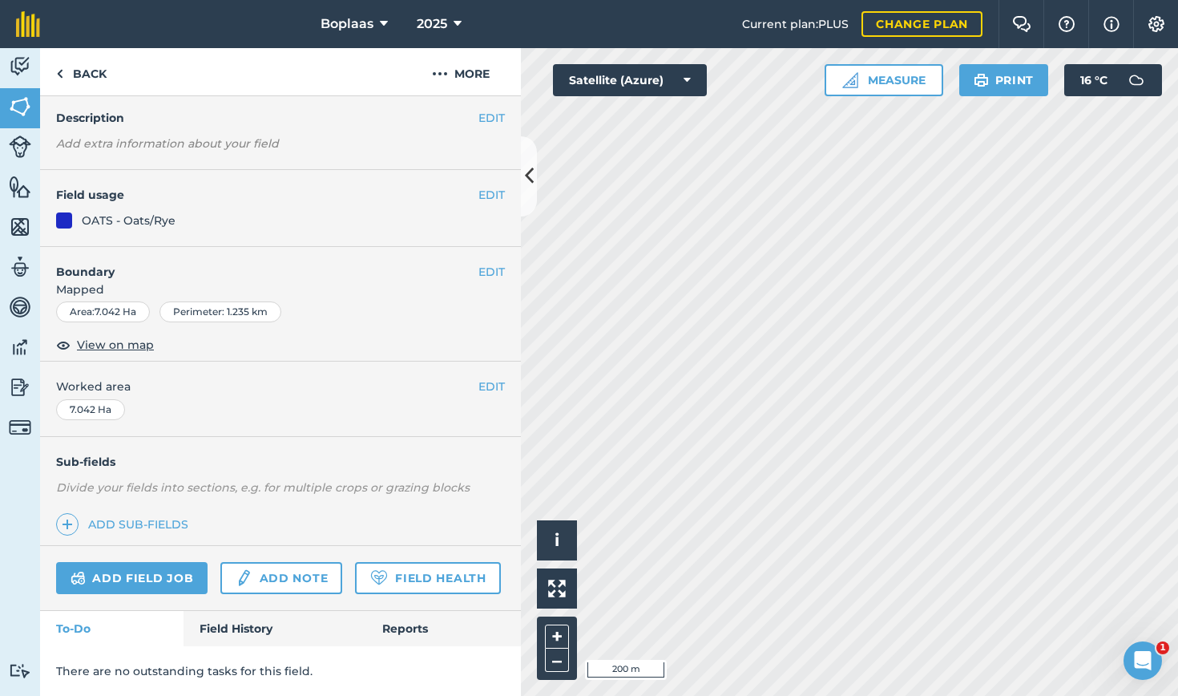
click at [246, 638] on link "Field History" at bounding box center [275, 628] width 182 height 35
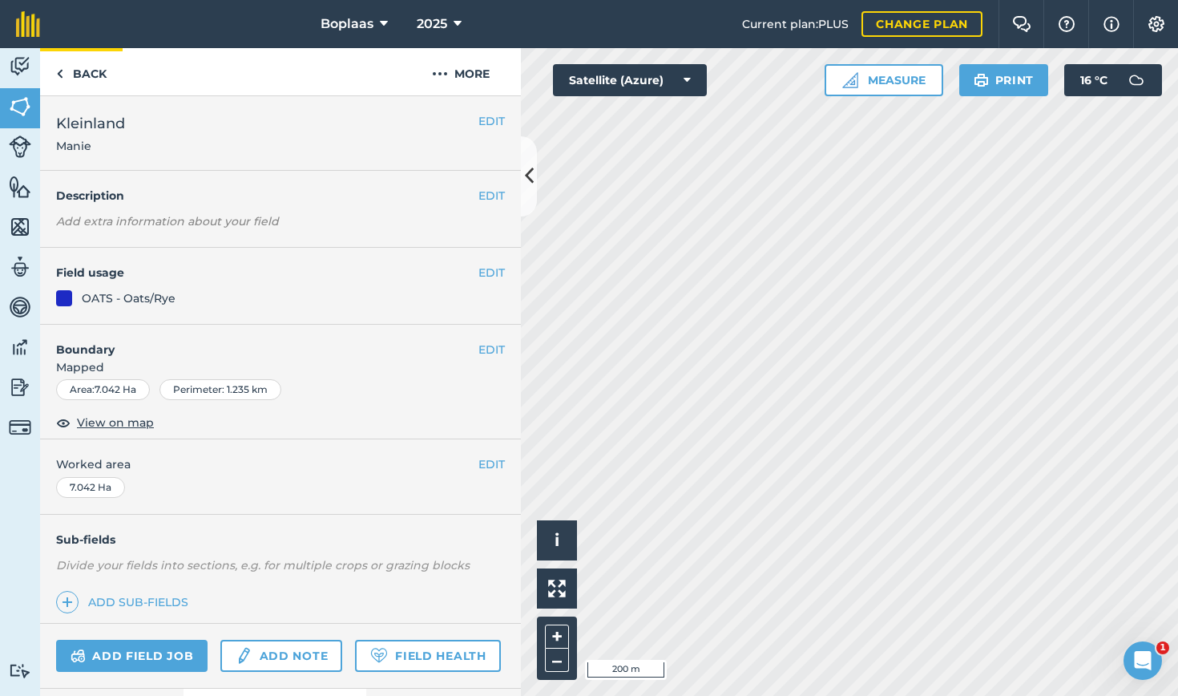
click at [67, 74] on link "Back" at bounding box center [81, 71] width 83 height 47
click at [12, 116] on img at bounding box center [20, 107] width 22 height 24
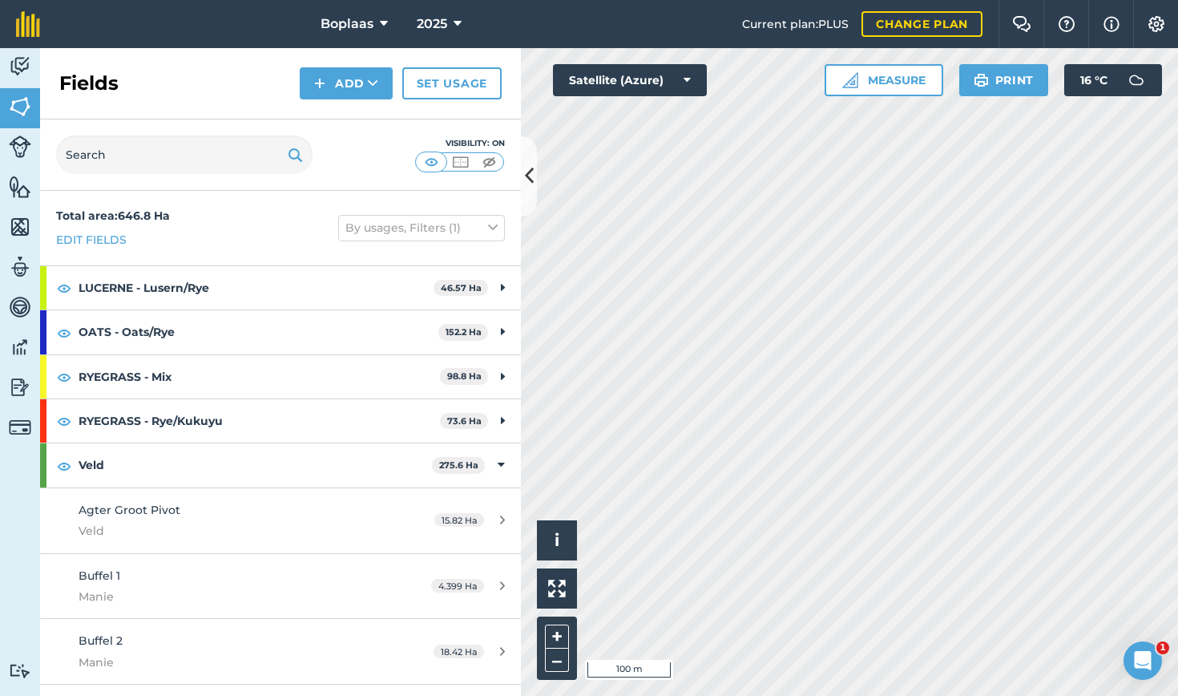
click at [325, 91] on img at bounding box center [319, 83] width 11 height 19
click at [328, 128] on link "Draw" at bounding box center [346, 119] width 88 height 35
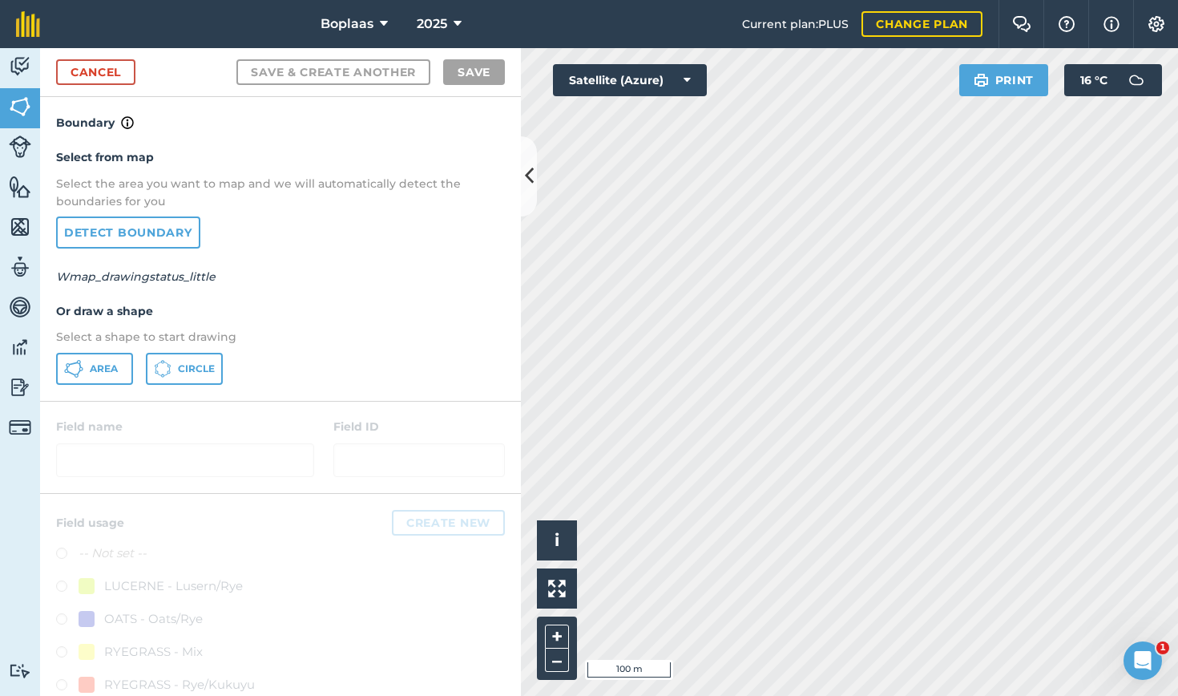
click at [77, 366] on icon at bounding box center [73, 368] width 19 height 19
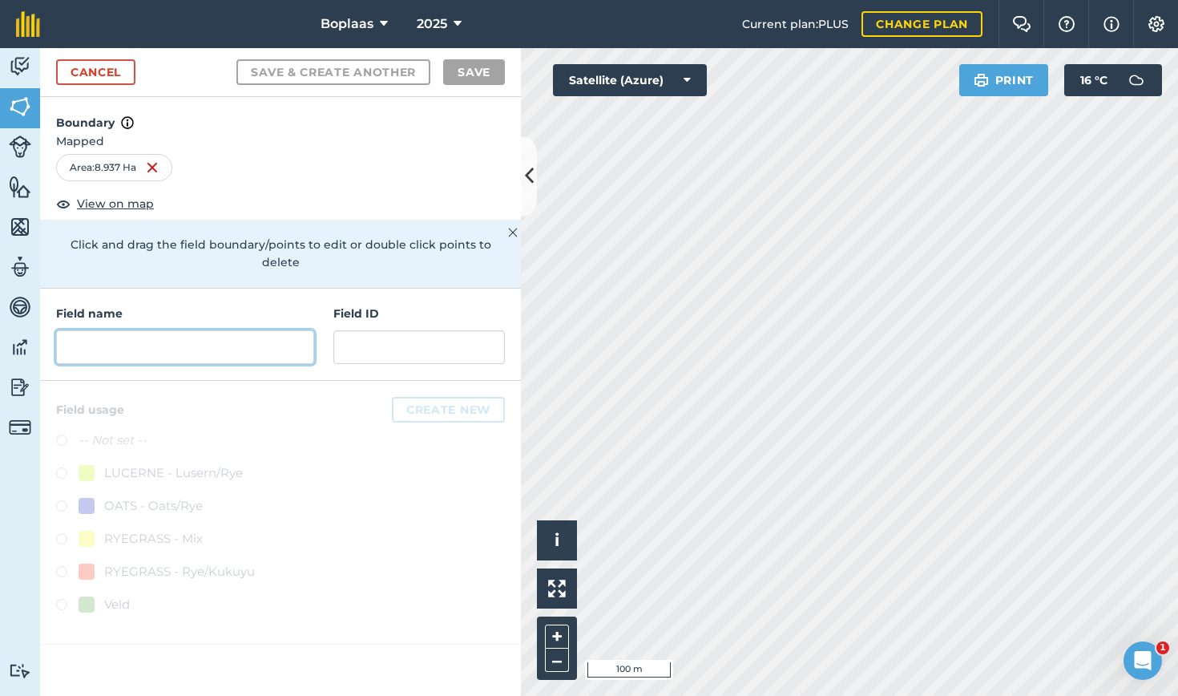
click at [202, 330] on input "text" at bounding box center [185, 347] width 258 height 34
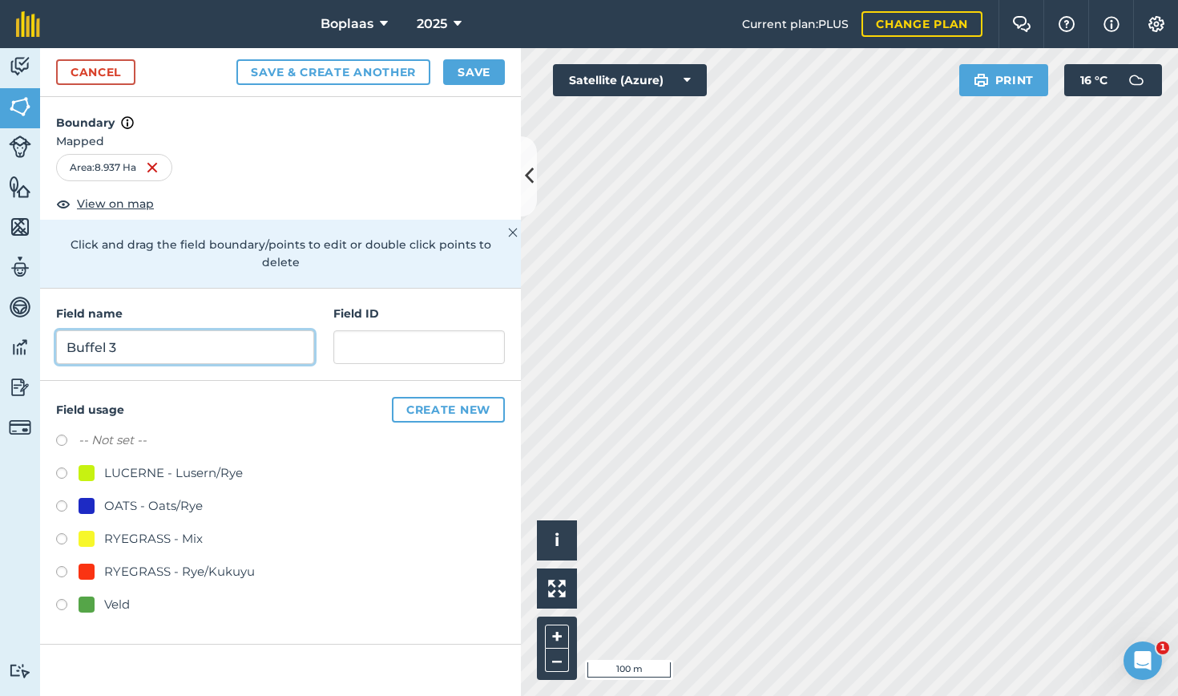
type input "Buffel 3"
click at [406, 330] on input "text" at bounding box center [419, 347] width 172 height 34
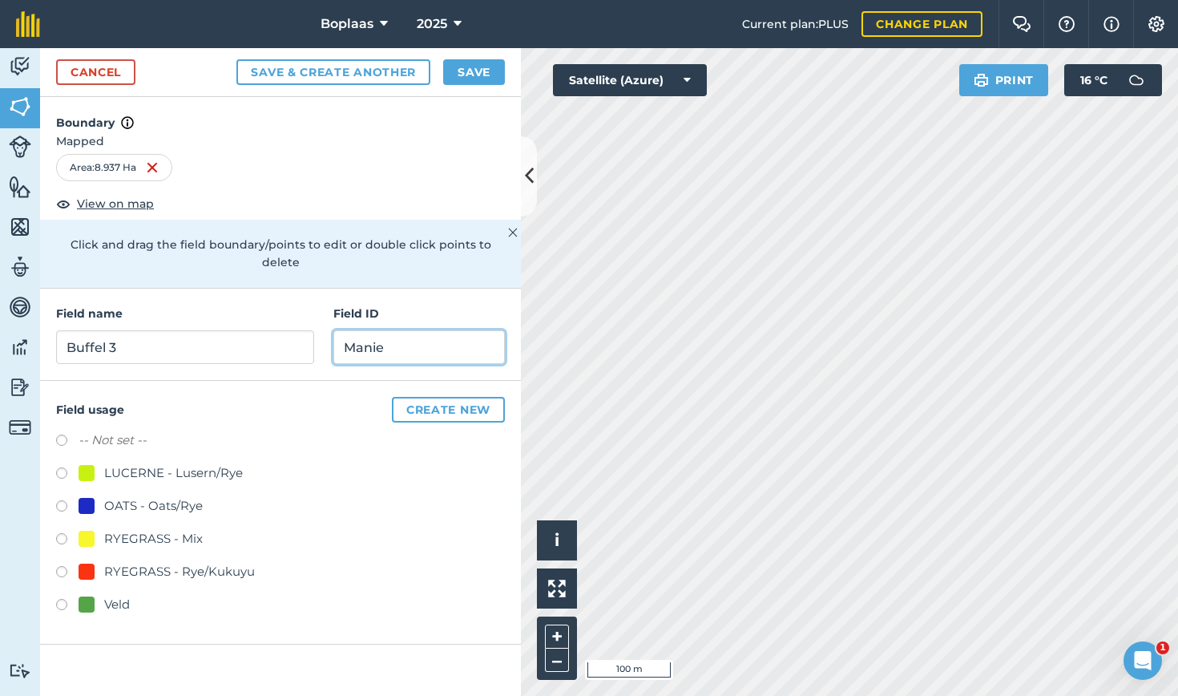
type input "Manie"
drag, startPoint x: 63, startPoint y: 588, endPoint x: 113, endPoint y: 573, distance: 51.8
click at [63, 599] on label at bounding box center [67, 607] width 22 height 16
radio input "true"
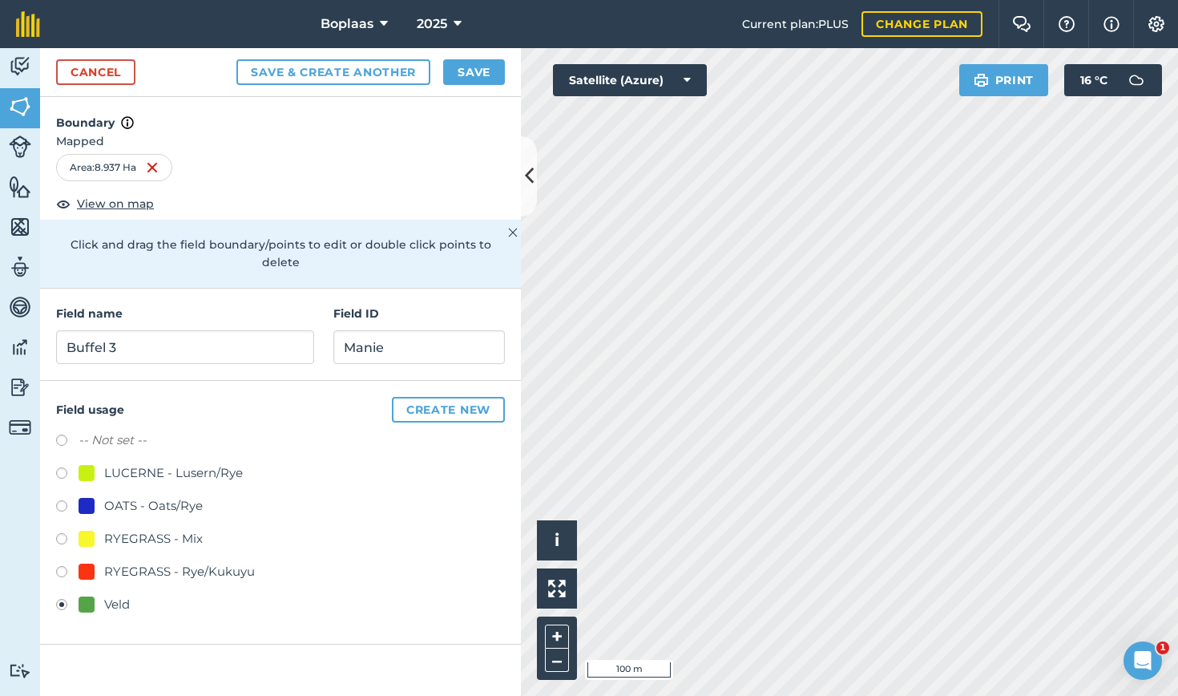
click at [474, 67] on button "Save" at bounding box center [474, 72] width 62 height 26
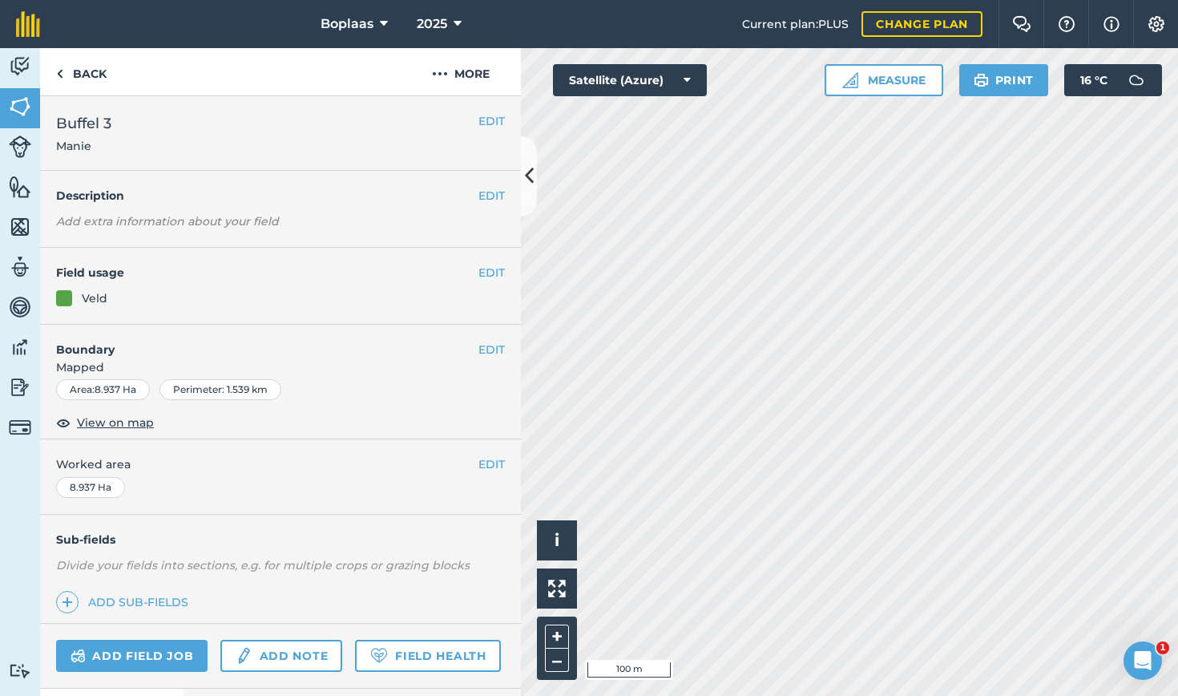
click at [24, 108] on img at bounding box center [20, 107] width 22 height 24
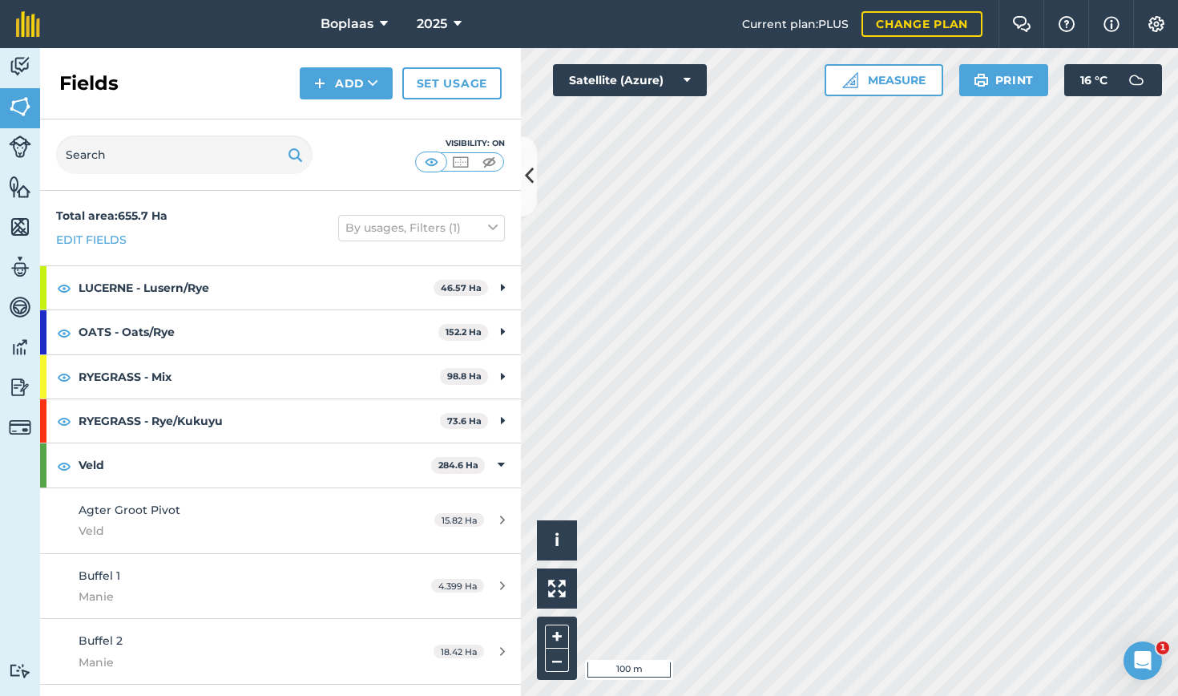
click at [373, 83] on icon at bounding box center [373, 83] width 10 height 16
click at [356, 117] on link "Draw" at bounding box center [346, 119] width 88 height 35
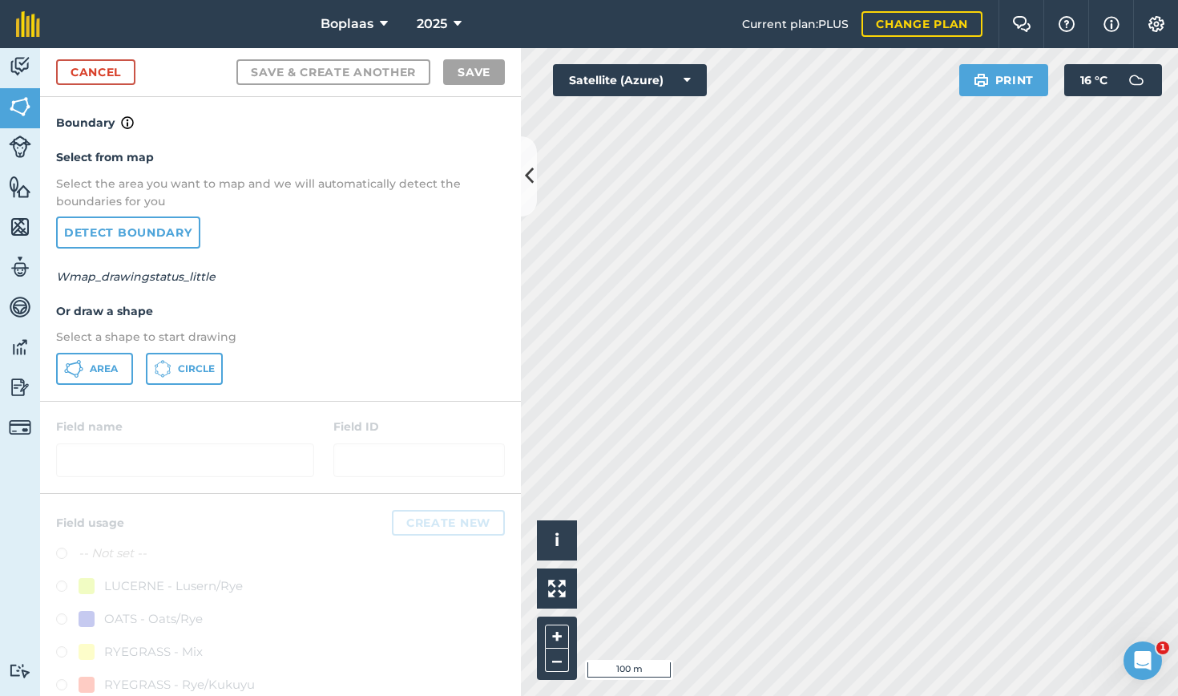
click at [99, 362] on span "Area" at bounding box center [104, 368] width 28 height 13
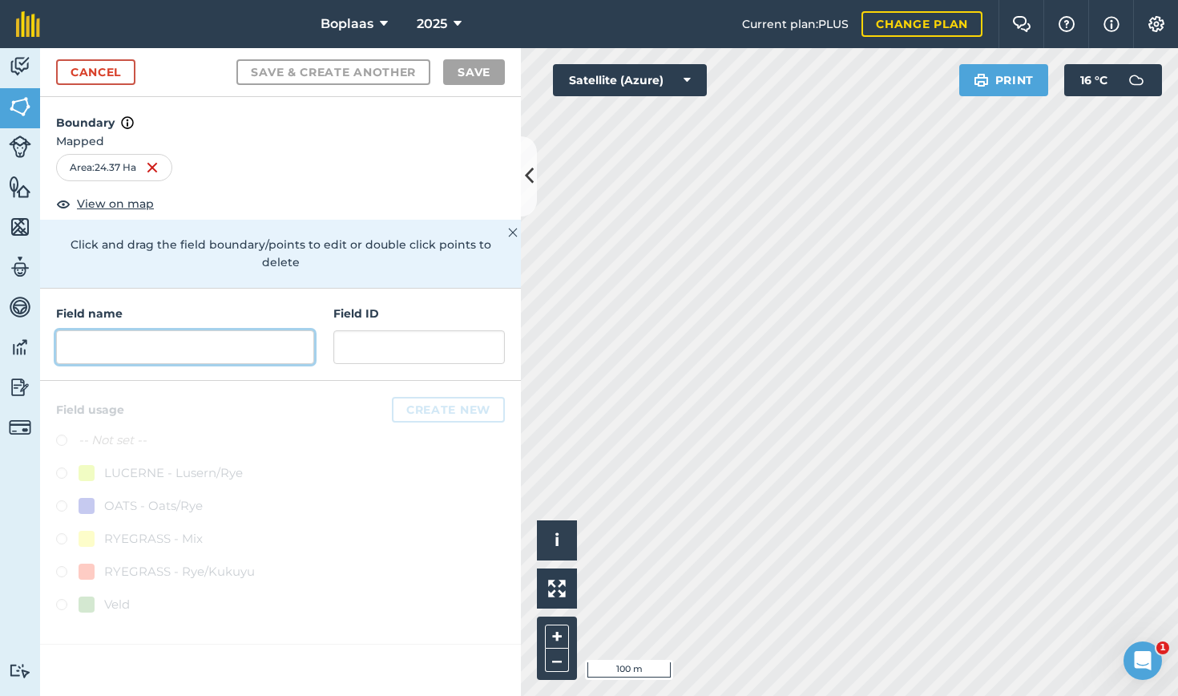
click at [240, 333] on input "text" at bounding box center [185, 347] width 258 height 34
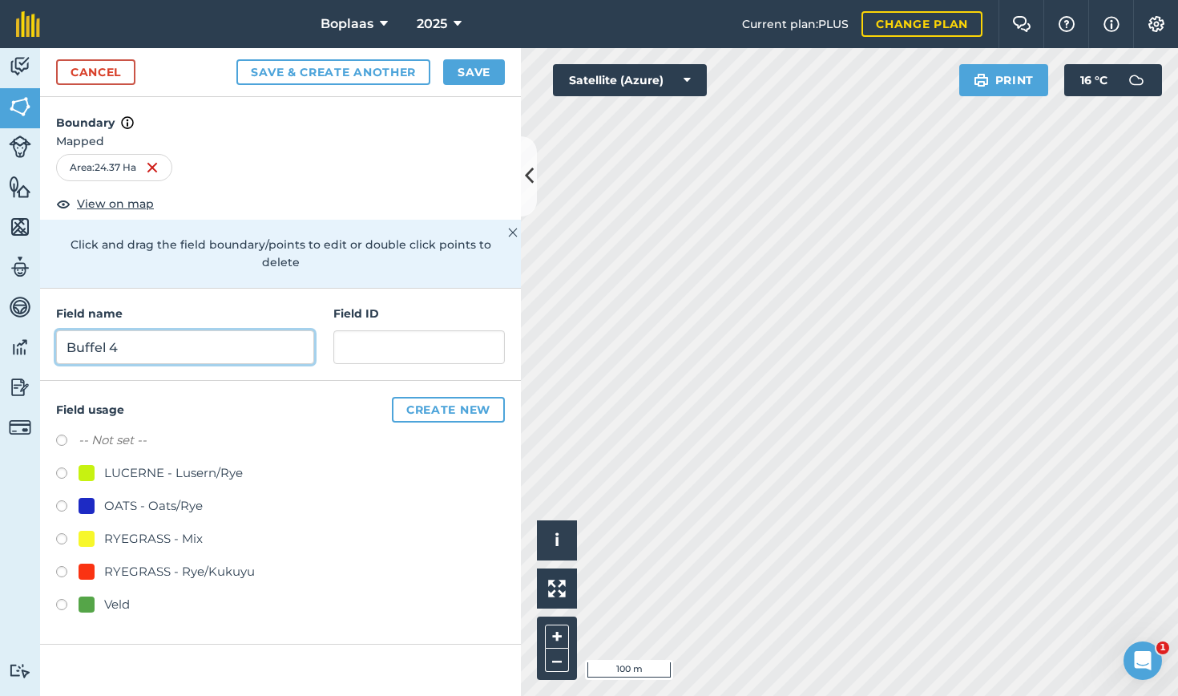
type input "Buffel 4"
click at [414, 330] on input "text" at bounding box center [419, 347] width 172 height 34
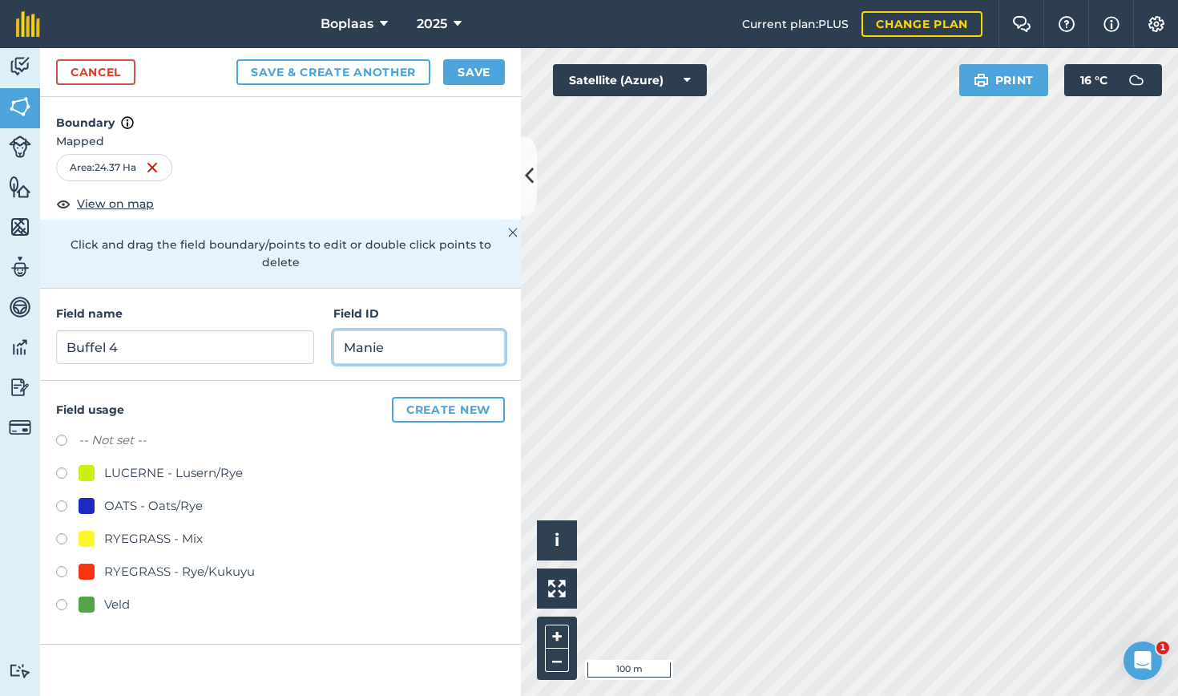
type input "Manie"
click at [63, 599] on label at bounding box center [67, 607] width 22 height 16
radio input "true"
click at [488, 75] on button "Save" at bounding box center [474, 72] width 62 height 26
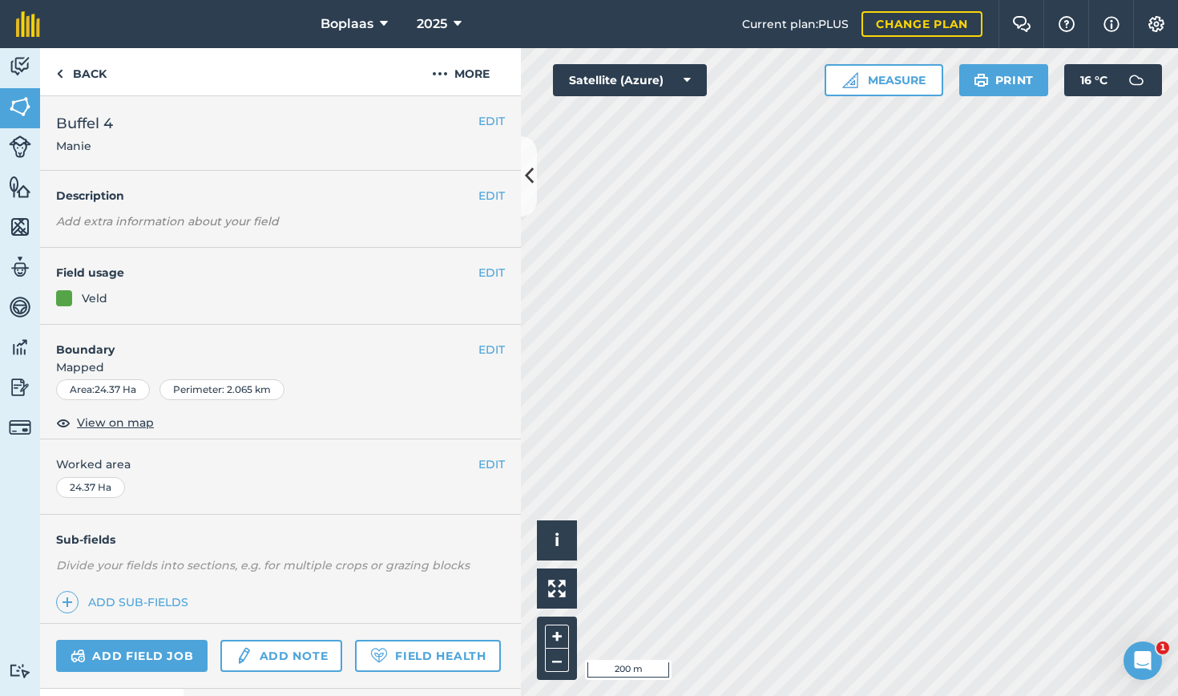
click at [18, 108] on img at bounding box center [20, 107] width 22 height 24
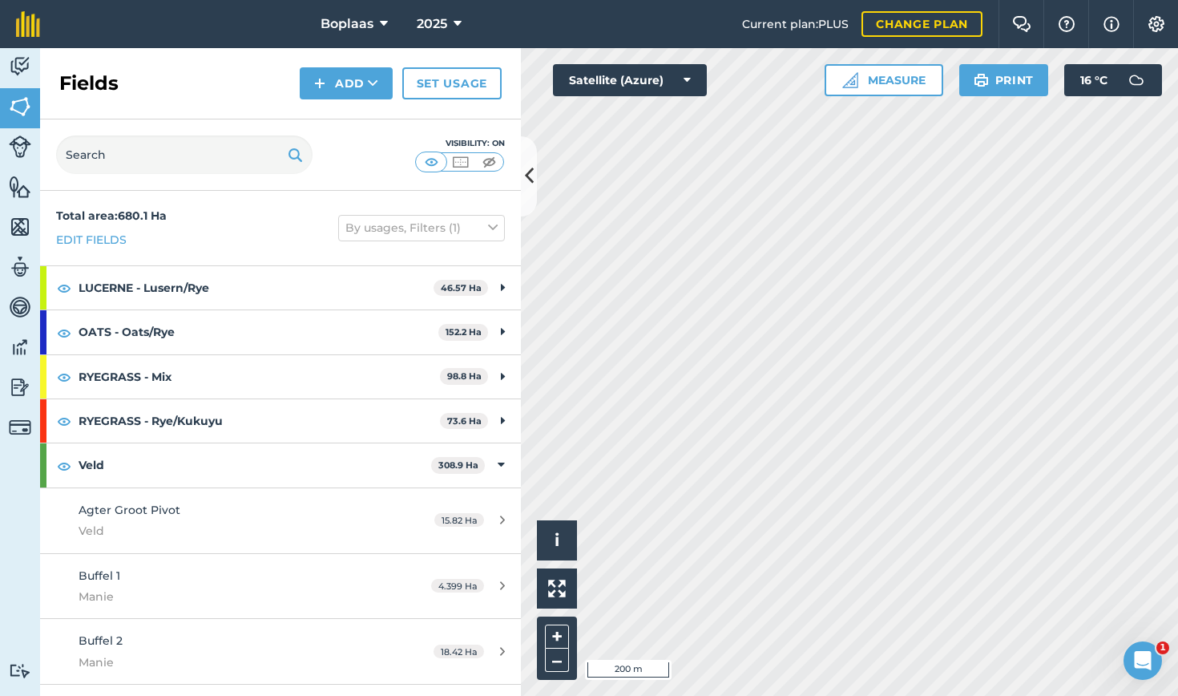
click at [347, 85] on button "Add" at bounding box center [346, 83] width 93 height 32
click at [334, 117] on link "Draw" at bounding box center [346, 119] width 88 height 35
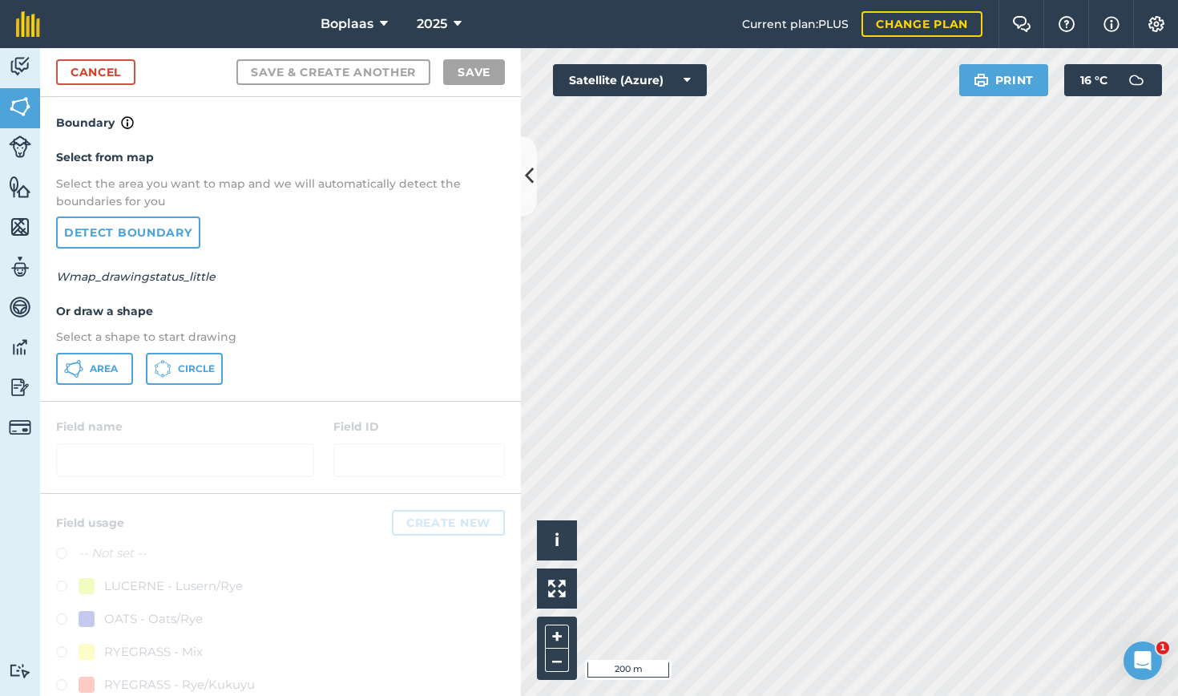
drag, startPoint x: 98, startPoint y: 359, endPoint x: 183, endPoint y: 376, distance: 86.6
click at [99, 358] on button "Area" at bounding box center [94, 369] width 77 height 32
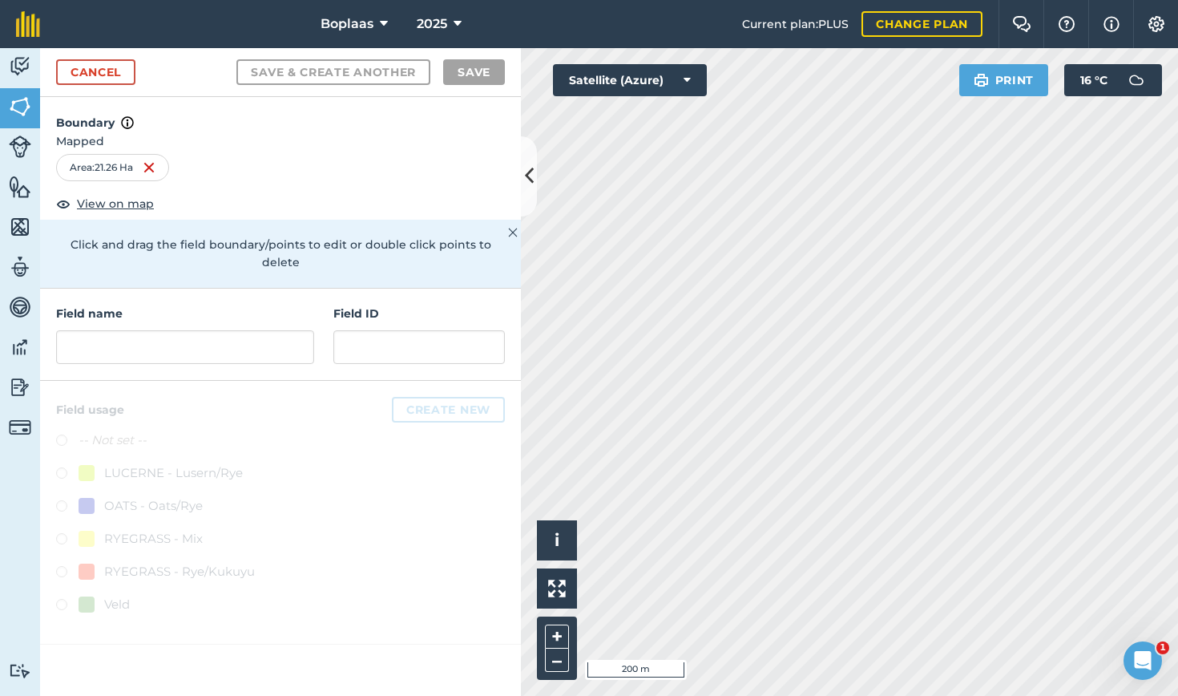
drag, startPoint x: 179, startPoint y: 309, endPoint x: 197, endPoint y: 325, distance: 24.4
click at [180, 311] on div "Field name" at bounding box center [185, 334] width 258 height 59
click at [197, 330] on input "text" at bounding box center [185, 347] width 258 height 34
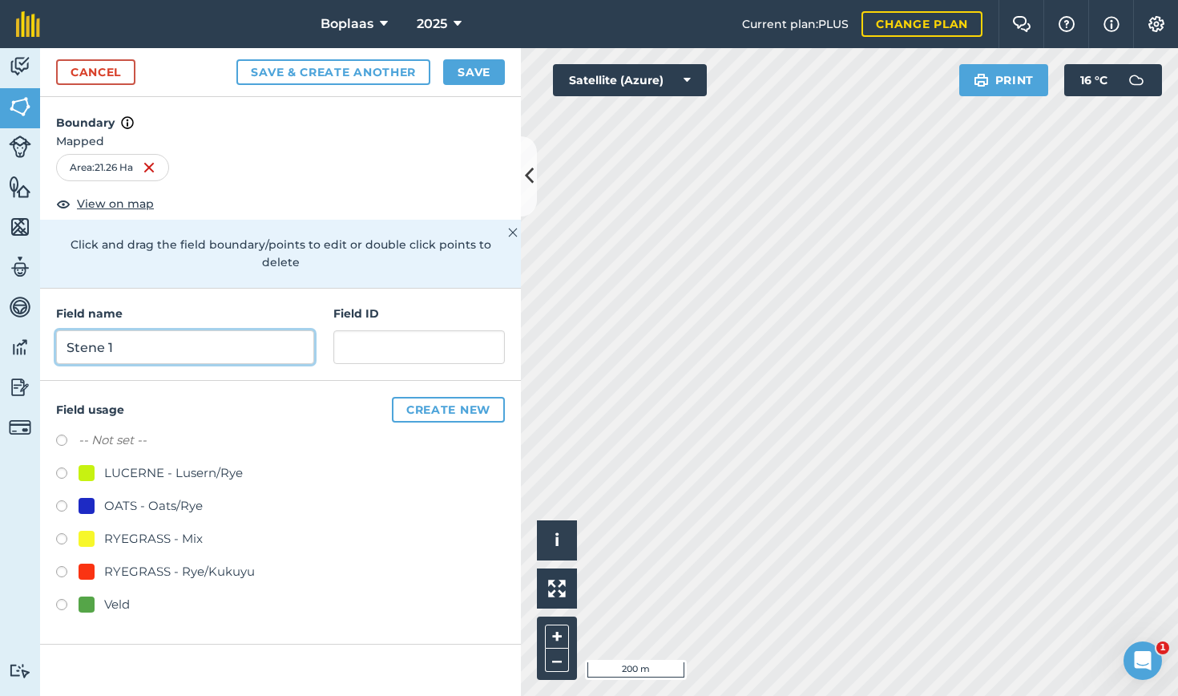
type input "Stene 1"
click at [444, 337] on input "text" at bounding box center [419, 347] width 172 height 34
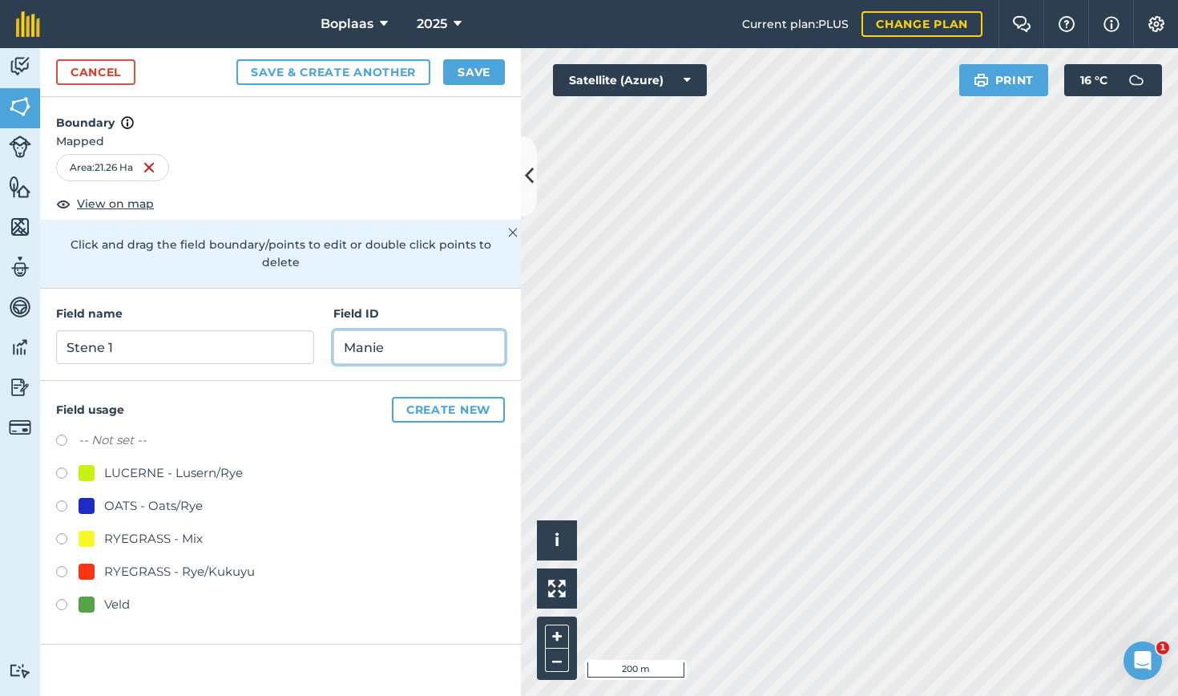
type input "Manie"
click at [59, 599] on label at bounding box center [67, 607] width 22 height 16
radio input "true"
click at [475, 67] on button "Save" at bounding box center [474, 72] width 62 height 26
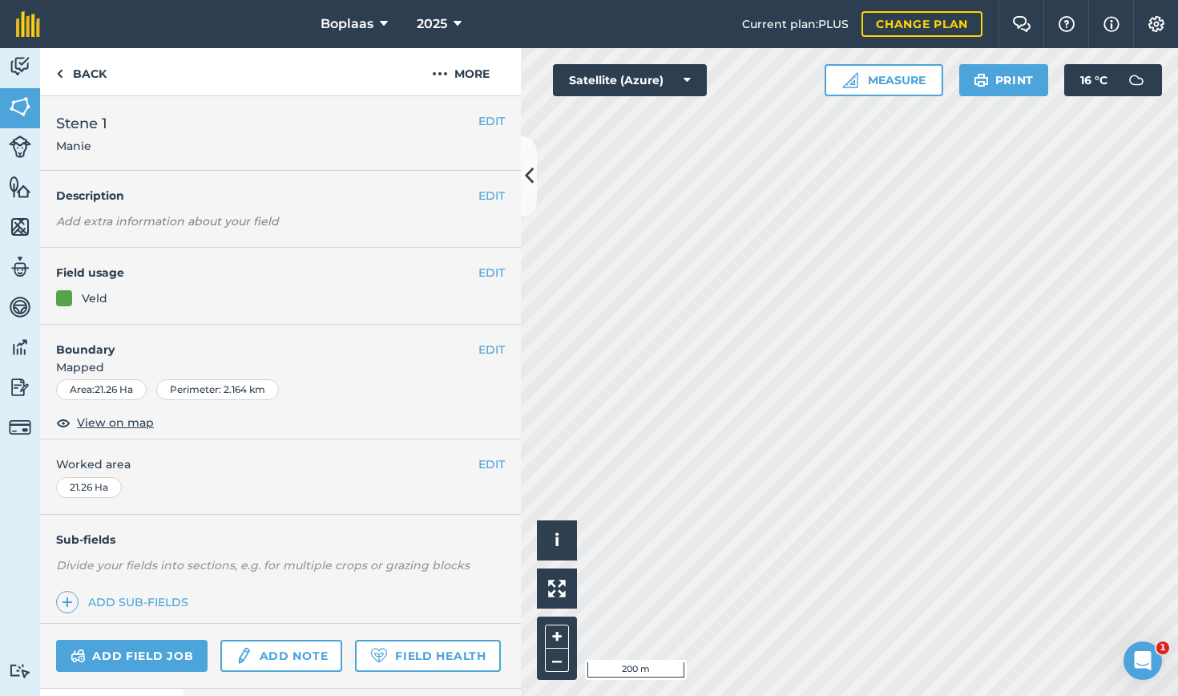
click at [26, 110] on img at bounding box center [20, 107] width 22 height 24
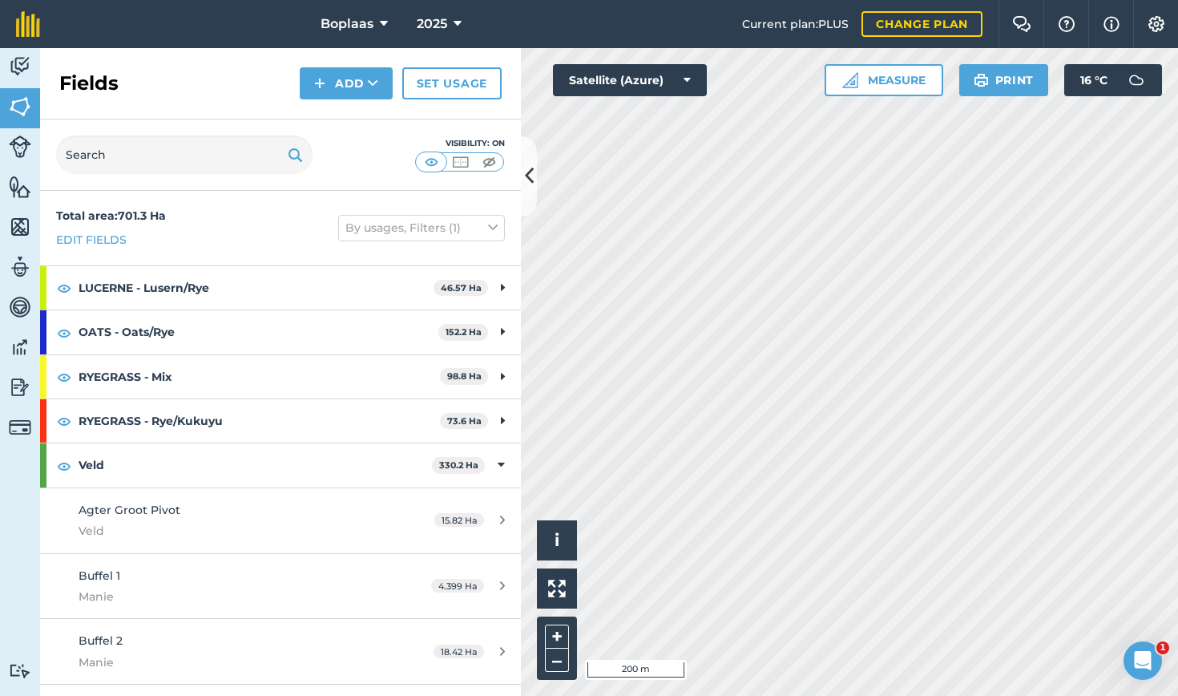
click at [346, 83] on button "Add" at bounding box center [346, 83] width 93 height 32
click at [341, 117] on link "Draw" at bounding box center [346, 119] width 88 height 35
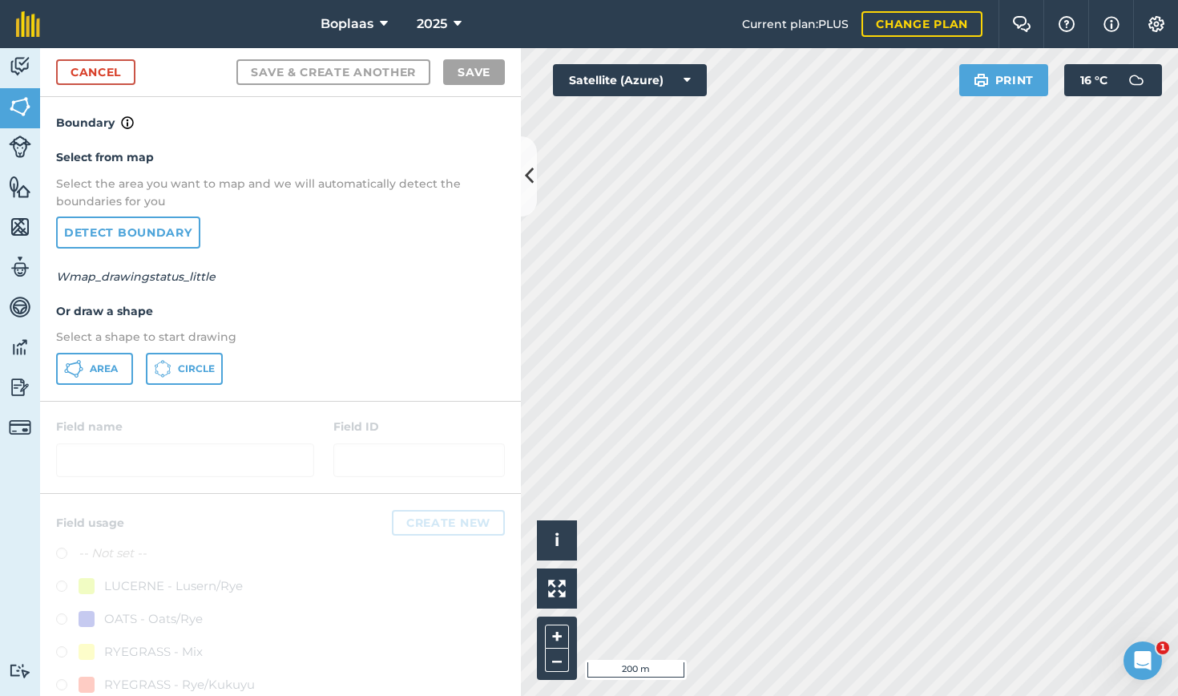
click at [92, 366] on span "Area" at bounding box center [104, 368] width 28 height 13
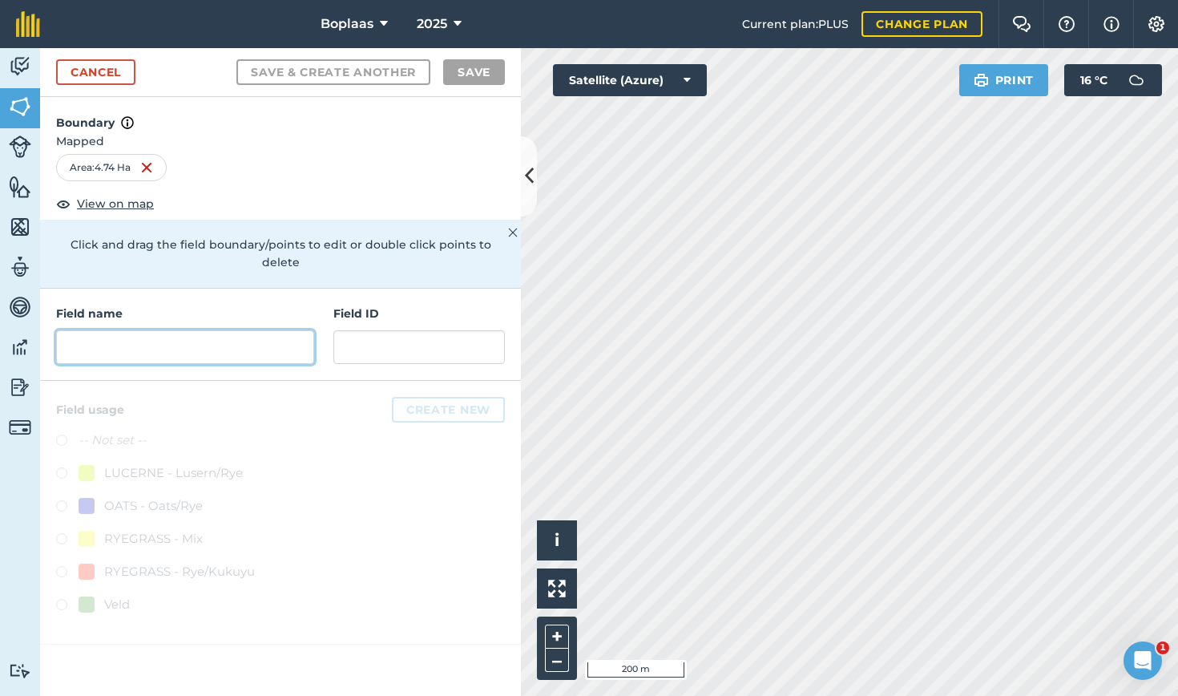
click at [138, 330] on input "text" at bounding box center [185, 347] width 258 height 34
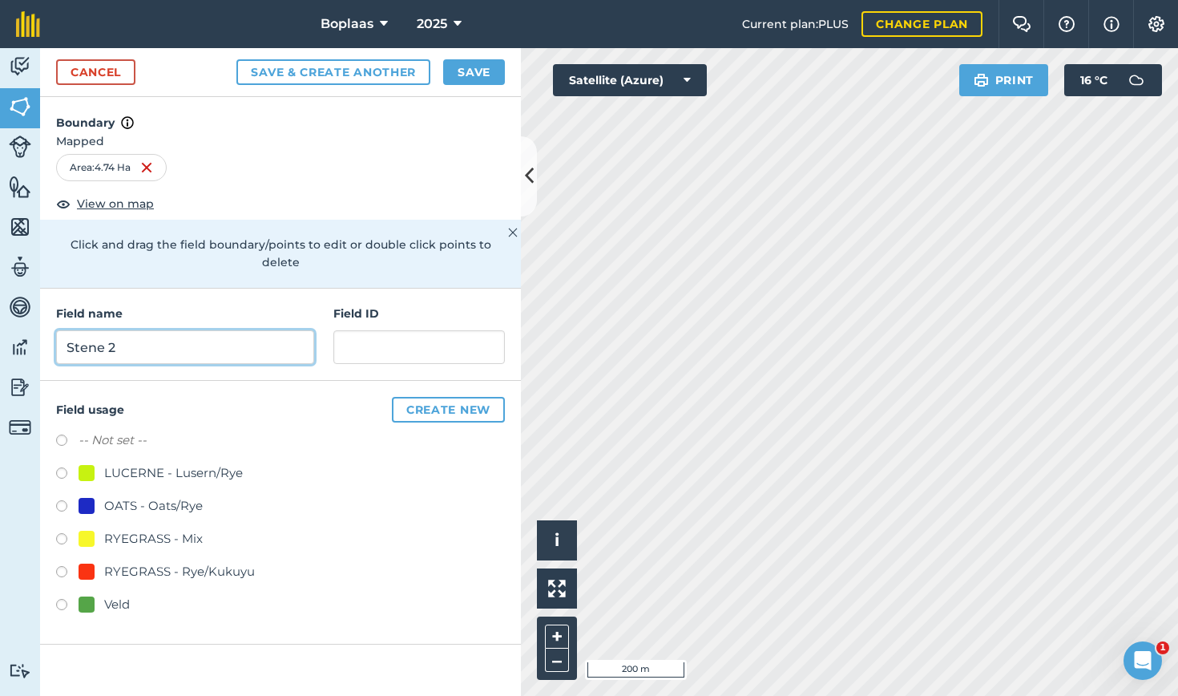
type input "Stene 2"
click at [406, 330] on input "text" at bounding box center [419, 347] width 172 height 34
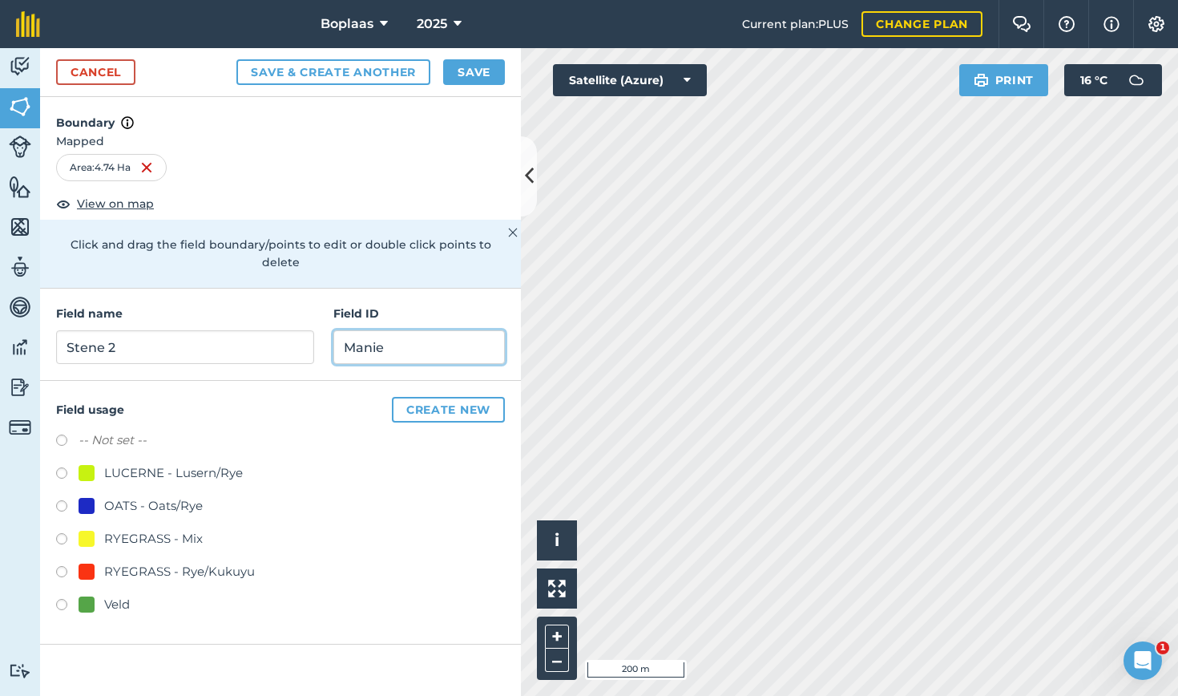
type input "Manie"
click at [61, 599] on label at bounding box center [67, 607] width 22 height 16
radio input "true"
click at [472, 72] on button "Save" at bounding box center [474, 72] width 62 height 26
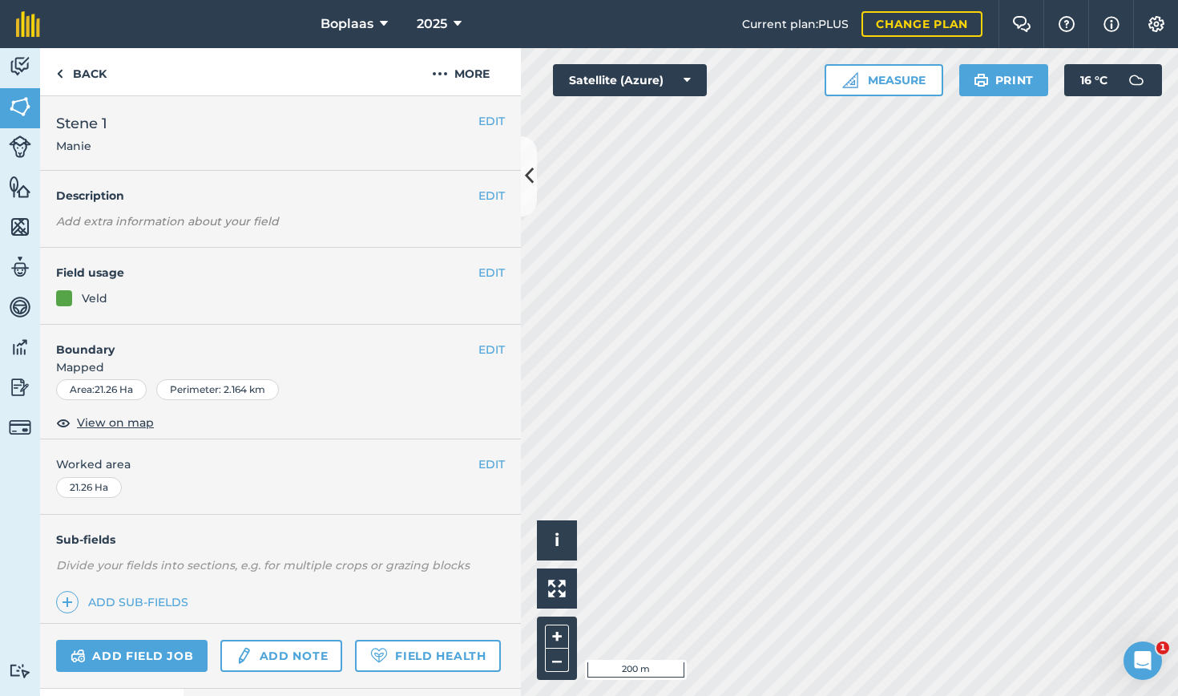
click at [483, 127] on button "EDIT" at bounding box center [492, 121] width 26 height 18
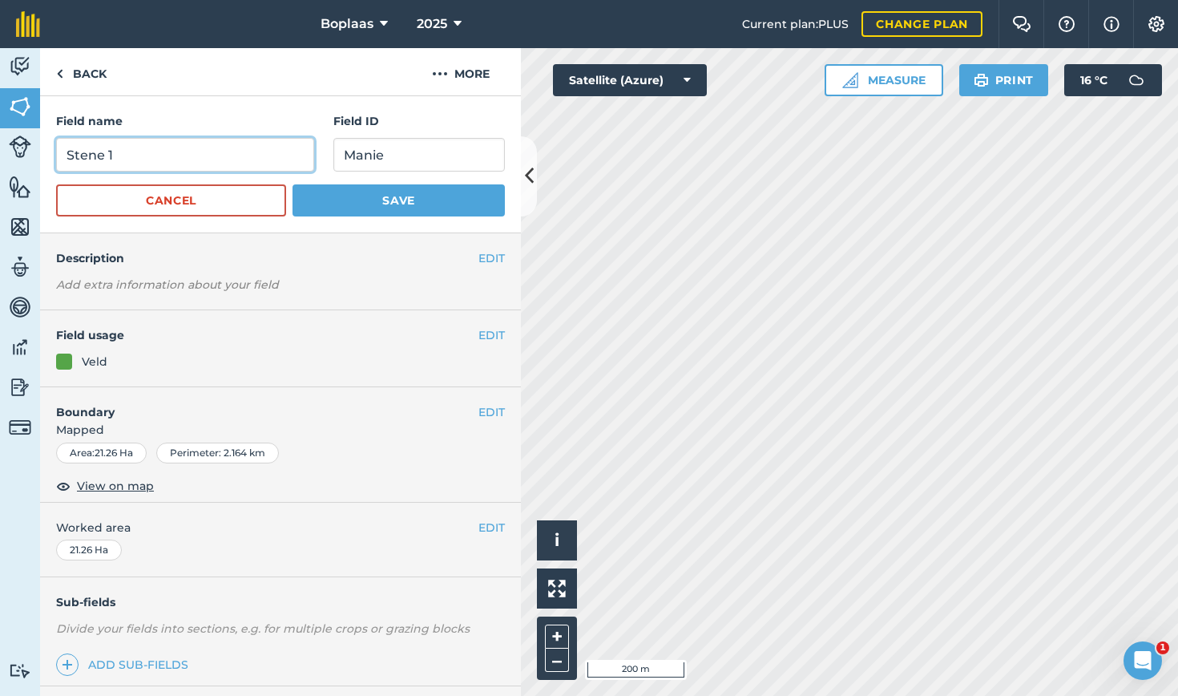
click at [182, 144] on input "Stene 1" at bounding box center [185, 155] width 258 height 34
click at [177, 150] on input "Stene 1" at bounding box center [185, 155] width 258 height 34
type input "Stene 3"
click at [313, 195] on button "Save" at bounding box center [399, 200] width 212 height 32
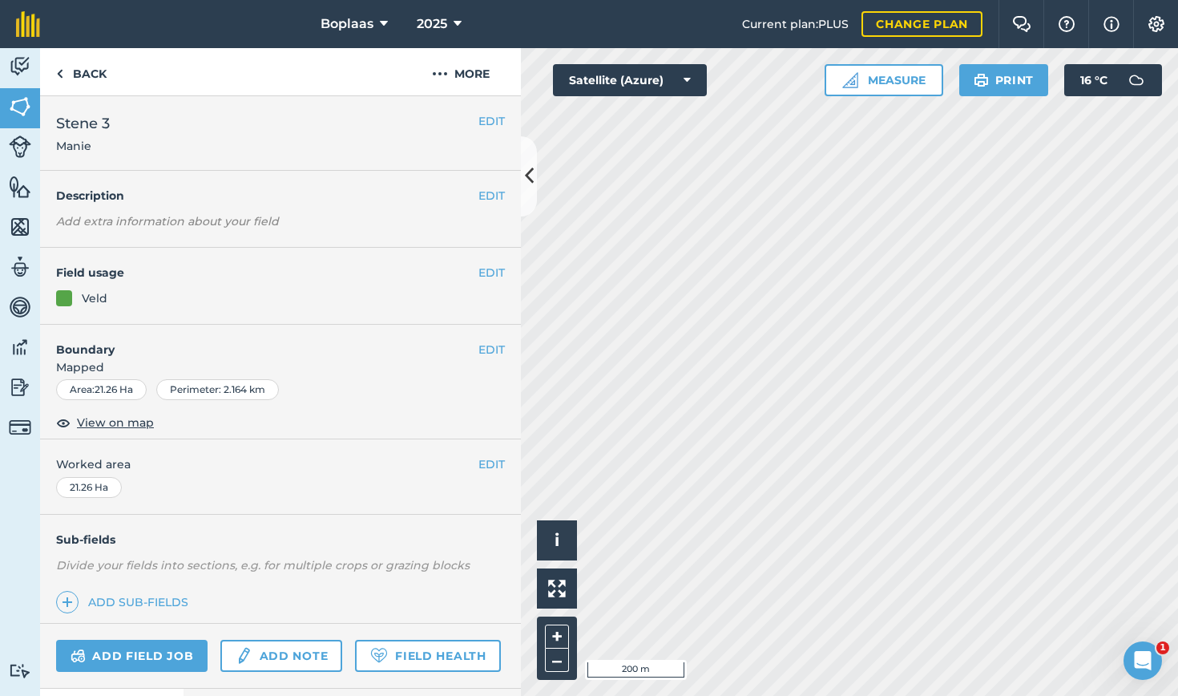
drag, startPoint x: 10, startPoint y: 112, endPoint x: 38, endPoint y: 110, distance: 28.2
click at [10, 112] on img at bounding box center [20, 107] width 22 height 24
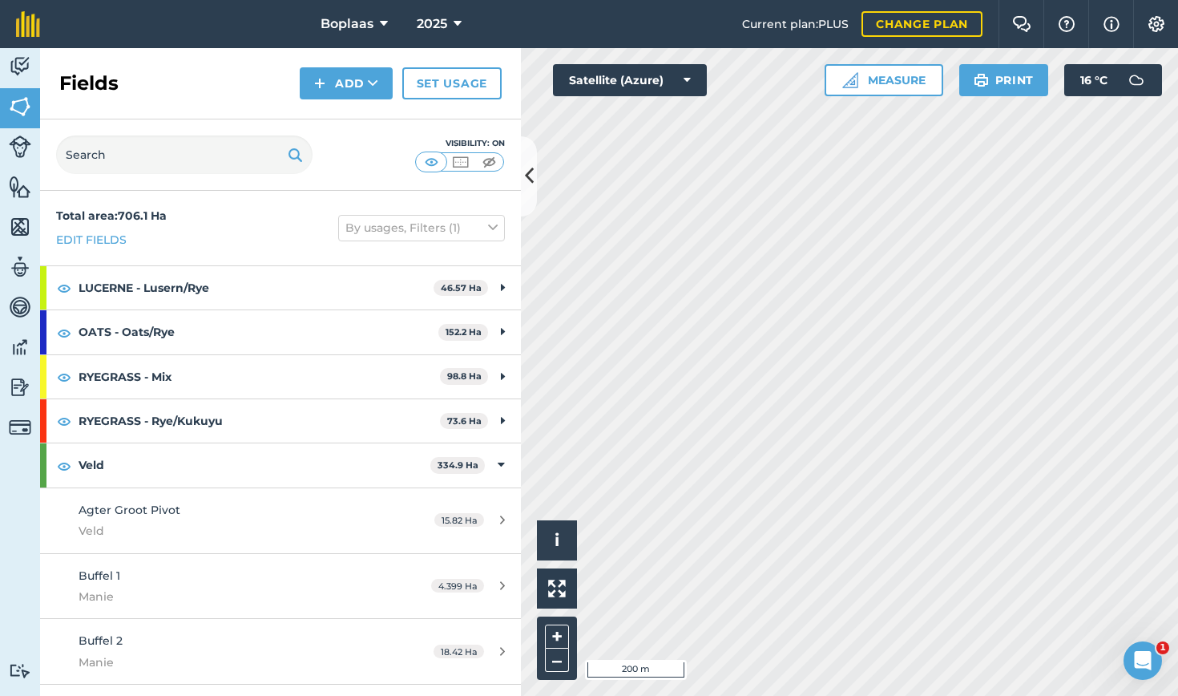
click at [361, 80] on button "Add" at bounding box center [346, 83] width 93 height 32
click at [320, 118] on link "Draw" at bounding box center [346, 119] width 88 height 35
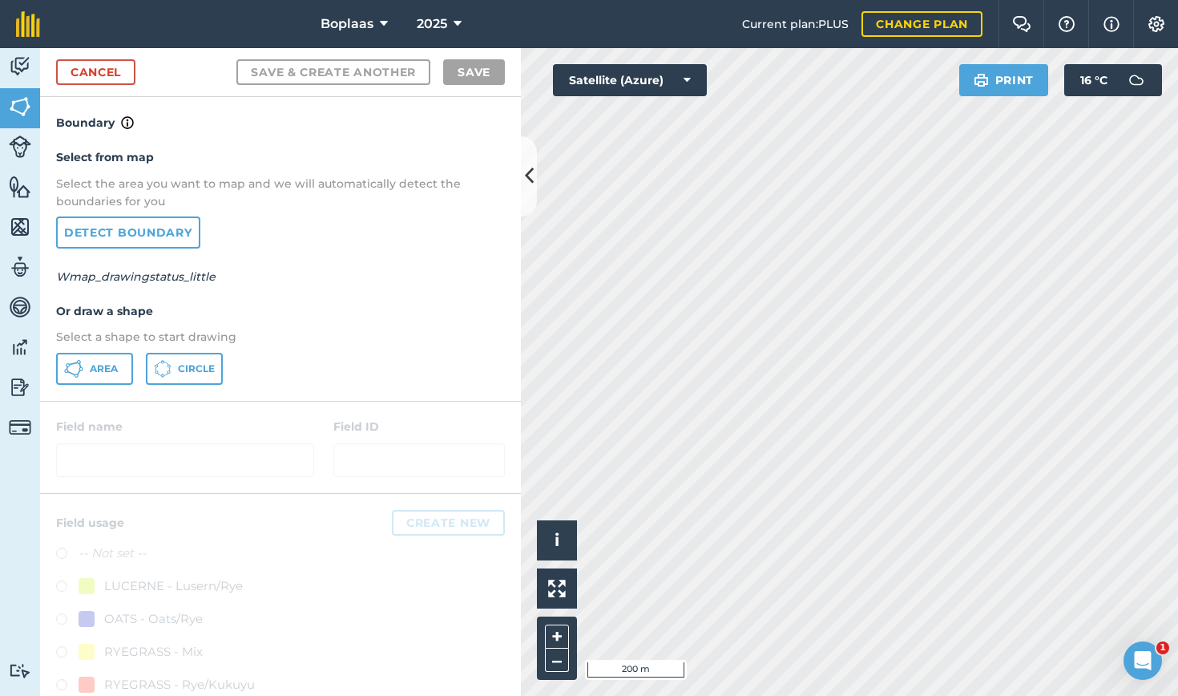
drag, startPoint x: 111, startPoint y: 355, endPoint x: 134, endPoint y: 353, distance: 22.6
click at [113, 355] on button "Area" at bounding box center [94, 369] width 77 height 32
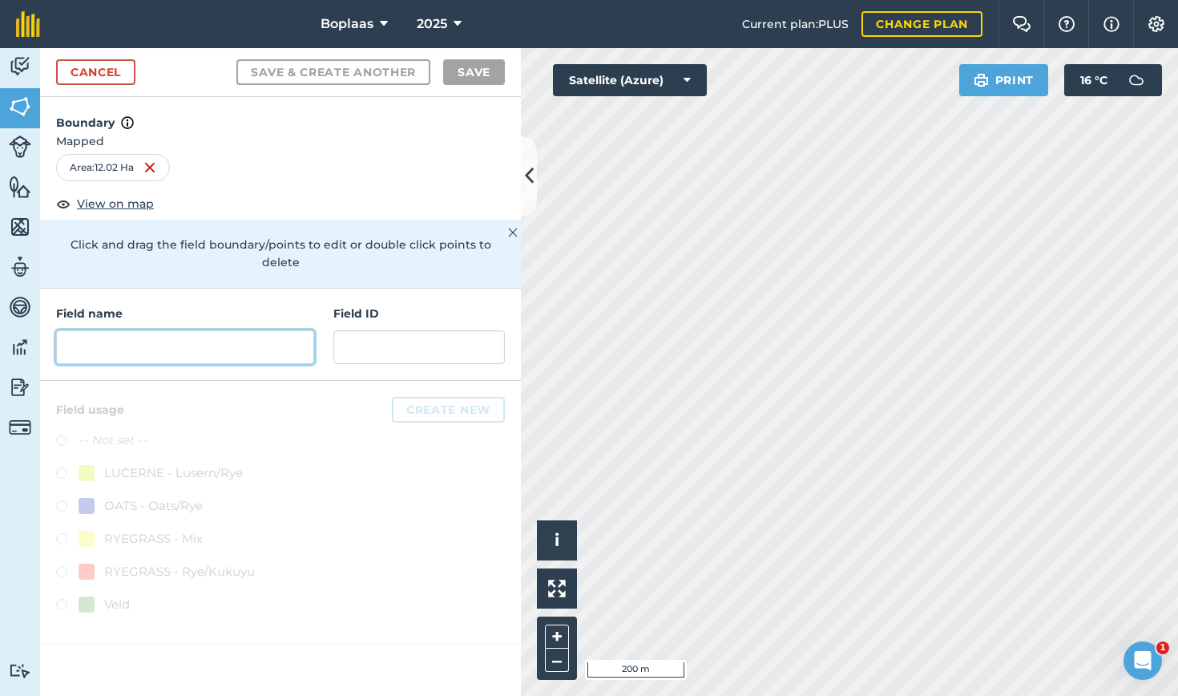
click at [90, 330] on input "text" at bounding box center [185, 347] width 258 height 34
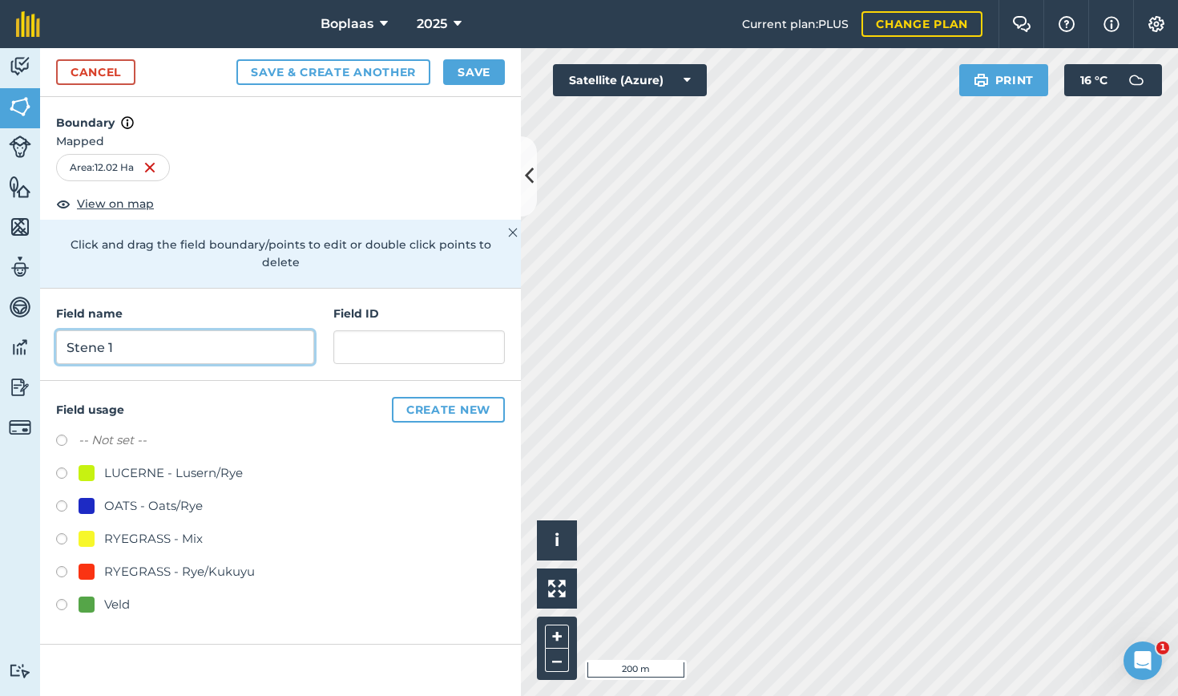
type input "Stene 1"
click at [408, 330] on input "text" at bounding box center [419, 347] width 172 height 34
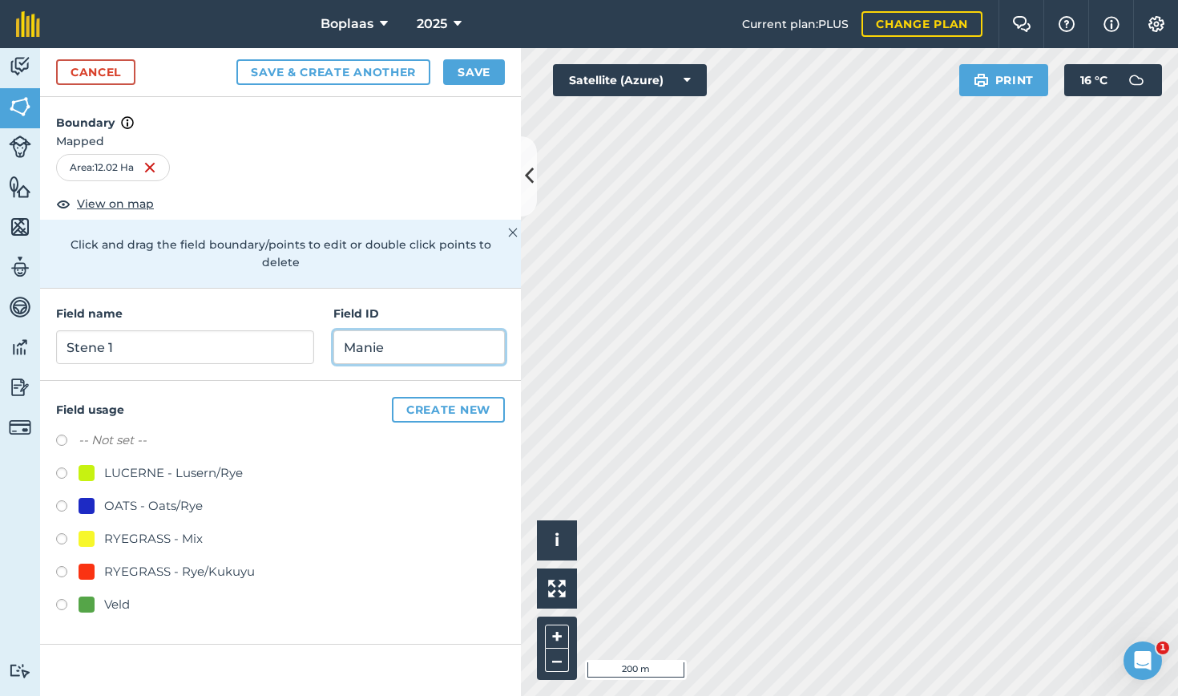
type input "Manie"
click at [64, 599] on label at bounding box center [67, 607] width 22 height 16
radio input "true"
click at [493, 71] on button "Save" at bounding box center [474, 72] width 62 height 26
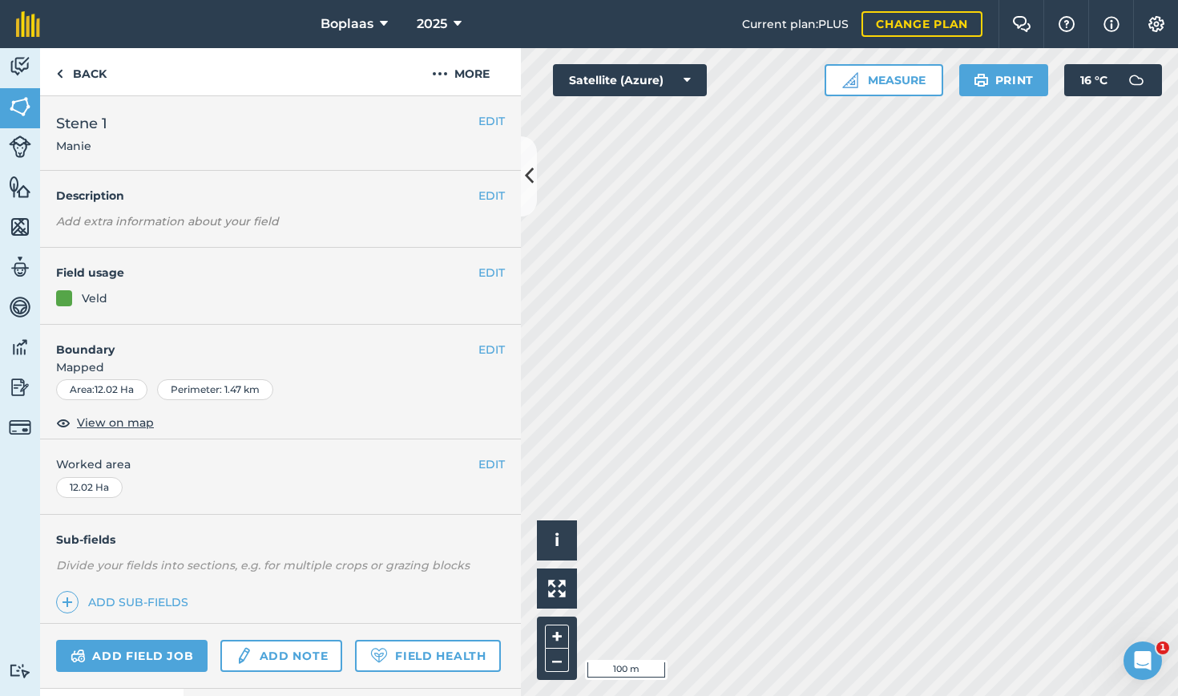
click at [27, 107] on img at bounding box center [20, 107] width 22 height 24
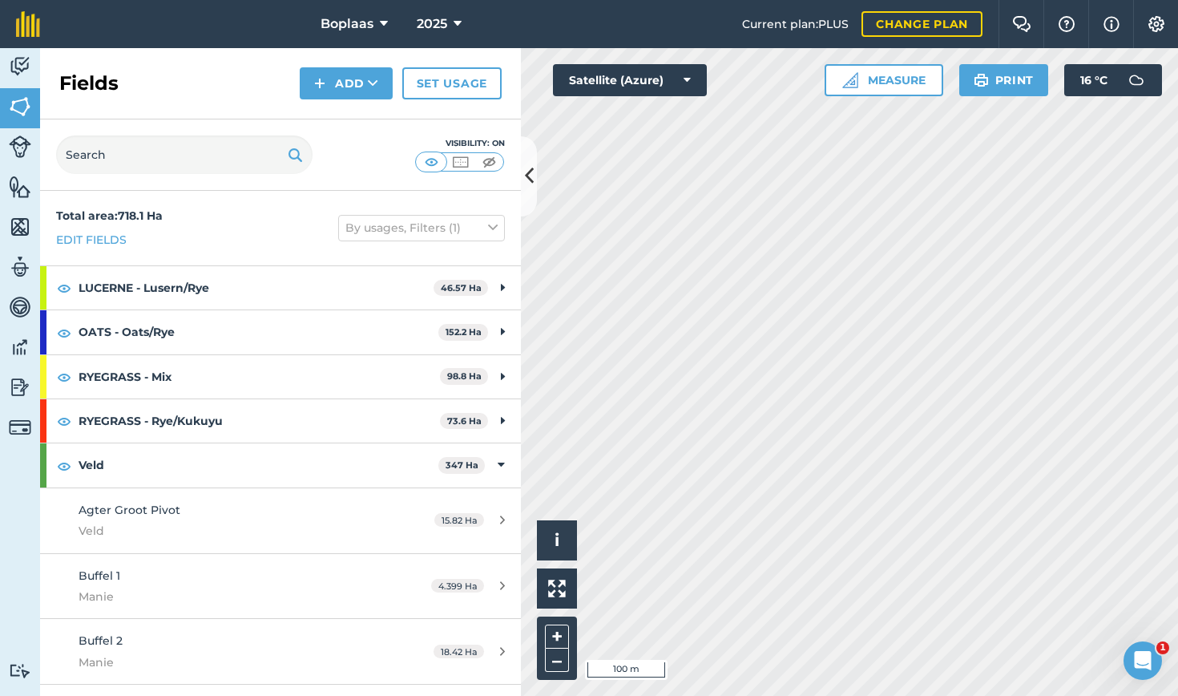
drag, startPoint x: 392, startPoint y: 82, endPoint x: 357, endPoint y: 88, distance: 35.8
click at [390, 82] on button "Add" at bounding box center [346, 83] width 93 height 32
click at [333, 158] on link "Import" at bounding box center [346, 155] width 88 height 35
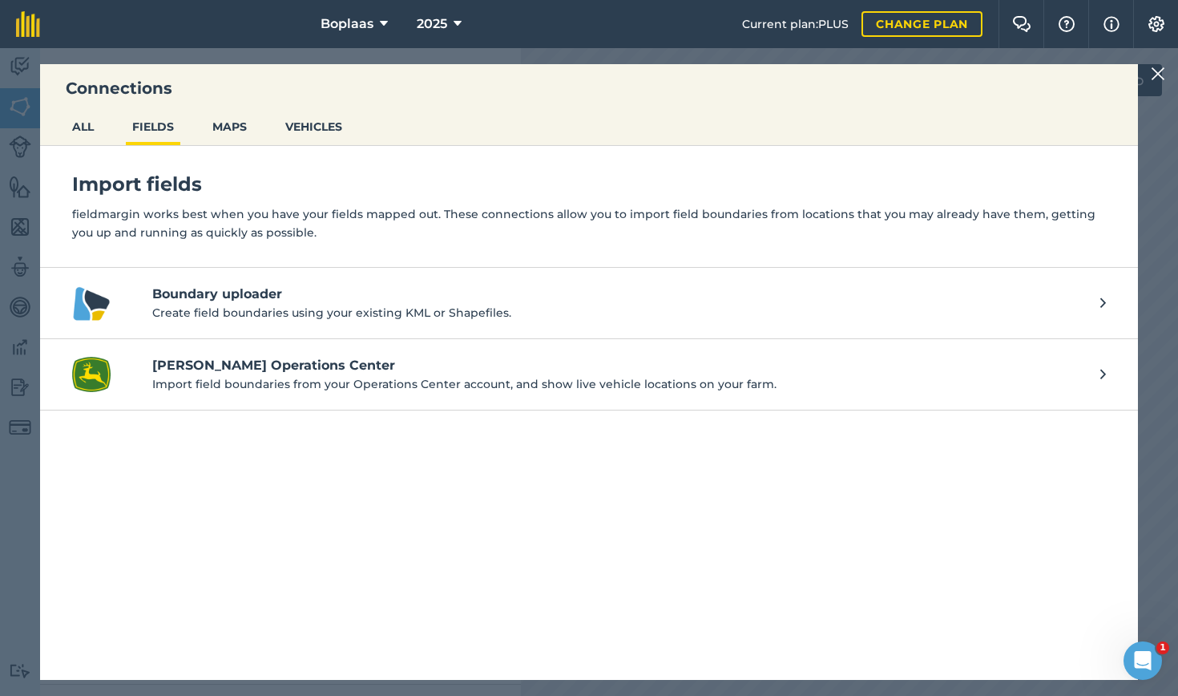
click at [1161, 71] on img at bounding box center [1158, 73] width 14 height 19
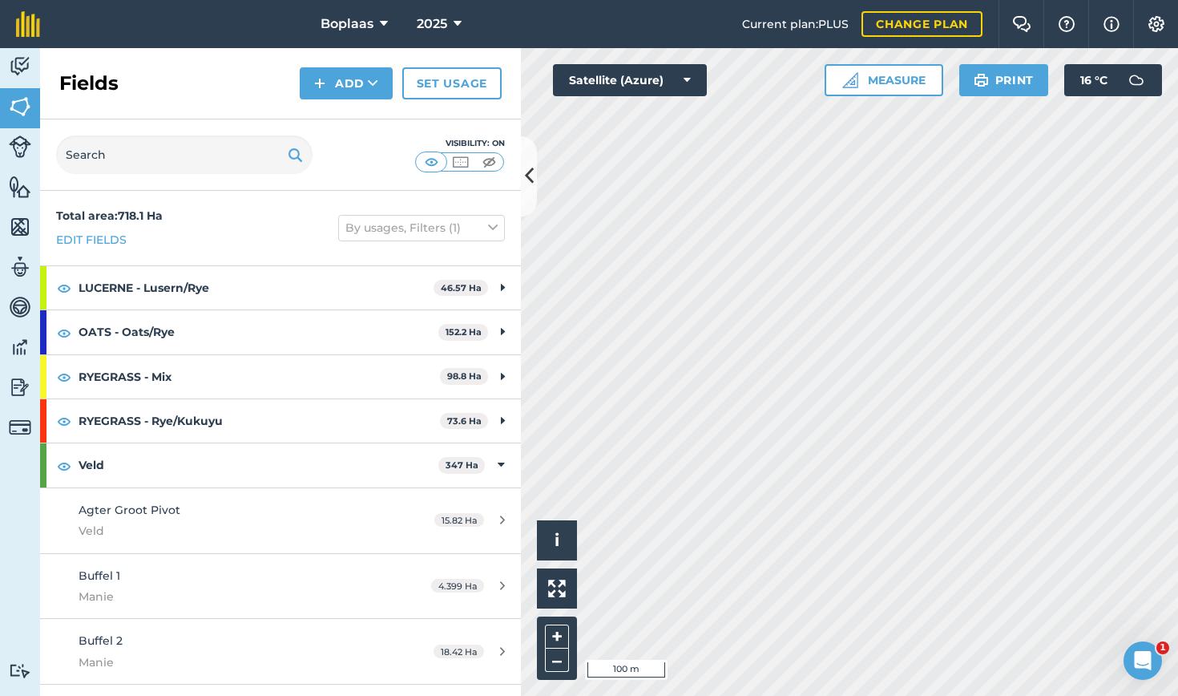
click at [379, 93] on button "Add" at bounding box center [346, 83] width 93 height 32
click at [334, 120] on link "Draw" at bounding box center [346, 119] width 88 height 35
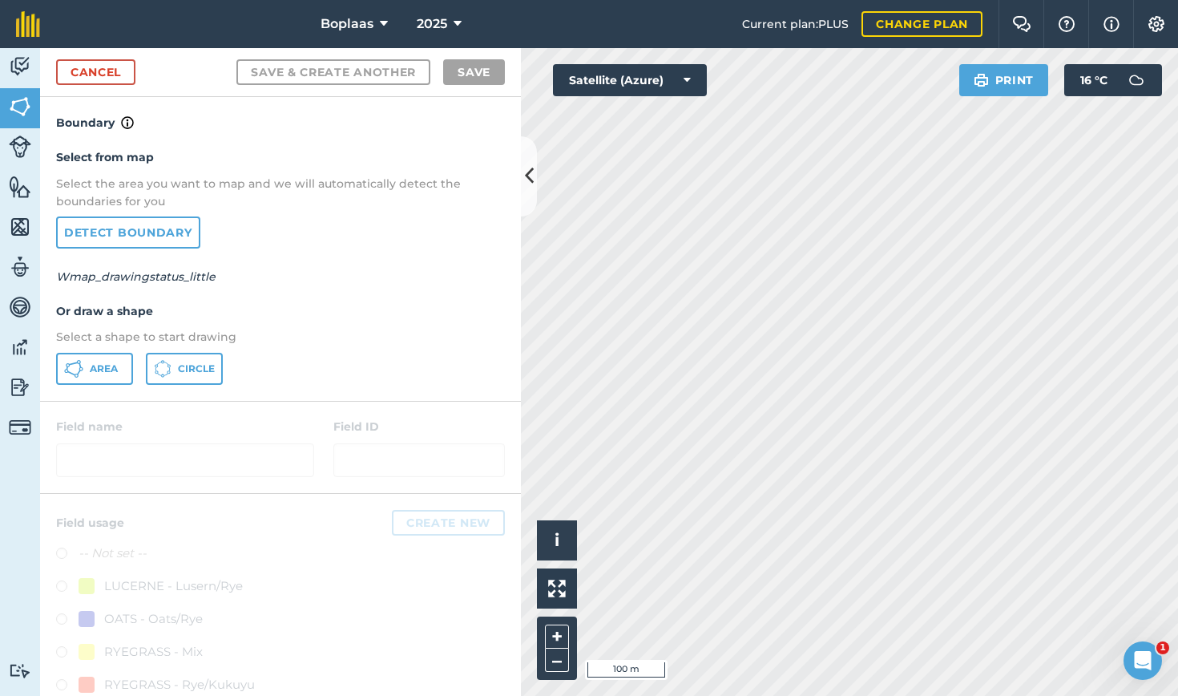
click at [96, 375] on button "Area" at bounding box center [94, 369] width 77 height 32
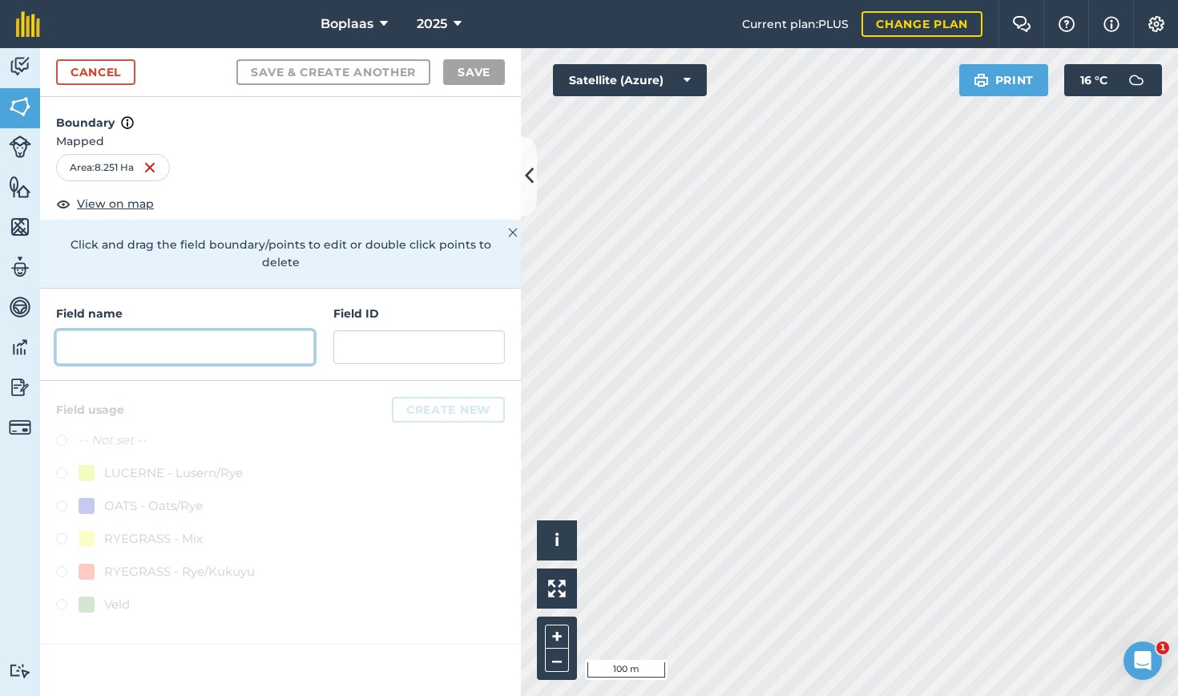
click at [258, 330] on input "text" at bounding box center [185, 347] width 258 height 34
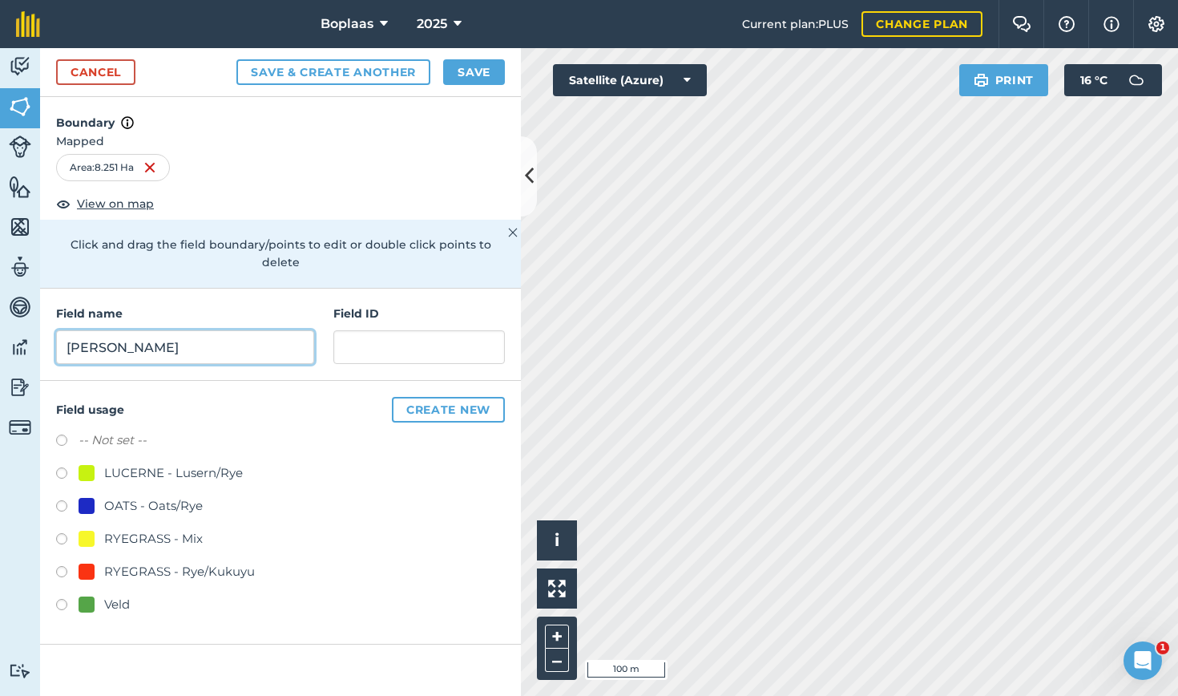
type input "[PERSON_NAME]"
click at [454, 309] on div "Field ID" at bounding box center [419, 334] width 172 height 59
click at [445, 330] on input "text" at bounding box center [419, 347] width 172 height 34
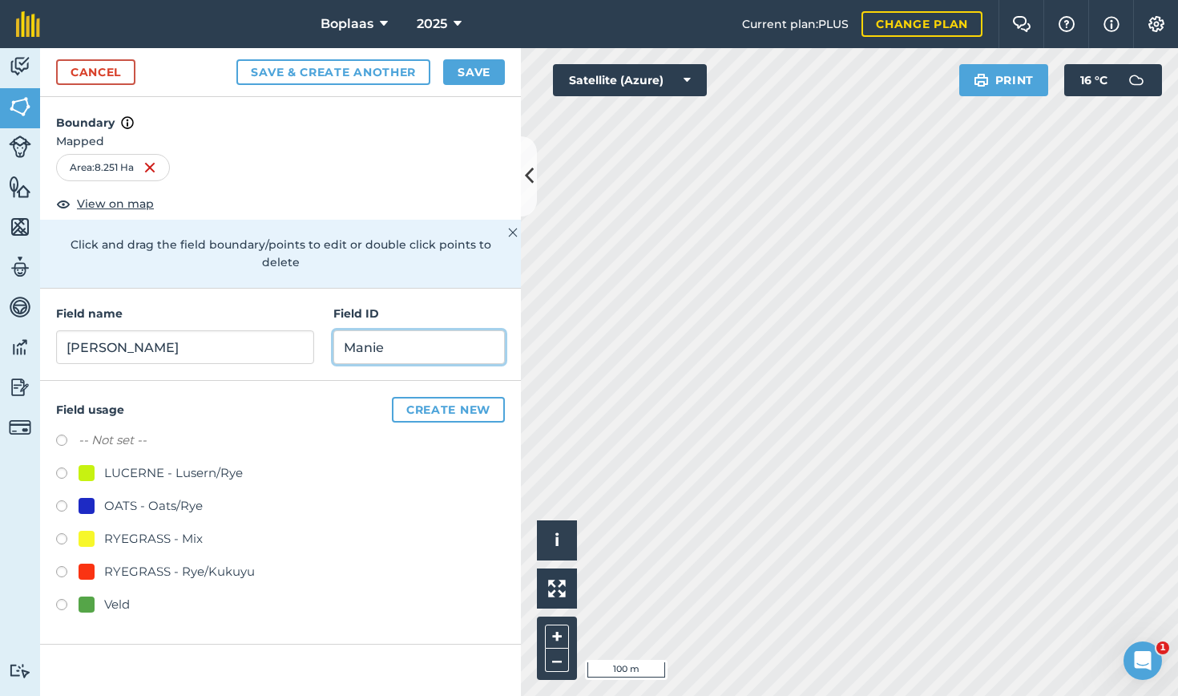
type input "Manie"
click at [63, 599] on label at bounding box center [67, 607] width 22 height 16
radio input "true"
click at [483, 71] on button "Save" at bounding box center [474, 72] width 62 height 26
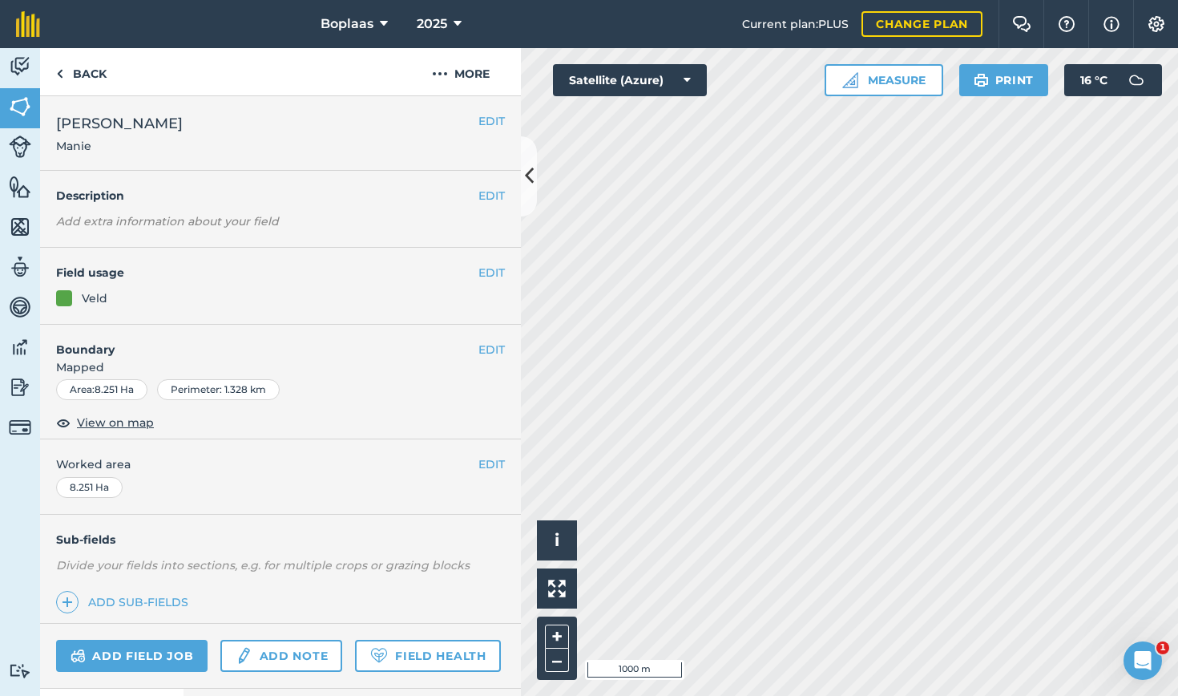
drag, startPoint x: 67, startPoint y: 309, endPoint x: 334, endPoint y: 302, distance: 267.8
click at [67, 308] on div "EDIT Field usage Veld" at bounding box center [280, 286] width 481 height 77
click at [480, 269] on button "EDIT" at bounding box center [492, 273] width 26 height 18
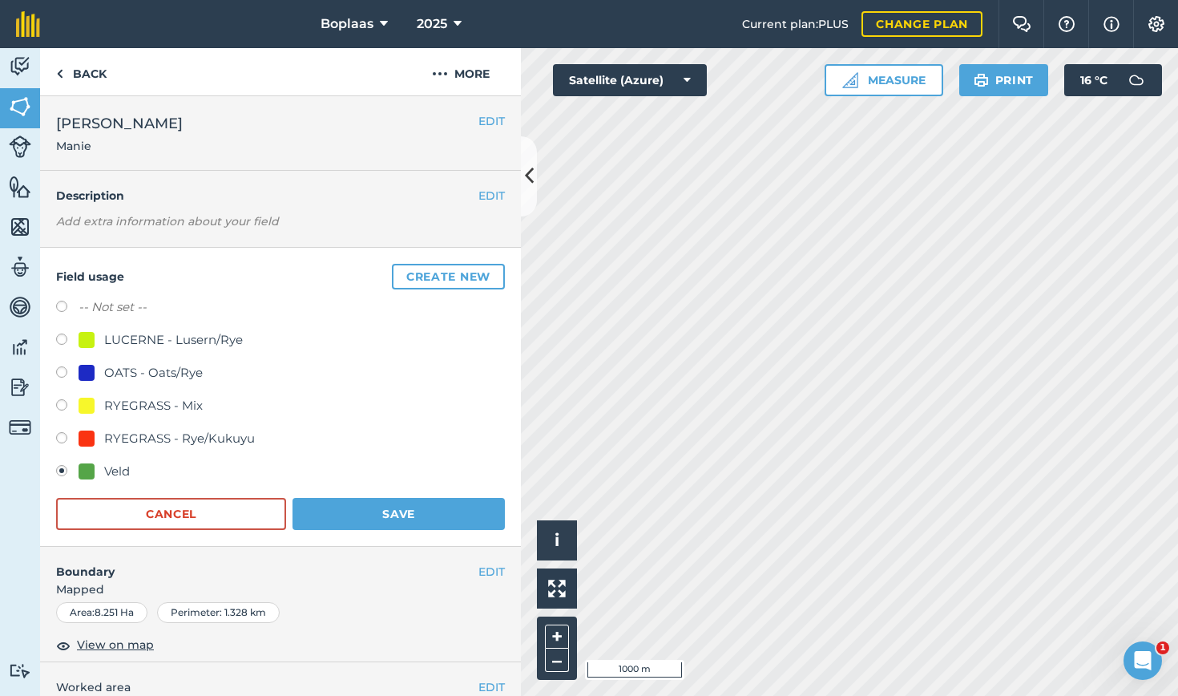
click at [110, 468] on div "Veld" at bounding box center [117, 471] width 26 height 19
click at [394, 518] on button "Save" at bounding box center [399, 514] width 212 height 32
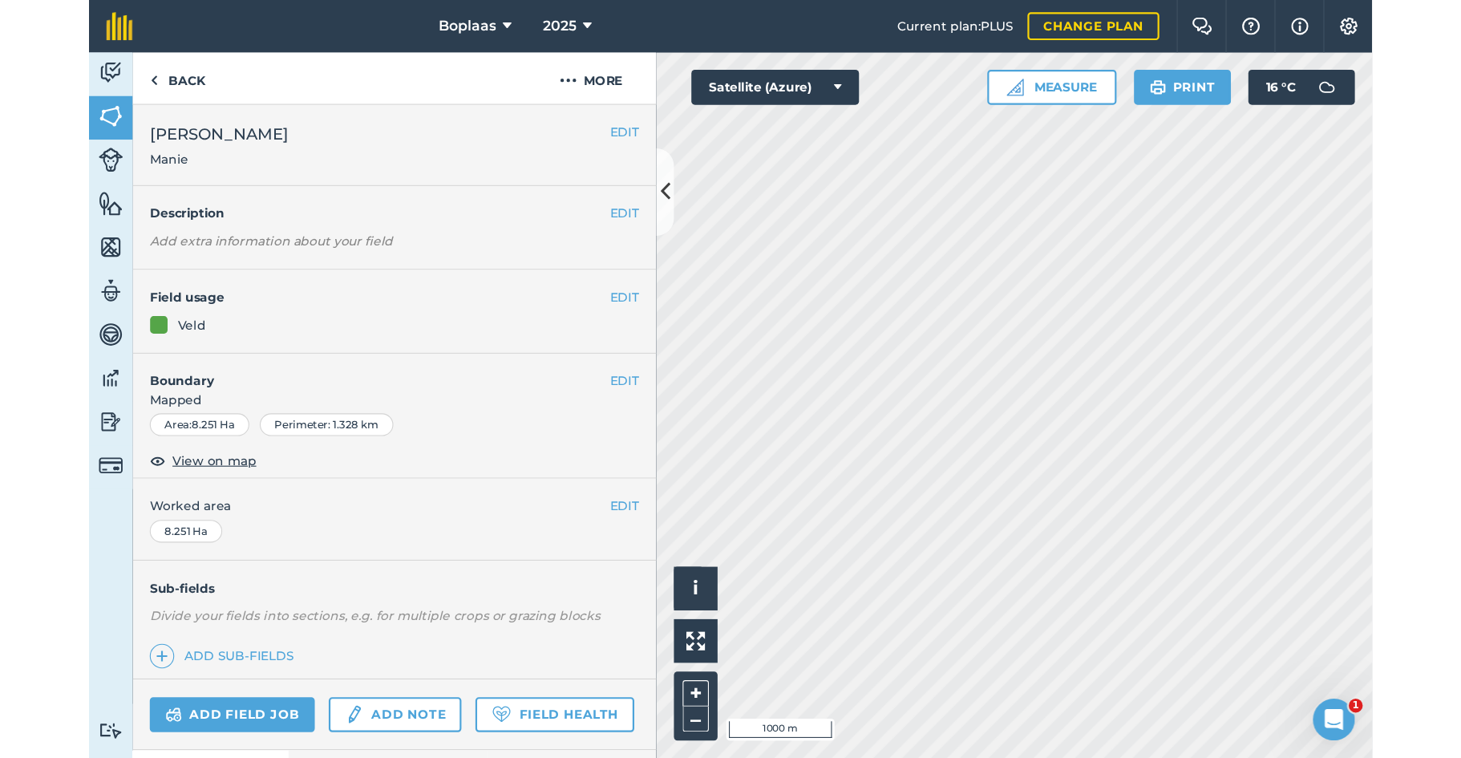
scroll to position [119, 0]
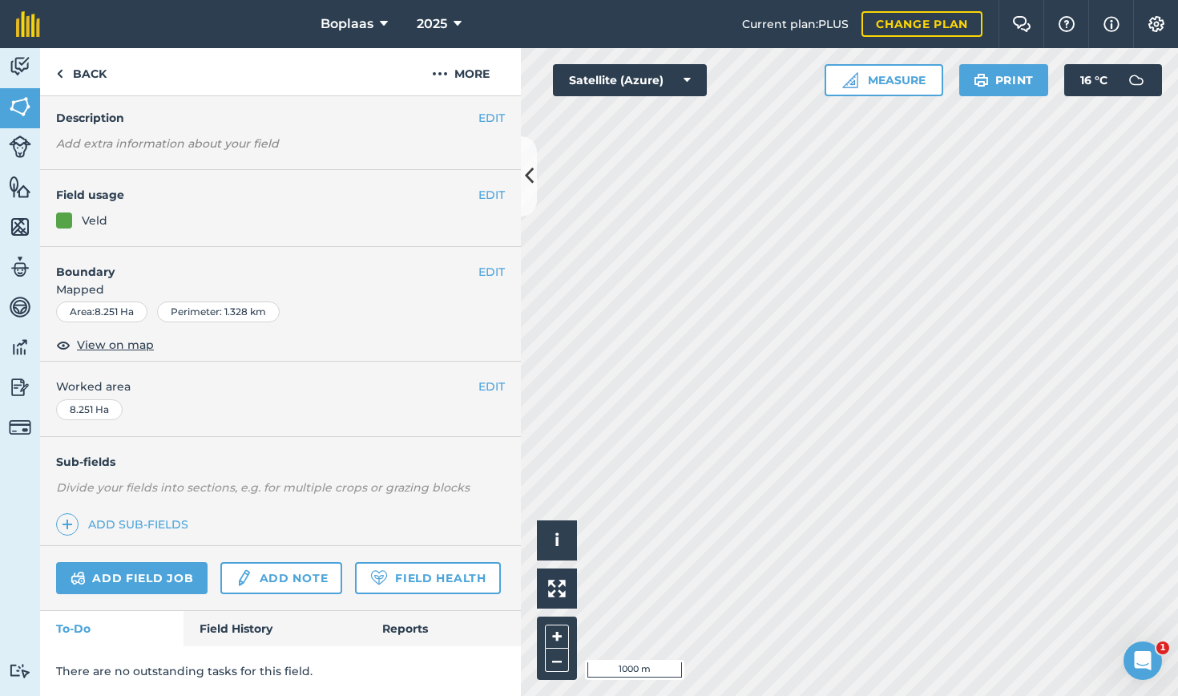
click at [21, 109] on img at bounding box center [20, 107] width 22 height 24
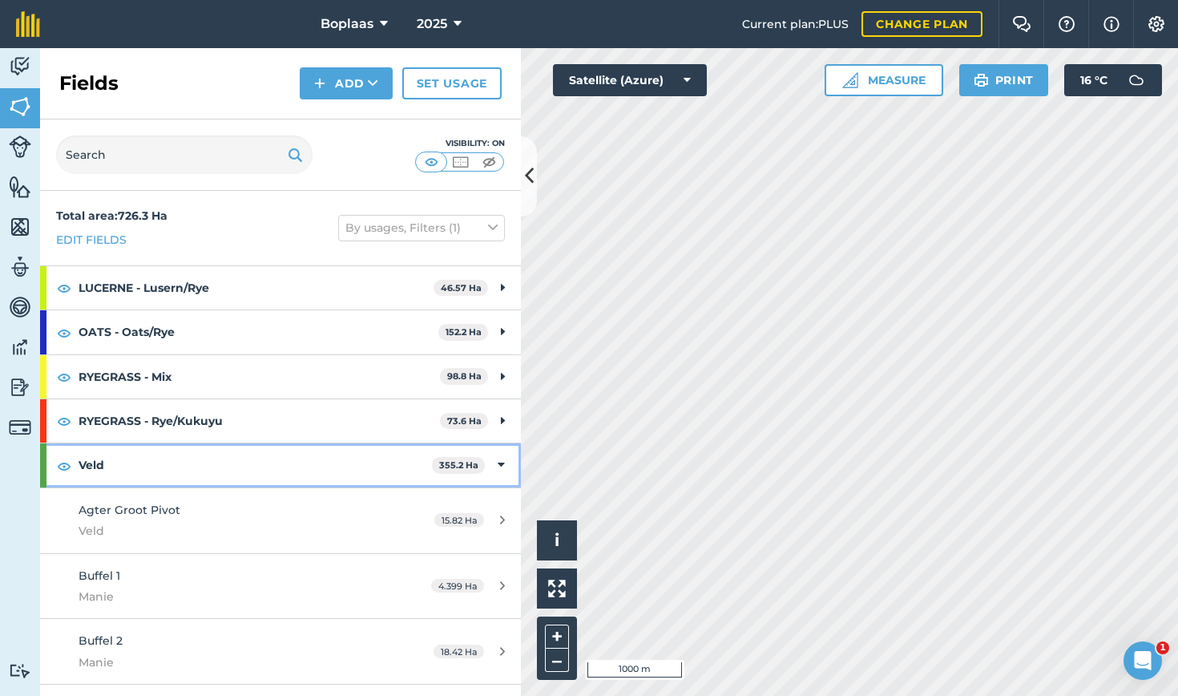
click at [493, 459] on div "Veld 355.2 Ha" at bounding box center [280, 464] width 481 height 43
click at [96, 464] on strong "Veld" at bounding box center [257, 464] width 357 height 43
click at [96, 464] on strong "Veld" at bounding box center [256, 464] width 354 height 43
click at [152, 460] on strong "Veld" at bounding box center [257, 464] width 357 height 43
click at [152, 460] on strong "Veld" at bounding box center [256, 464] width 354 height 43
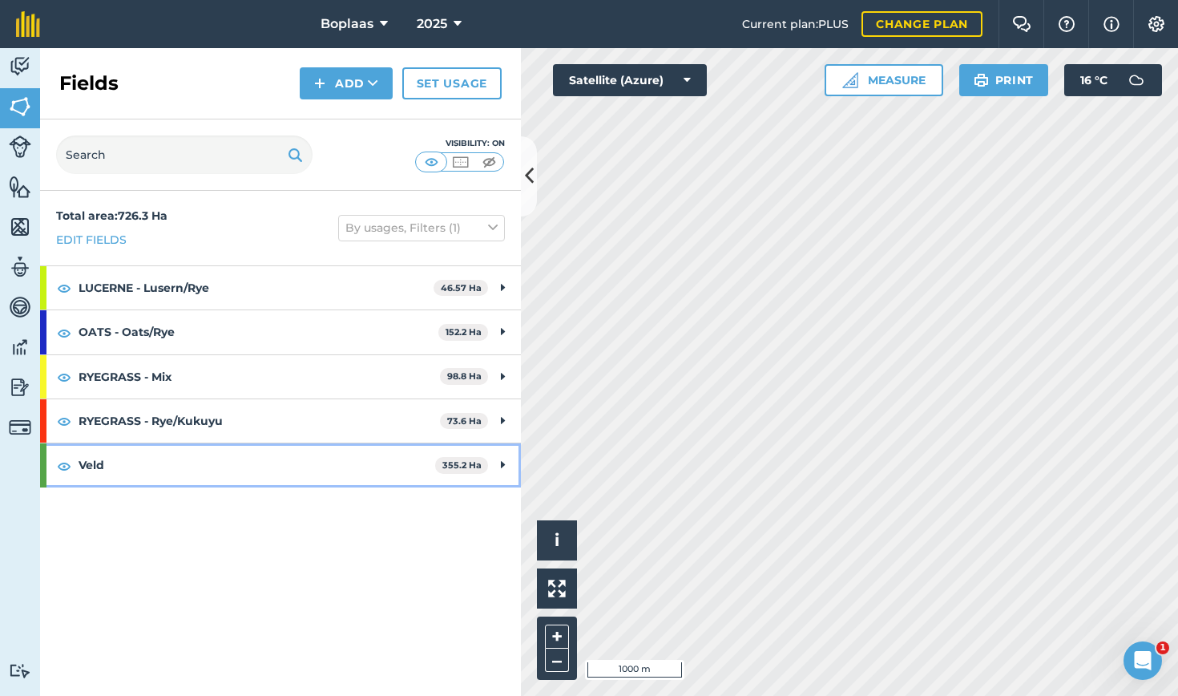
click at [152, 460] on strong "Veld" at bounding box center [257, 464] width 357 height 43
click at [152, 460] on strong "Veld" at bounding box center [256, 464] width 354 height 43
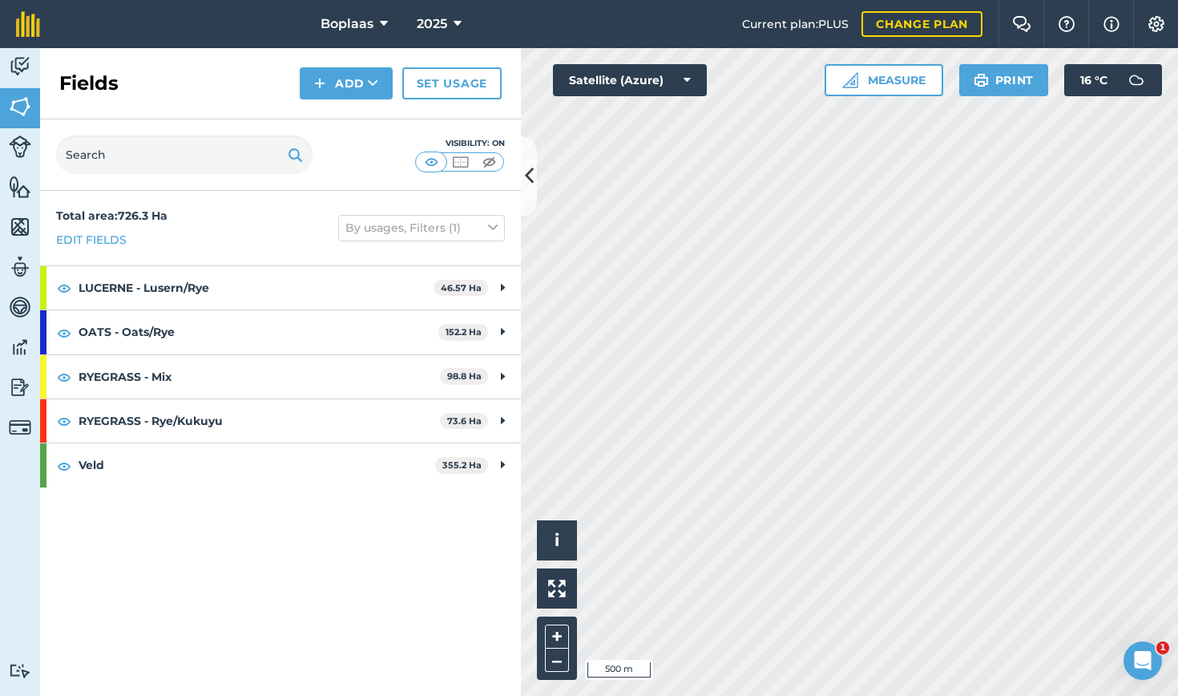
click at [996, 85] on button "Print" at bounding box center [1005, 80] width 90 height 32
click at [1007, 83] on button "Print" at bounding box center [1005, 80] width 90 height 32
click at [988, 85] on img at bounding box center [981, 80] width 15 height 19
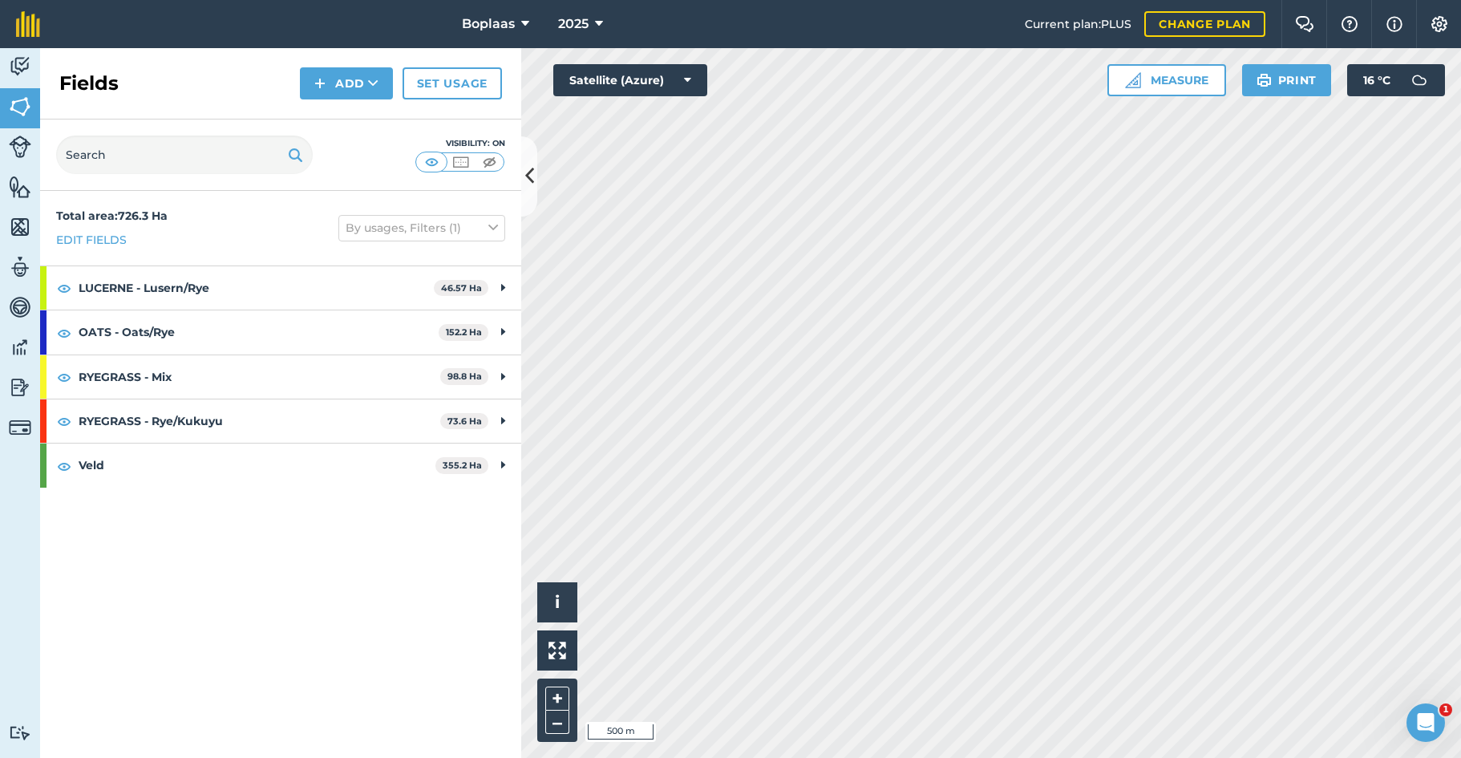
click at [20, 358] on img at bounding box center [20, 347] width 22 height 24
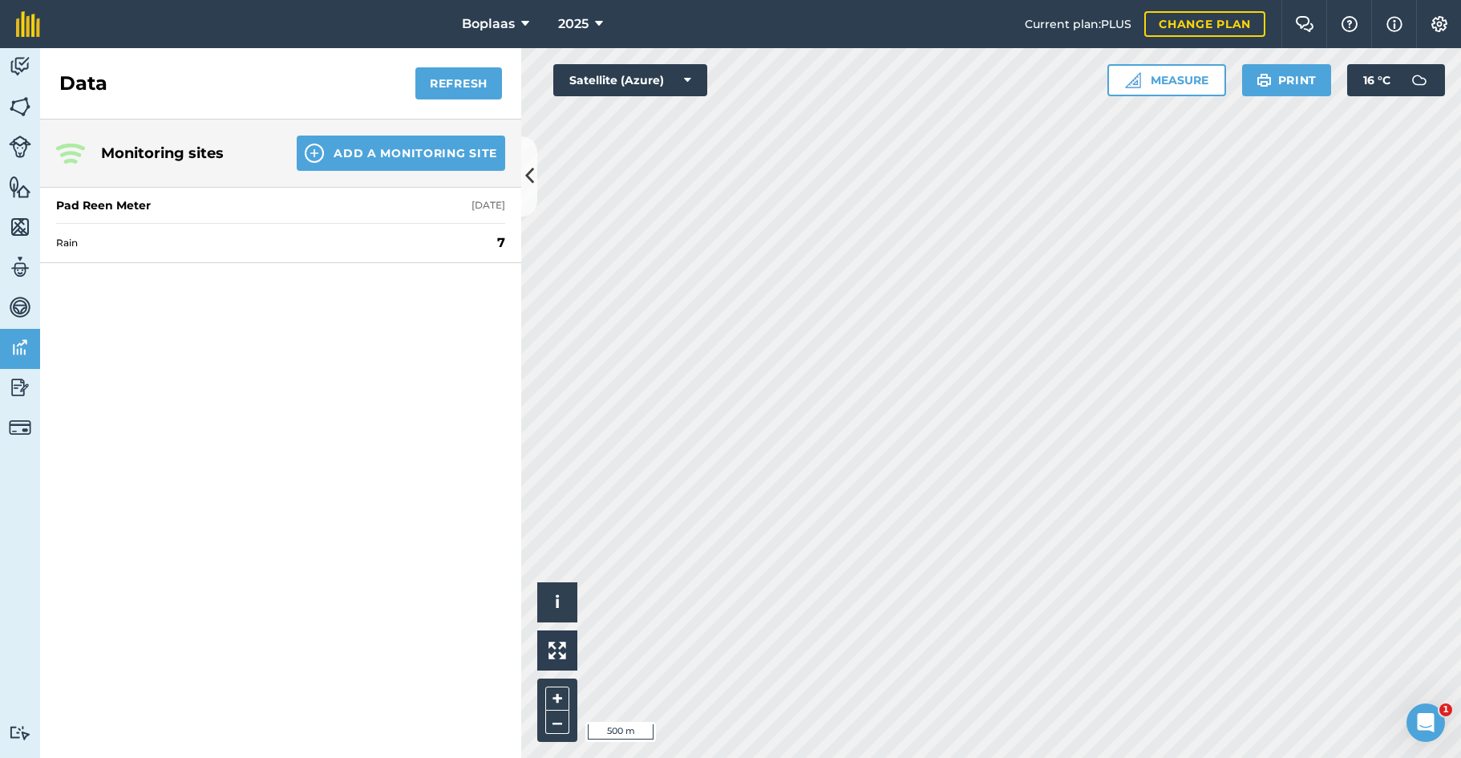
click at [30, 388] on img at bounding box center [20, 387] width 22 height 24
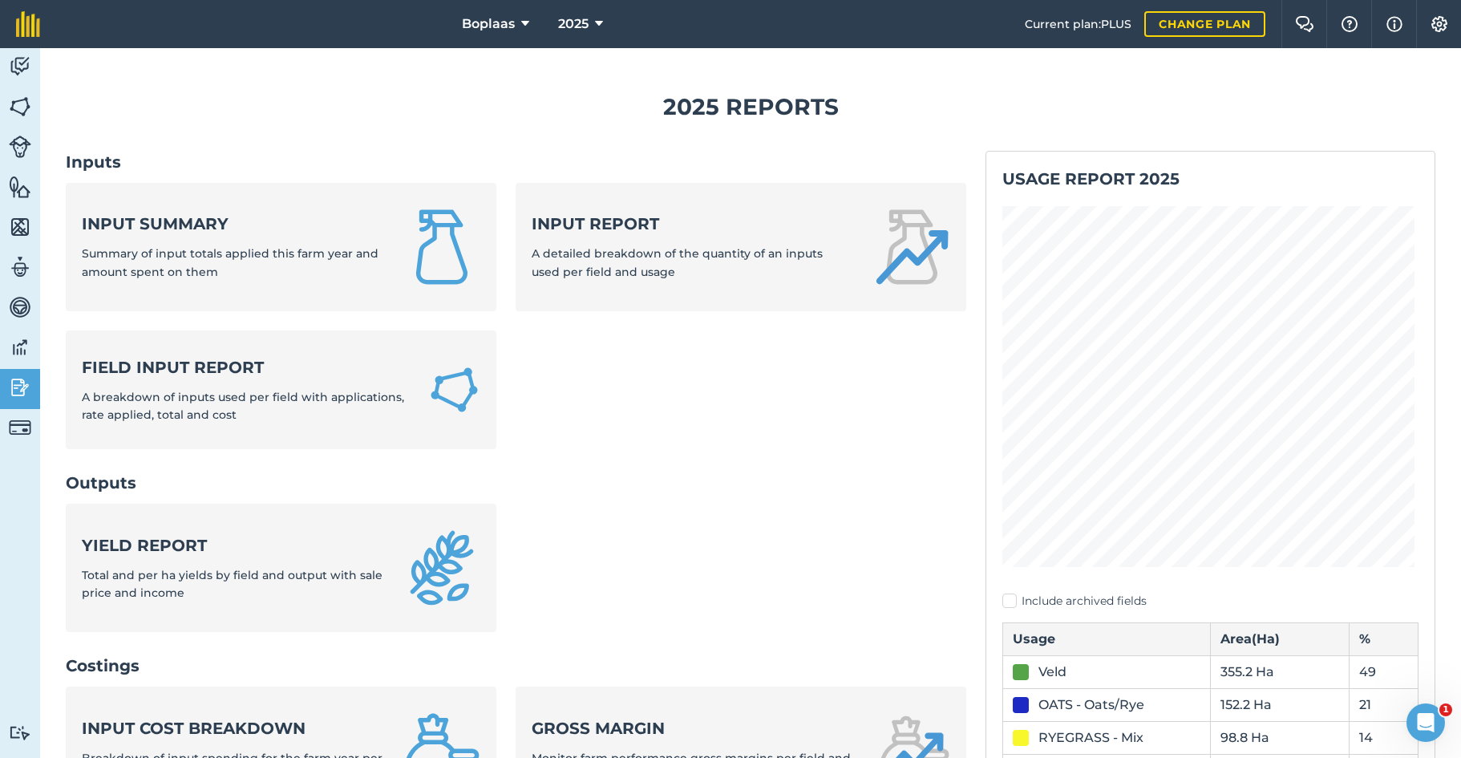
click at [640, 234] on div "Input report A detailed breakdown of the quantity of an inputs used per field a…" at bounding box center [691, 246] width 321 height 68
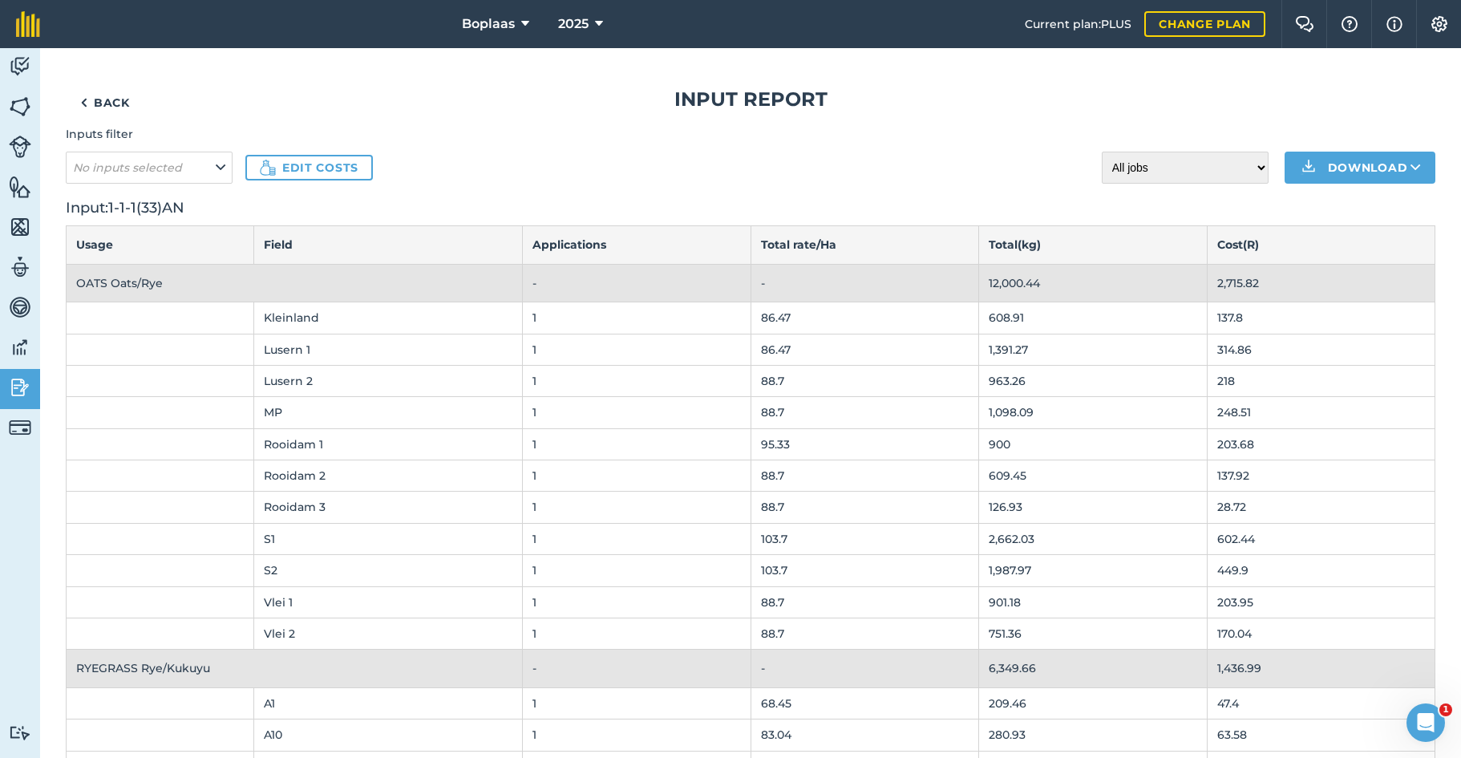
click at [222, 171] on icon at bounding box center [221, 168] width 10 height 18
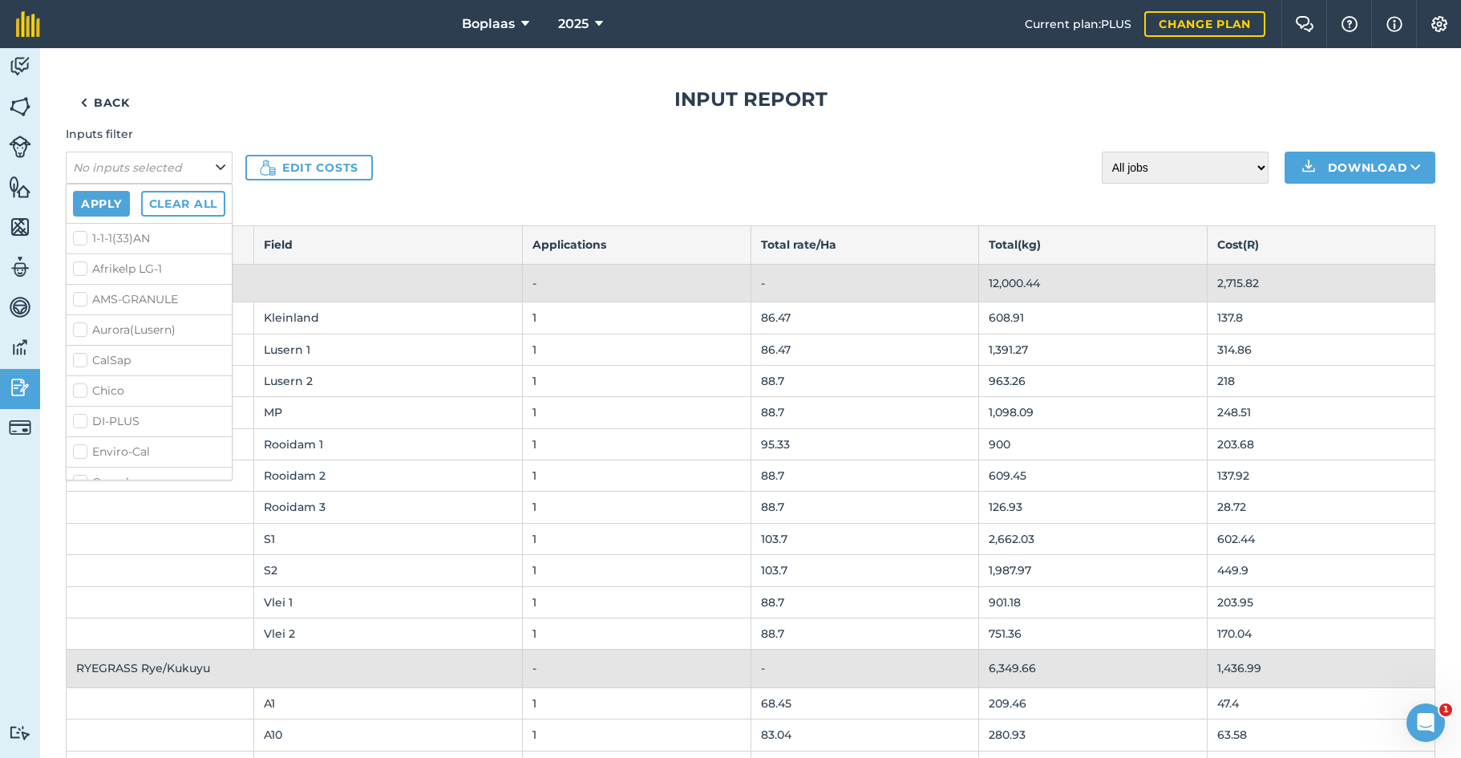
click at [197, 97] on h1 "Input report" at bounding box center [750, 100] width 1369 height 26
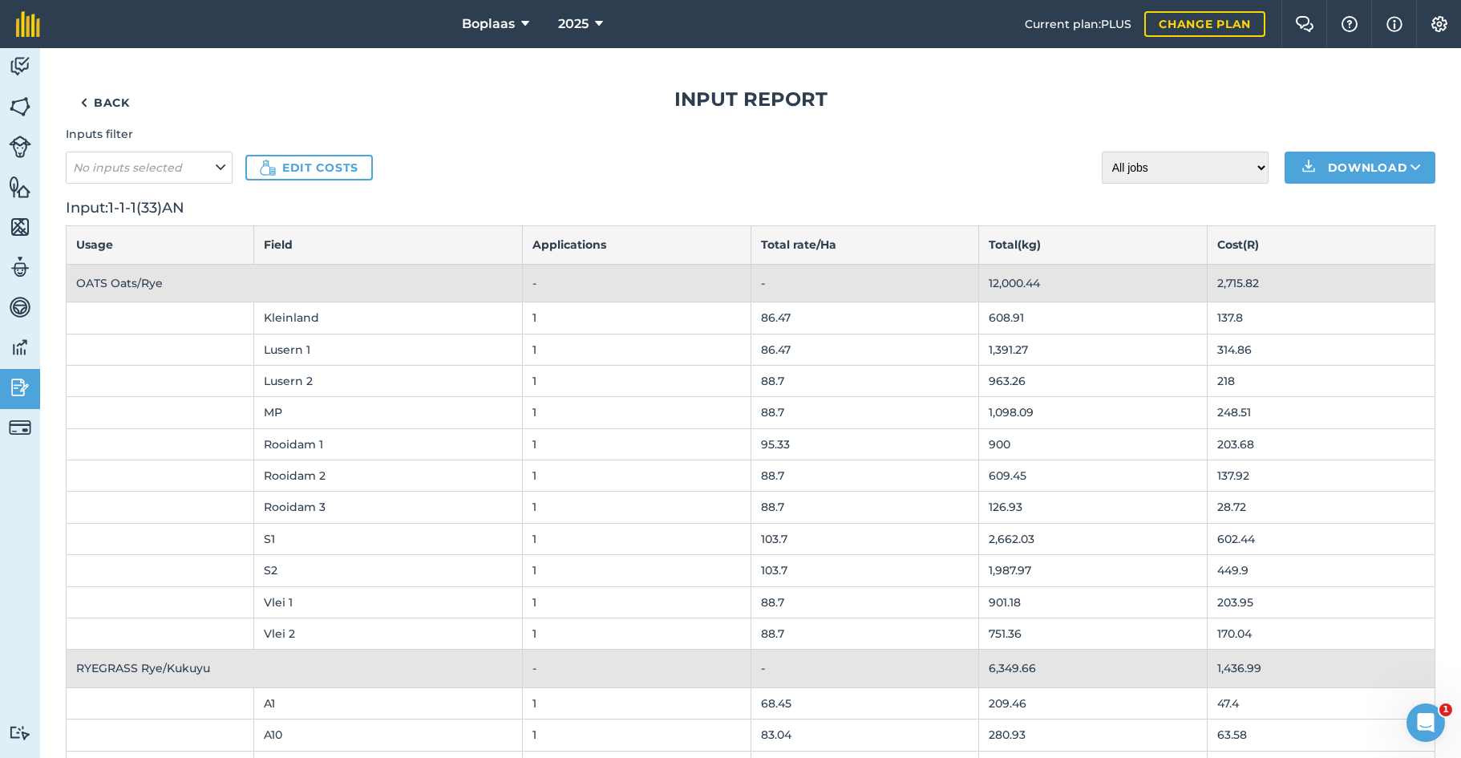
click at [117, 99] on link "Back" at bounding box center [105, 103] width 79 height 32
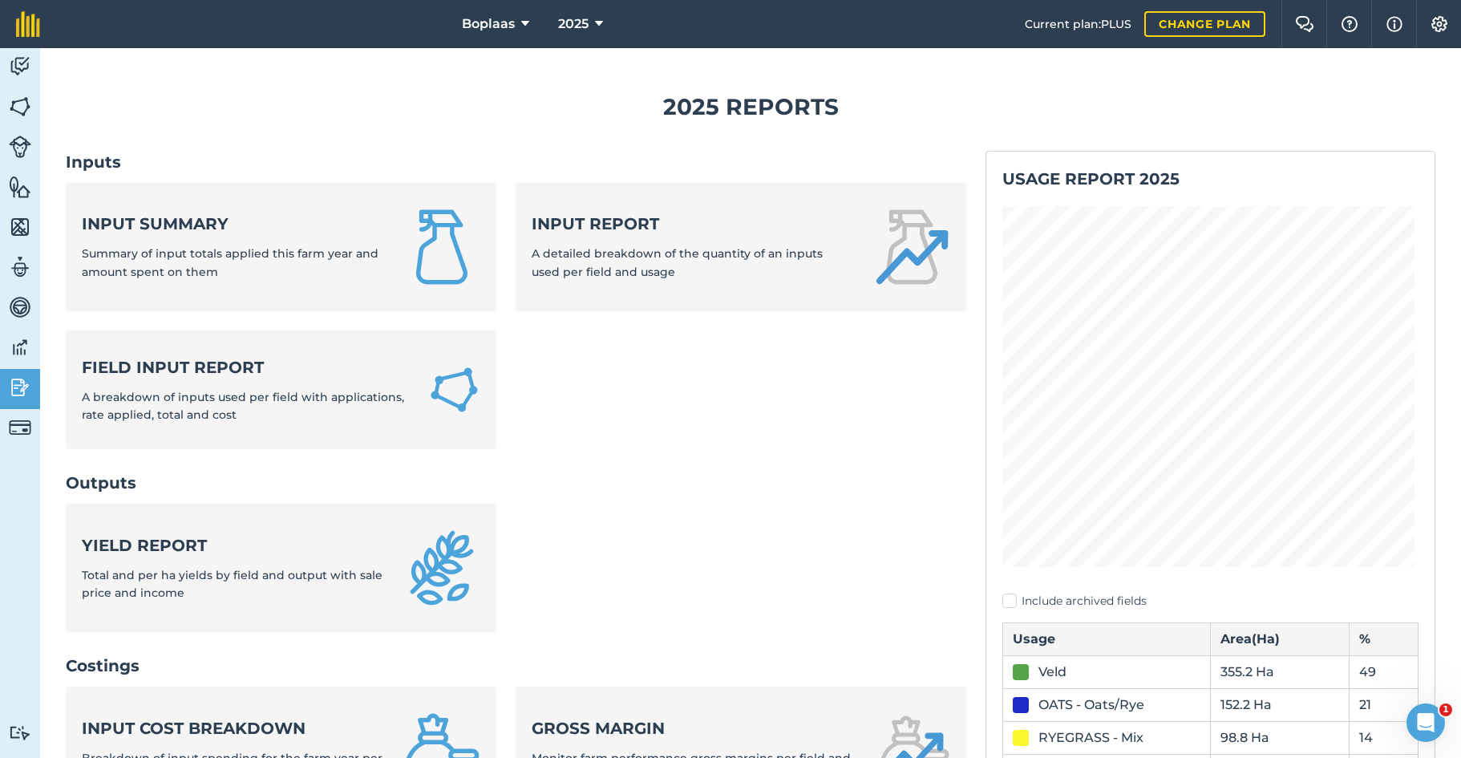
click at [183, 246] on span "Summary of input totals applied this farm year and amount spent on them" at bounding box center [230, 262] width 297 height 32
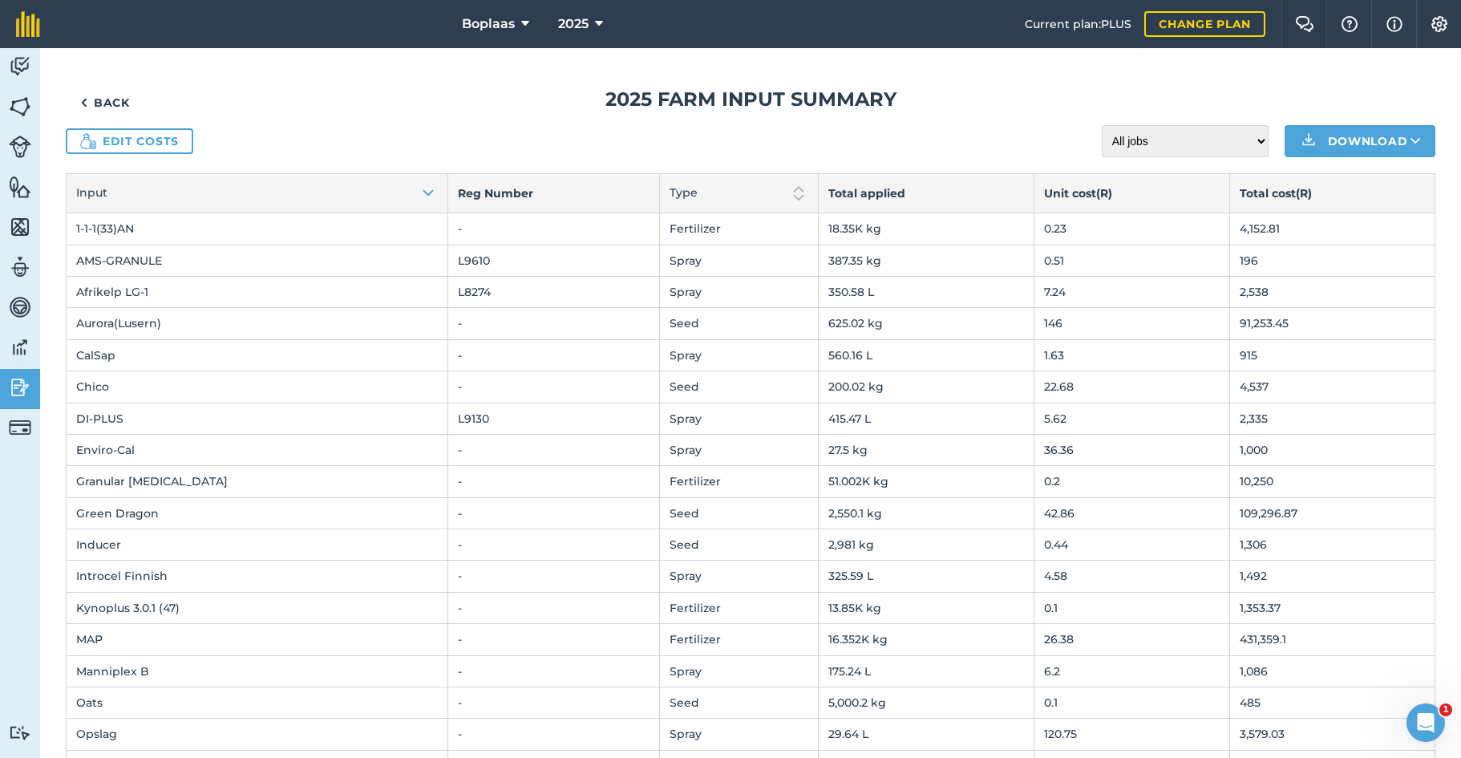
click at [112, 97] on link "Back" at bounding box center [105, 103] width 79 height 32
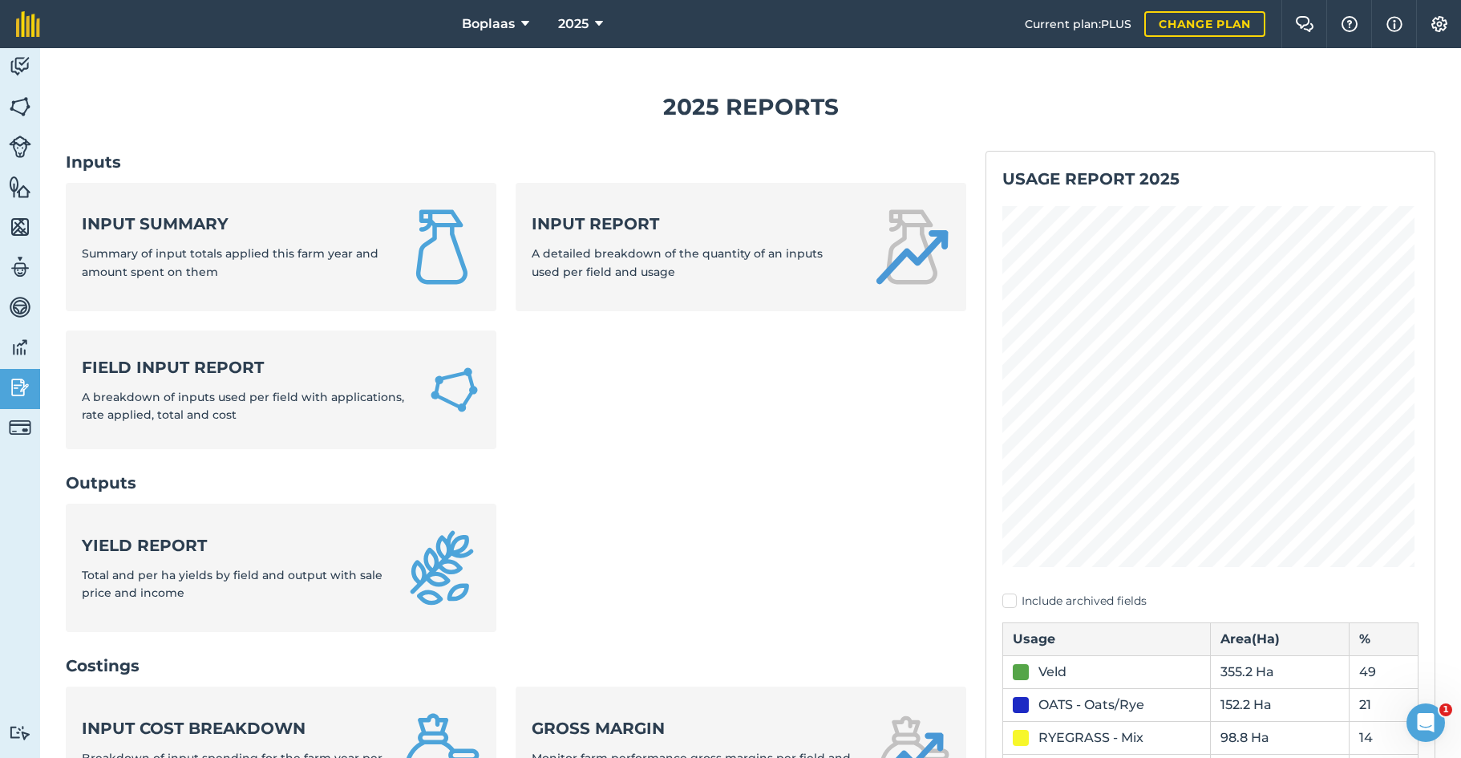
click at [285, 365] on strong "Field Input Report" at bounding box center [245, 367] width 327 height 22
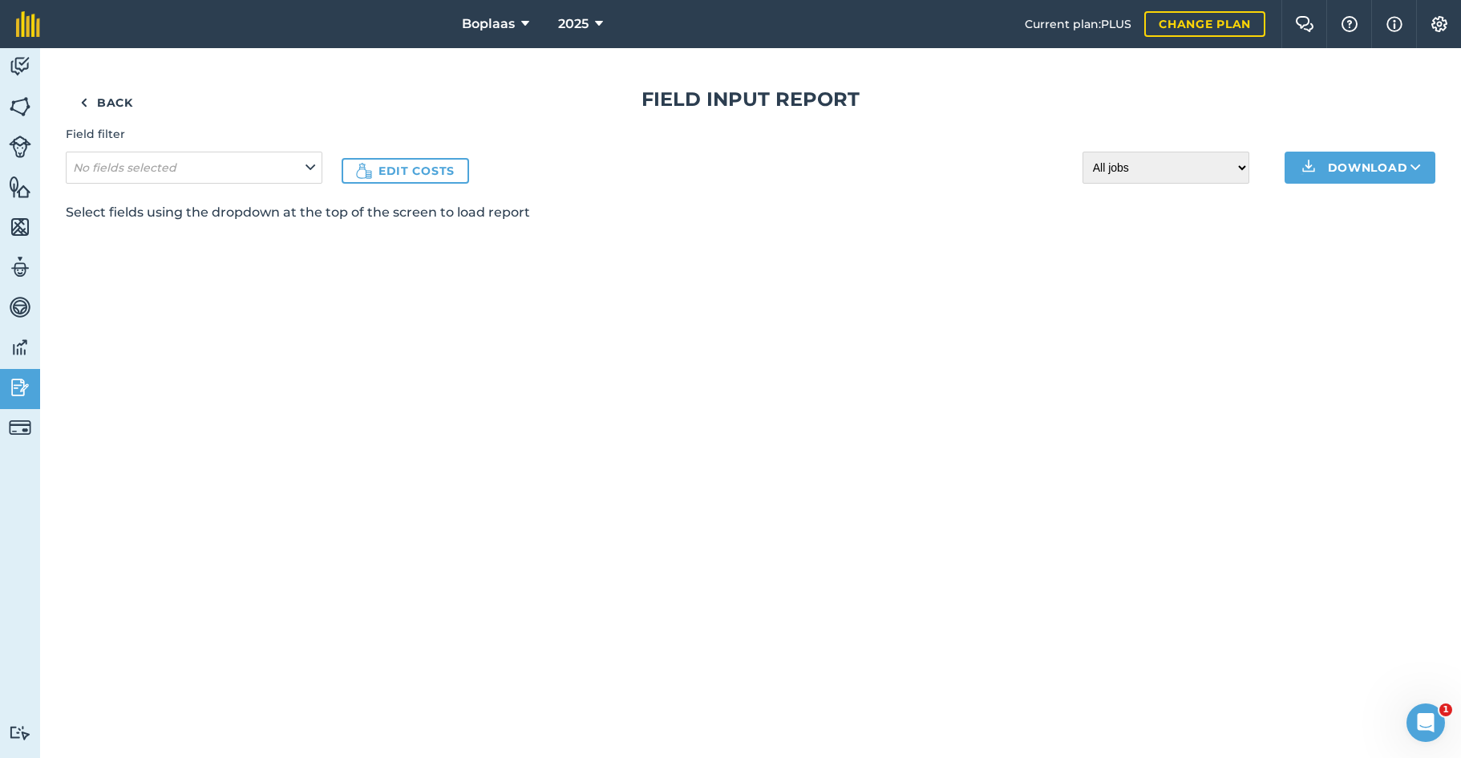
click at [304, 171] on button "No fields selected" at bounding box center [194, 168] width 257 height 32
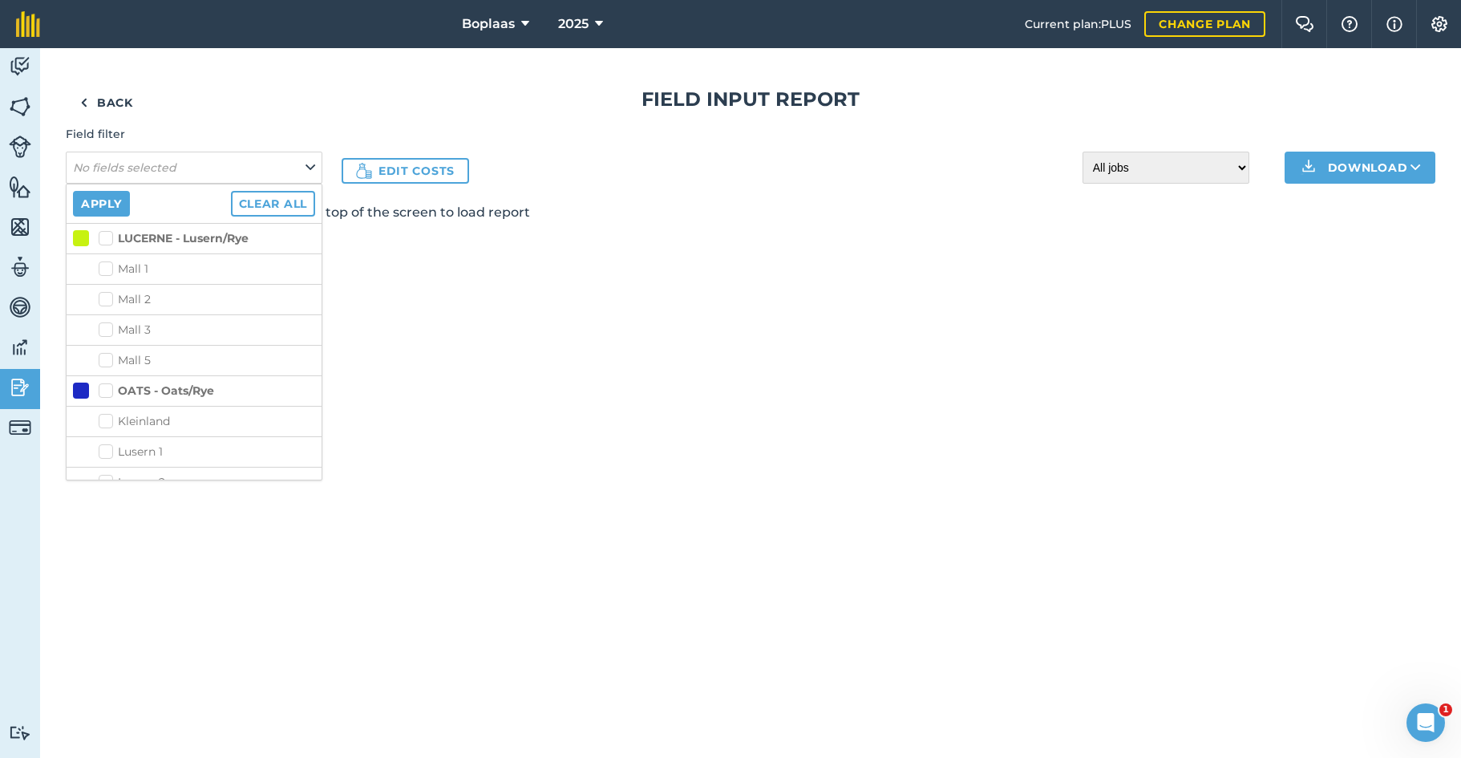
click at [107, 233] on label "LUCERNE - Lusern/Rye" at bounding box center [174, 238] width 150 height 17
click at [107, 233] on input "LUCERNE - Lusern/Rye" at bounding box center [104, 235] width 10 height 10
checkbox input "true"
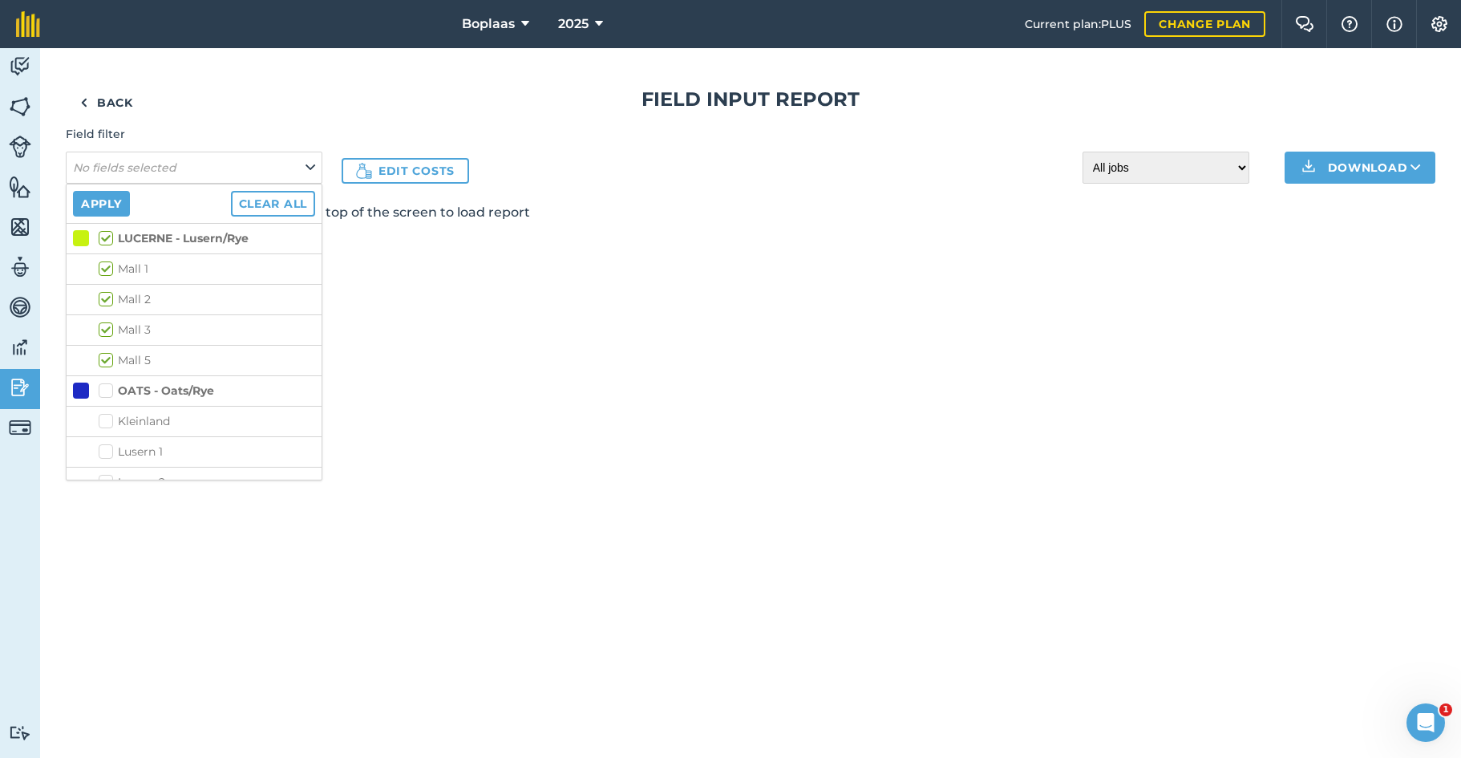
checkbox input "true"
click at [107, 210] on button "Apply" at bounding box center [101, 204] width 57 height 26
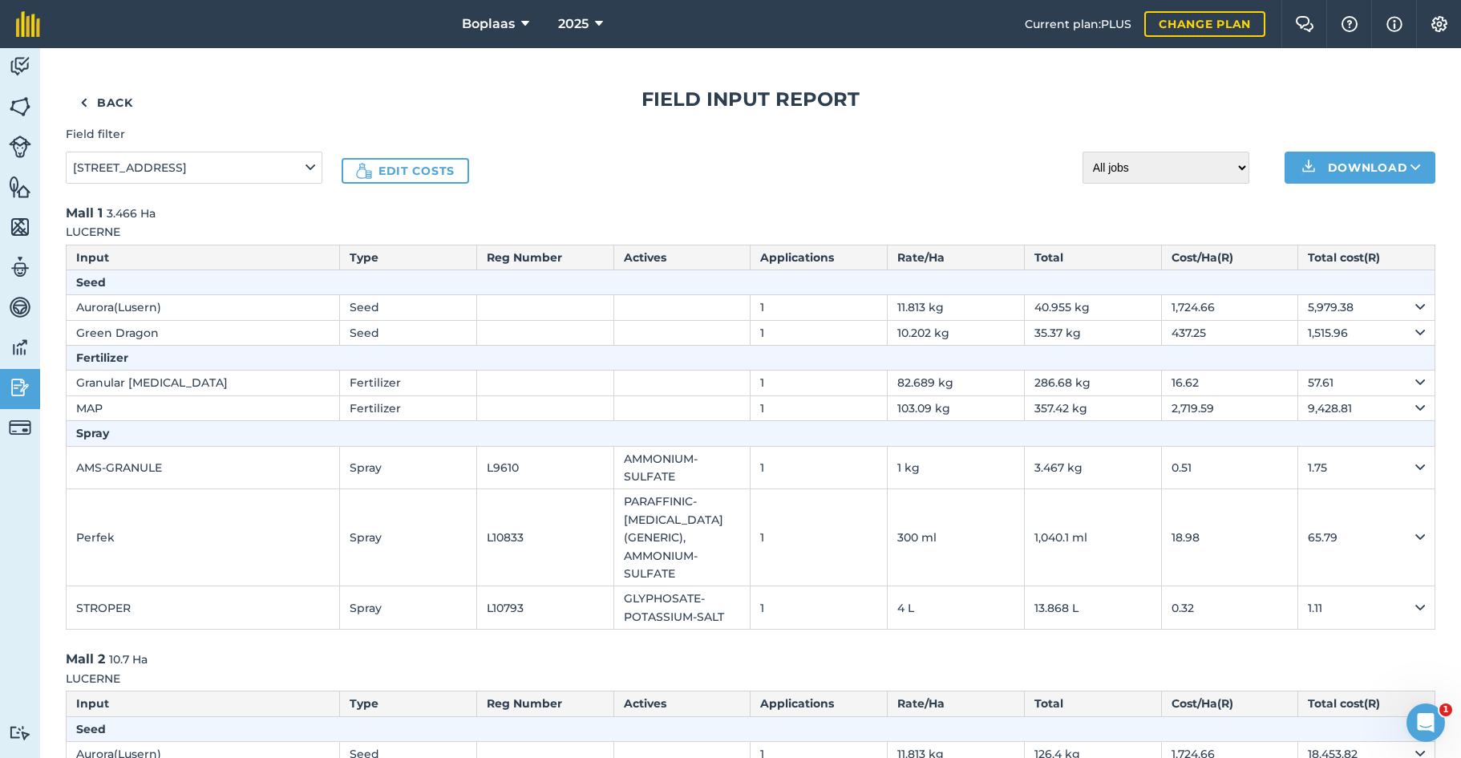
click at [104, 100] on link "Back" at bounding box center [107, 103] width 82 height 32
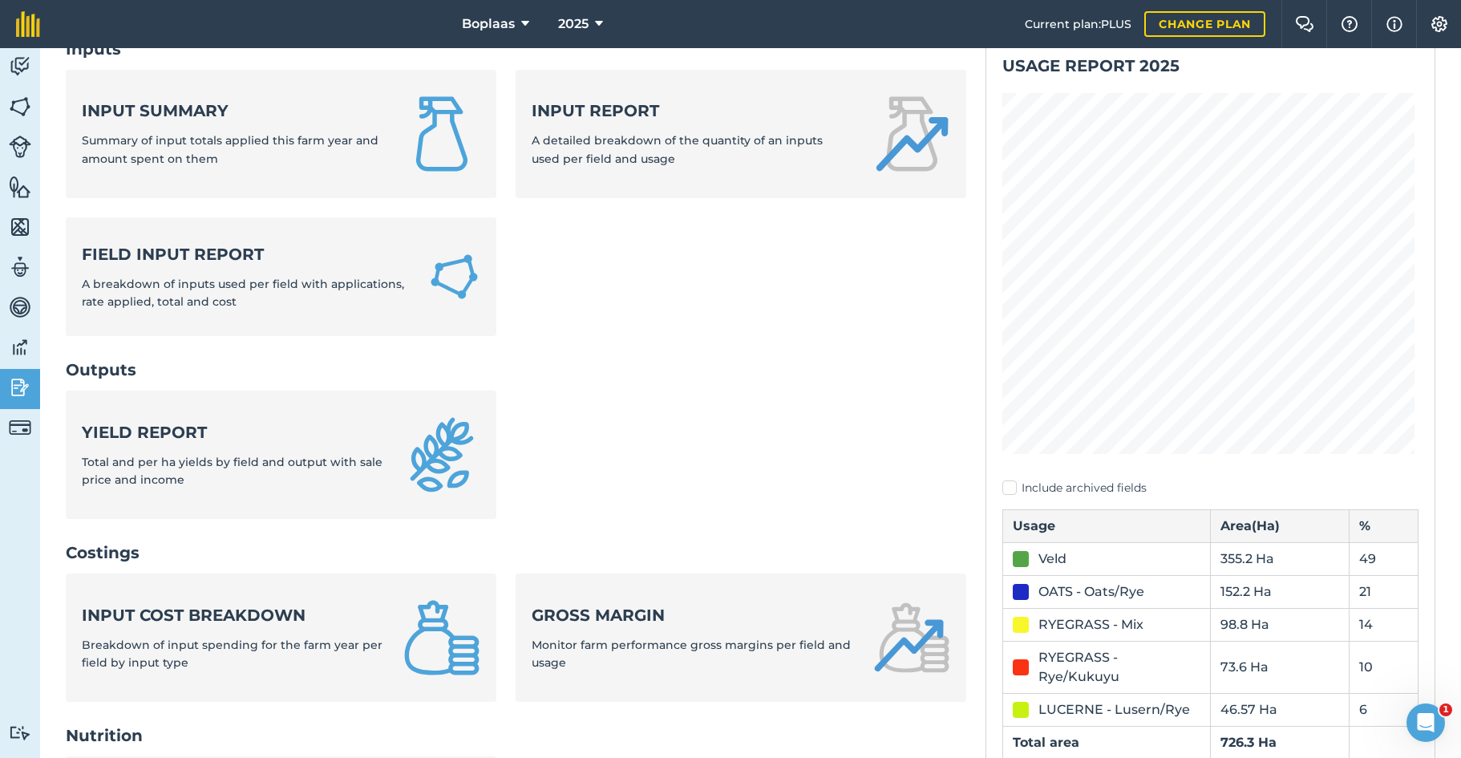
scroll to position [110, 0]
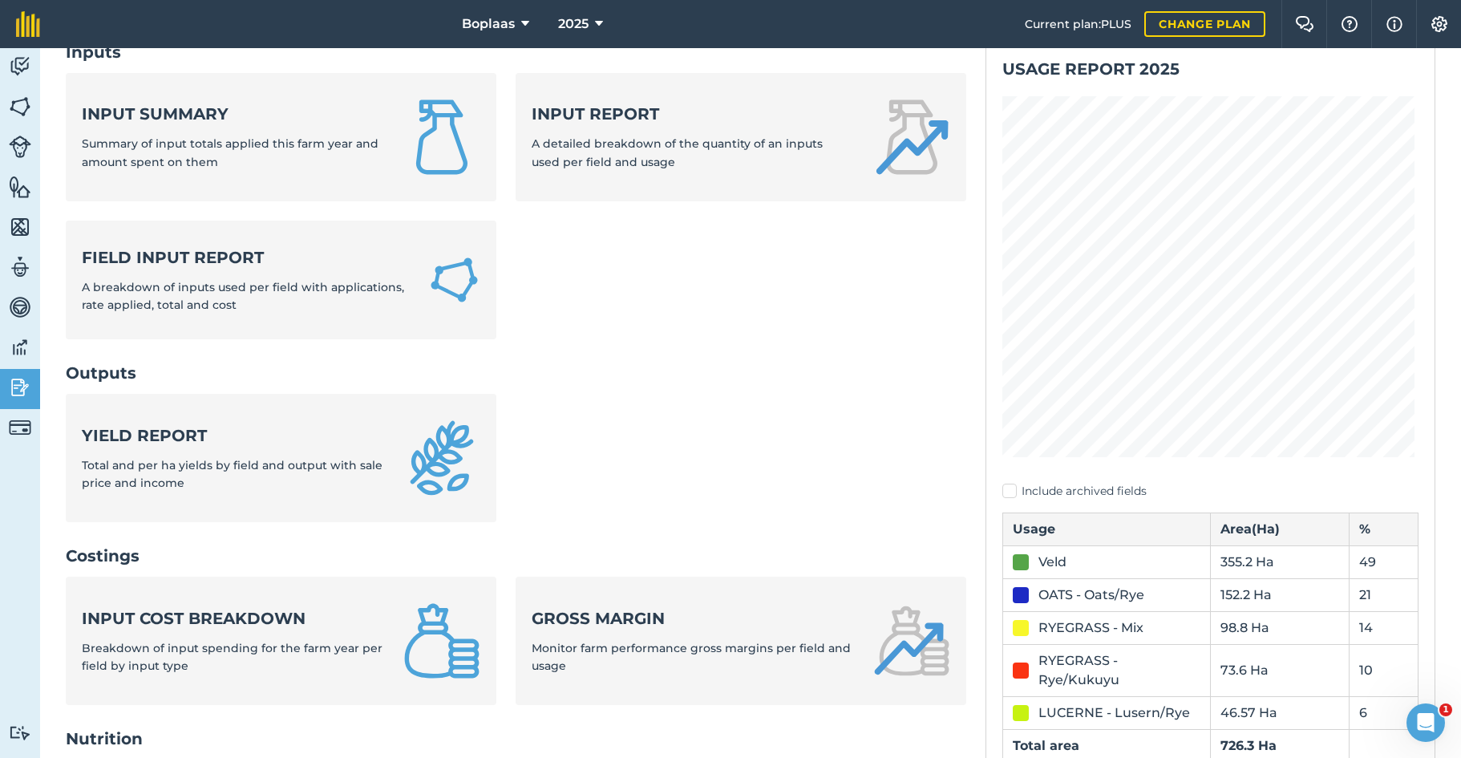
click at [594, 147] on div "Input report A detailed breakdown of the quantity of an inputs used per field a…" at bounding box center [691, 137] width 321 height 68
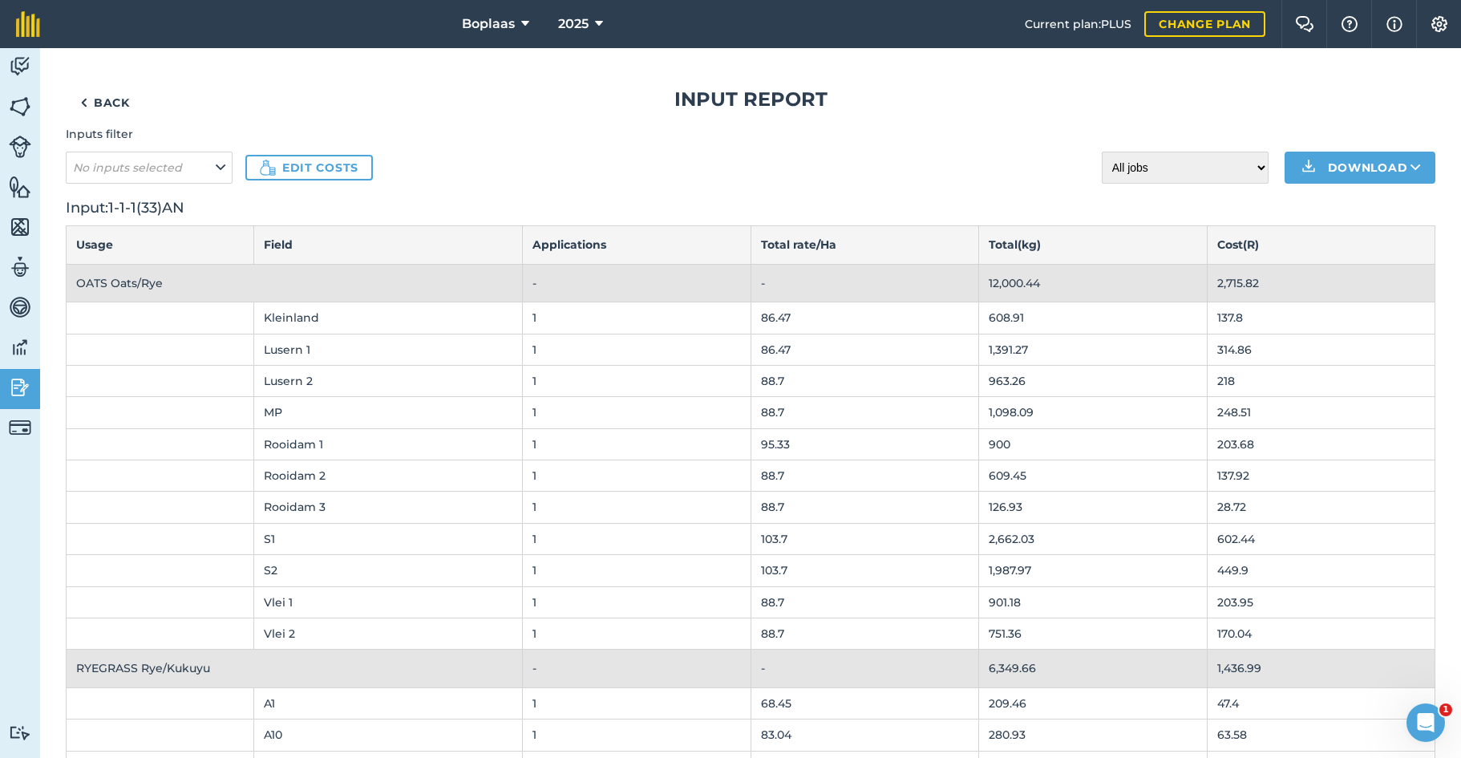
click at [216, 166] on icon at bounding box center [221, 168] width 10 height 18
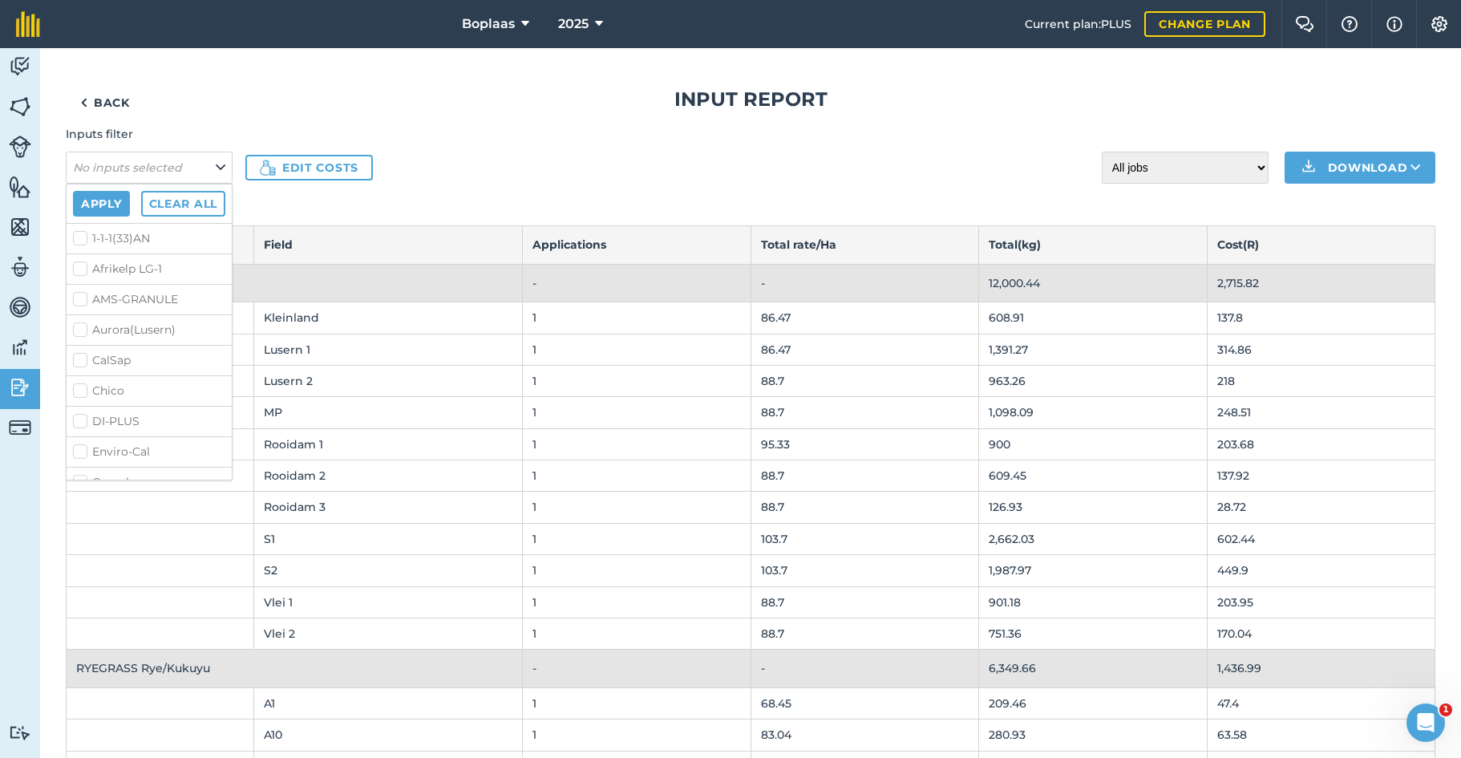
click at [77, 239] on label "1-1-1(33)AN" at bounding box center [149, 238] width 152 height 17
click at [77, 239] on input "1-1-1(33)AN" at bounding box center [78, 235] width 10 height 10
checkbox input "true"
click at [79, 442] on label "Kynoplus 3.0.1 (47)" at bounding box center [149, 450] width 152 height 17
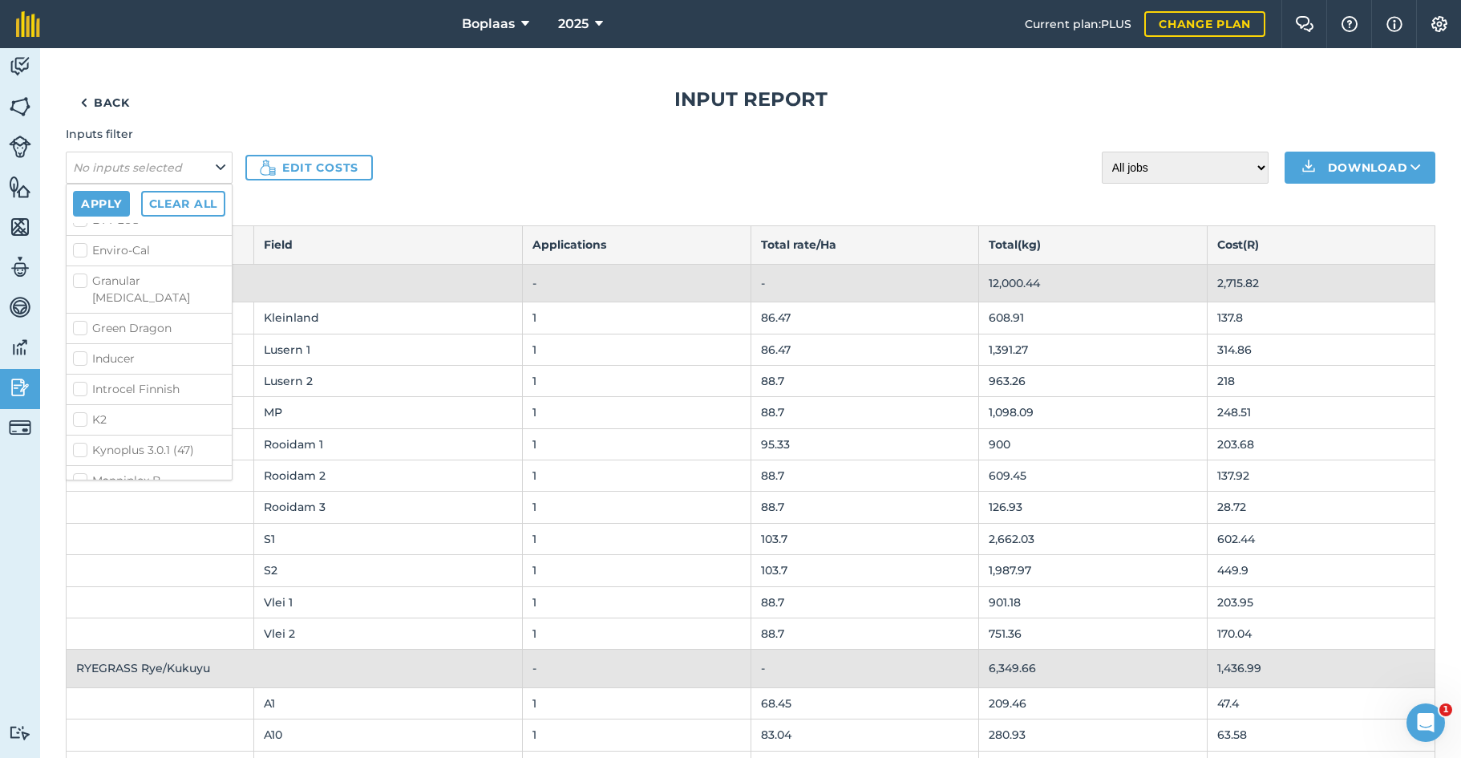
click at [79, 442] on input "Kynoplus 3.0.1 (47)" at bounding box center [78, 447] width 10 height 10
checkbox input "true"
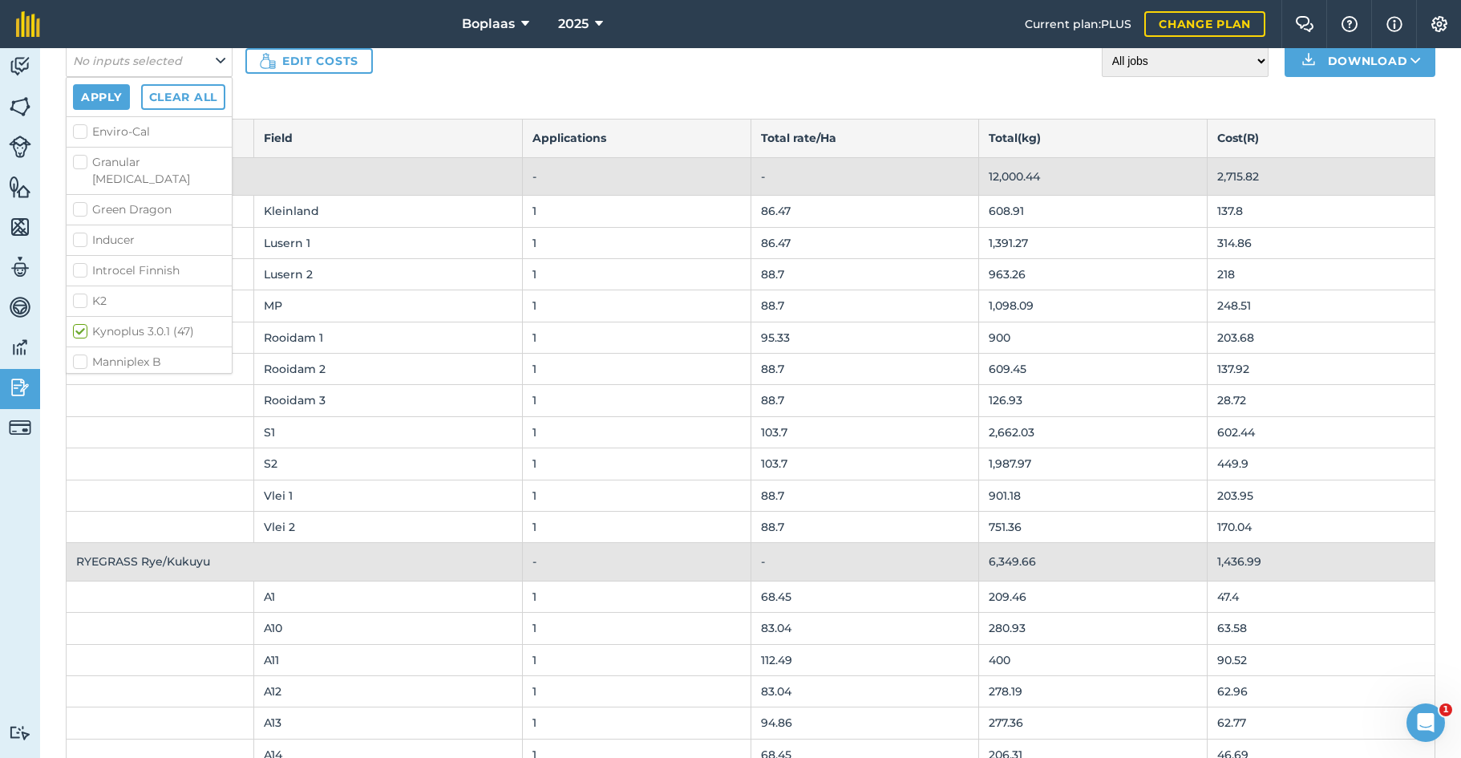
scroll to position [206, 0]
click at [84, 169] on label "Granular [MEDICAL_DATA]" at bounding box center [149, 178] width 152 height 34
click at [83, 169] on input "Granular [MEDICAL_DATA]" at bounding box center [78, 166] width 10 height 10
checkbox input "true"
click at [110, 100] on button "Apply" at bounding box center [101, 97] width 57 height 26
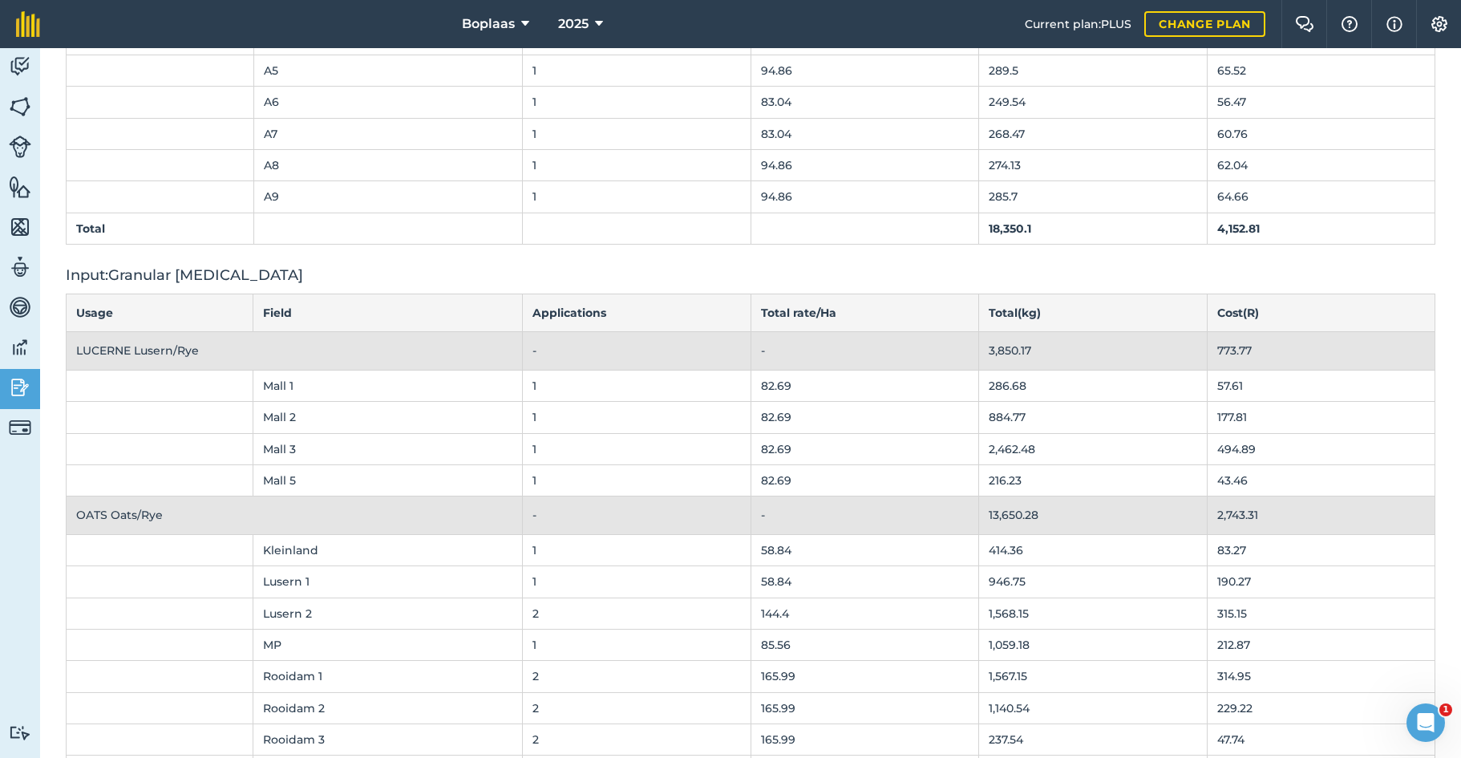
scroll to position [0, 0]
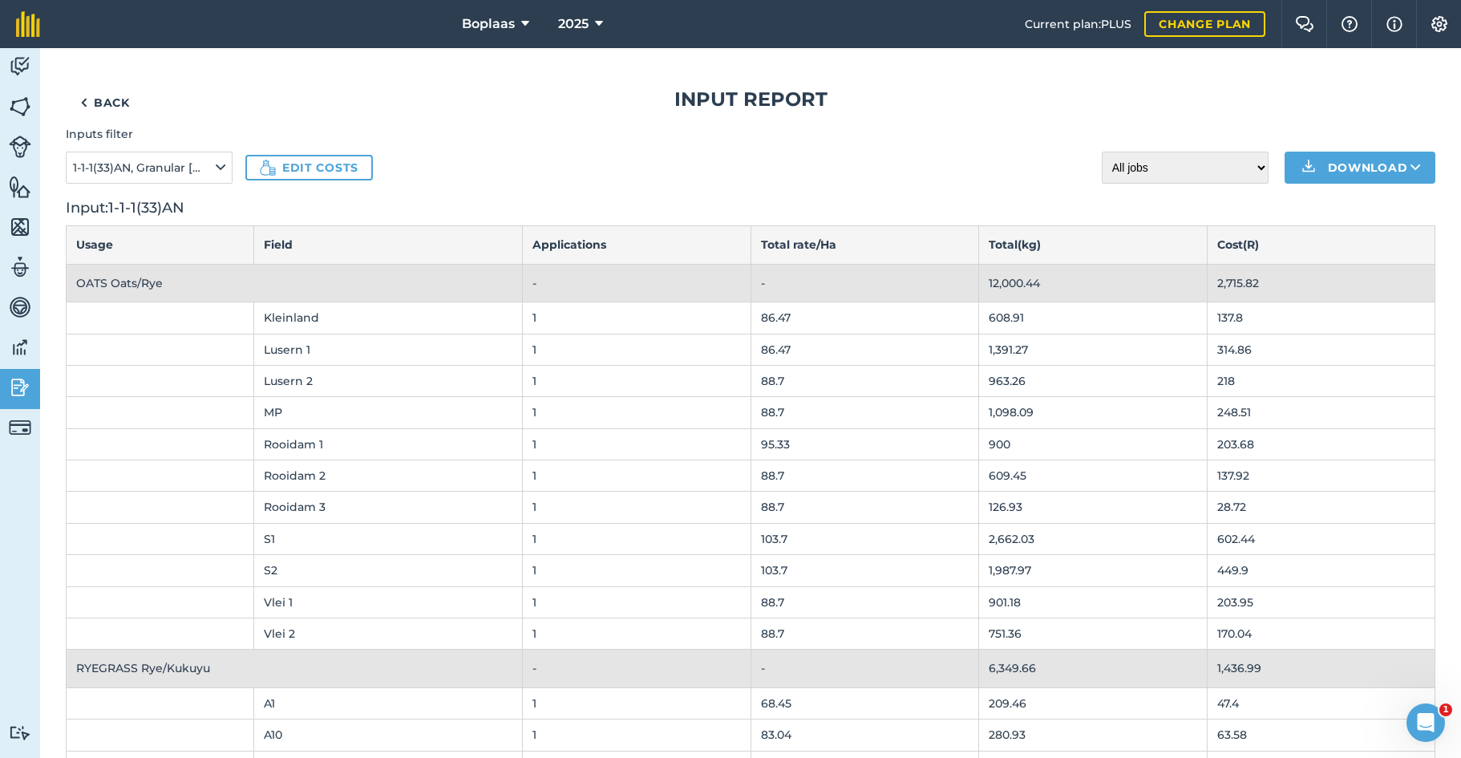
click at [226, 168] on button "1-1-1(33)AN, Granular [MEDICAL_DATA], Kynoplus 3.0.1 (47)" at bounding box center [149, 168] width 167 height 32
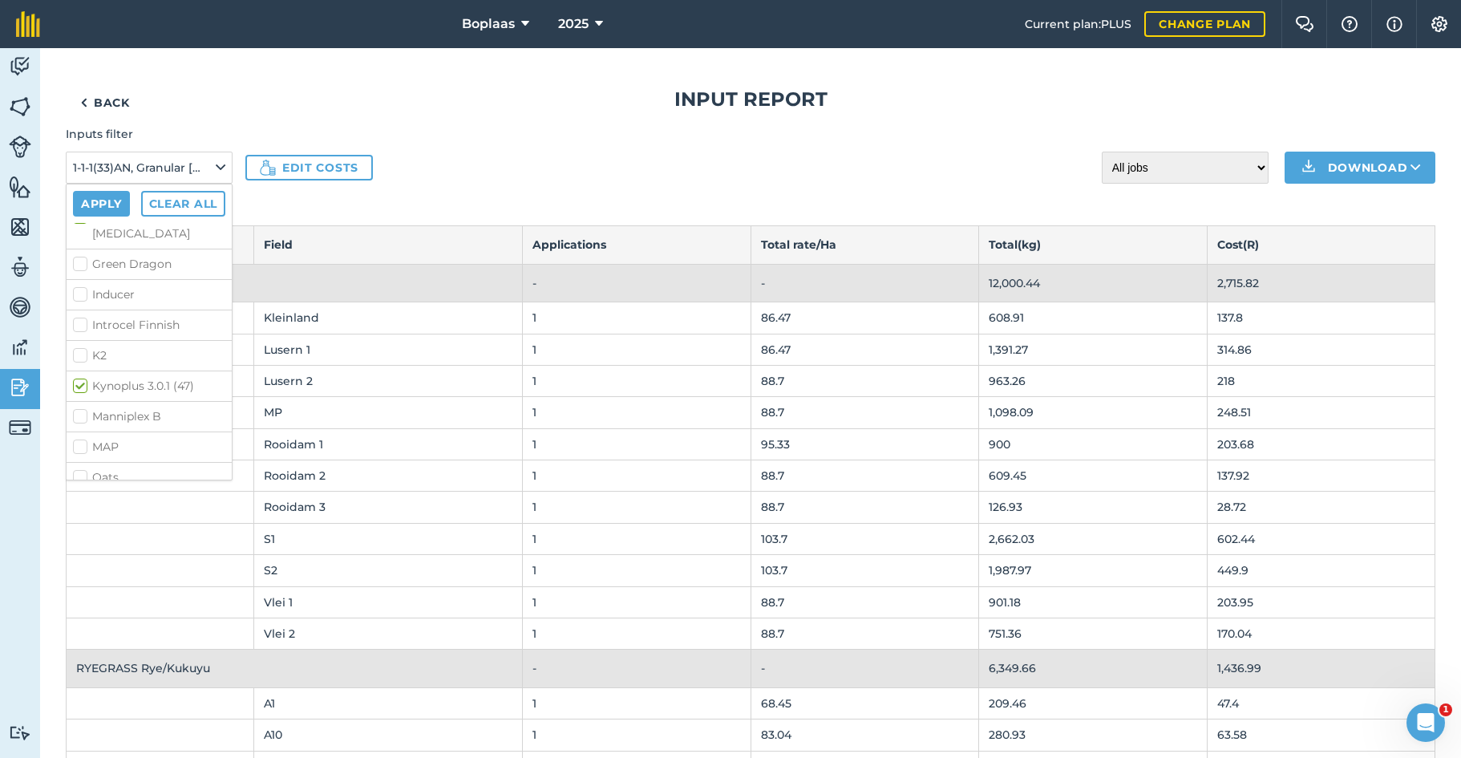
scroll to position [337, 0]
click at [82, 367] on label "MAP" at bounding box center [149, 375] width 152 height 17
click at [82, 367] on input "MAP" at bounding box center [78, 372] width 10 height 10
checkbox input "true"
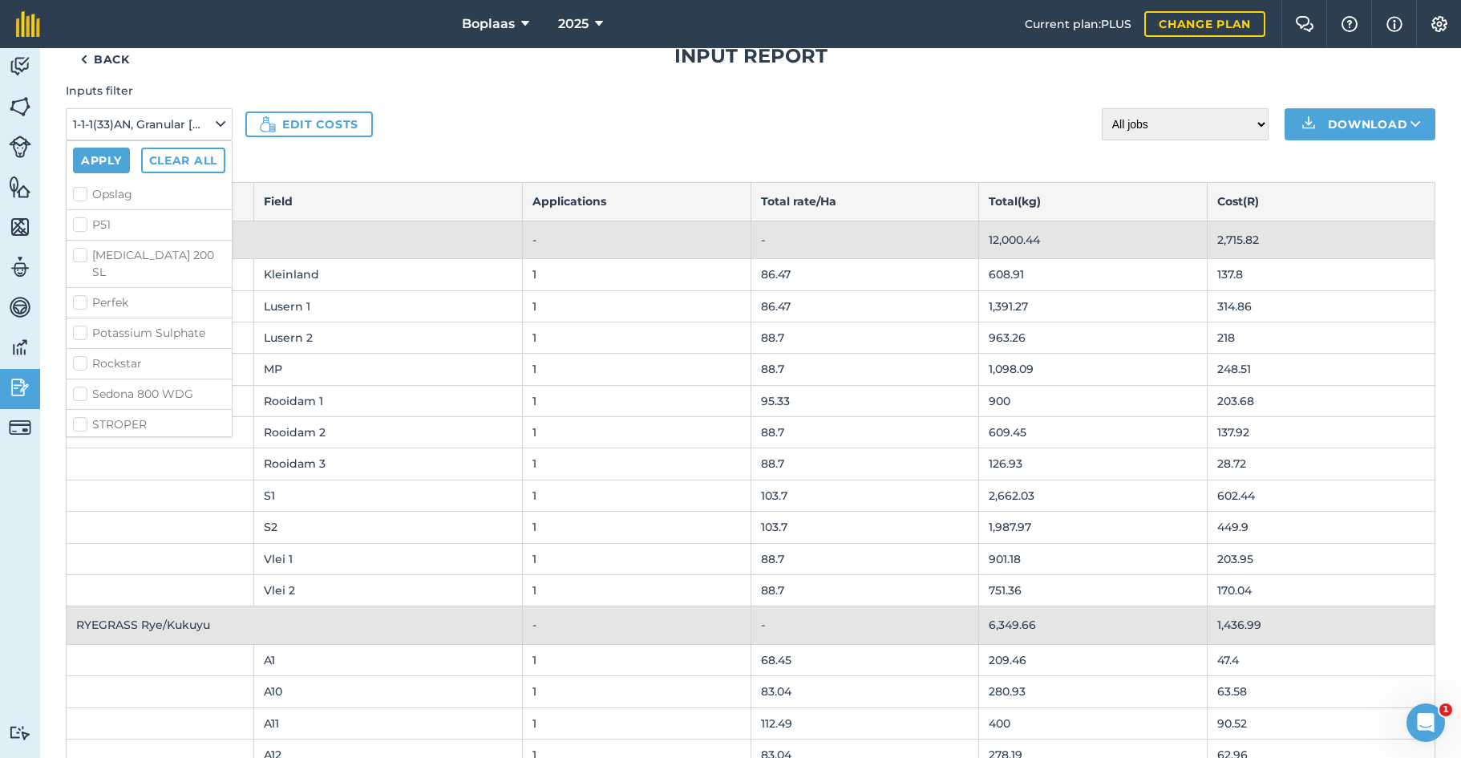
click at [94, 164] on button "Apply" at bounding box center [101, 160] width 57 height 26
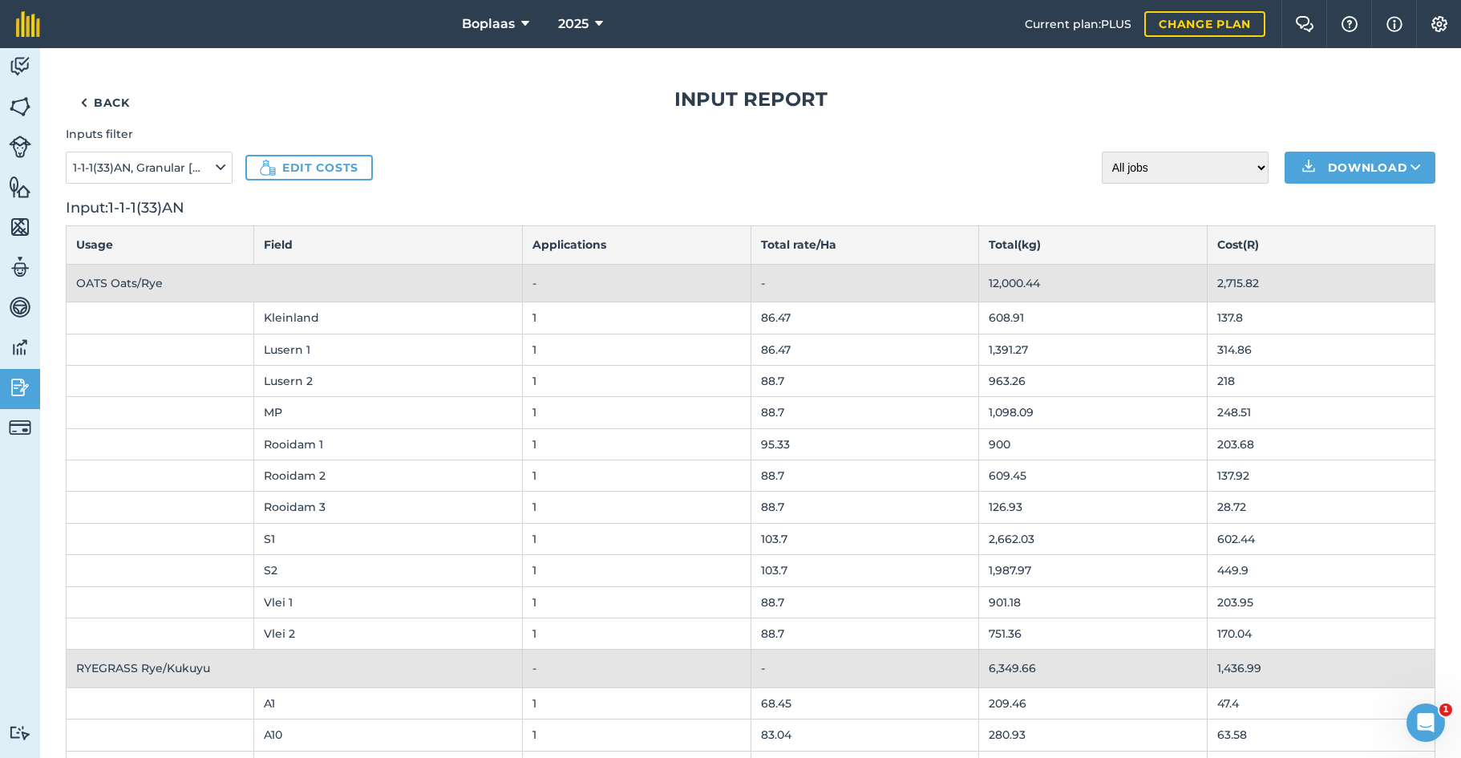
click at [1384, 165] on button "Download" at bounding box center [1359, 168] width 151 height 32
click at [1363, 240] on link "XLS" at bounding box center [1360, 239] width 146 height 35
click at [119, 105] on link "Back" at bounding box center [105, 103] width 79 height 32
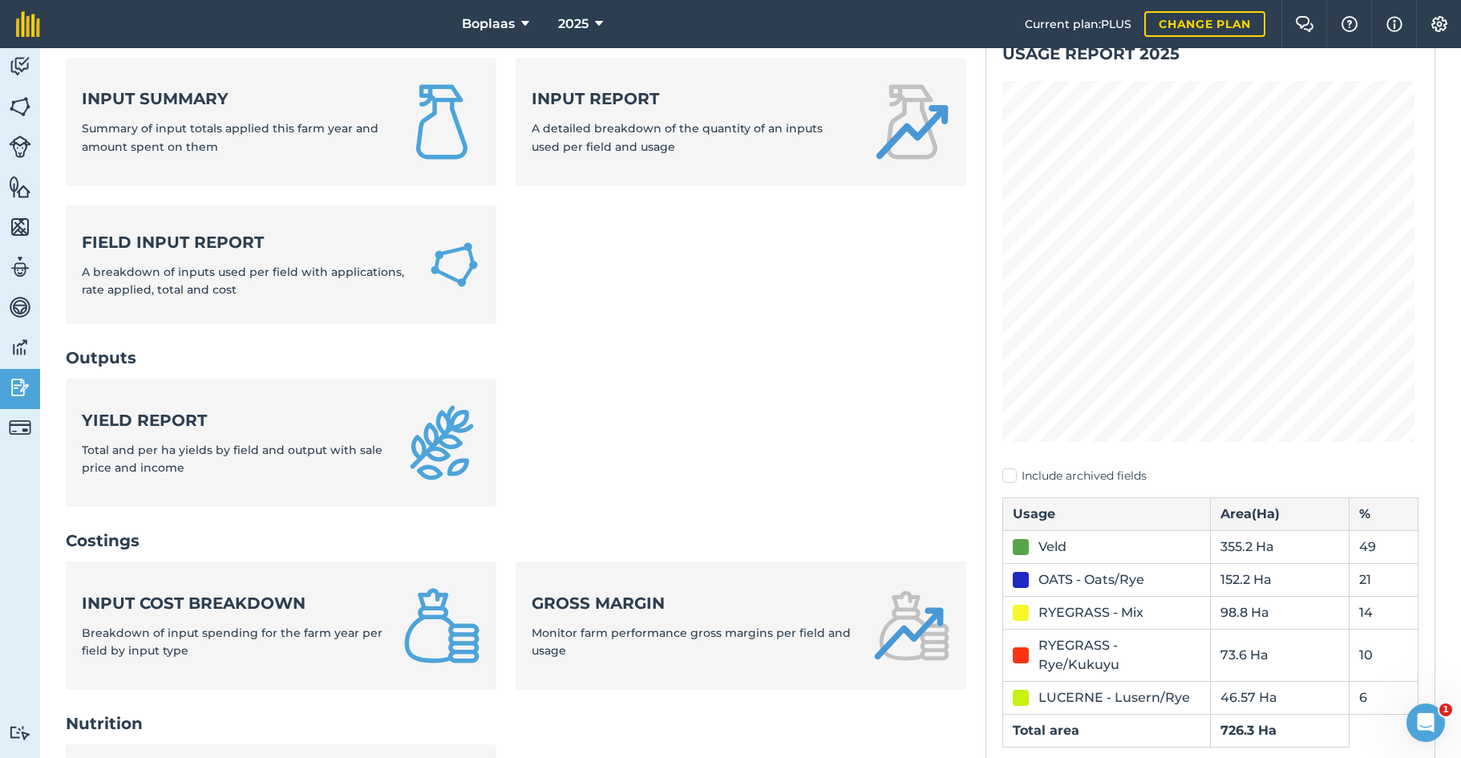
scroll to position [122, 0]
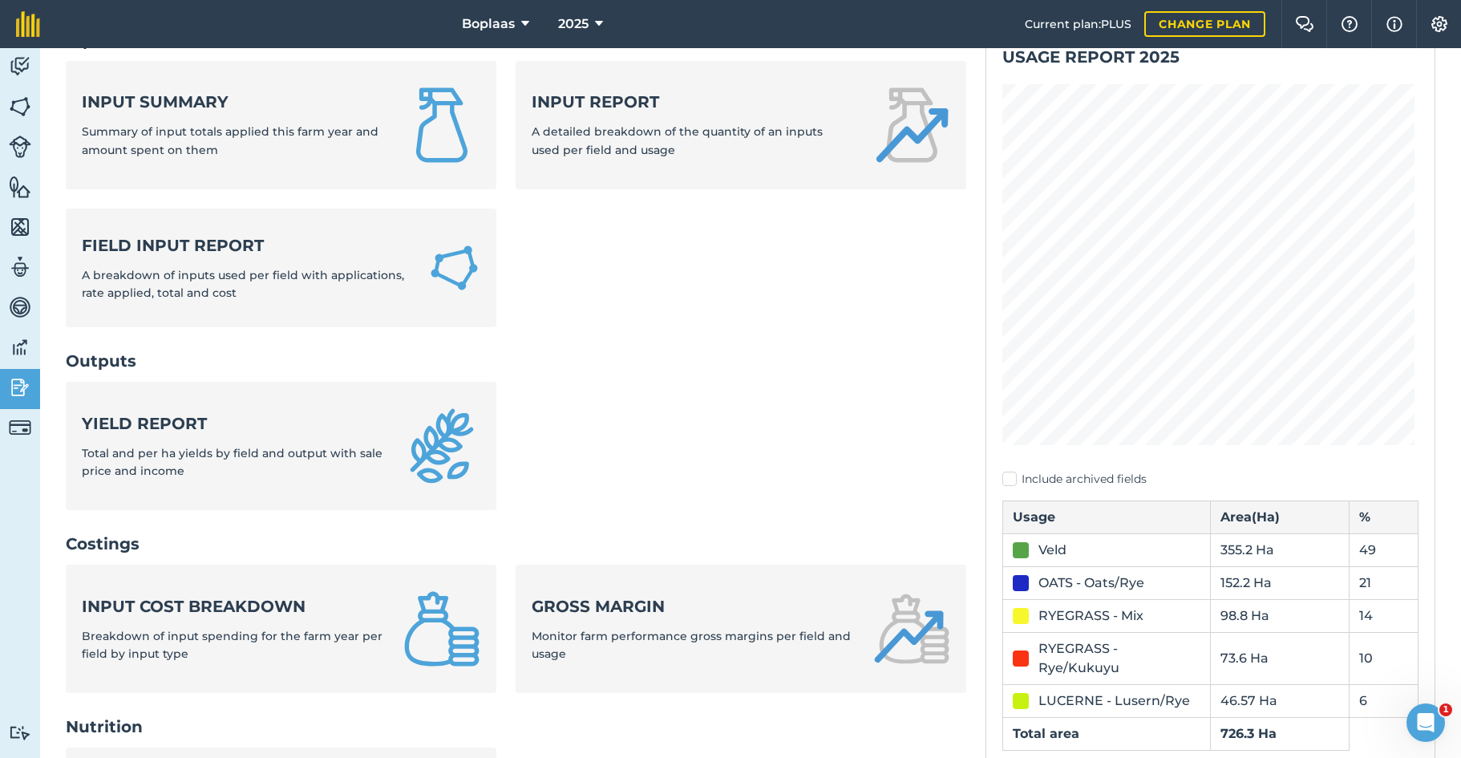
click at [20, 103] on img at bounding box center [20, 107] width 22 height 24
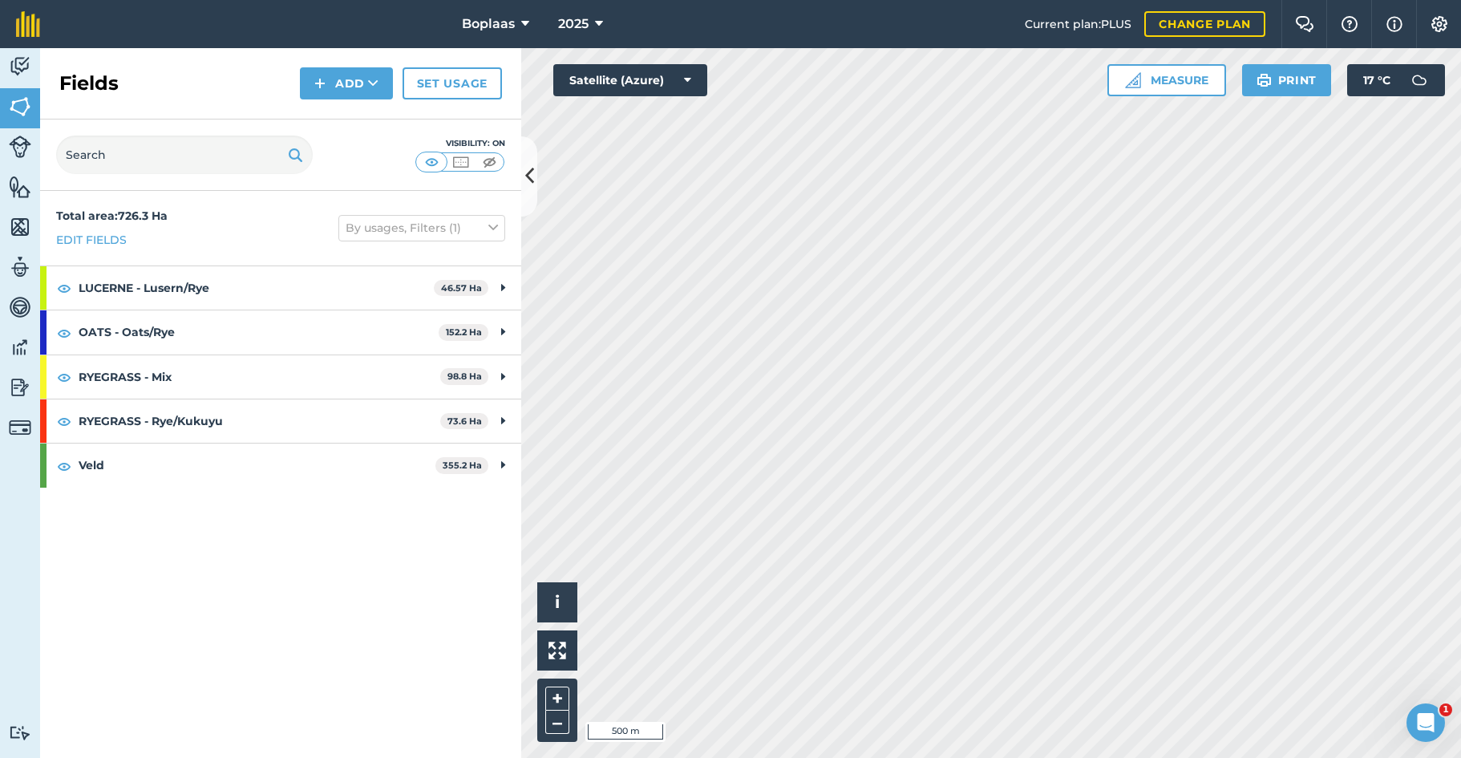
click at [23, 71] on img at bounding box center [20, 67] width 22 height 24
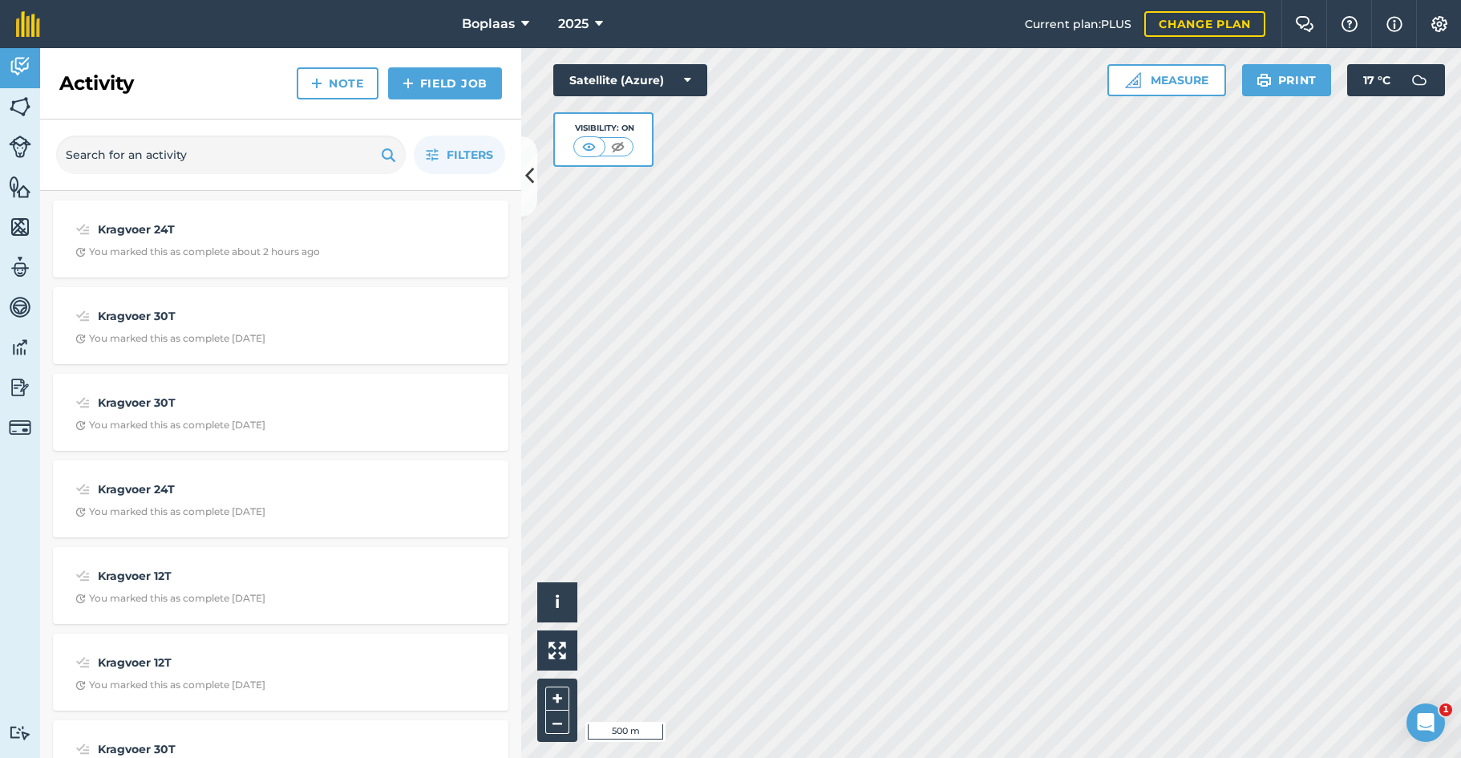
click at [435, 92] on link "Field Job" at bounding box center [445, 83] width 114 height 32
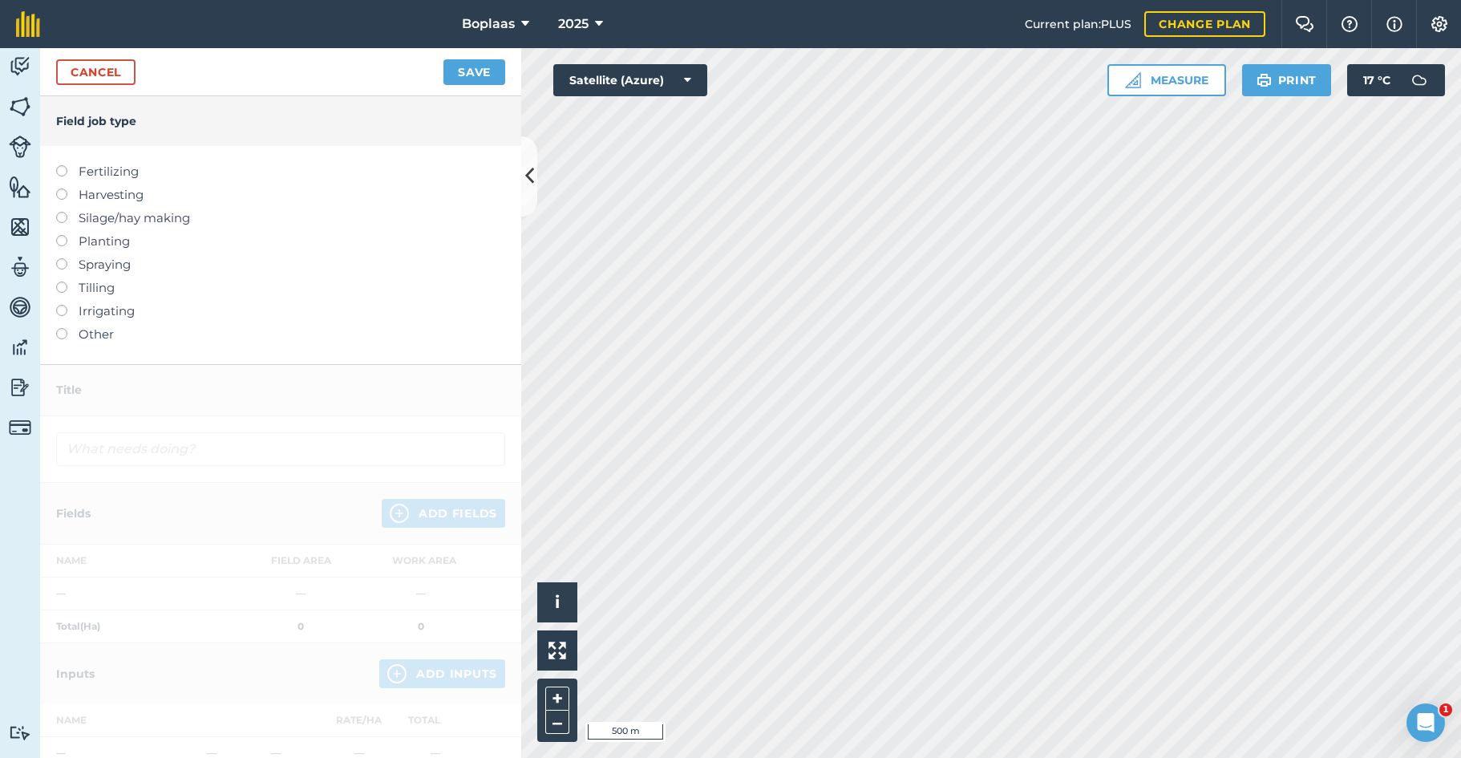
click at [58, 165] on label at bounding box center [67, 165] width 22 height 0
type input "Fertilizing"
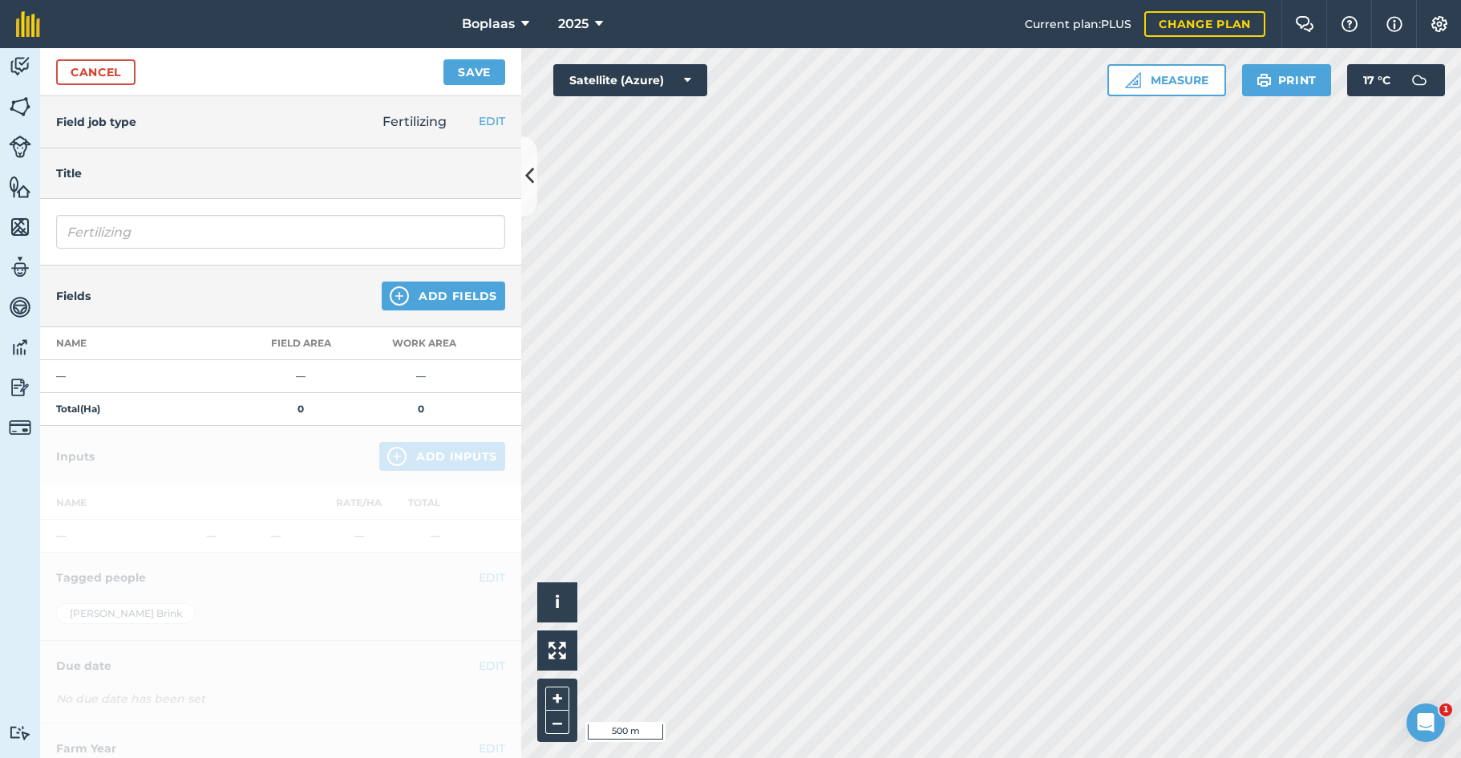
click at [382, 283] on button "Add Fields" at bounding box center [443, 295] width 123 height 29
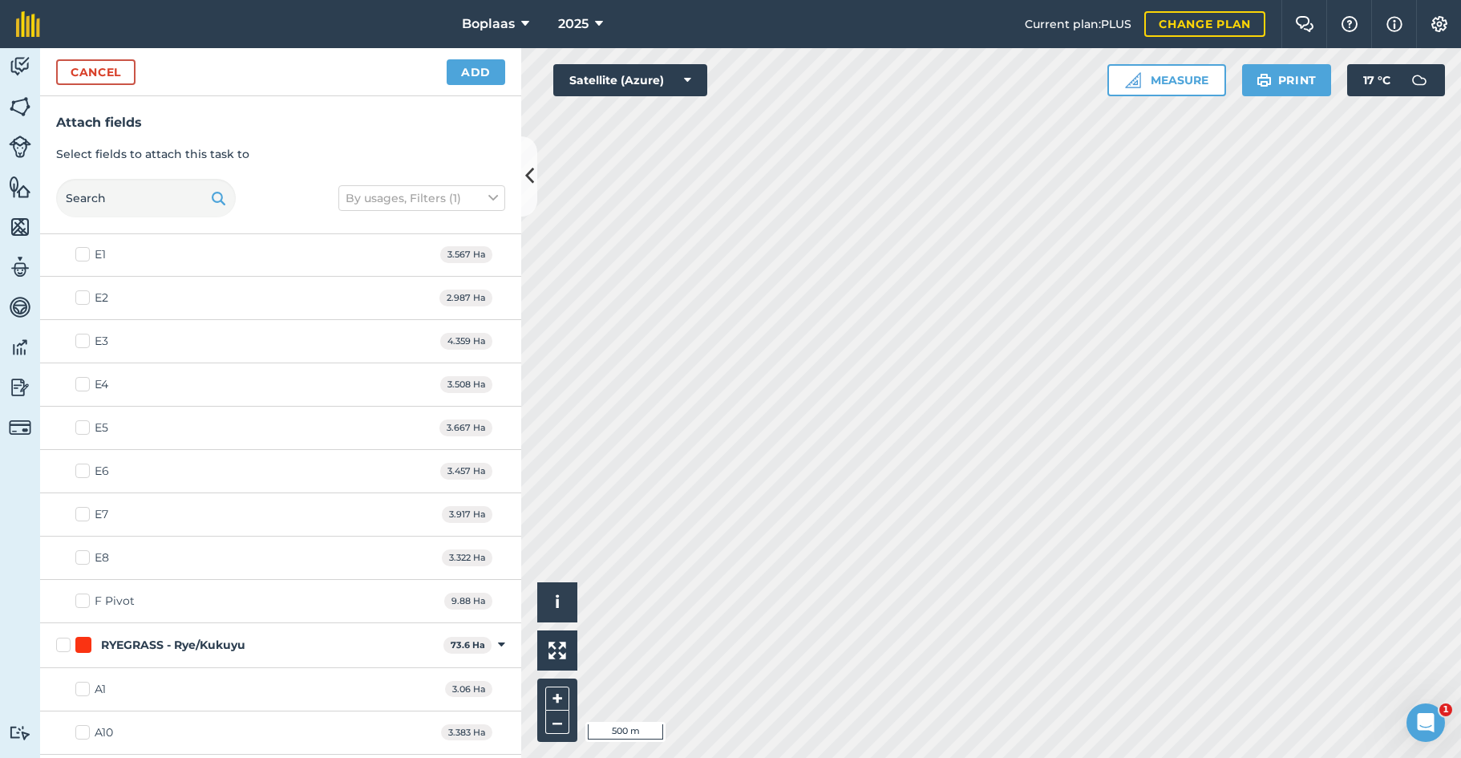
scroll to position [1133, 0]
click at [83, 596] on label "F Pivot" at bounding box center [104, 597] width 59 height 17
click at [83, 596] on input "F Pivot" at bounding box center [80, 594] width 10 height 10
checkbox input "true"
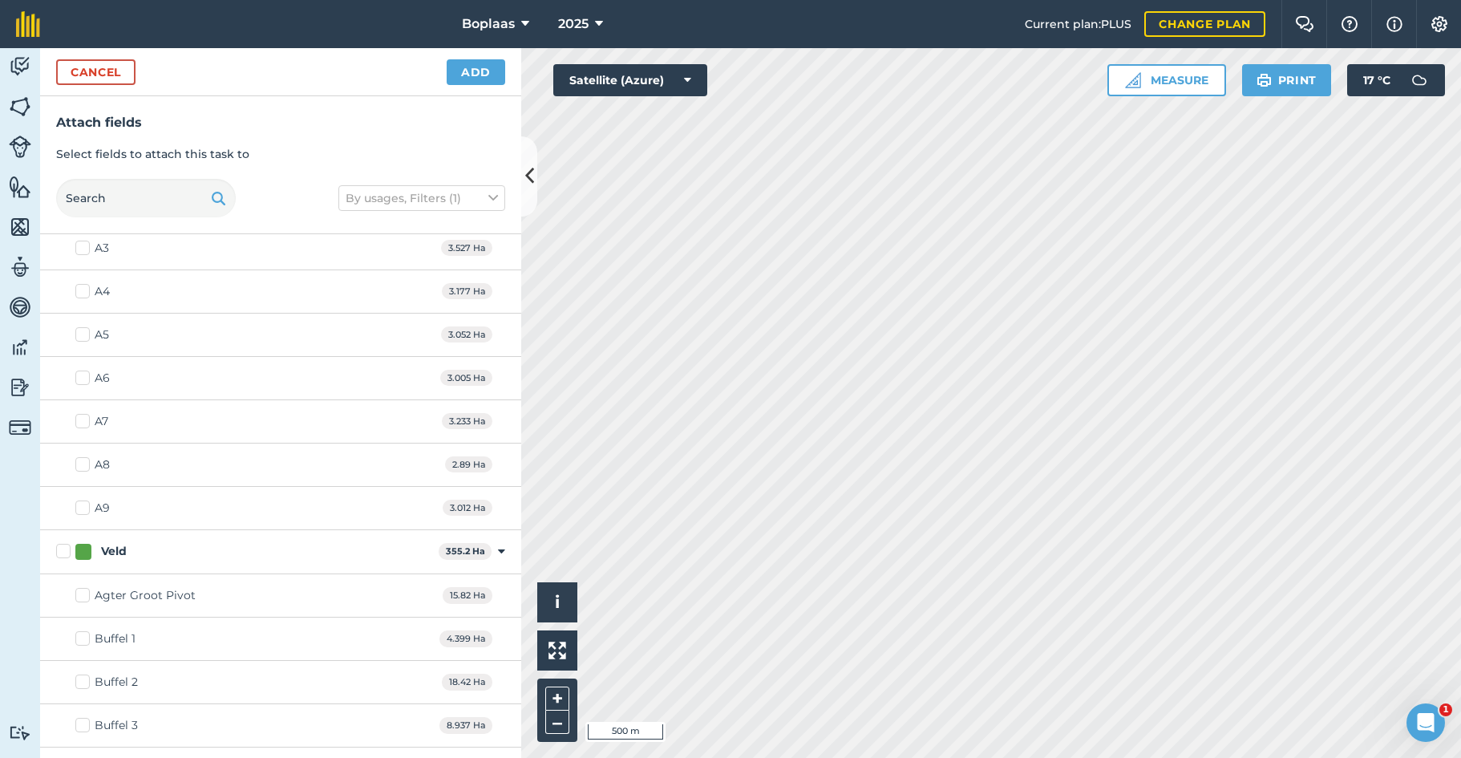
scroll to position [2154, 0]
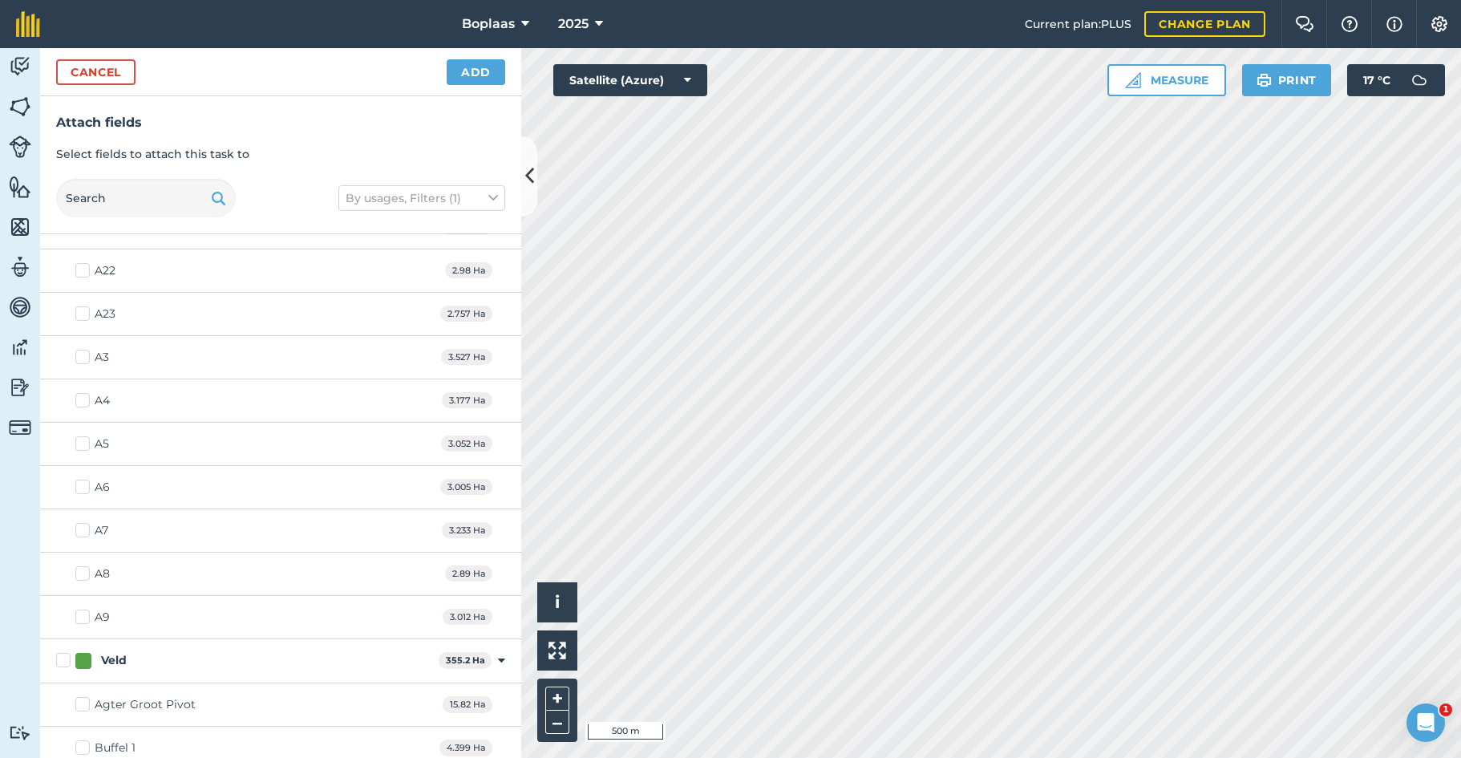
click at [81, 398] on label "A4" at bounding box center [92, 400] width 34 height 17
click at [81, 398] on input "A4" at bounding box center [80, 397] width 10 height 10
checkbox input "true"
click at [93, 491] on label "A6" at bounding box center [92, 487] width 34 height 17
click at [86, 489] on input "A6" at bounding box center [80, 484] width 10 height 10
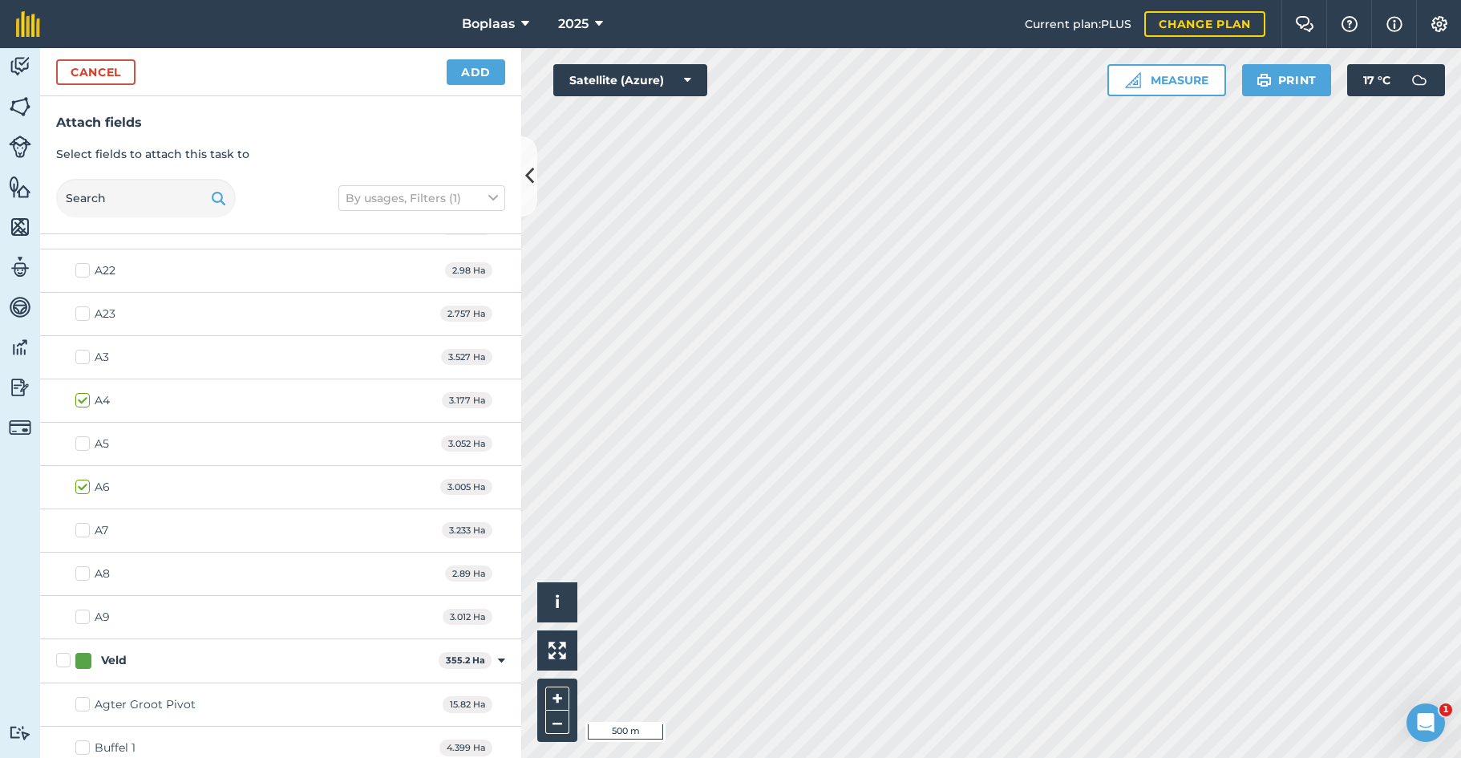
checkbox input "true"
click at [87, 523] on label "A7" at bounding box center [91, 530] width 33 height 17
click at [86, 523] on input "A7" at bounding box center [80, 527] width 10 height 10
checkbox input "true"
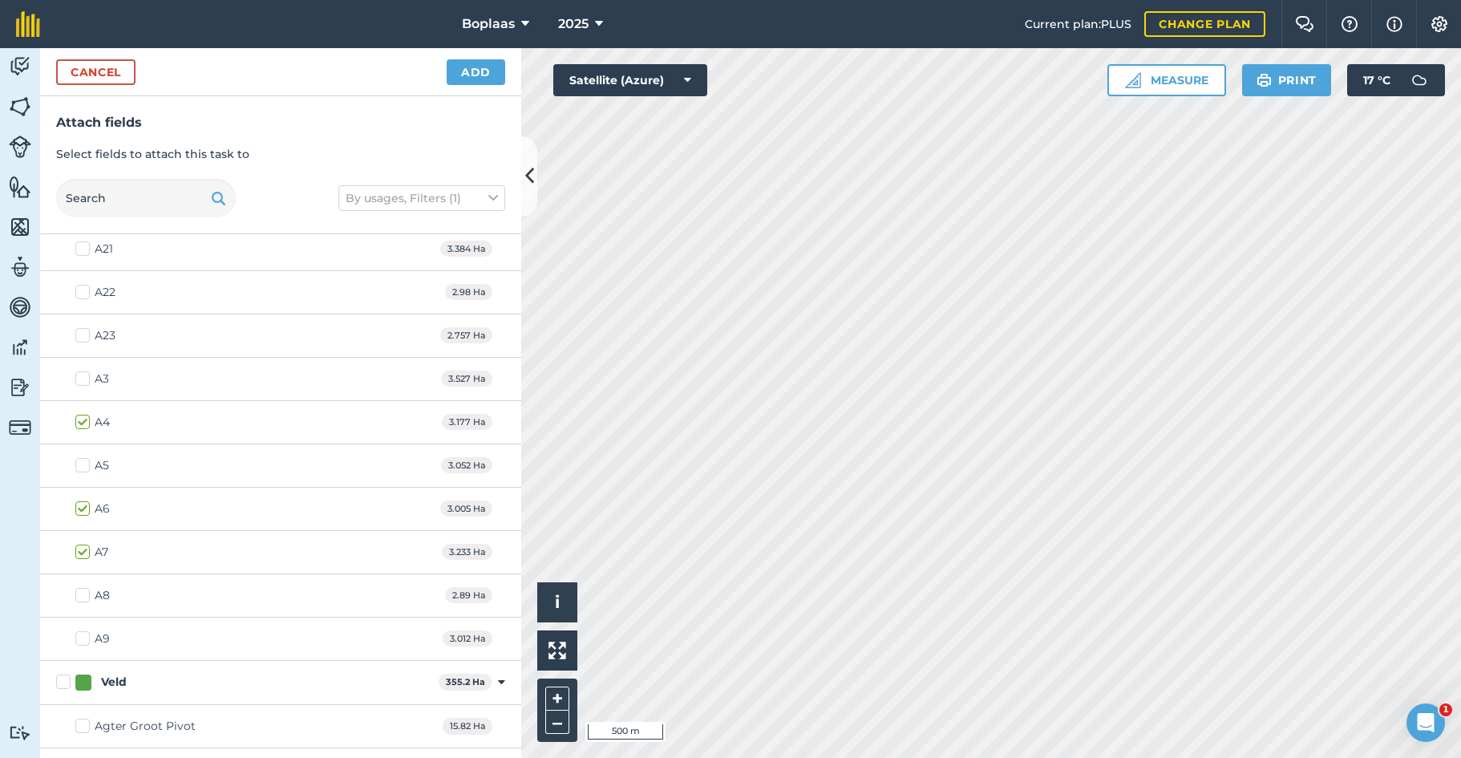
scroll to position [2071, 0]
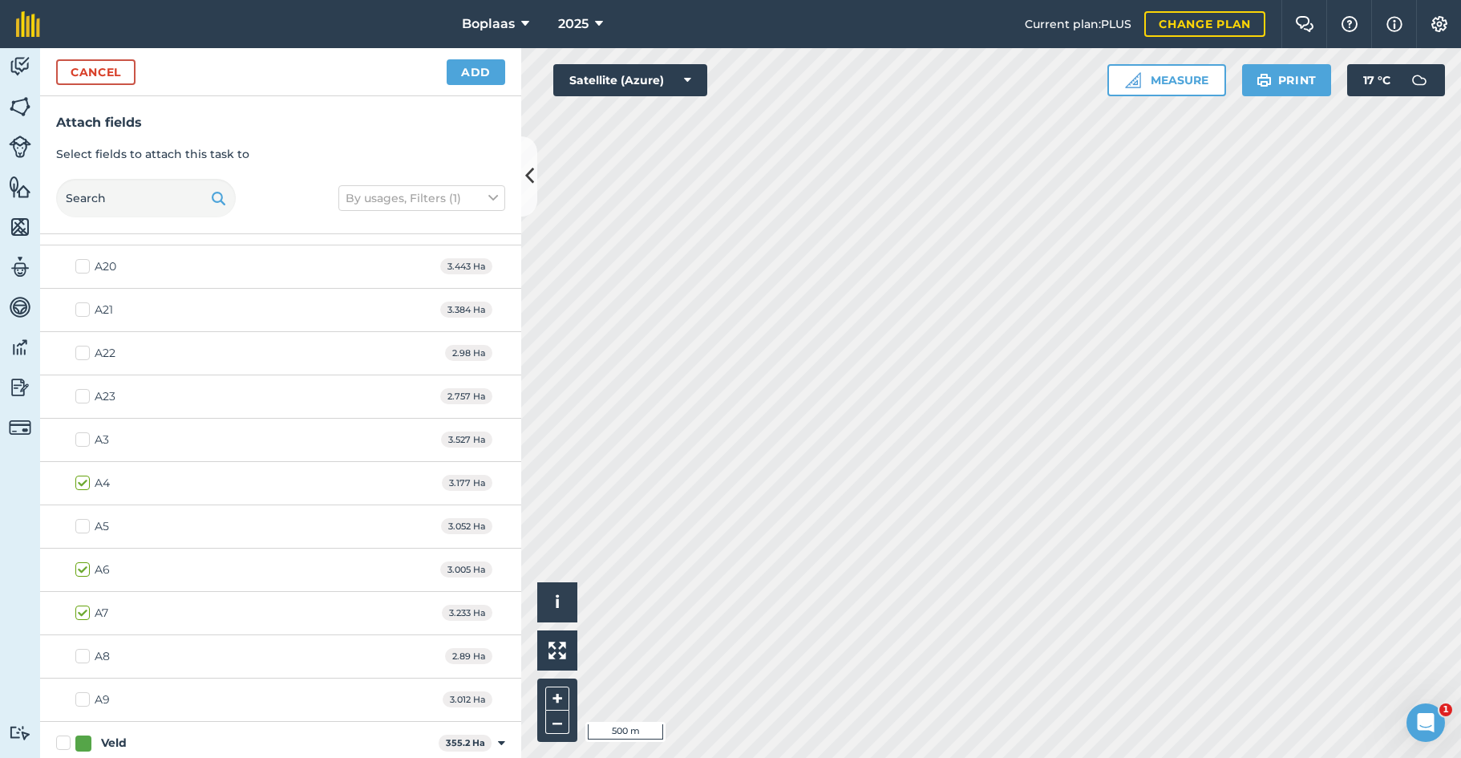
click at [77, 267] on label "A20" at bounding box center [95, 266] width 41 height 17
click at [77, 267] on input "A20" at bounding box center [80, 263] width 10 height 10
checkbox input "true"
click at [465, 67] on button "Add" at bounding box center [475, 72] width 59 height 26
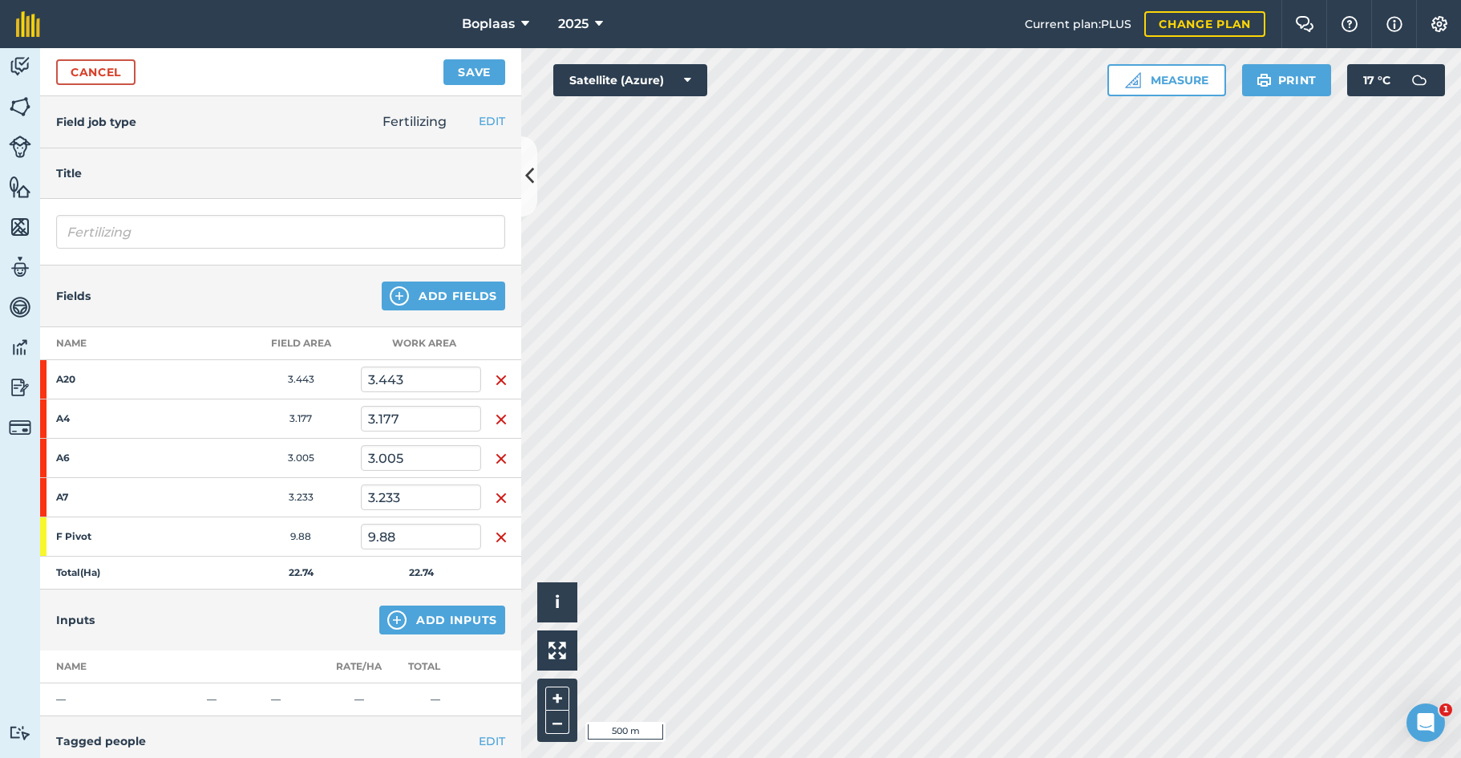
click at [442, 608] on button "Add Inputs" at bounding box center [442, 619] width 126 height 29
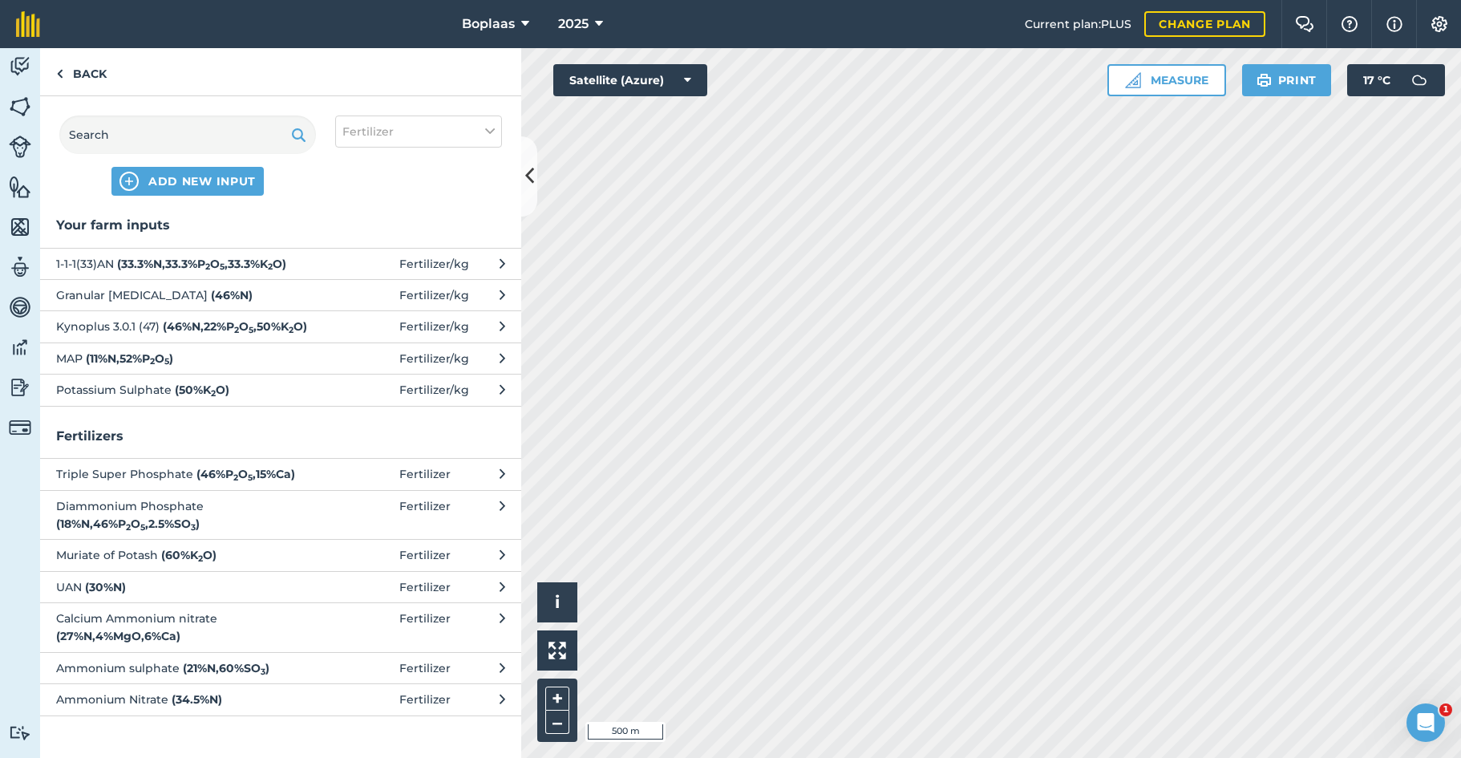
click at [153, 335] on span "Kynoplus 3.0.1 (47) ( 46 % N , 22 % P 2 O 5 , 50 % K 2 O )" at bounding box center [187, 326] width 262 height 18
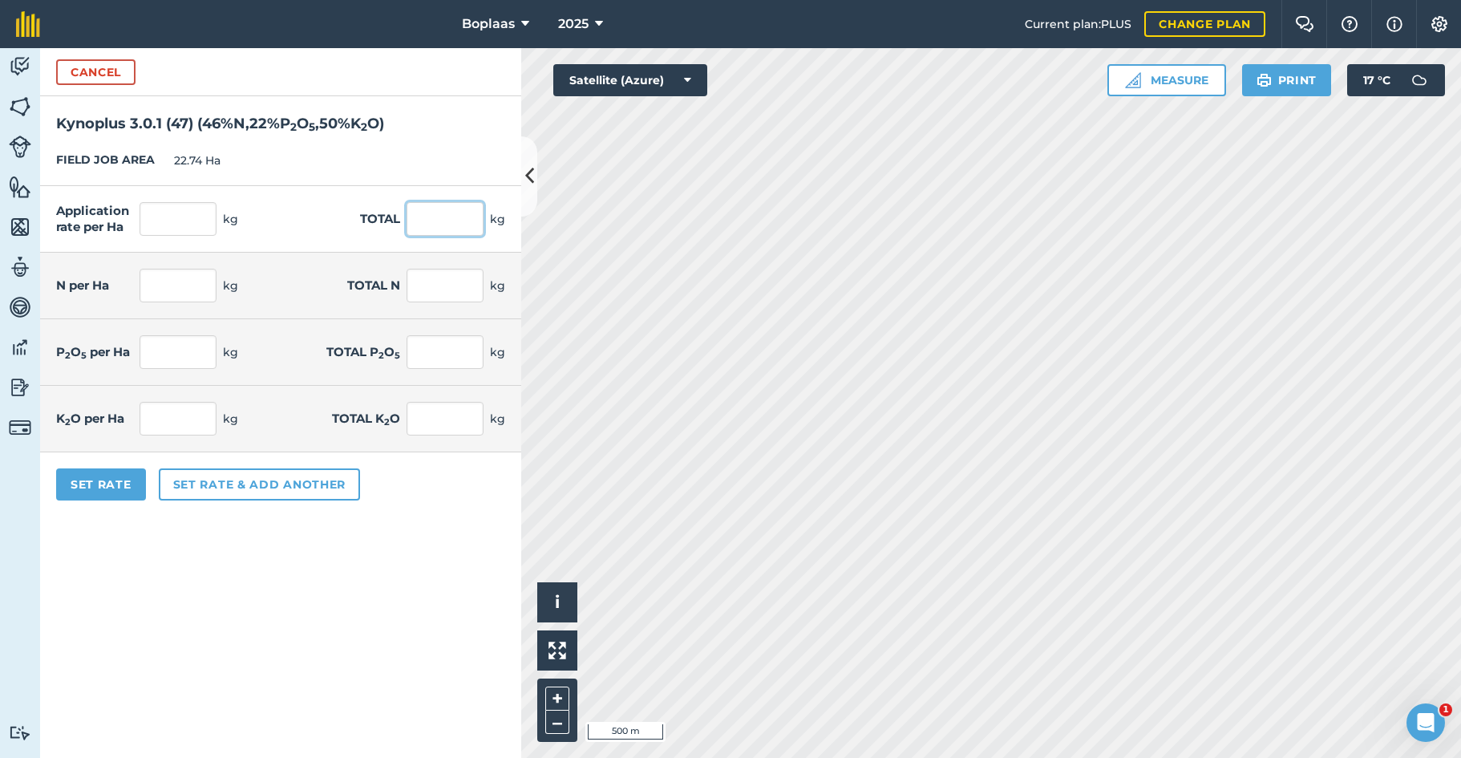
click at [457, 220] on input "text" at bounding box center [444, 219] width 77 height 34
type input "2000"
type input "87.951"
type input "2,000"
type input "40.457"
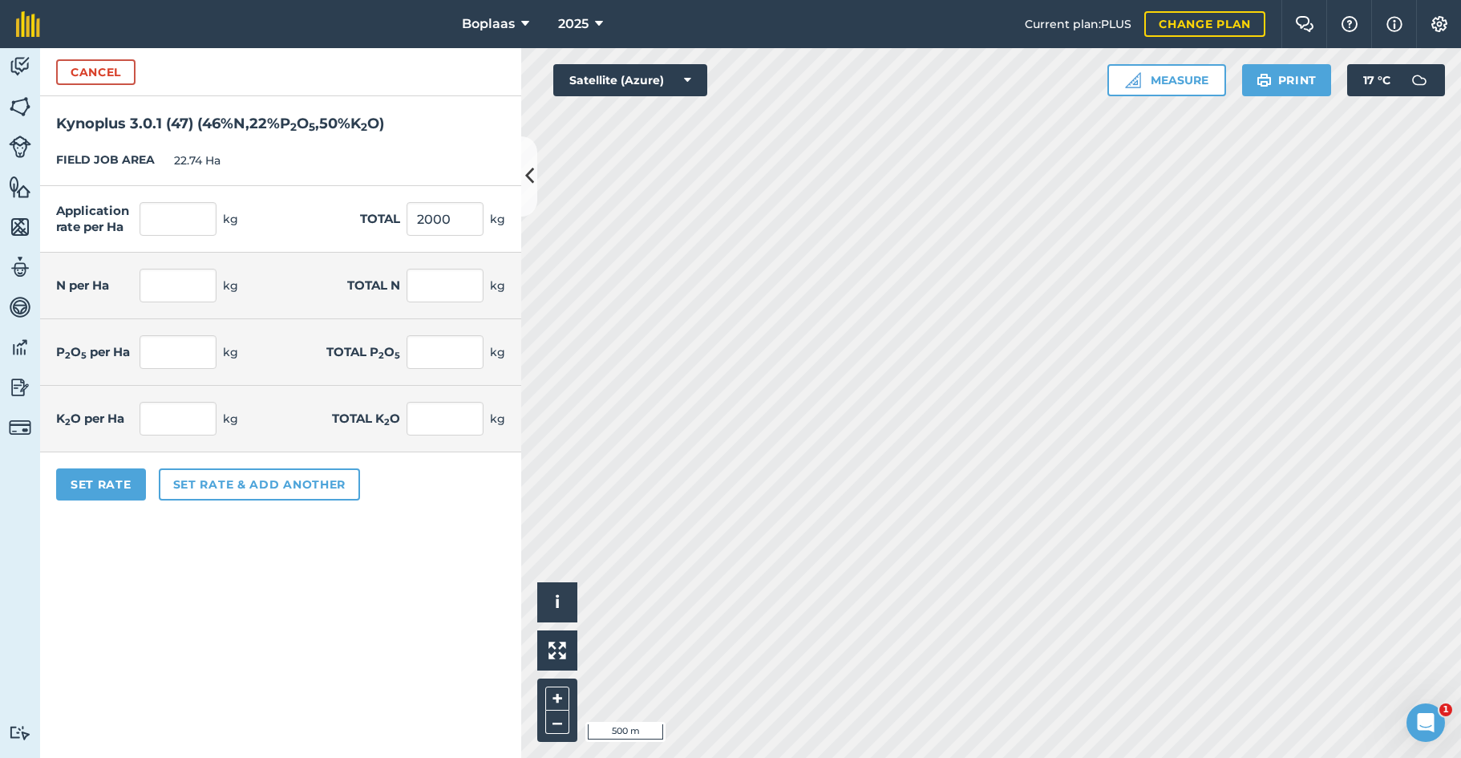
type input "920"
type input "19.349"
type input "440"
type input "43.975"
type input "1,000"
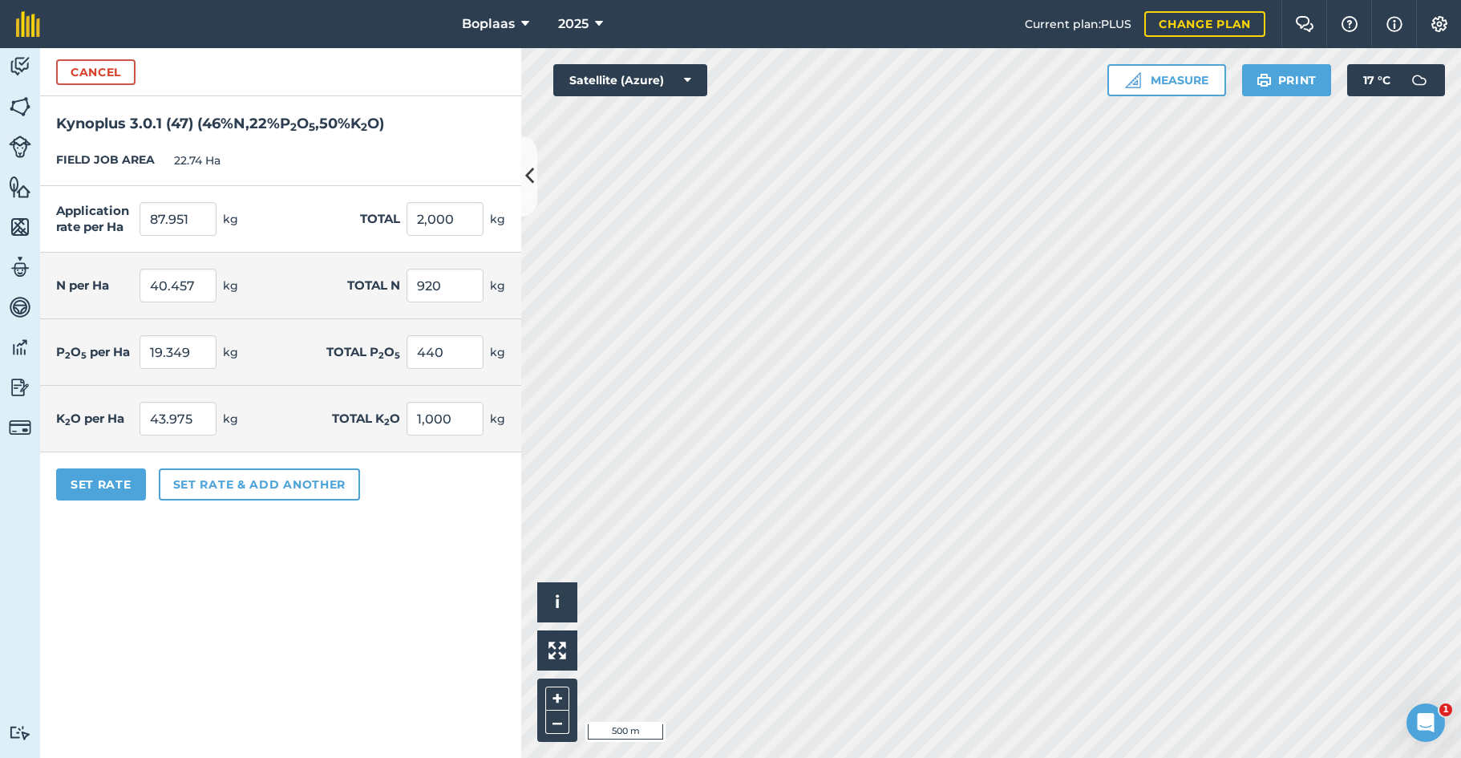
click at [393, 580] on form "Cancel Kynoplus 3.0.1 (47) ( 46 % N , 22 % P 2 O 5 , 50 % K 2 O ) FIELD JOB ARE…" at bounding box center [280, 402] width 481 height 709
click at [103, 483] on button "Set Rate" at bounding box center [101, 484] width 90 height 32
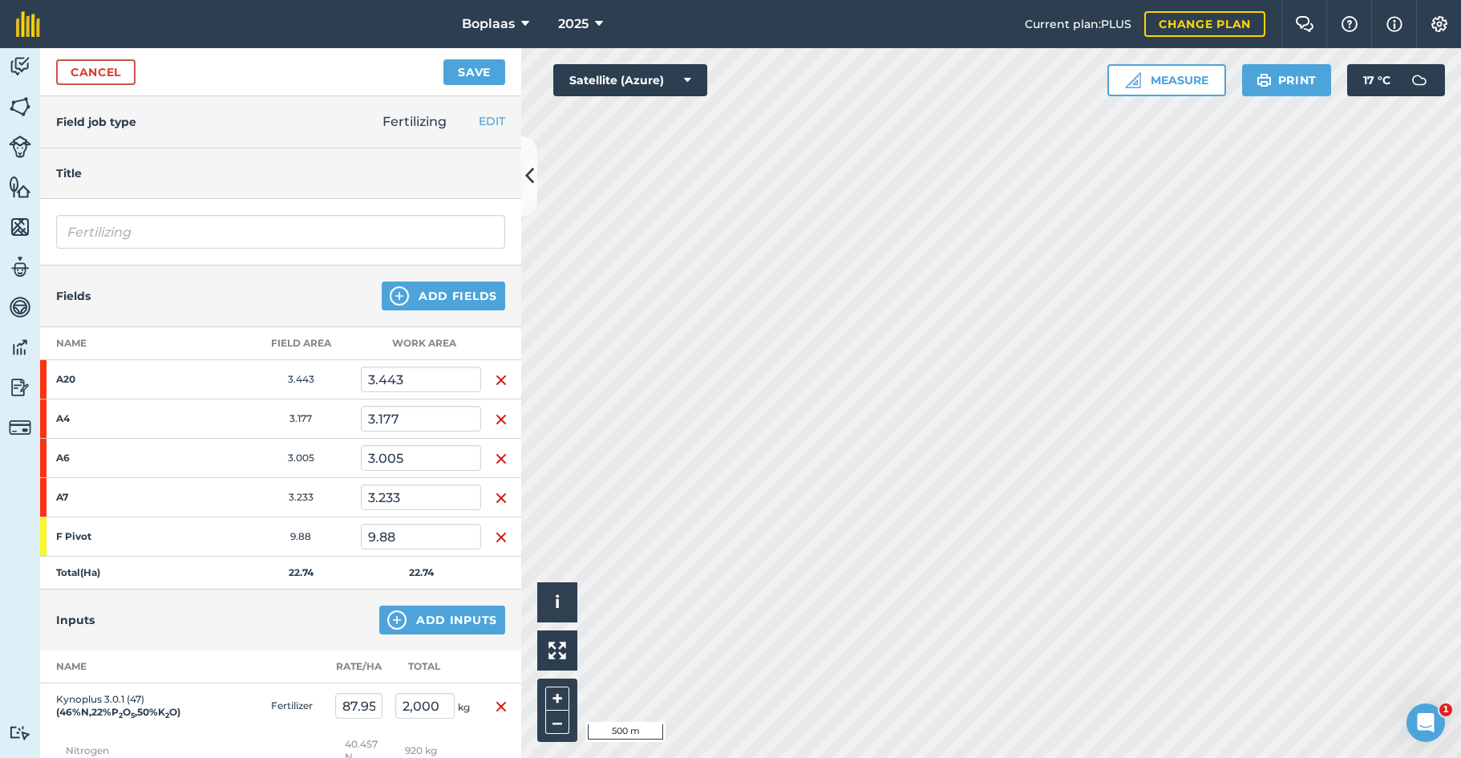
click at [470, 70] on button "Save" at bounding box center [474, 72] width 62 height 26
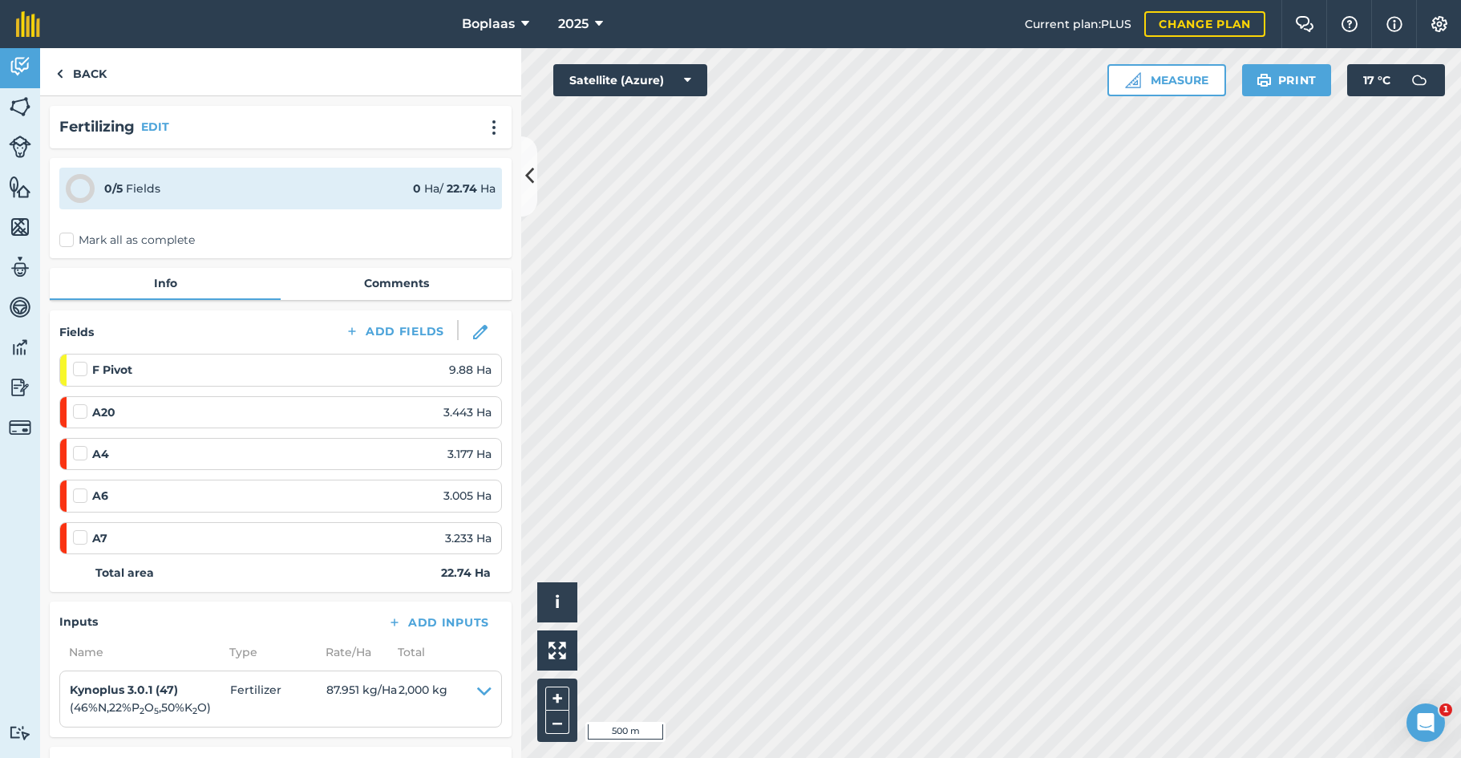
click at [23, 59] on img at bounding box center [20, 67] width 22 height 24
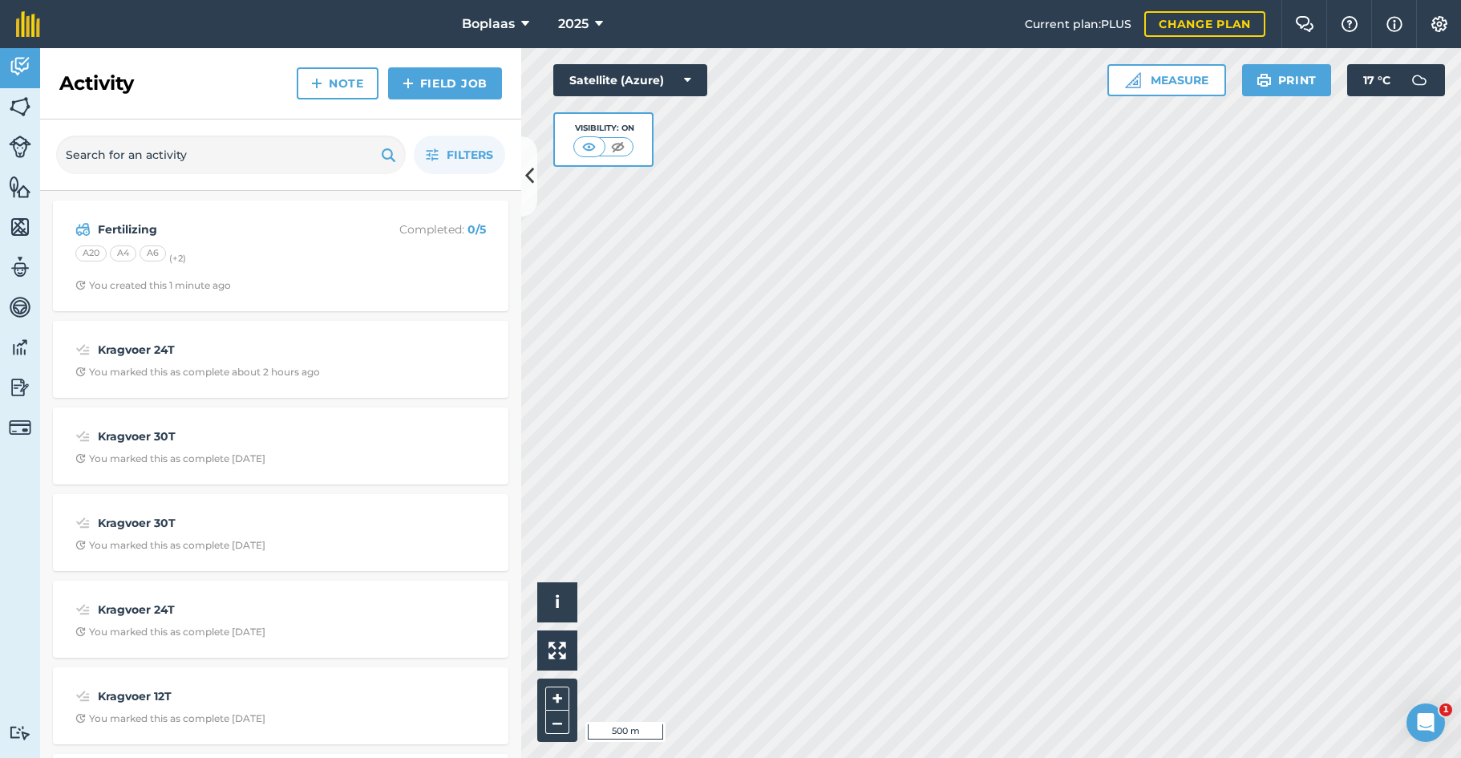
click at [435, 88] on link "Field Job" at bounding box center [445, 83] width 114 height 32
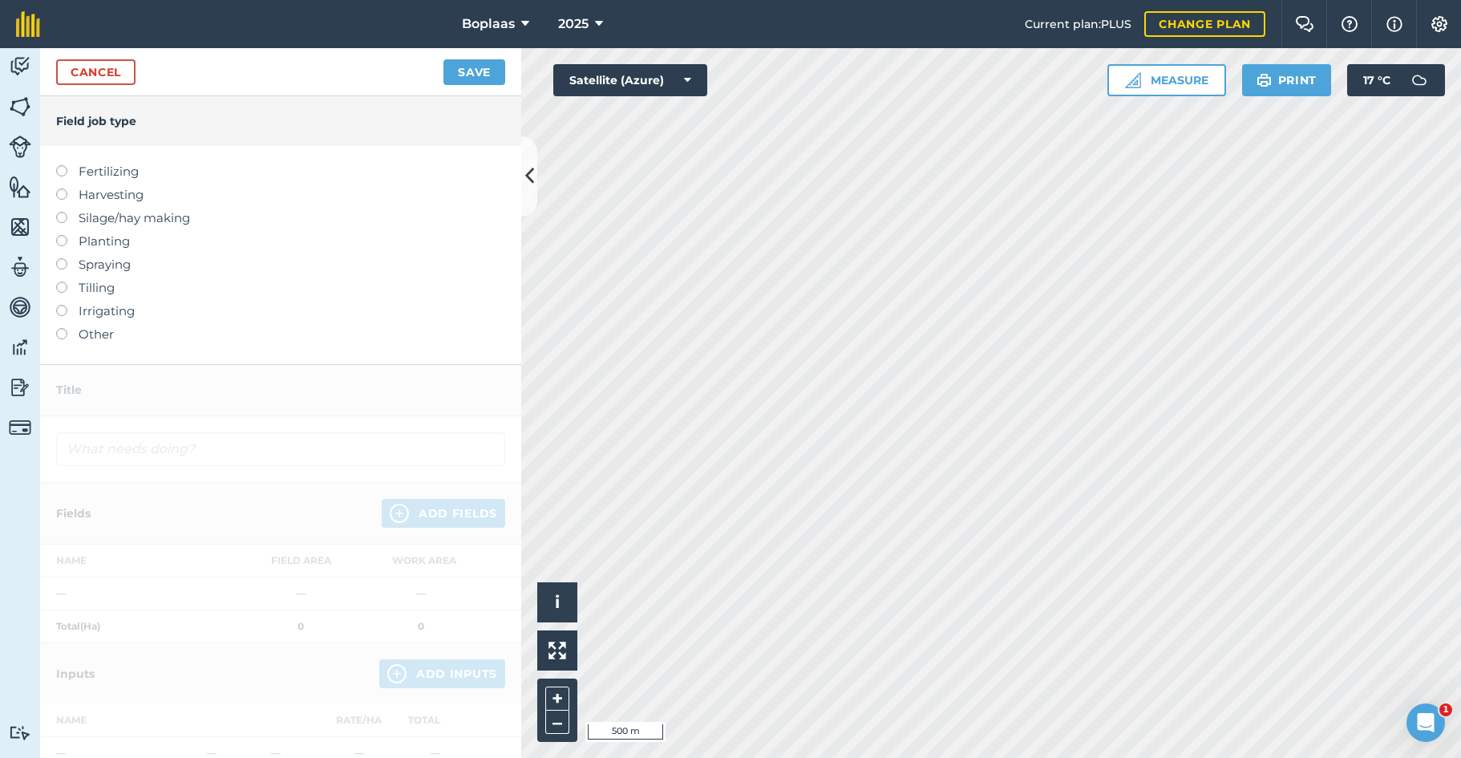
click at [65, 328] on label at bounding box center [67, 328] width 22 height 0
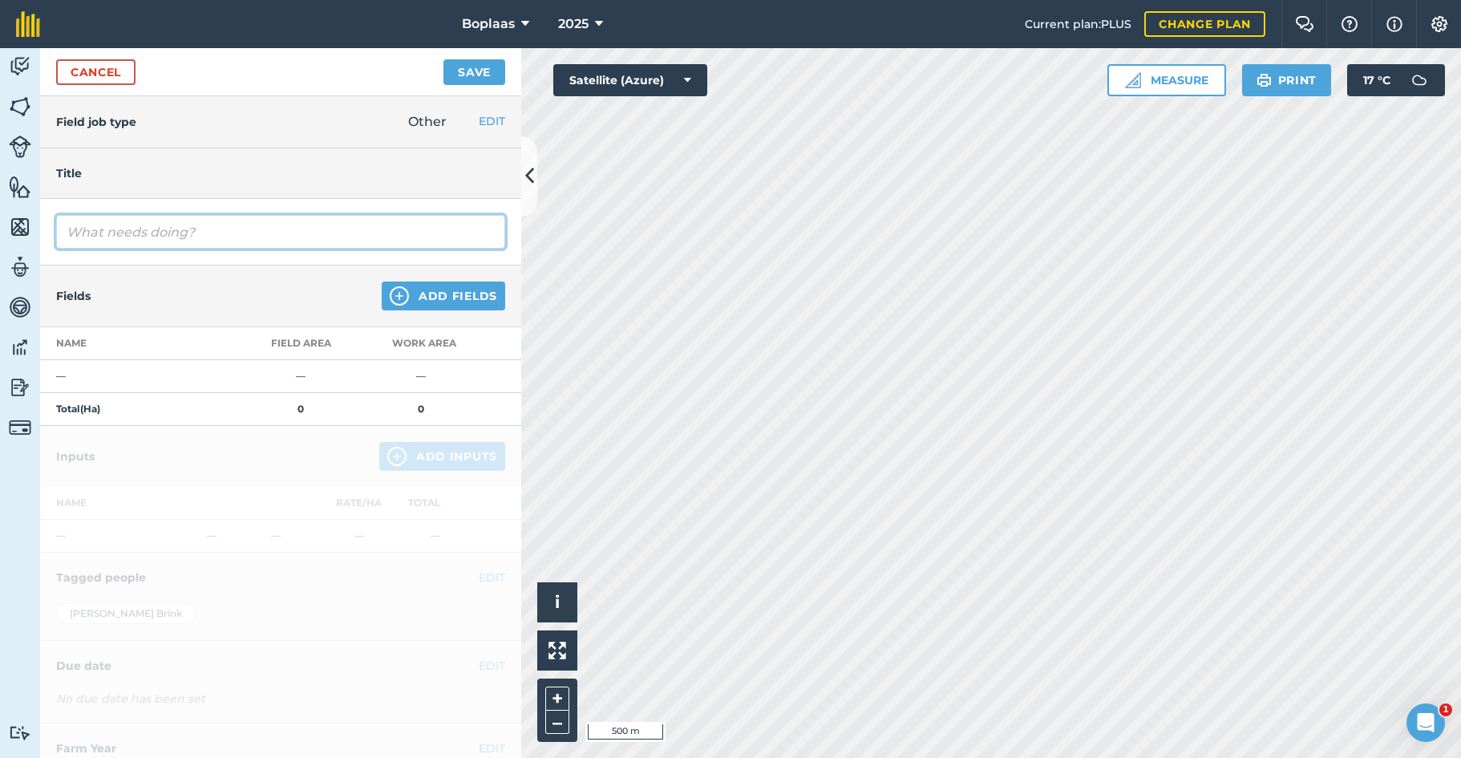
click at [214, 226] on input "text" at bounding box center [280, 232] width 449 height 34
type input "Slurry"
click at [439, 296] on button "Add Fields" at bounding box center [443, 295] width 123 height 29
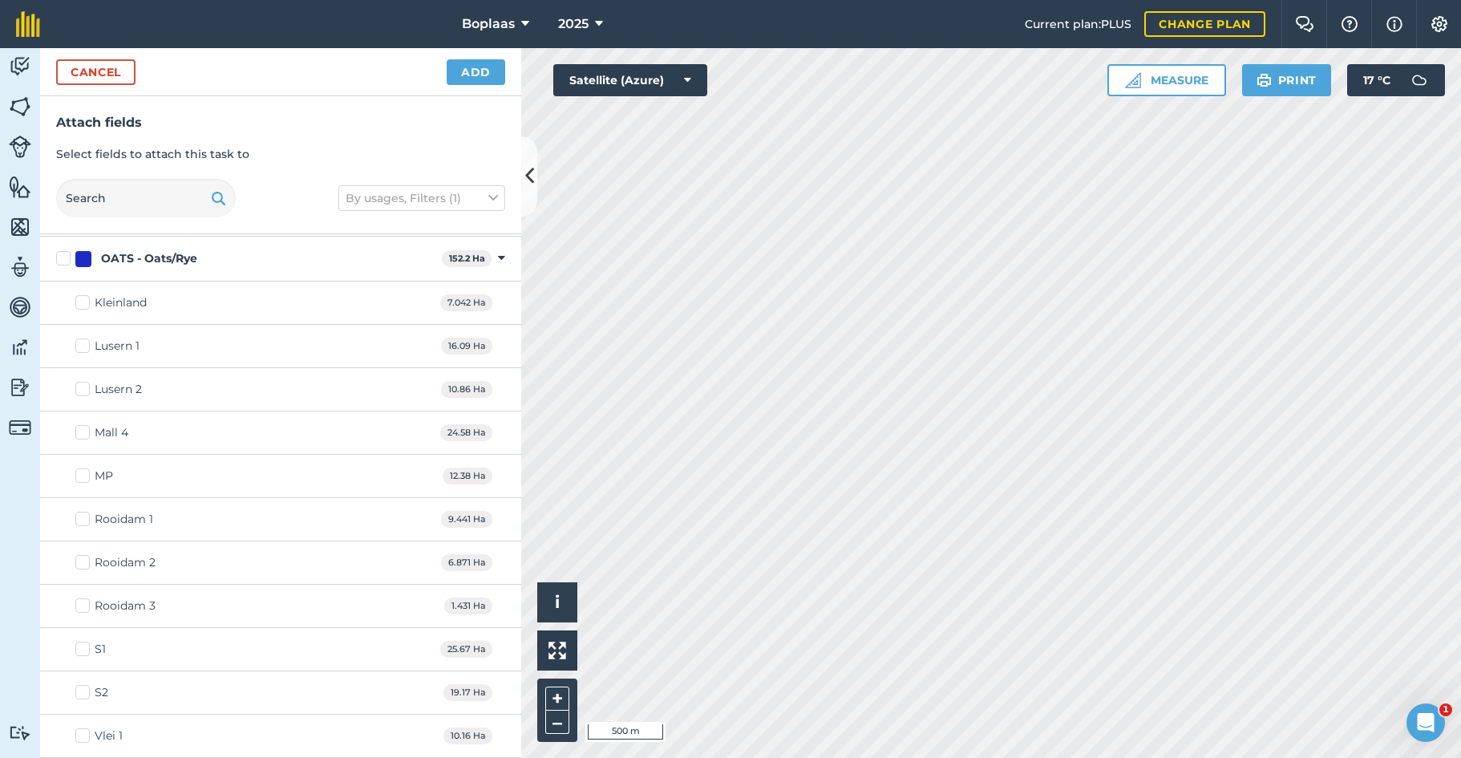
scroll to position [212, 0]
drag, startPoint x: 83, startPoint y: 310, endPoint x: 169, endPoint y: 412, distance: 133.6
click at [83, 309] on label "Kleinland" at bounding box center [110, 305] width 71 height 17
click at [83, 308] on input "Kleinland" at bounding box center [80, 302] width 10 height 10
checkbox input "true"
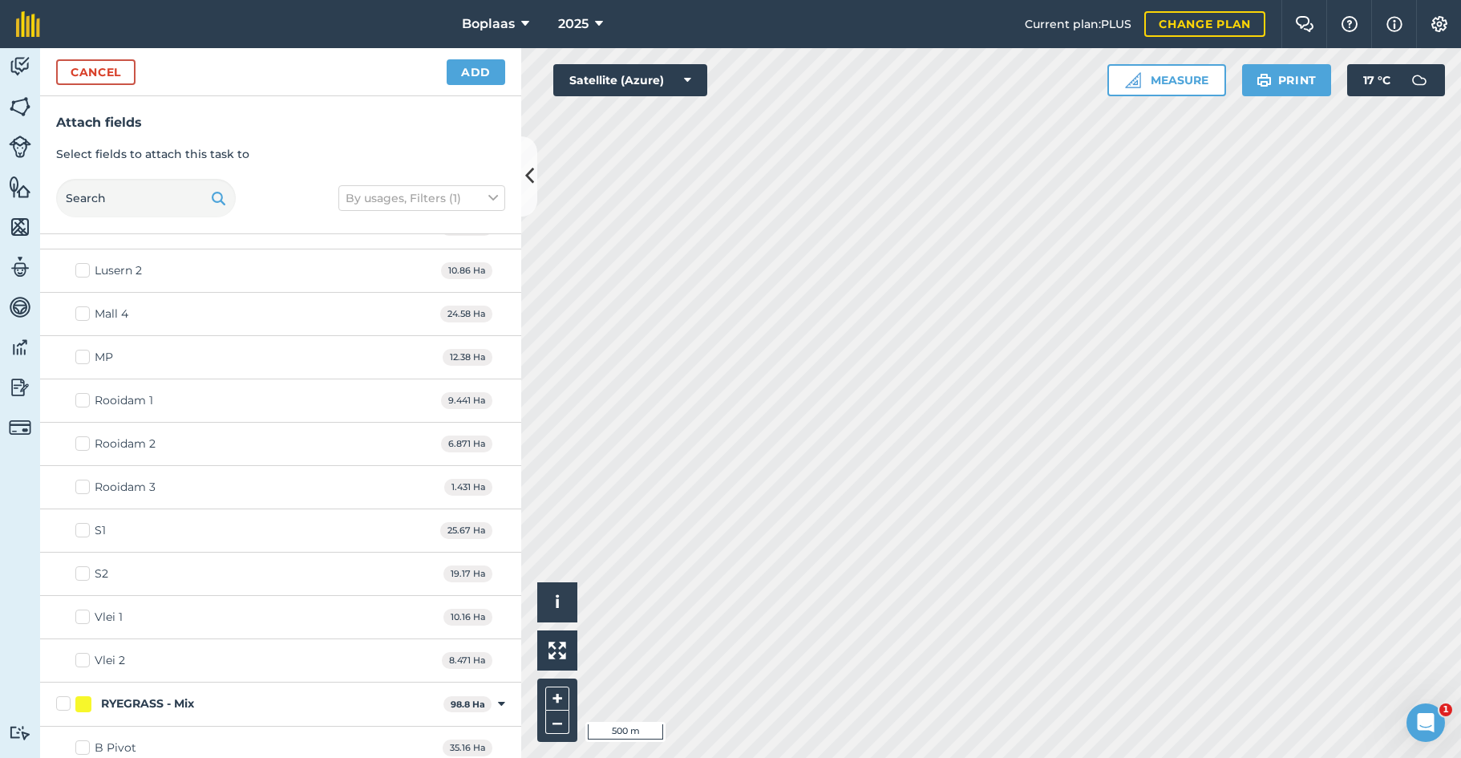
scroll to position [225, 0]
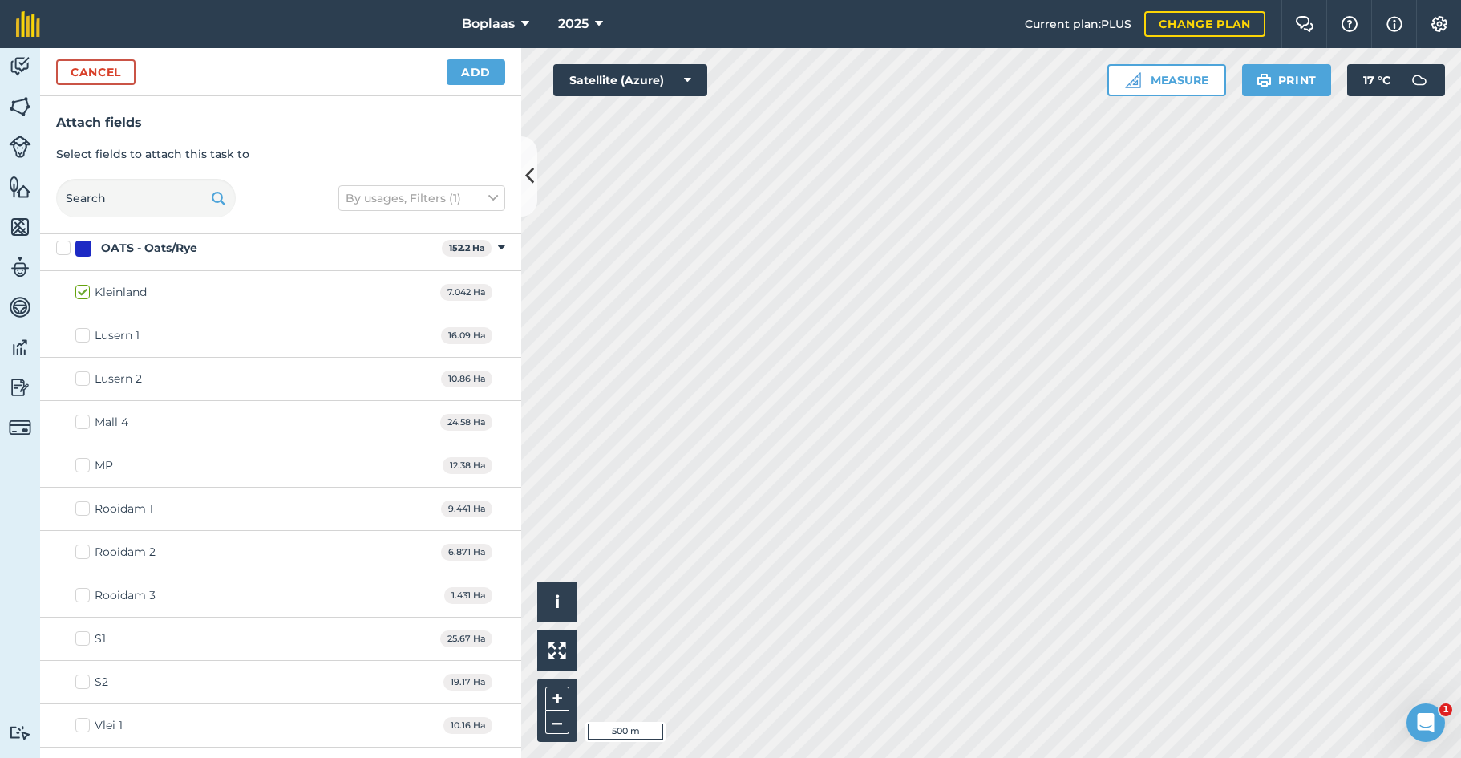
click at [80, 333] on label "Lusern 1" at bounding box center [107, 335] width 64 height 17
click at [80, 333] on input "Lusern 1" at bounding box center [80, 332] width 10 height 10
checkbox input "true"
click at [78, 378] on label "Lusern 2" at bounding box center [108, 378] width 67 height 17
click at [78, 378] on input "Lusern 2" at bounding box center [80, 375] width 10 height 10
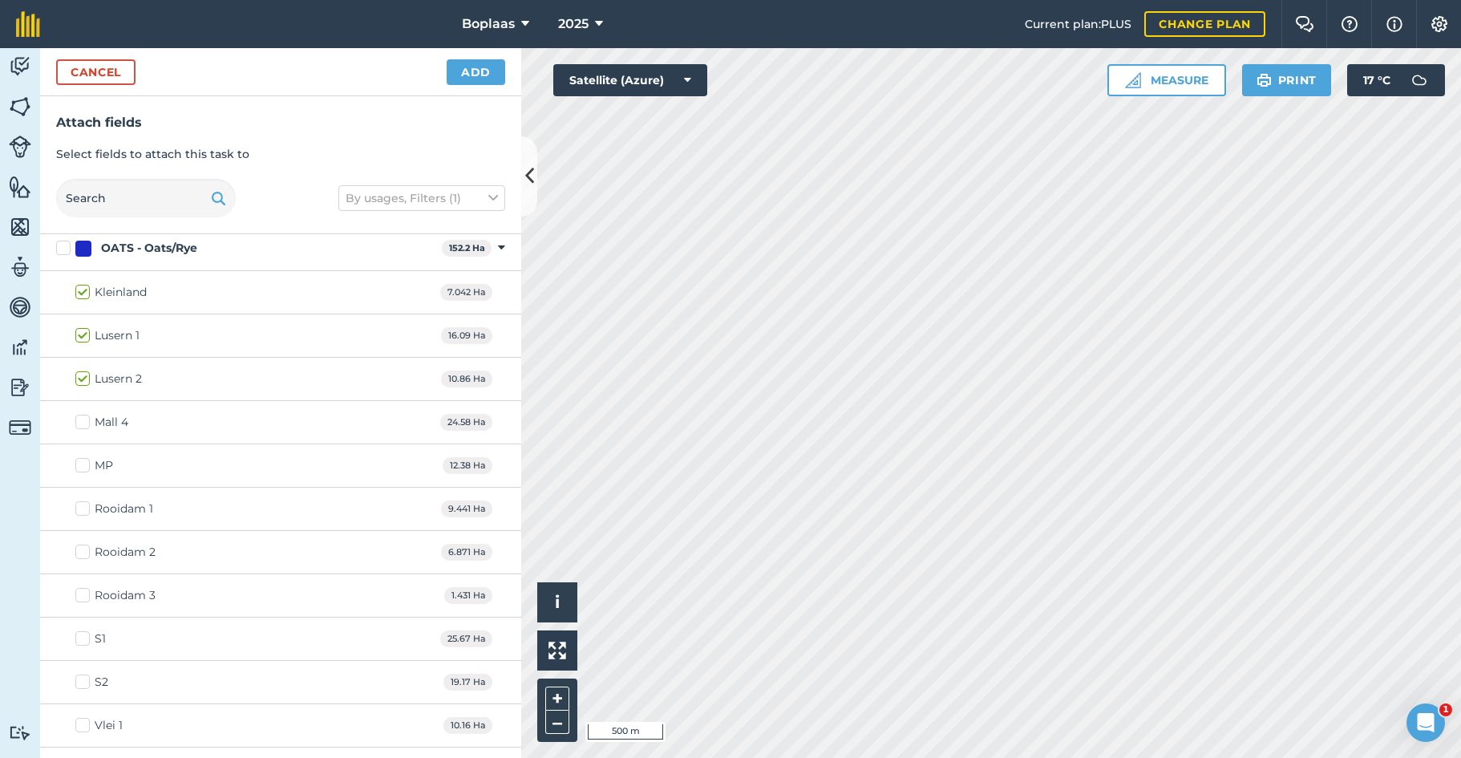
checkbox input "true"
click at [454, 75] on button "Add" at bounding box center [475, 72] width 59 height 26
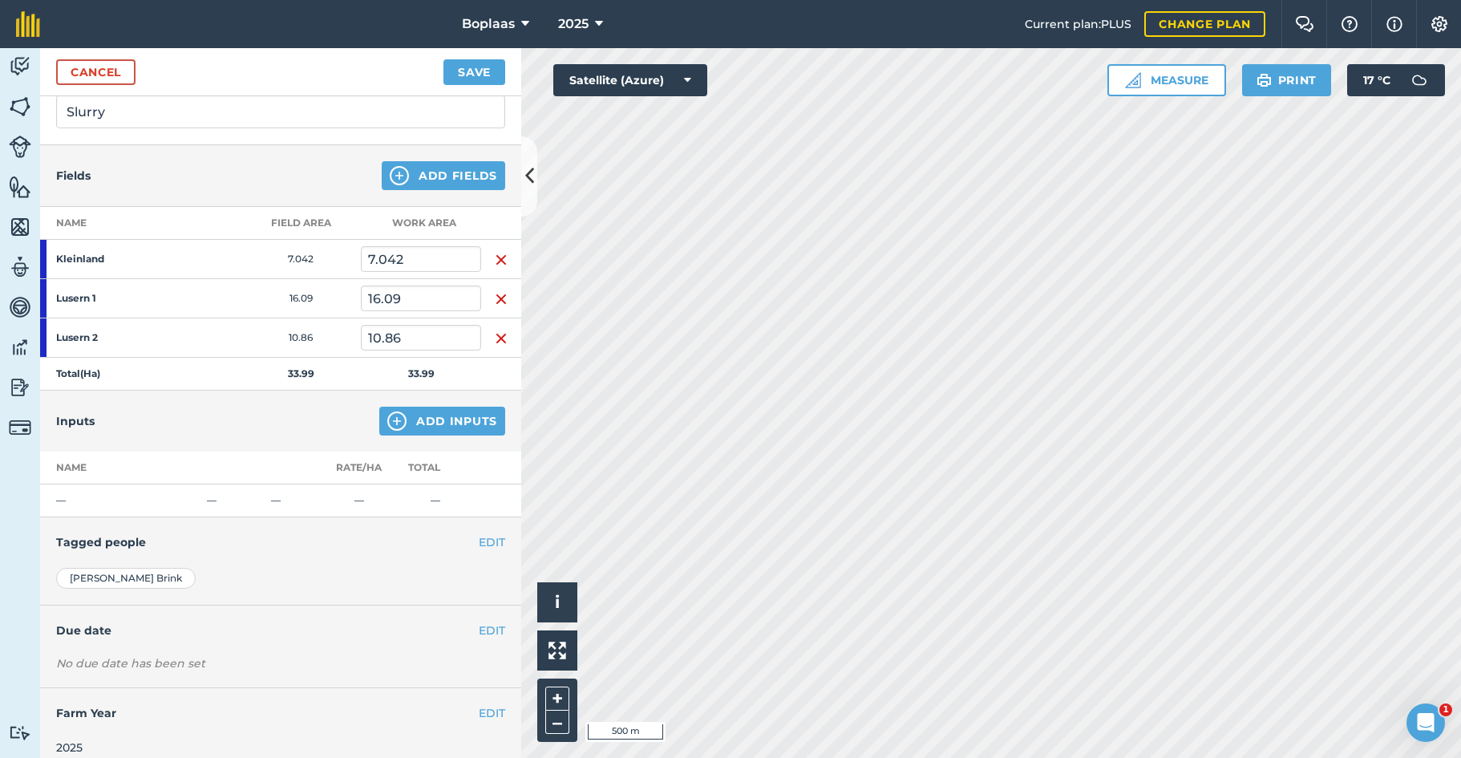
scroll to position [134, 0]
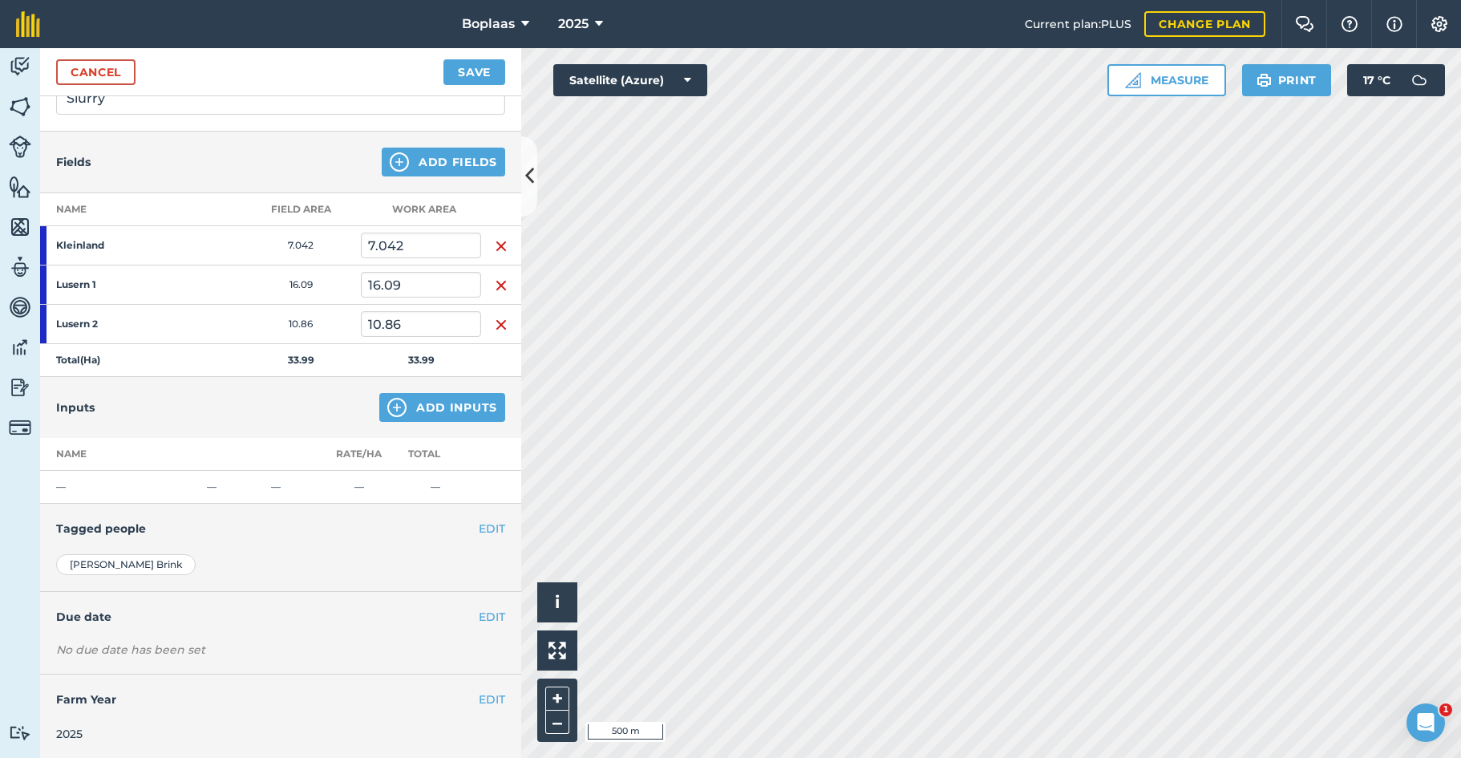
click at [433, 411] on button "Add Inputs" at bounding box center [442, 407] width 126 height 29
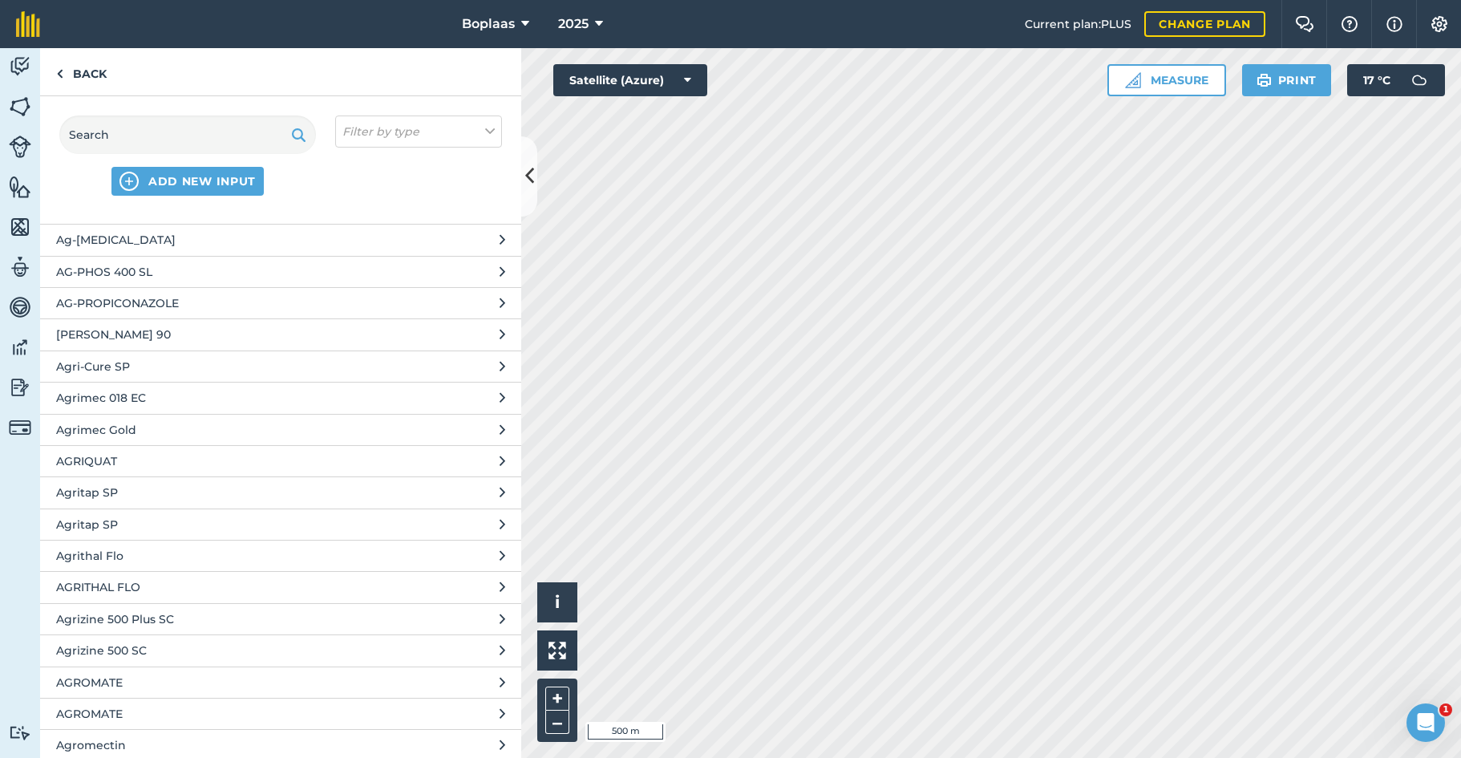
scroll to position [5945, 0]
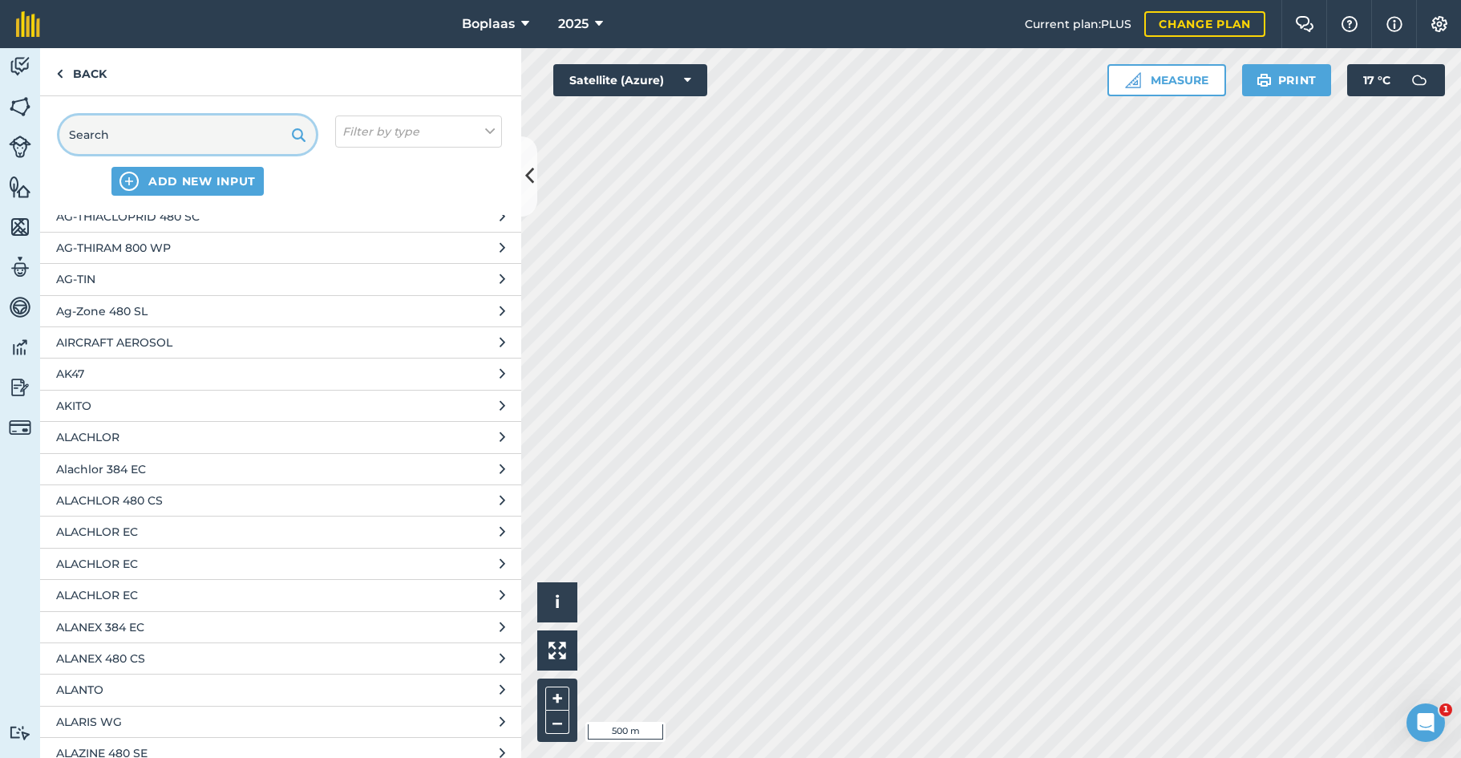
click at [114, 144] on input "text" at bounding box center [187, 134] width 257 height 38
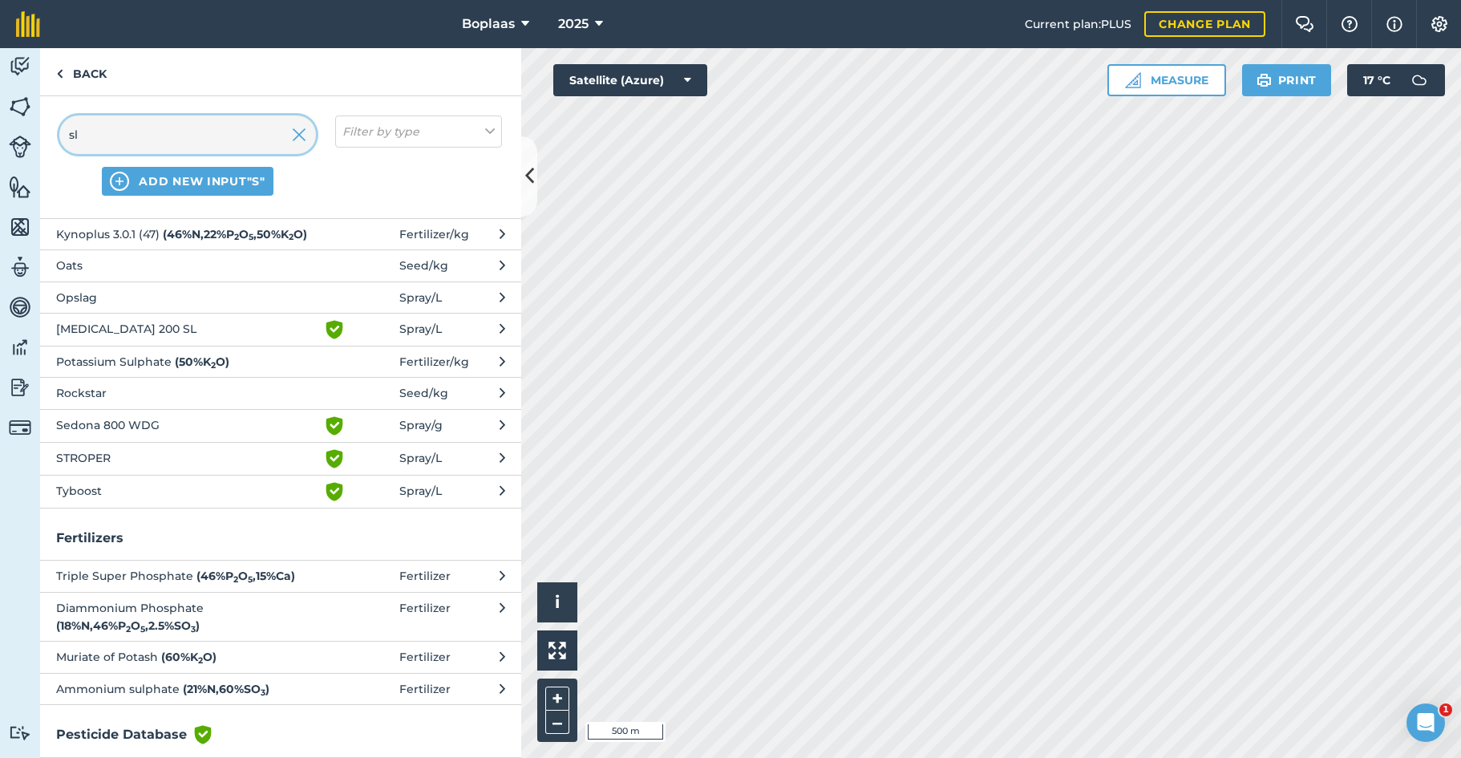
scroll to position [0, 0]
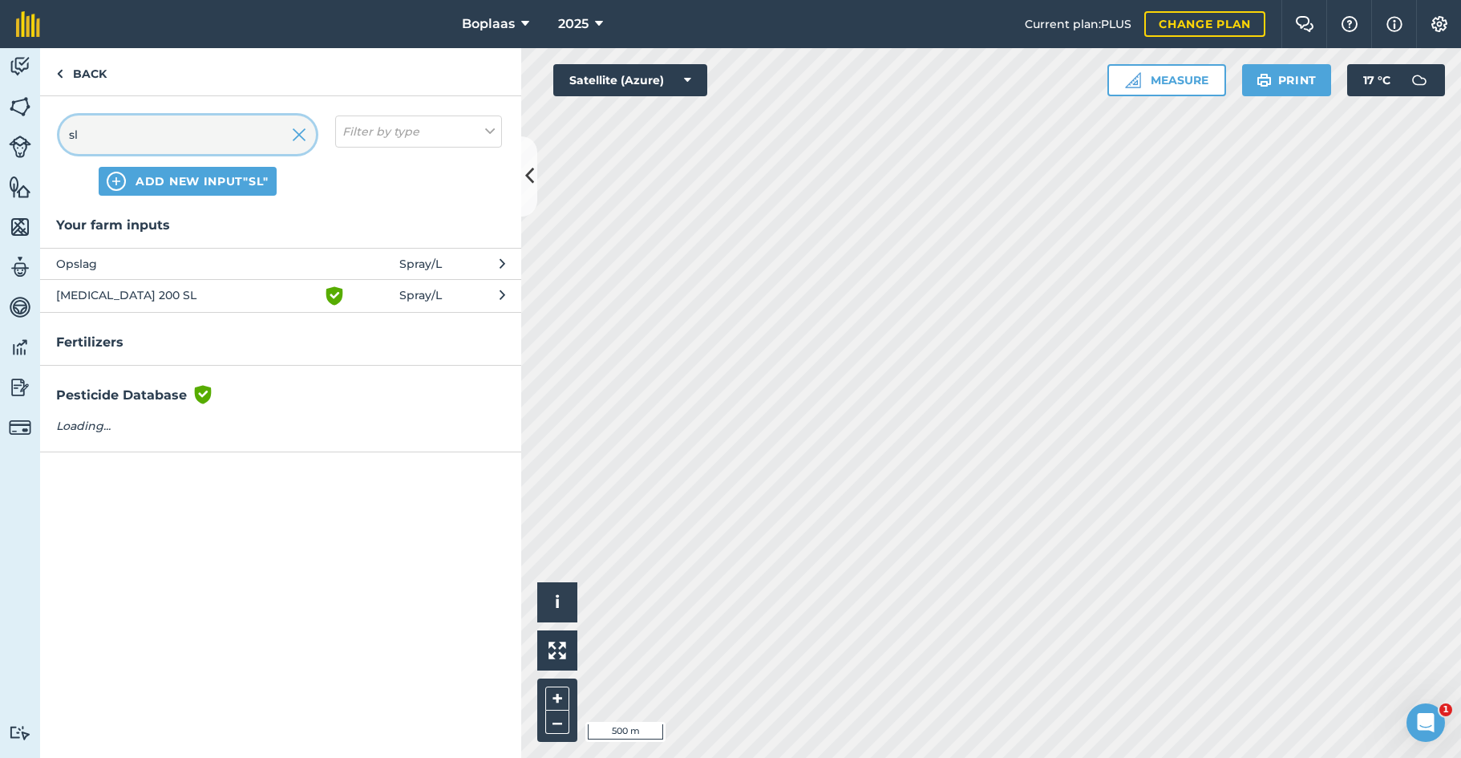
type input "s"
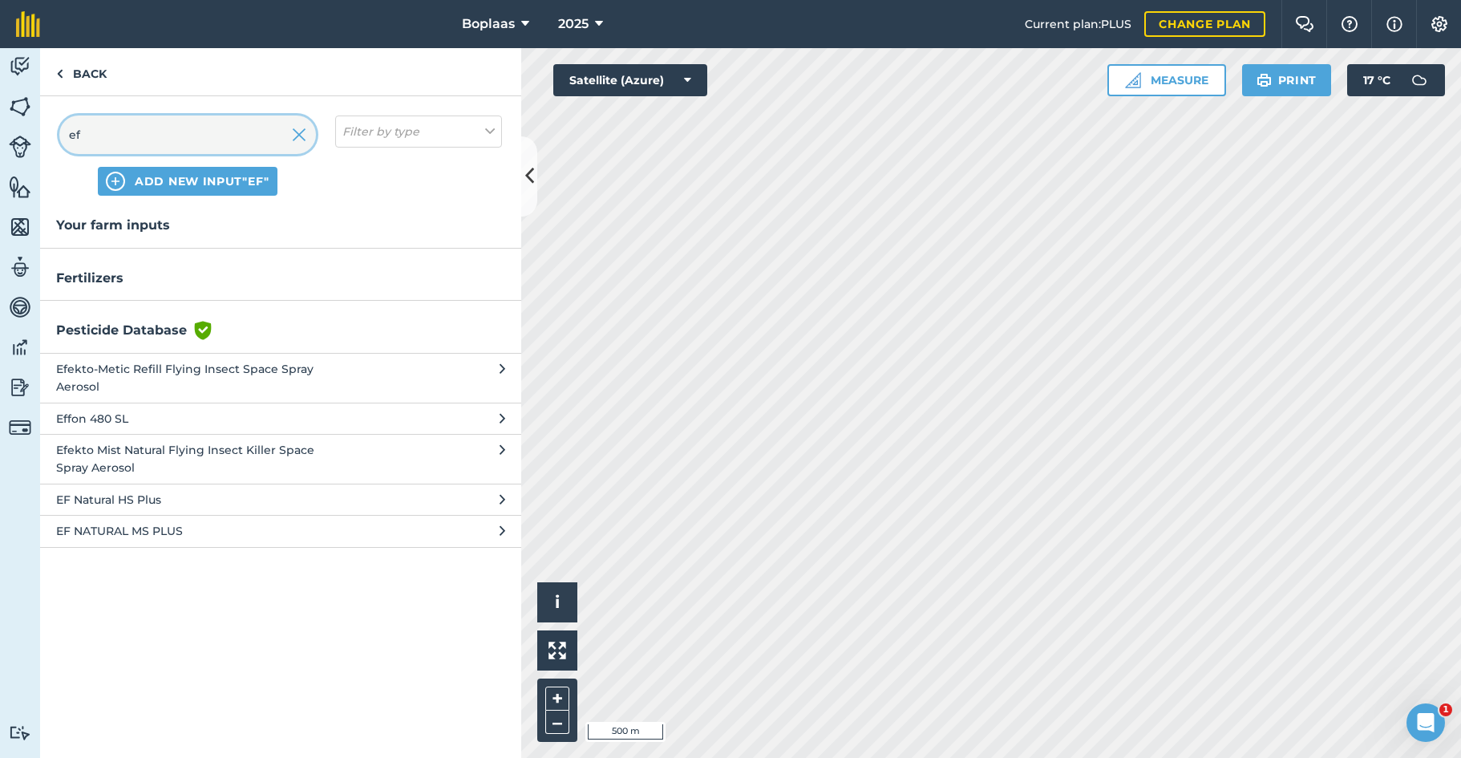
type input "e"
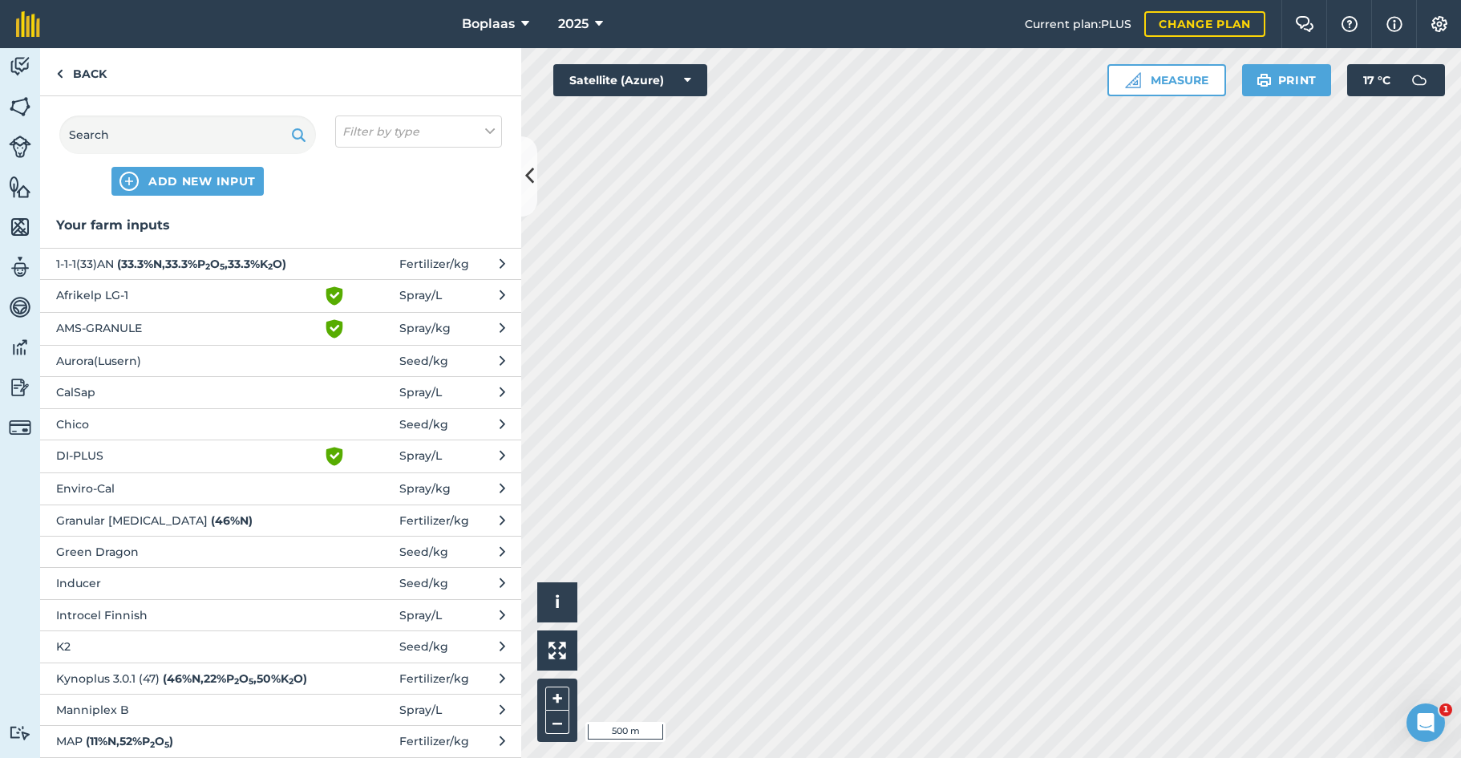
click at [198, 185] on span "ADD NEW INPUT" at bounding box center [201, 181] width 107 height 16
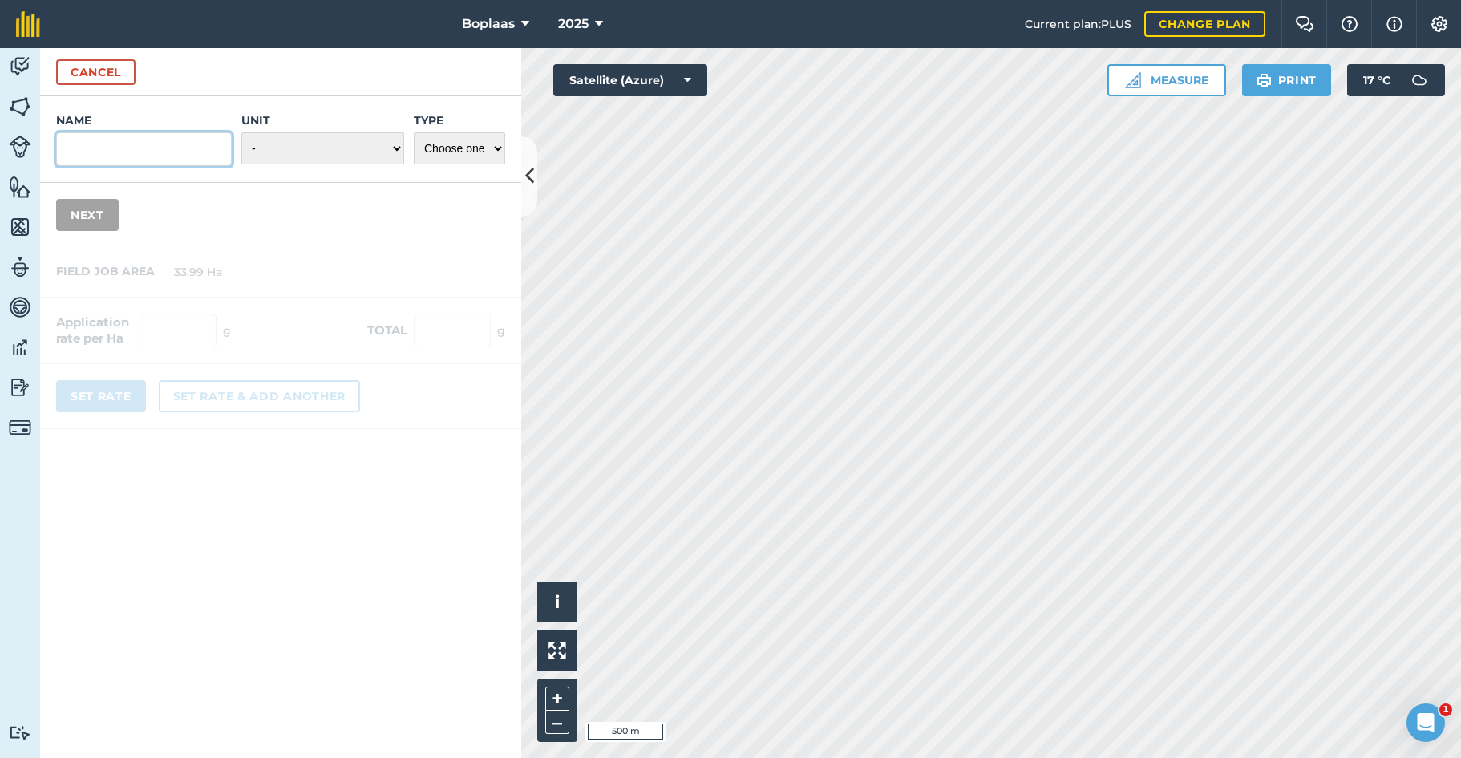
click at [142, 148] on input "Name" at bounding box center [144, 149] width 176 height 34
type input "Slurry"
select select "LITRES"
select select "OTHER"
click at [95, 220] on button "Next" at bounding box center [87, 215] width 63 height 32
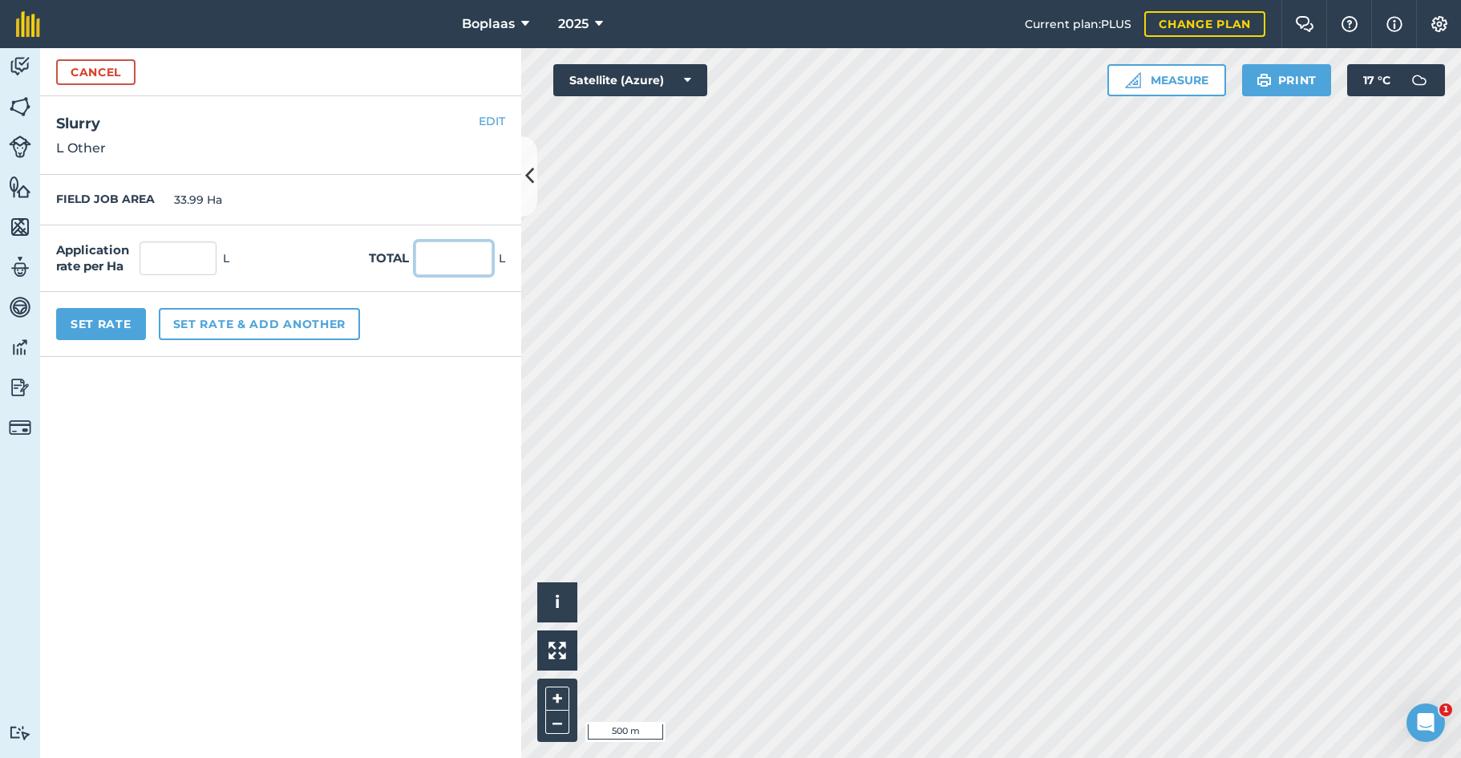
click at [441, 260] on input "text" at bounding box center [453, 258] width 77 height 34
type input "363750"
type input "10,701.677"
type input "363,750"
click at [406, 461] on form "Cancel Name Slurry Unit - Grams/g Kilograms/kg Metric tonnes/t Millilitres/ml L…" at bounding box center [280, 402] width 481 height 709
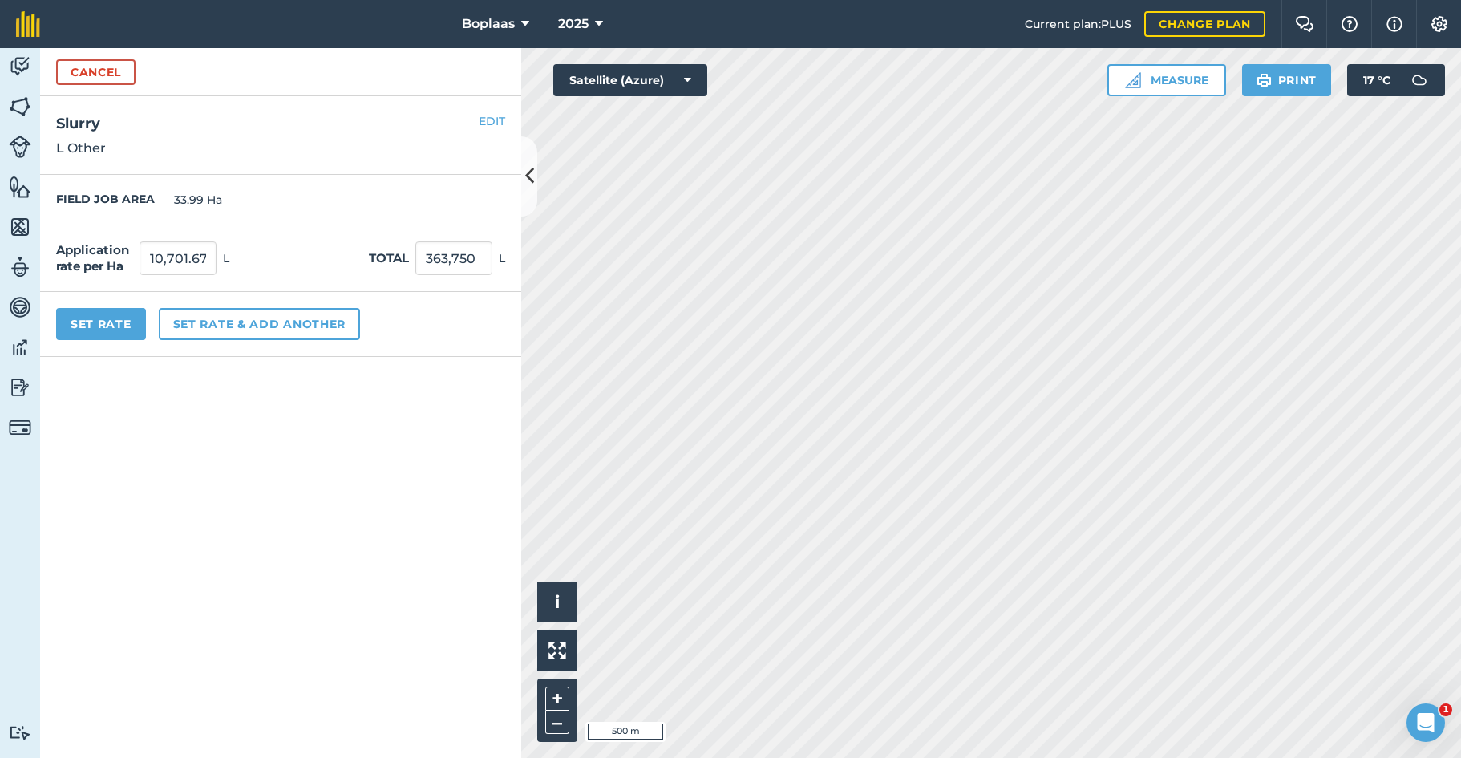
click at [95, 323] on button "Set Rate" at bounding box center [101, 324] width 90 height 32
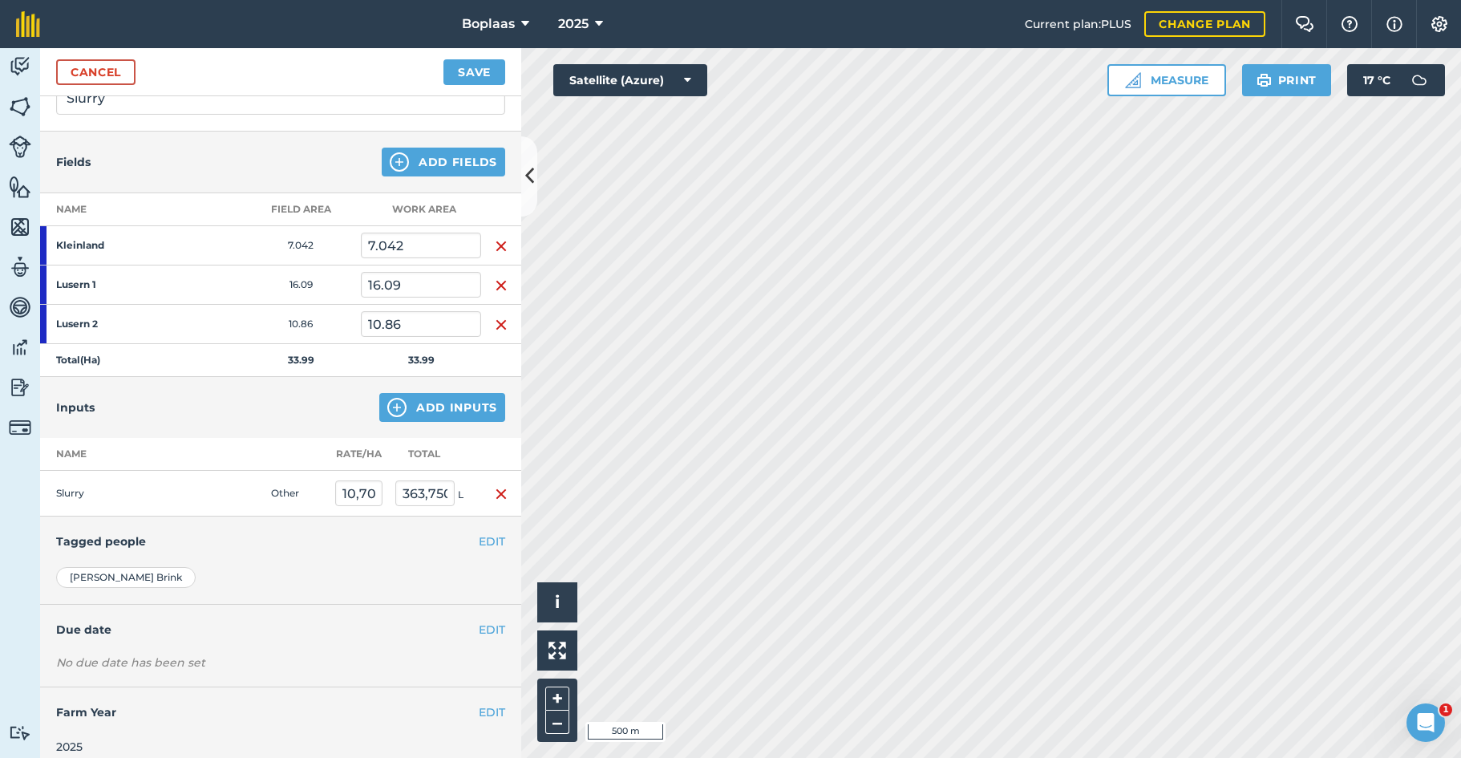
click at [475, 72] on button "Save" at bounding box center [474, 72] width 62 height 26
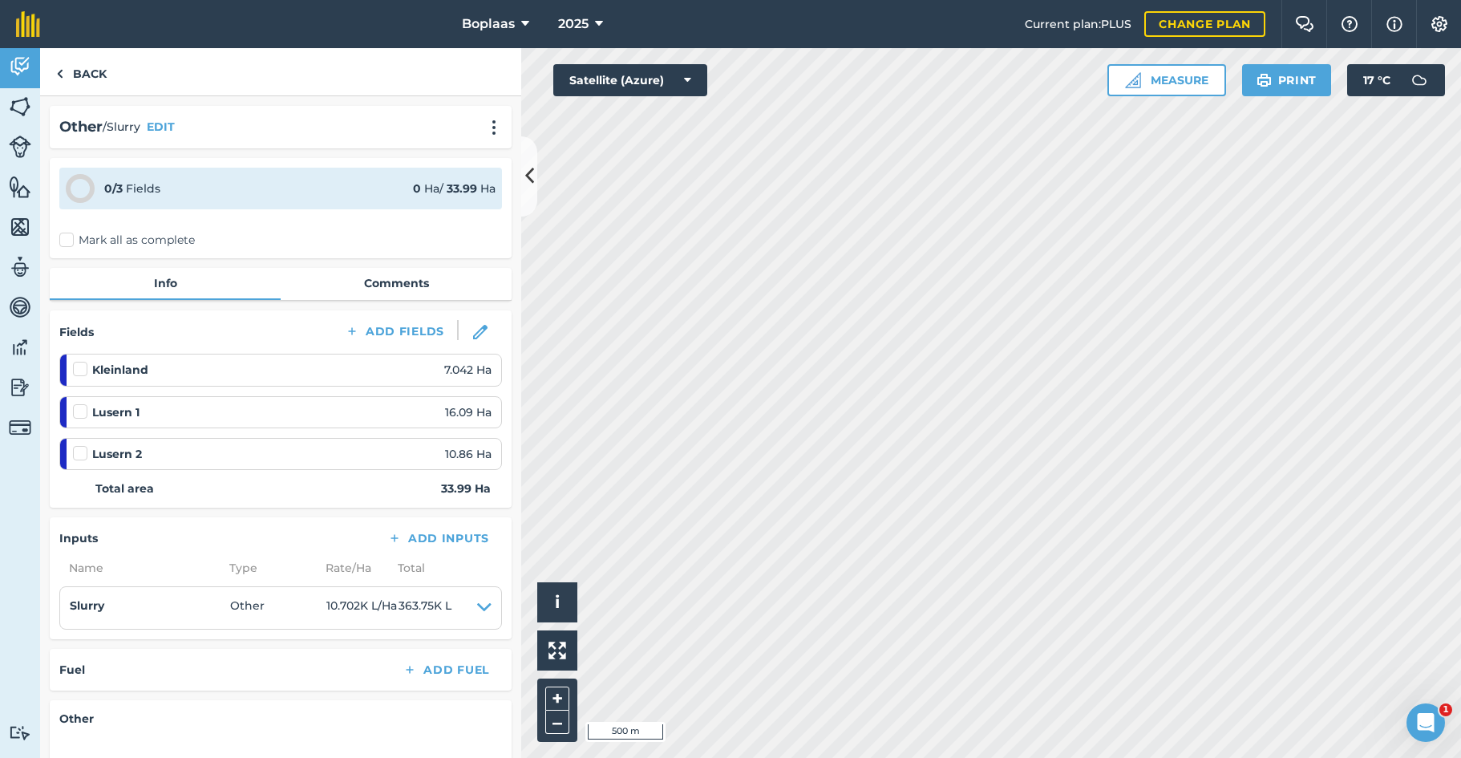
click at [70, 236] on label "Mark all as complete" at bounding box center [126, 240] width 135 height 17
click at [70, 236] on input "Mark all as complete" at bounding box center [64, 237] width 10 height 10
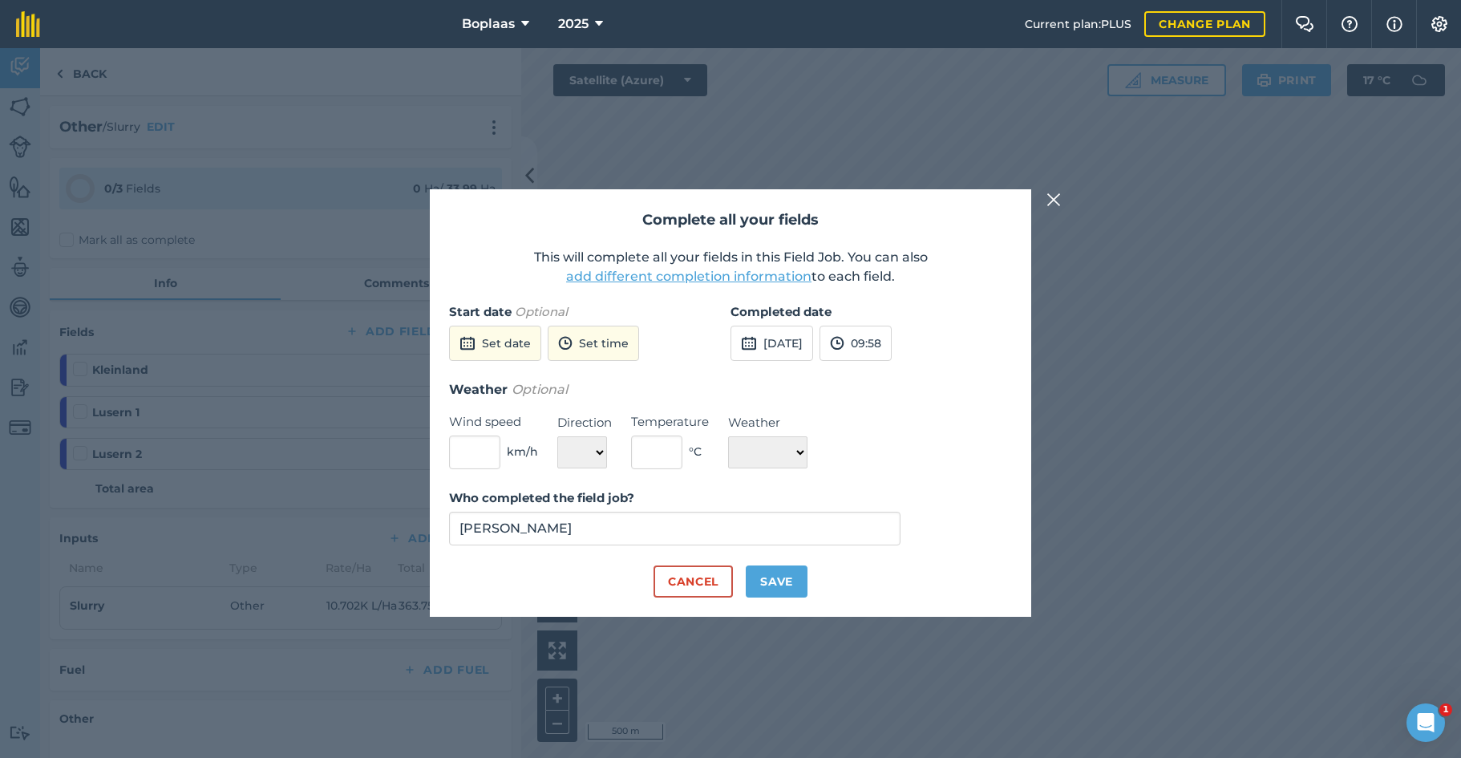
drag, startPoint x: 782, startPoint y: 333, endPoint x: 778, endPoint y: 341, distance: 8.6
click at [782, 333] on button "[DATE]" at bounding box center [771, 342] width 83 height 35
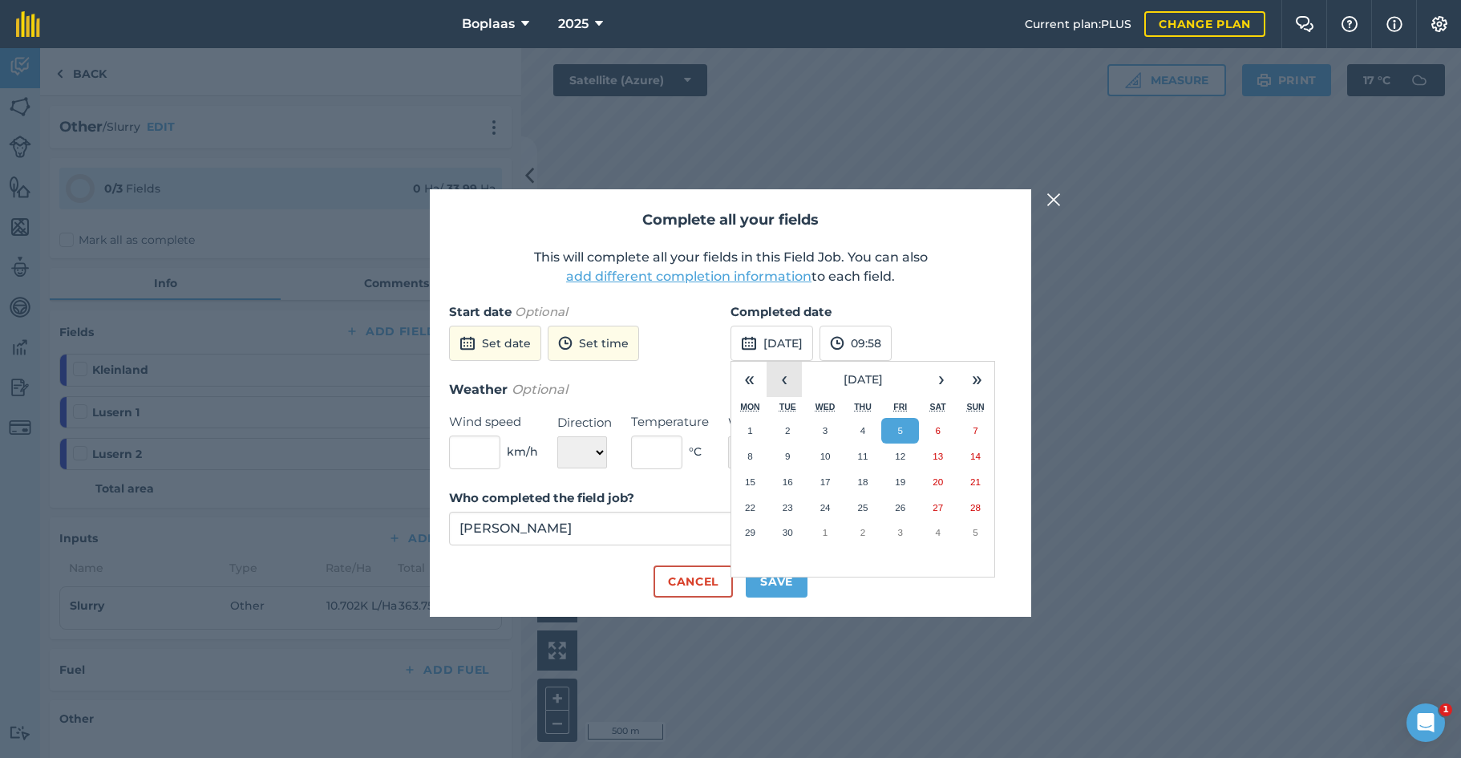
click at [790, 378] on button "‹" at bounding box center [783, 379] width 35 height 35
click at [871, 532] on button "28" at bounding box center [863, 532] width 38 height 26
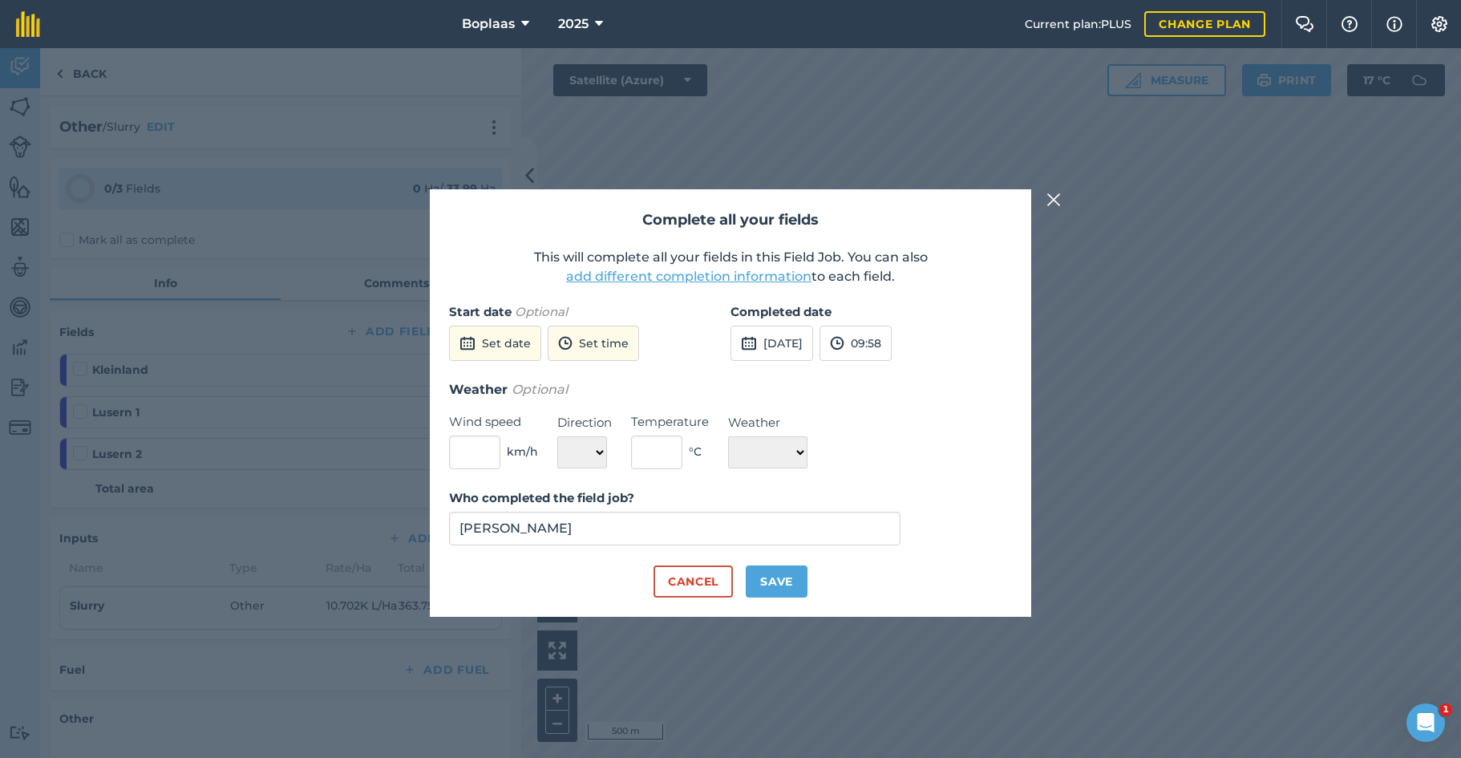
click at [772, 581] on button "Save" at bounding box center [776, 581] width 62 height 32
checkbox input "true"
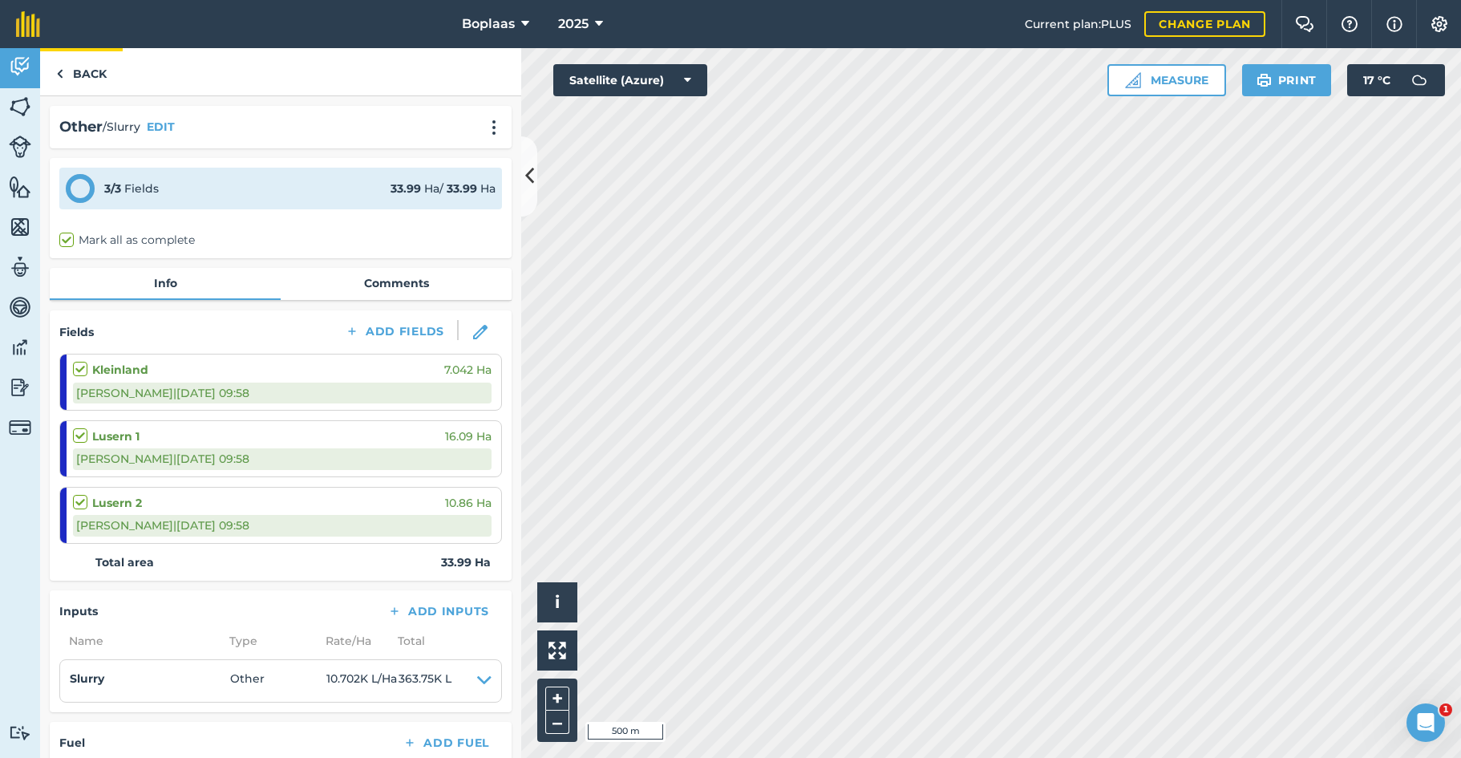
click at [99, 74] on link "Back" at bounding box center [81, 71] width 83 height 47
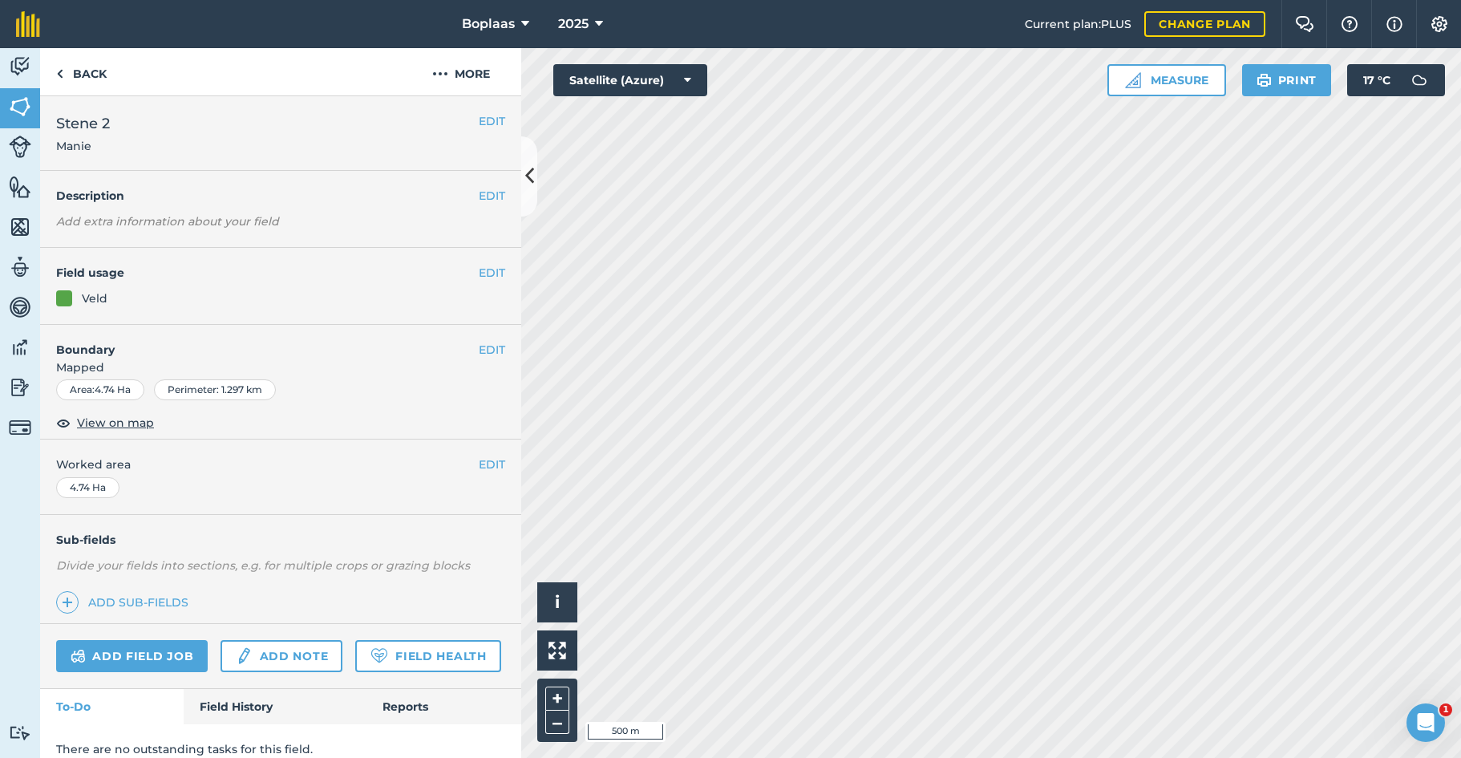
click at [24, 107] on img at bounding box center [20, 107] width 22 height 24
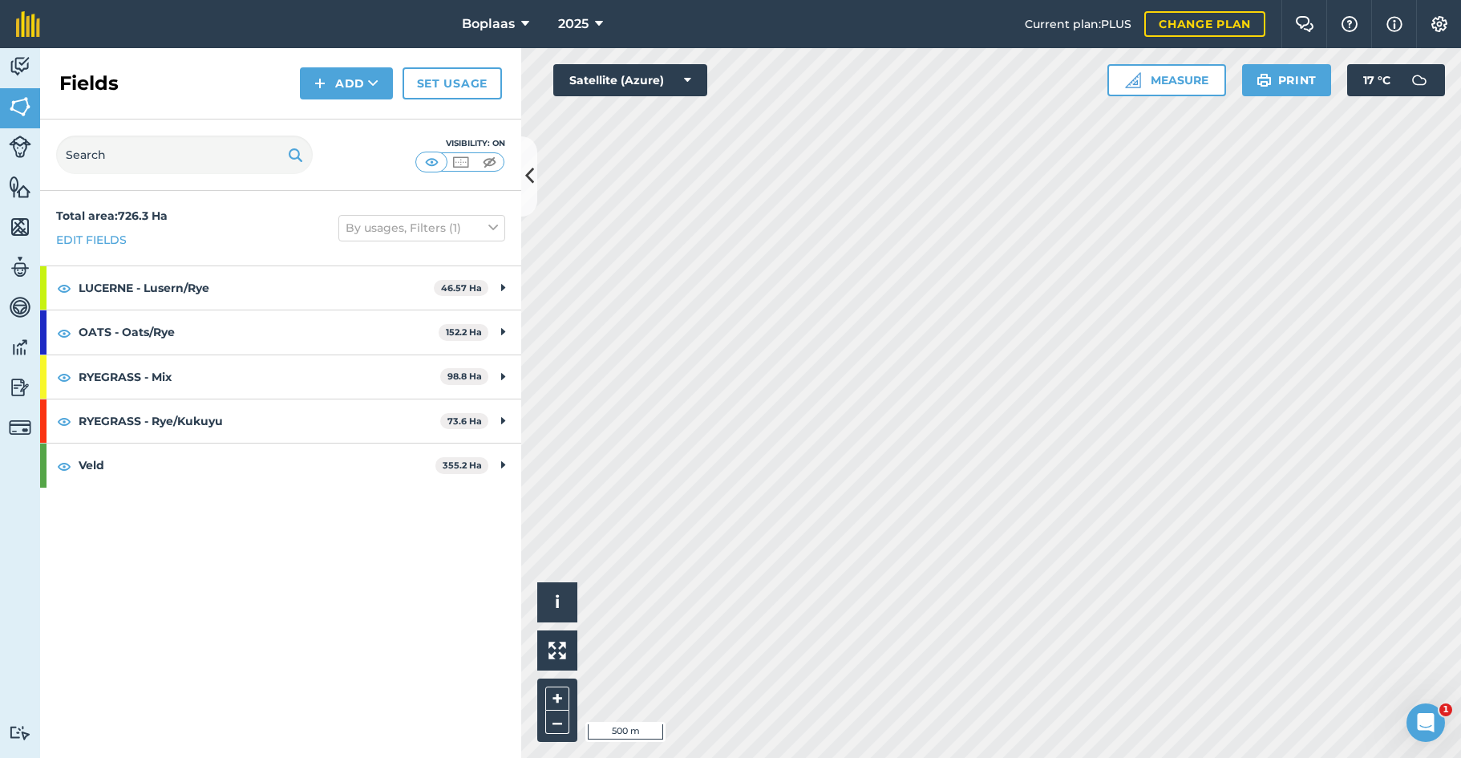
click at [23, 63] on img at bounding box center [20, 67] width 22 height 24
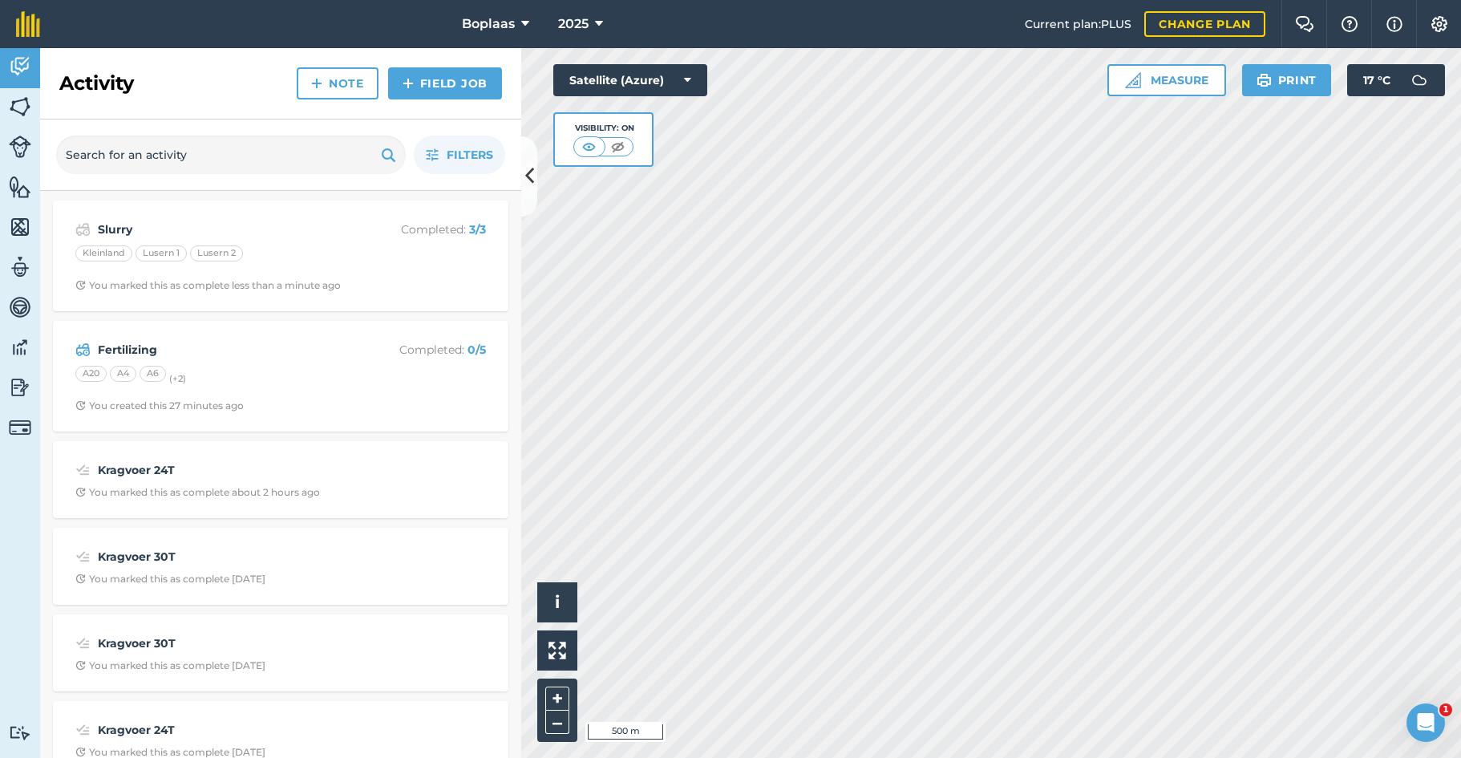
click at [21, 394] on img at bounding box center [20, 387] width 22 height 24
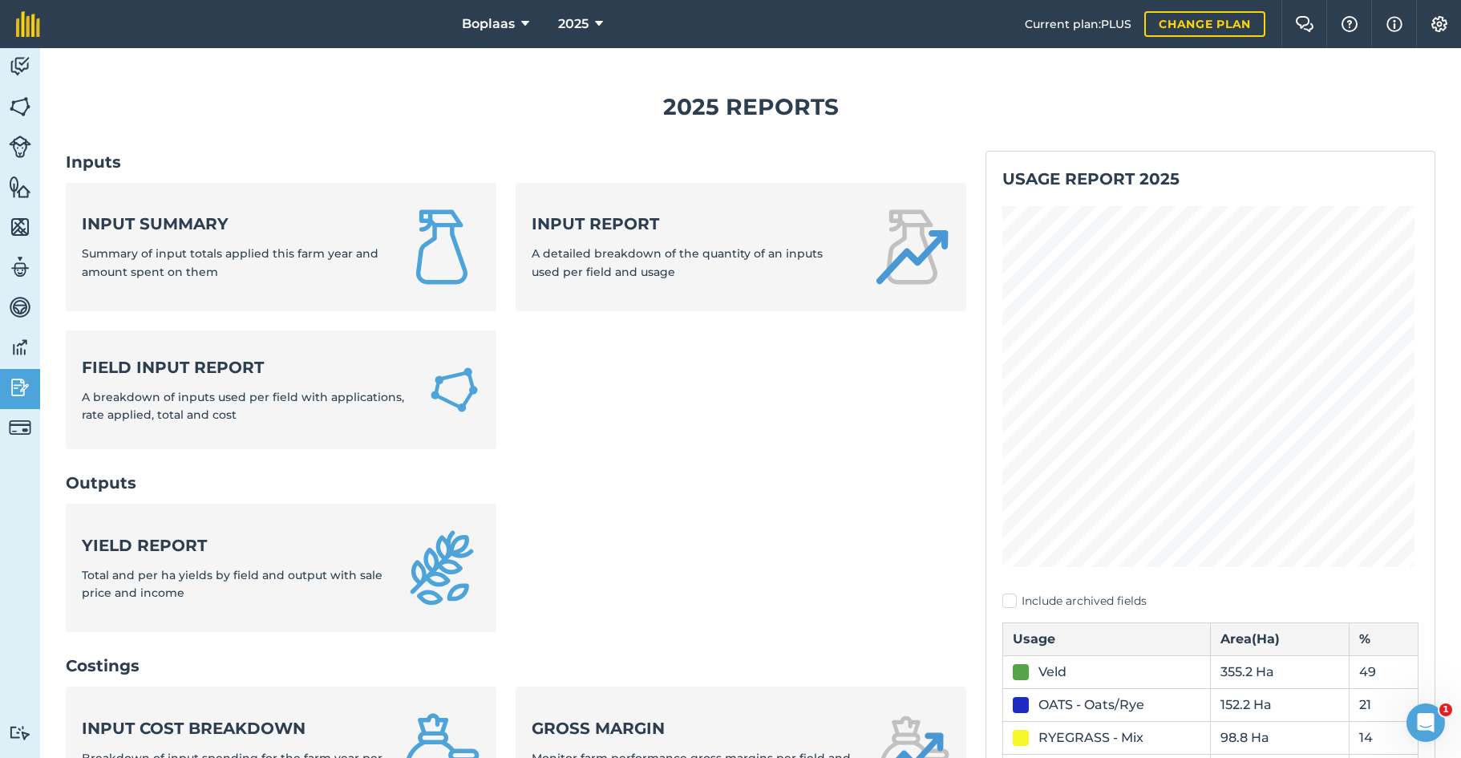
click at [657, 254] on span "A detailed breakdown of the quantity of an inputs used per field and usage" at bounding box center [676, 262] width 291 height 32
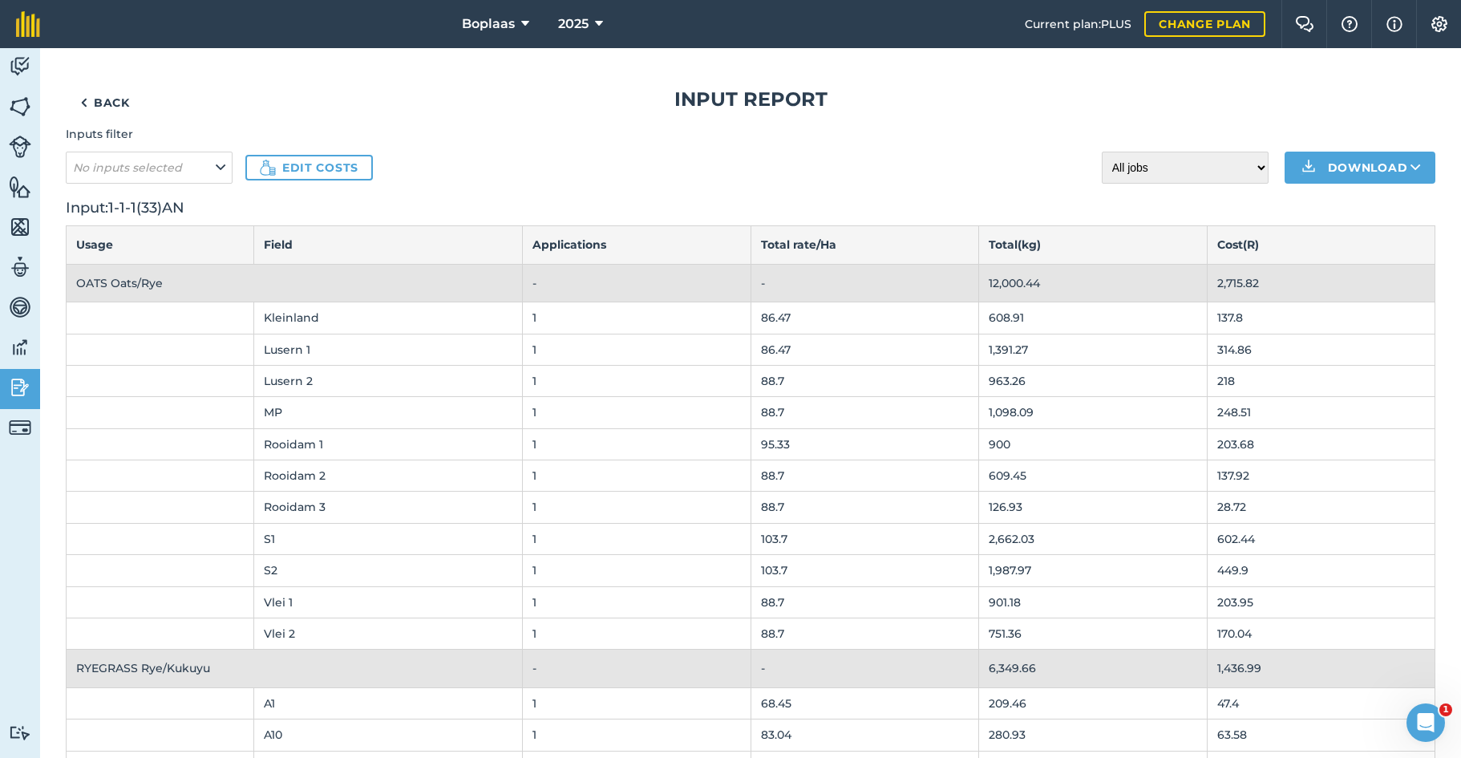
click at [220, 167] on icon at bounding box center [221, 168] width 10 height 18
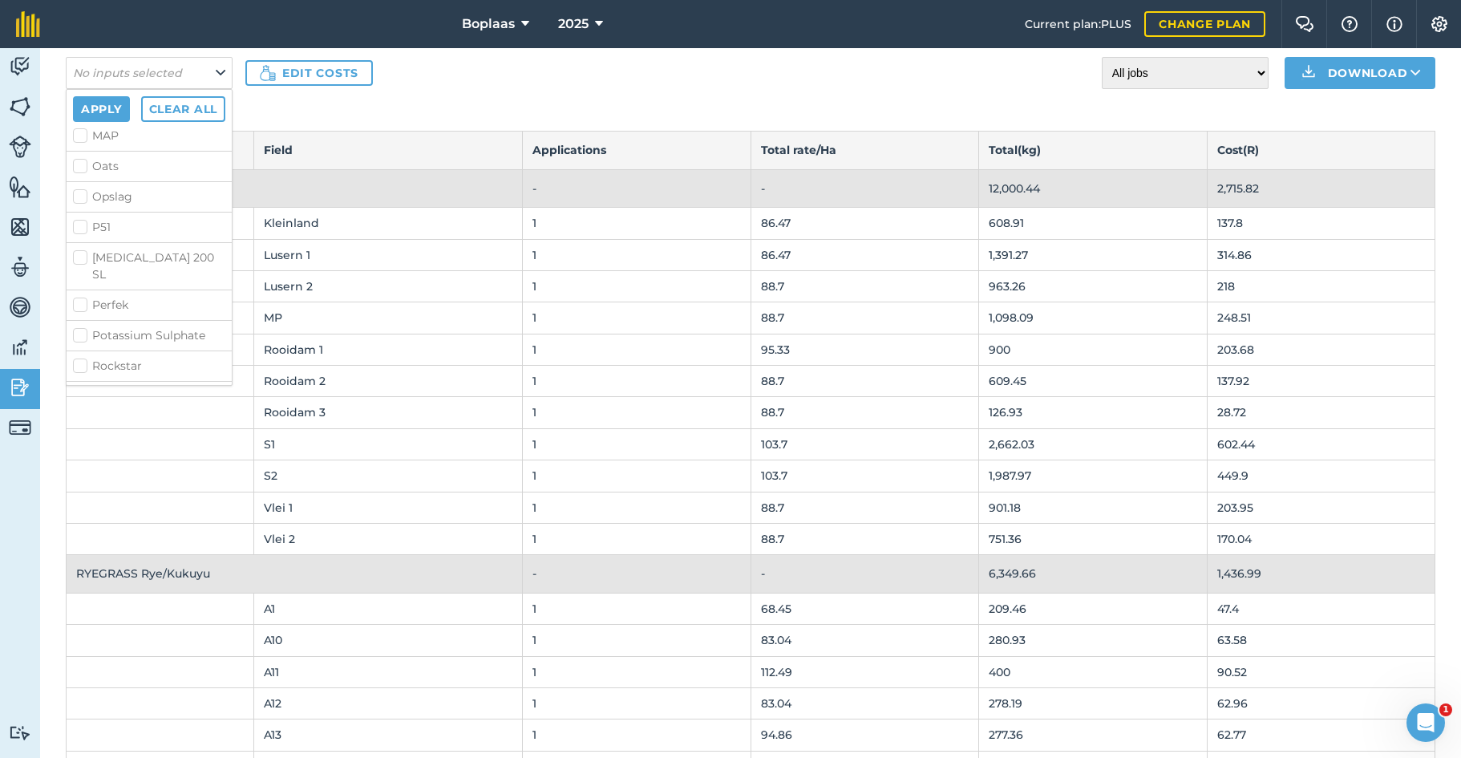
scroll to position [524, 0]
drag, startPoint x: 78, startPoint y: 349, endPoint x: 123, endPoint y: 345, distance: 45.9
click at [77, 376] on label "Slurry" at bounding box center [149, 384] width 152 height 17
click at [77, 376] on input "Slurry" at bounding box center [78, 381] width 10 height 10
checkbox input "true"
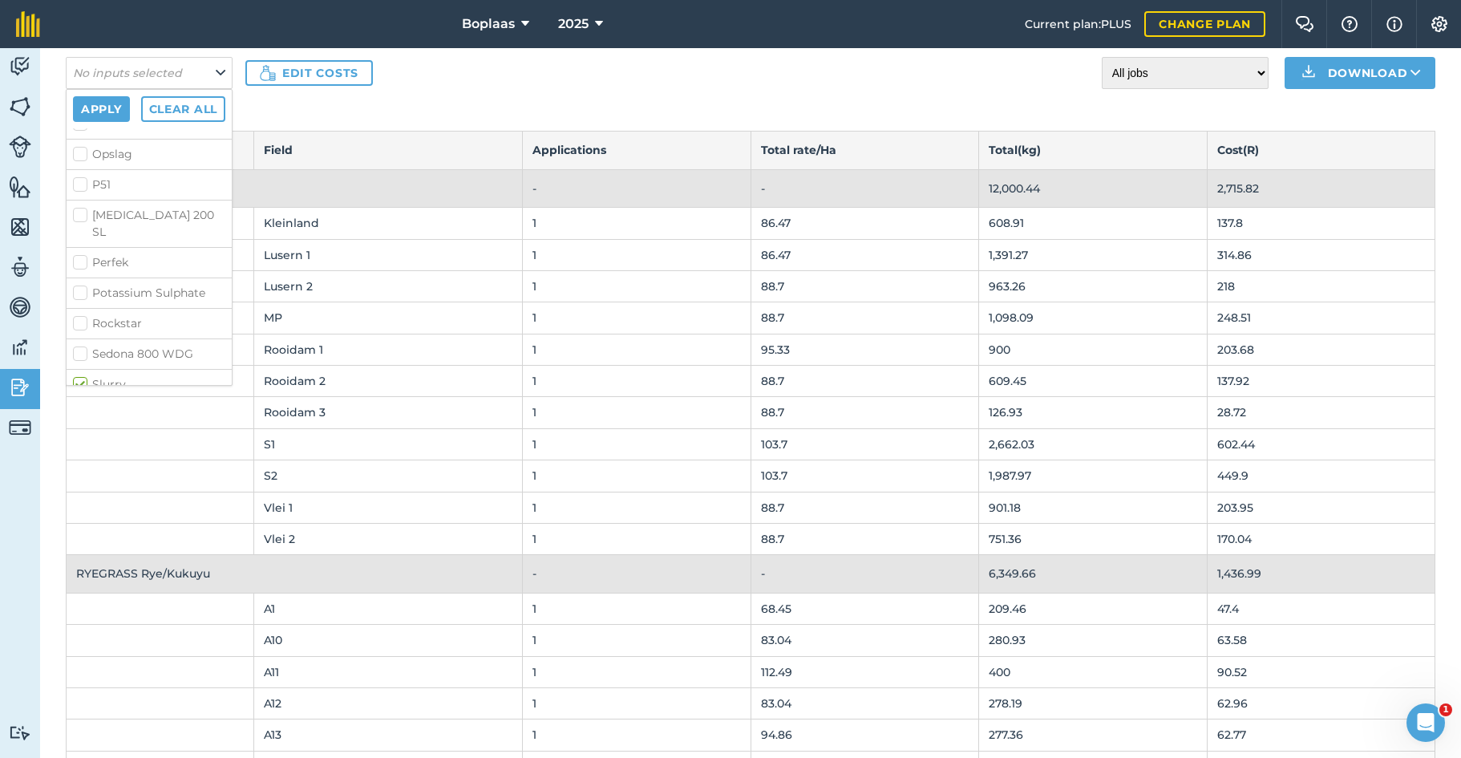
click at [107, 107] on button "Apply" at bounding box center [101, 109] width 57 height 26
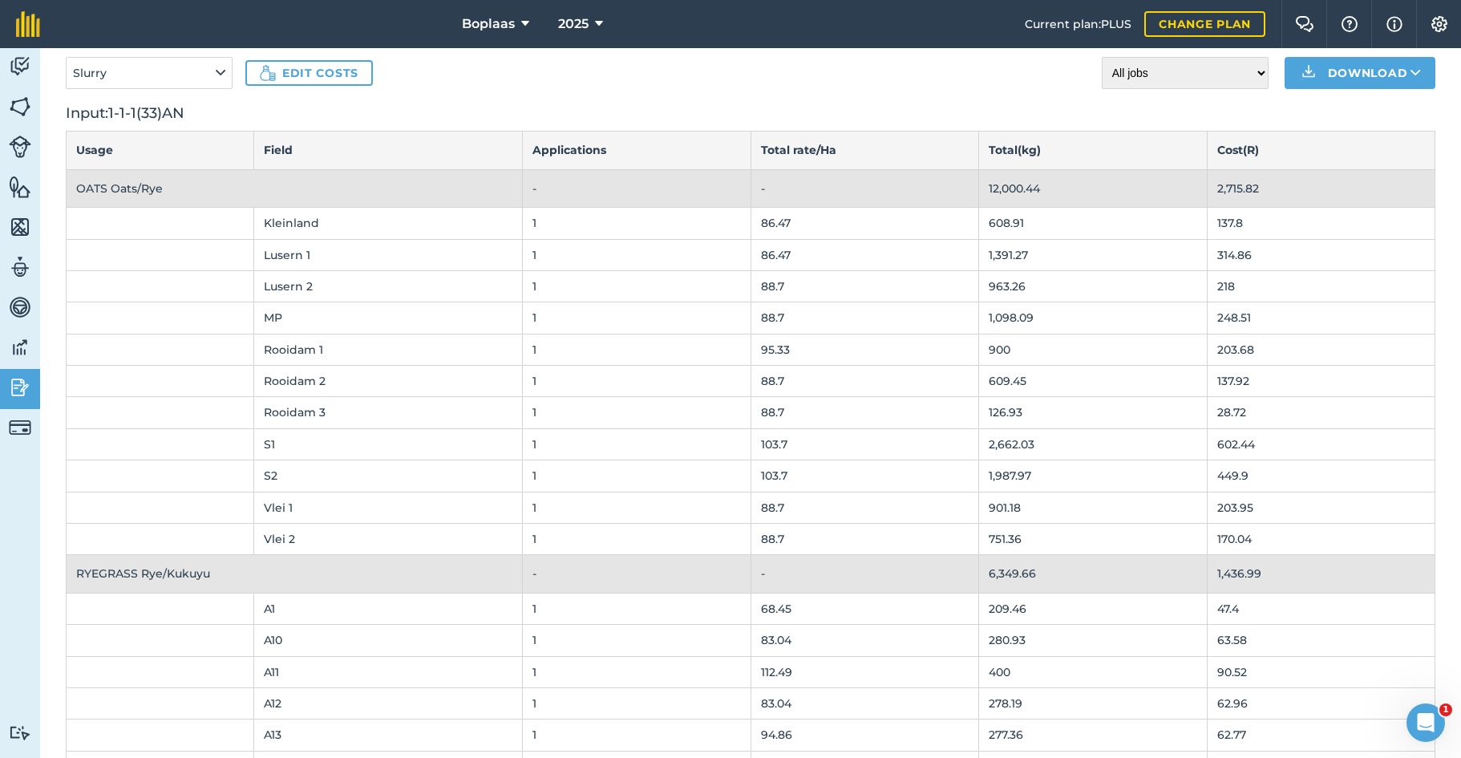
scroll to position [0, 0]
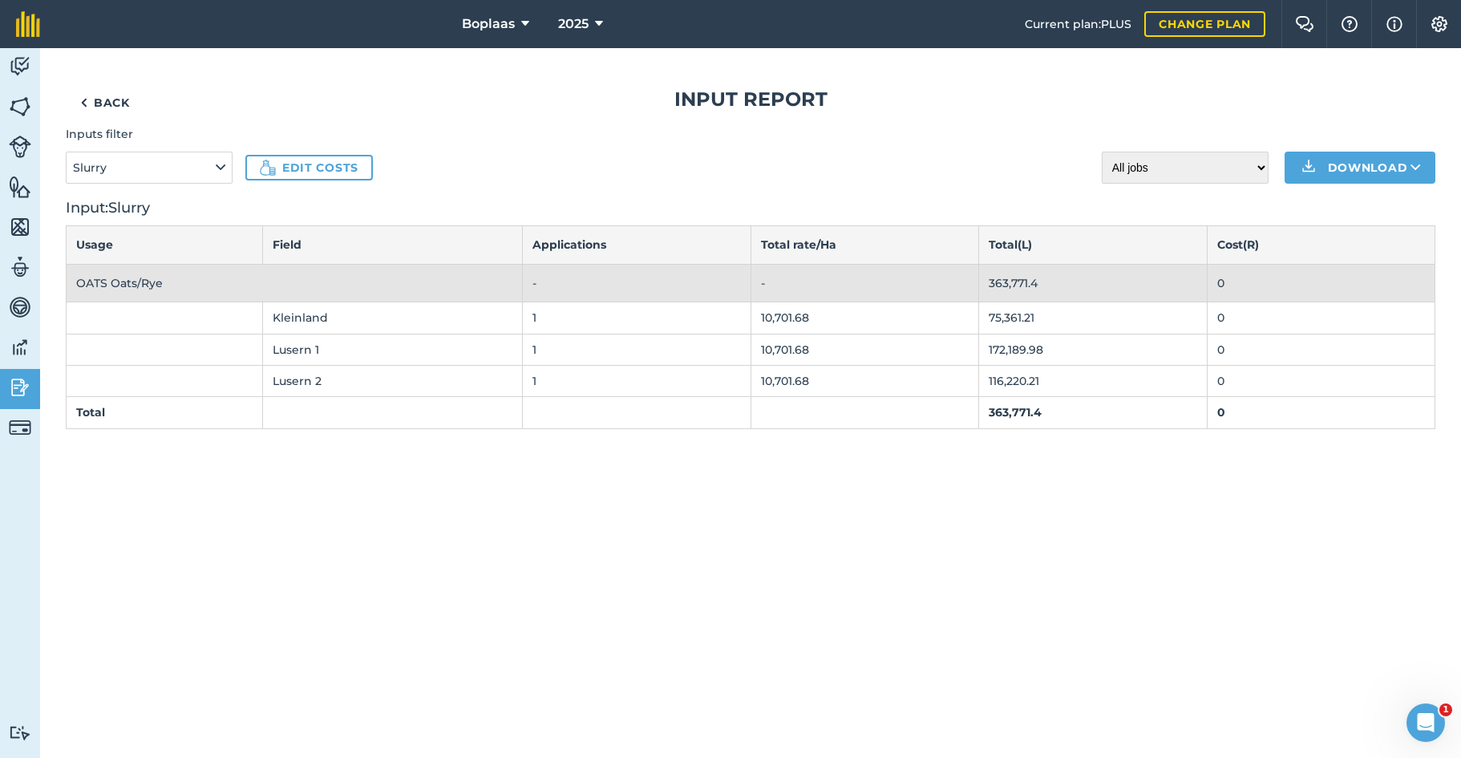
click at [1352, 170] on button "Download" at bounding box center [1359, 168] width 151 height 32
click at [1351, 236] on link "XLS" at bounding box center [1360, 239] width 146 height 35
click at [18, 74] on img at bounding box center [20, 67] width 22 height 24
